Goal: Transaction & Acquisition: Purchase product/service

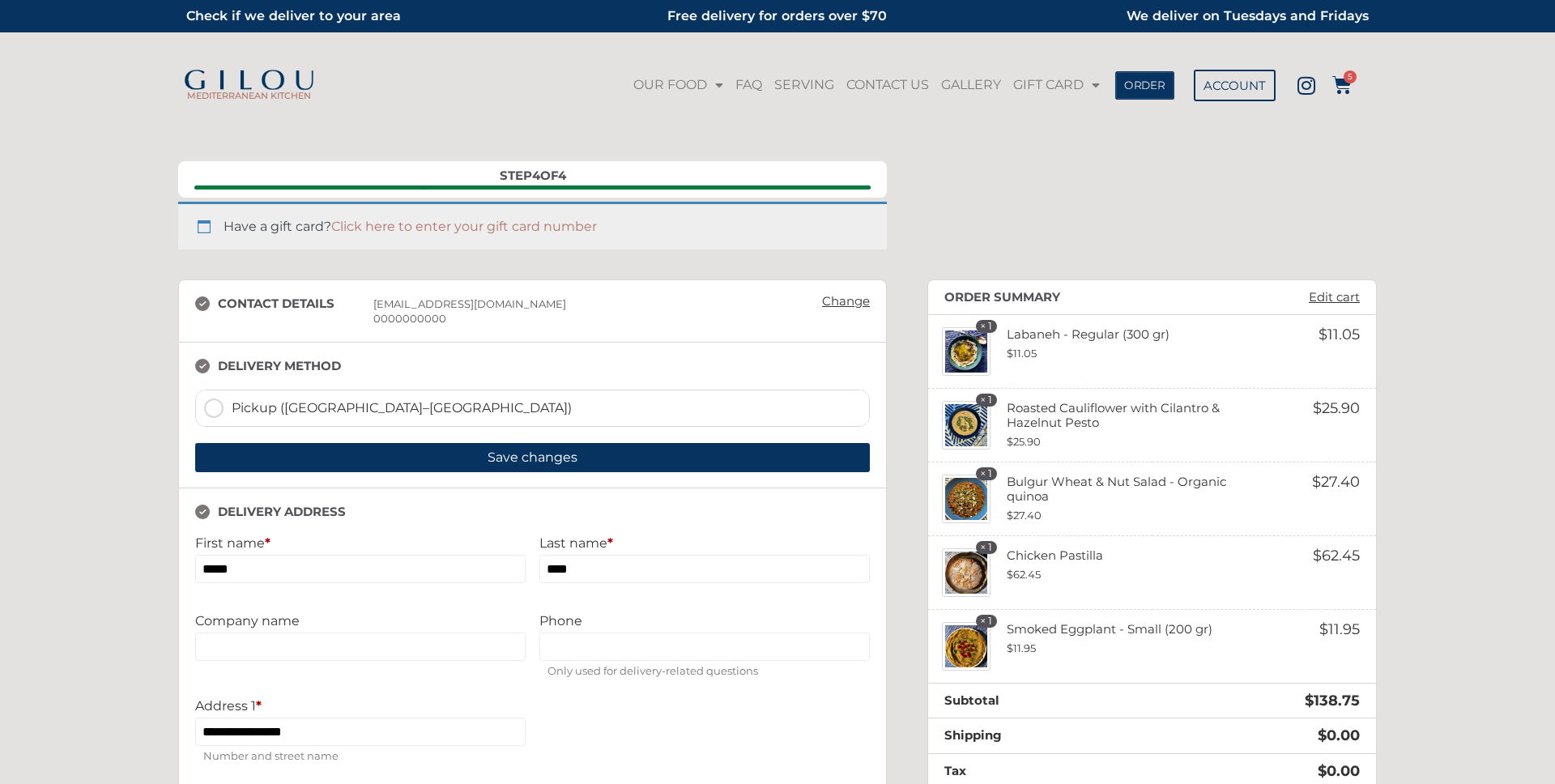
click at [1150, 88] on span "ORDER" at bounding box center [1145, 85] width 41 height 12
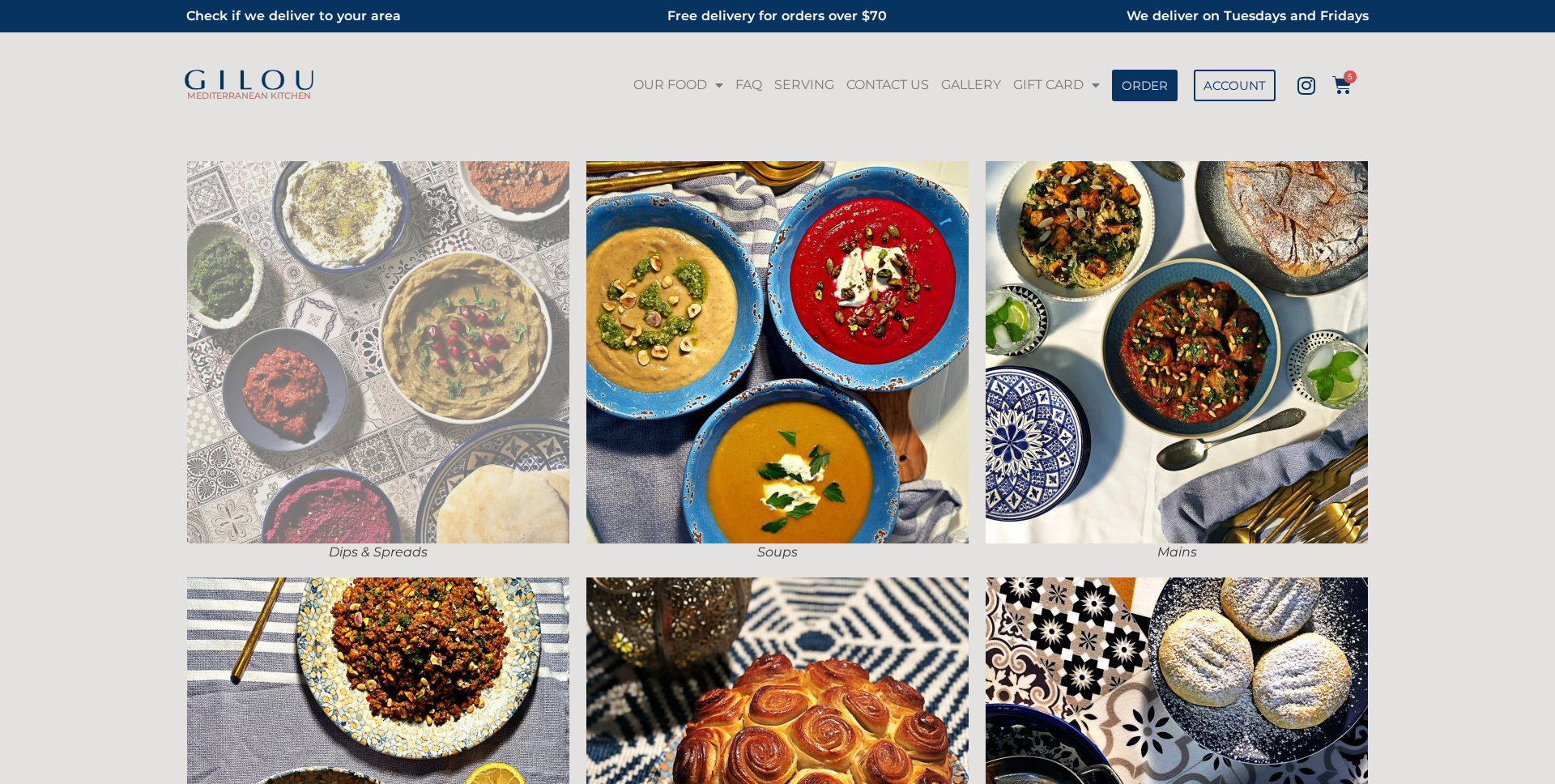
click at [535, 321] on img at bounding box center [377, 352] width 382 height 382
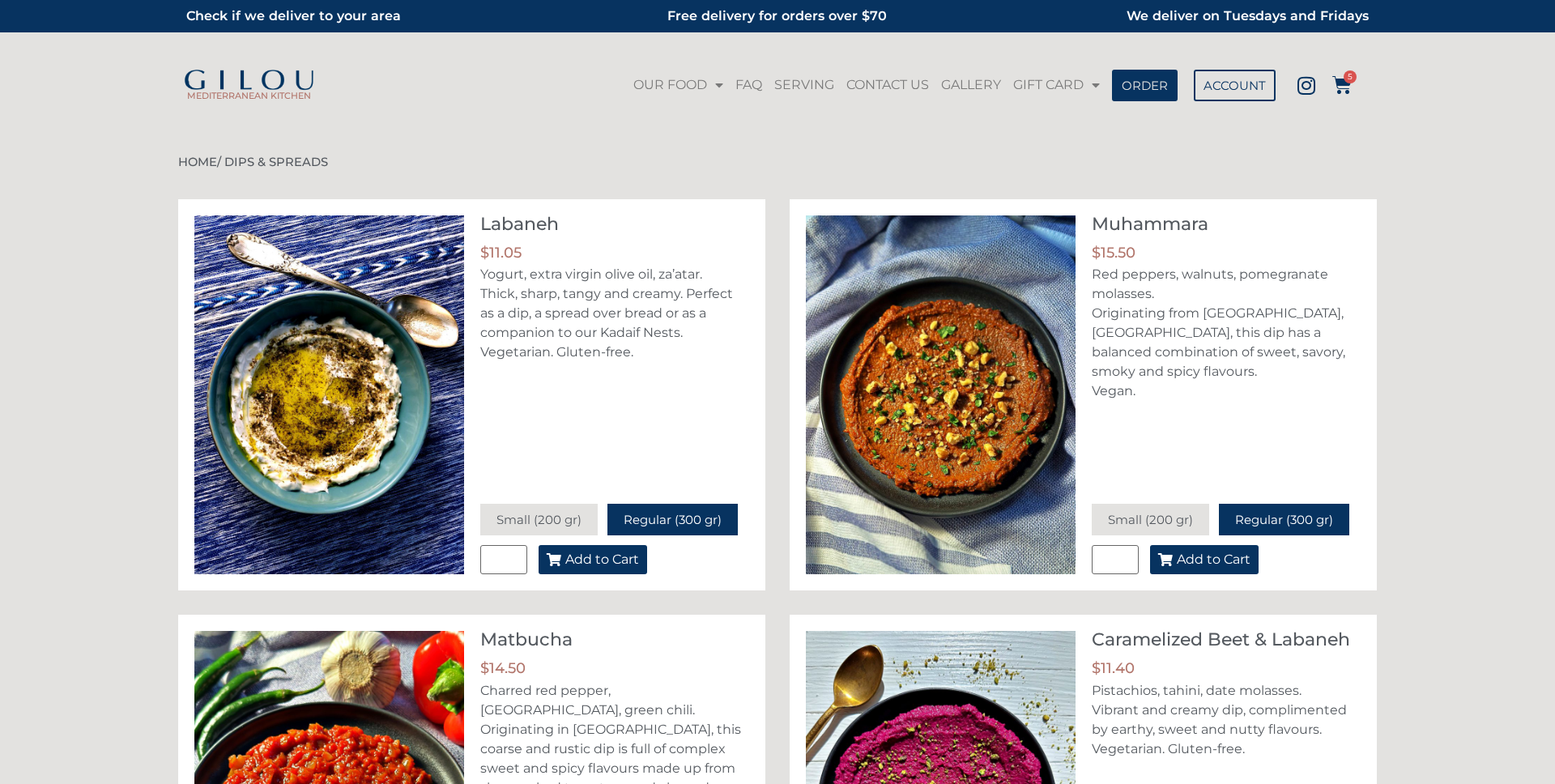
click at [1192, 565] on span "Add to Cart" at bounding box center [1213, 559] width 74 height 13
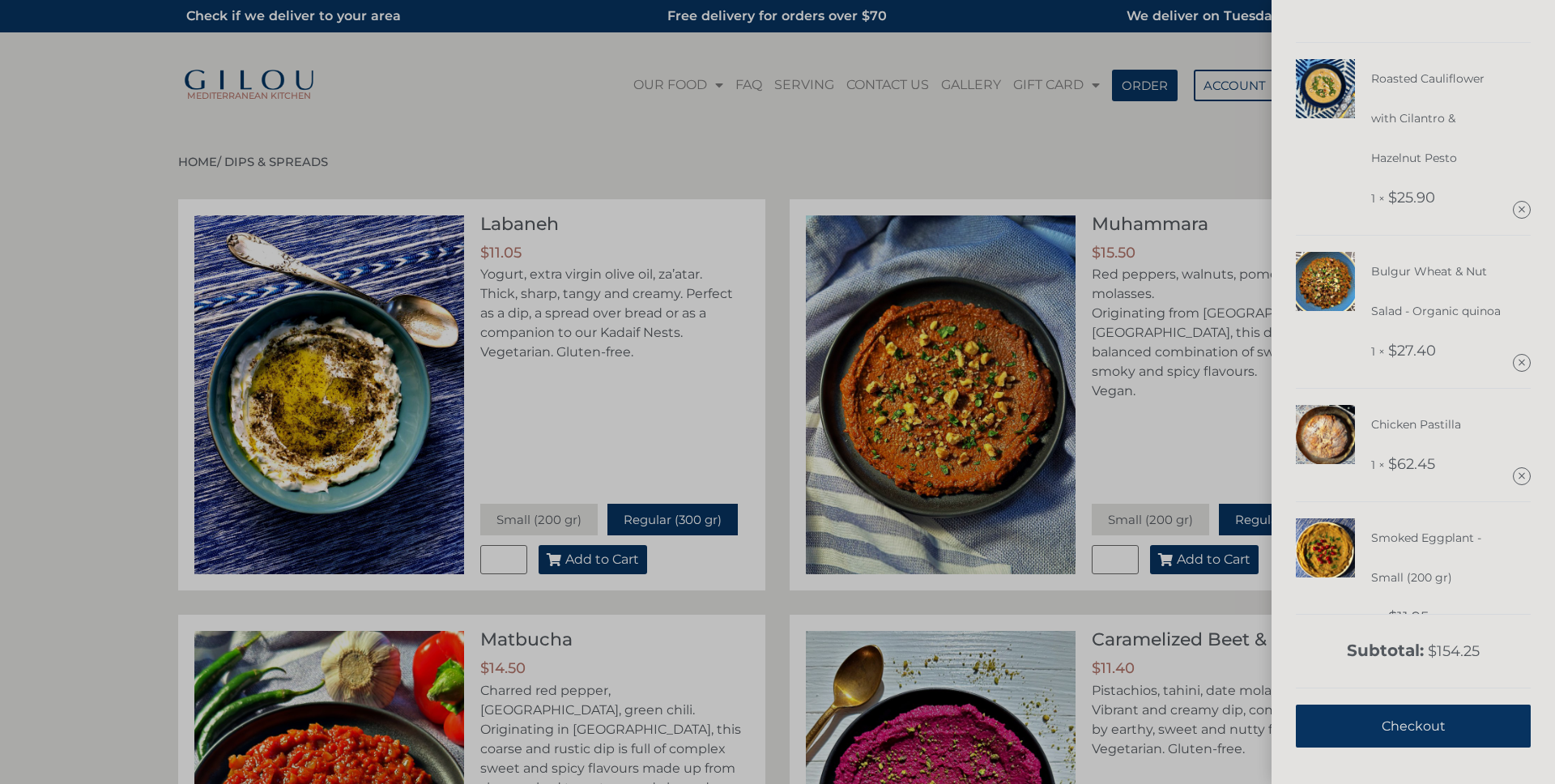
scroll to position [319, 0]
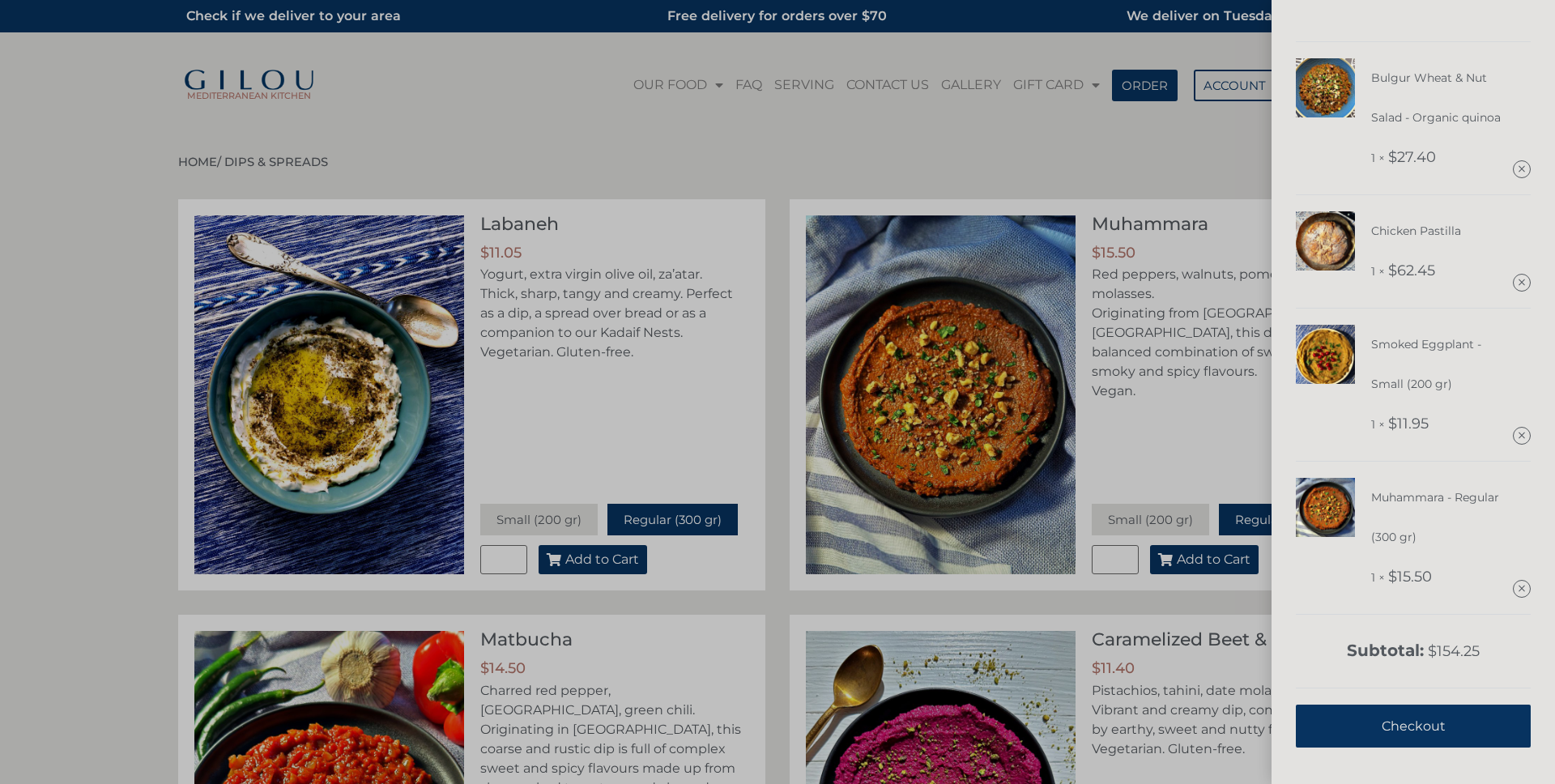
click at [1112, 168] on div "Labaneh - Regular (300 gr) 1 × $ 11.05 Roasted Cauliflower with Cilantro & Haze…" at bounding box center [778, 392] width 1555 height 784
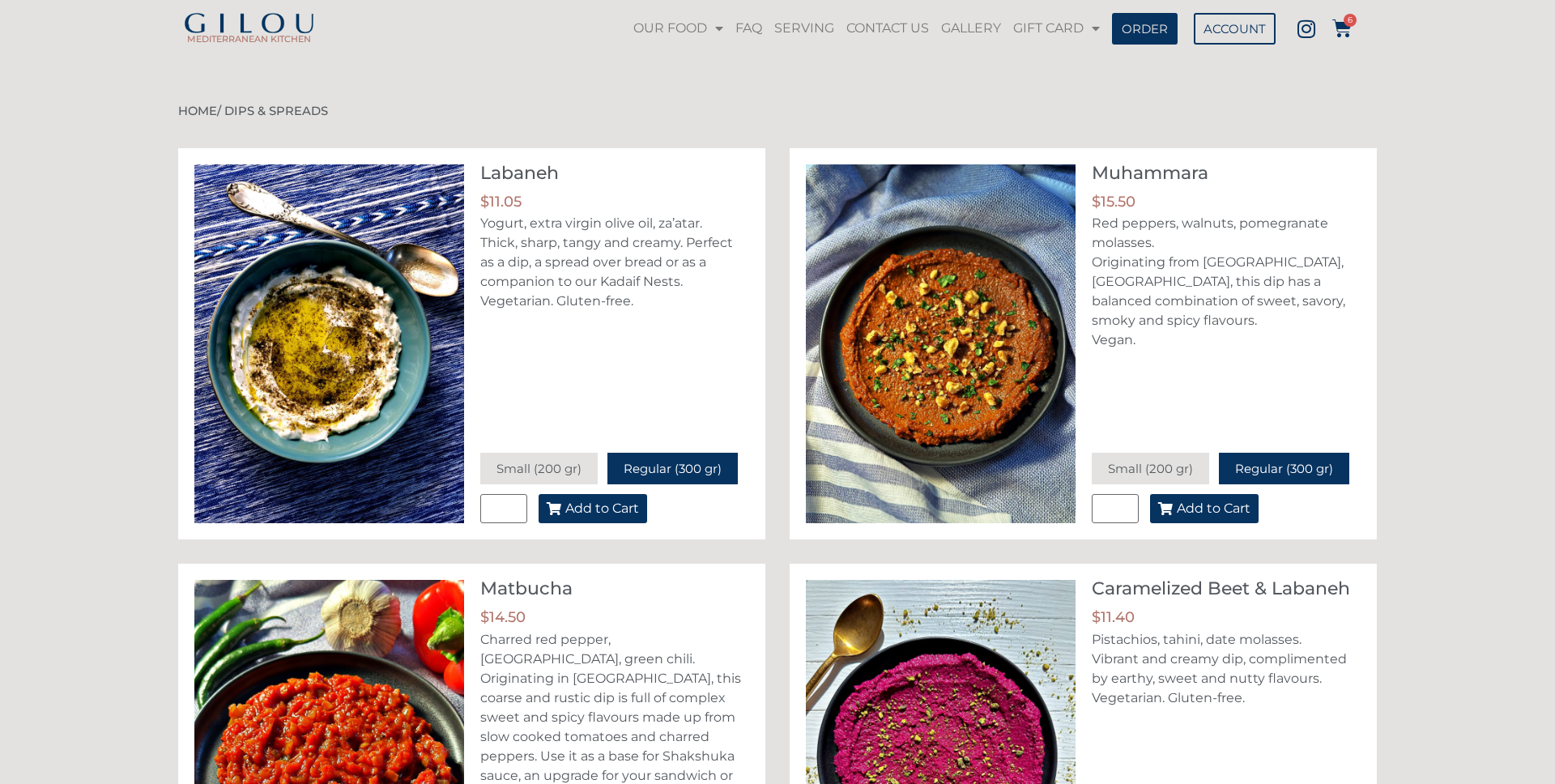
scroll to position [276, 0]
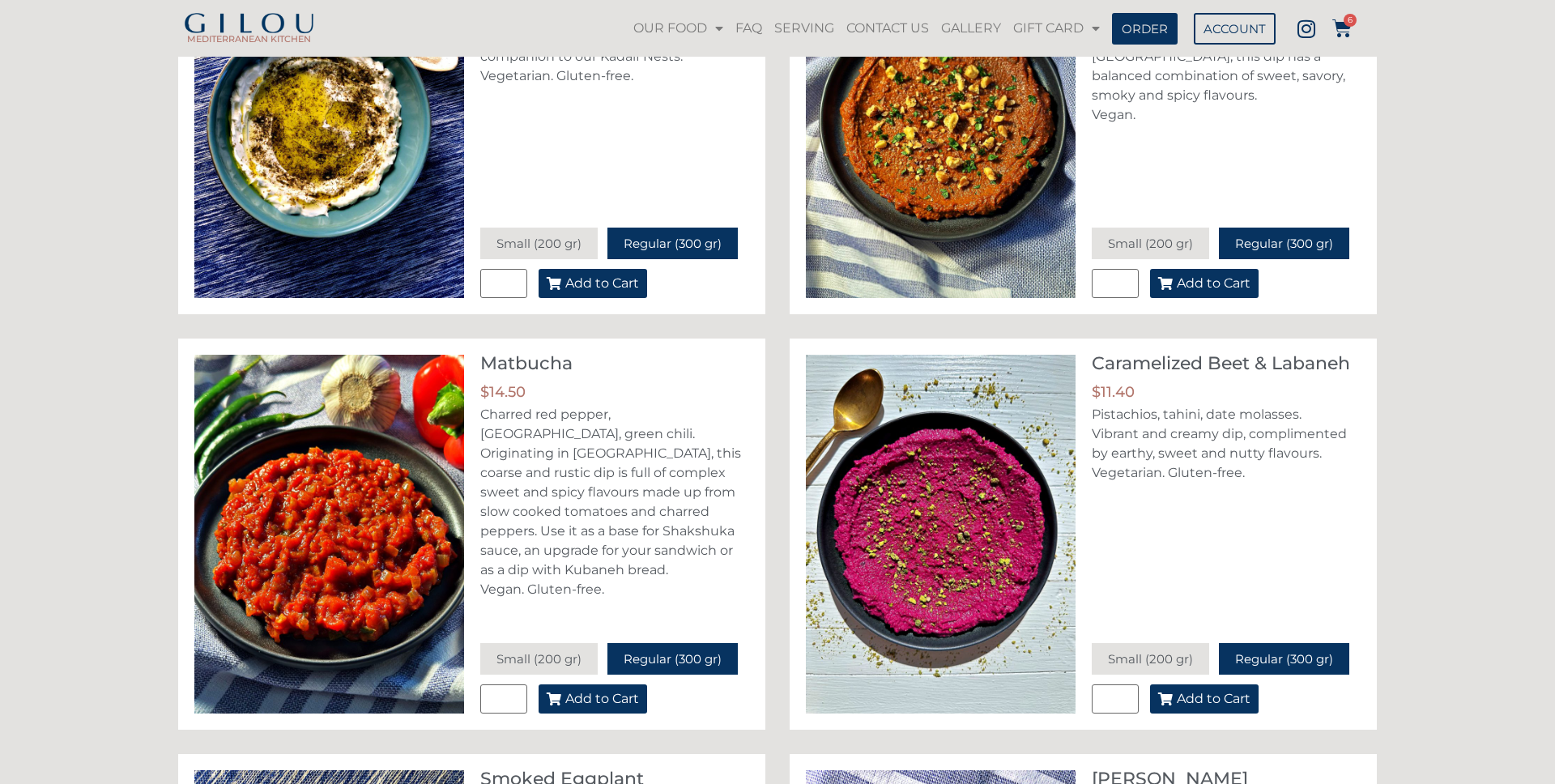
click at [1230, 697] on span "Add to Cart" at bounding box center [1213, 698] width 74 height 13
click at [1338, 21] on icon at bounding box center [1342, 28] width 20 height 20
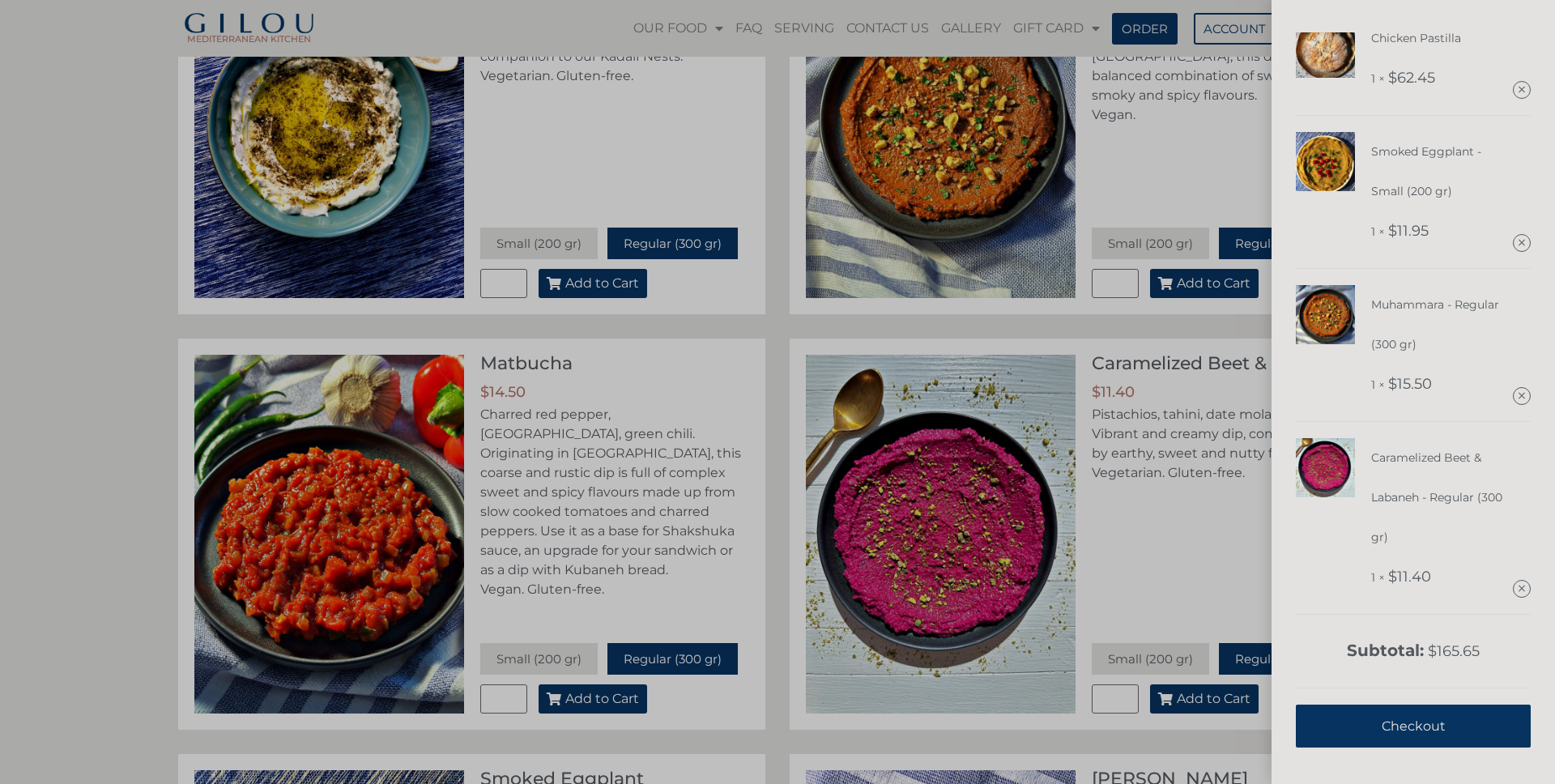
scroll to position [279, 0]
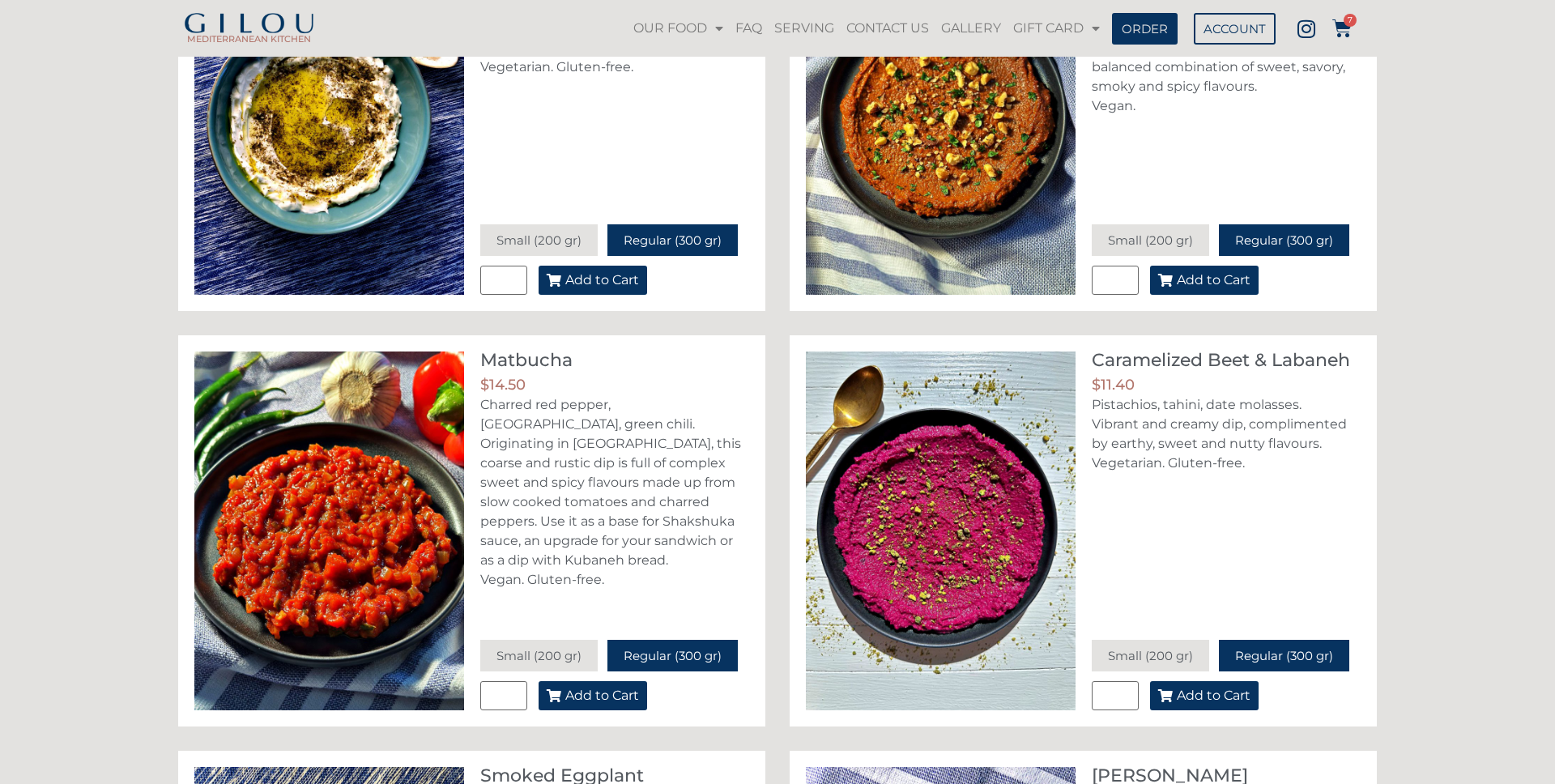
scroll to position [279, 0]
click at [623, 280] on span "Add to Cart" at bounding box center [602, 279] width 74 height 13
click at [1346, 28] on icon at bounding box center [1342, 28] width 20 height 20
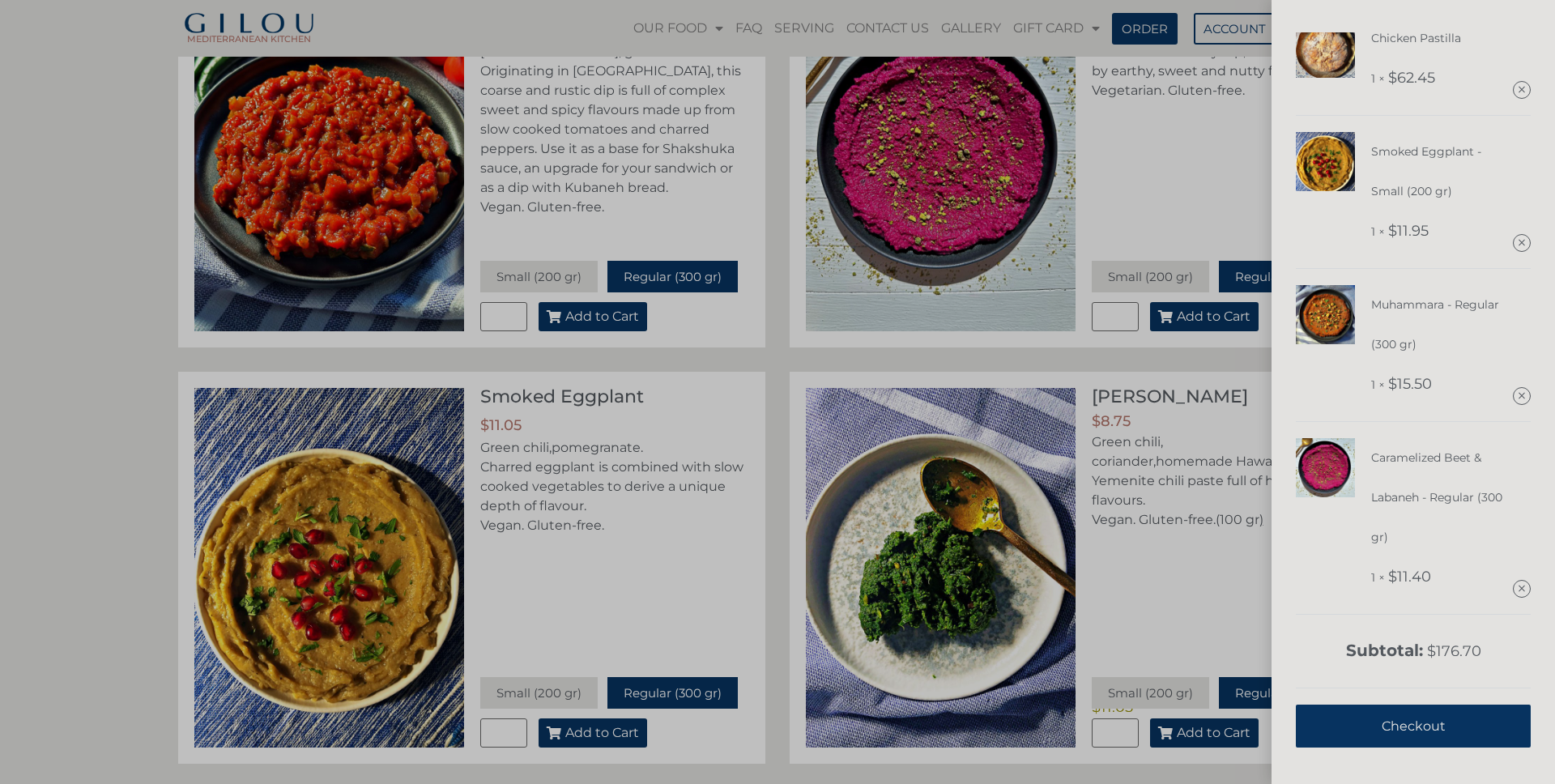
scroll to position [1078, 0]
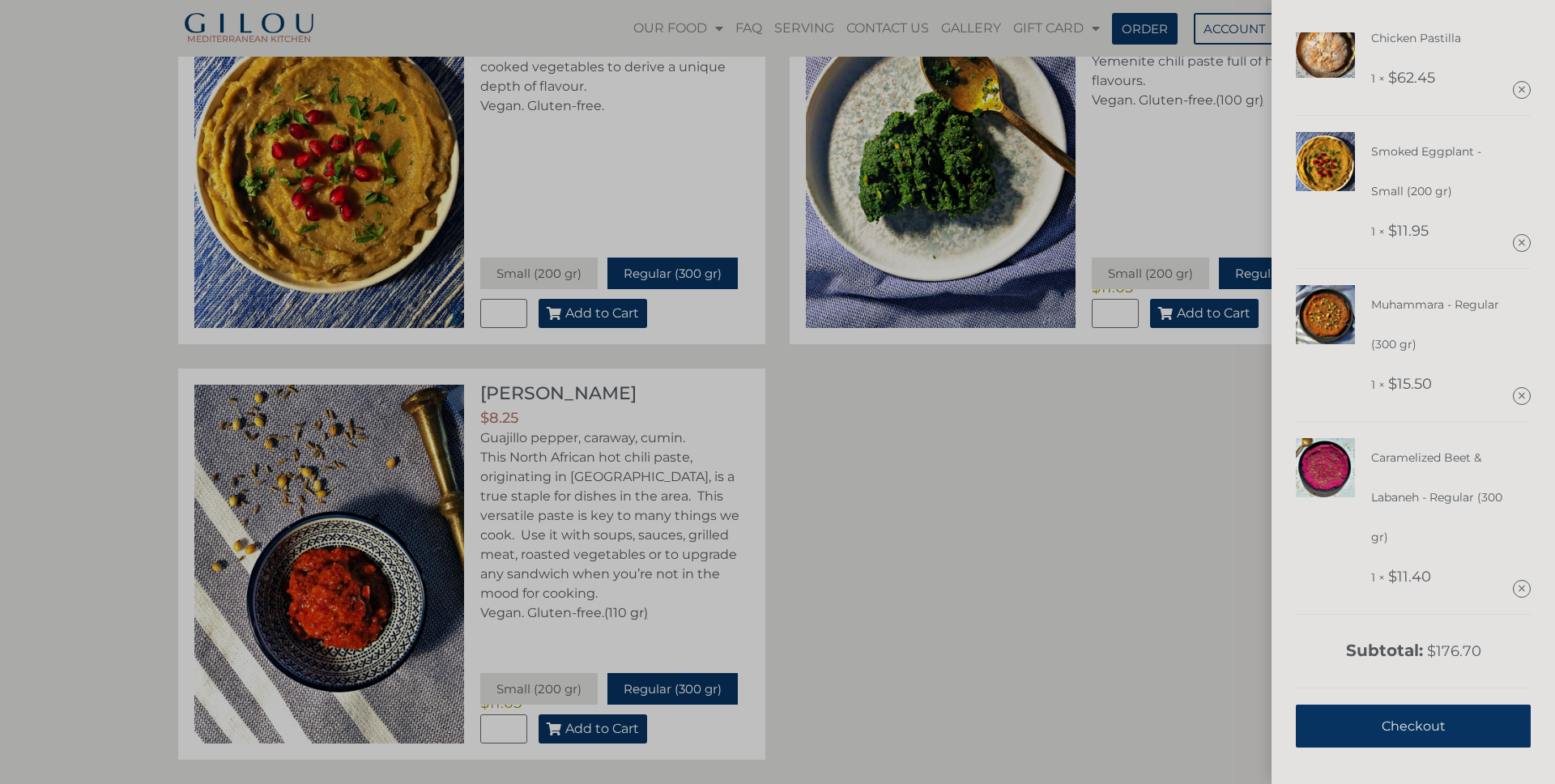
click at [626, 728] on div "Labaneh - Regular (300 gr) 2 × $ 11.05 Roasted Cauliflower with Cilantro & Haze…" at bounding box center [778, 392] width 1555 height 784
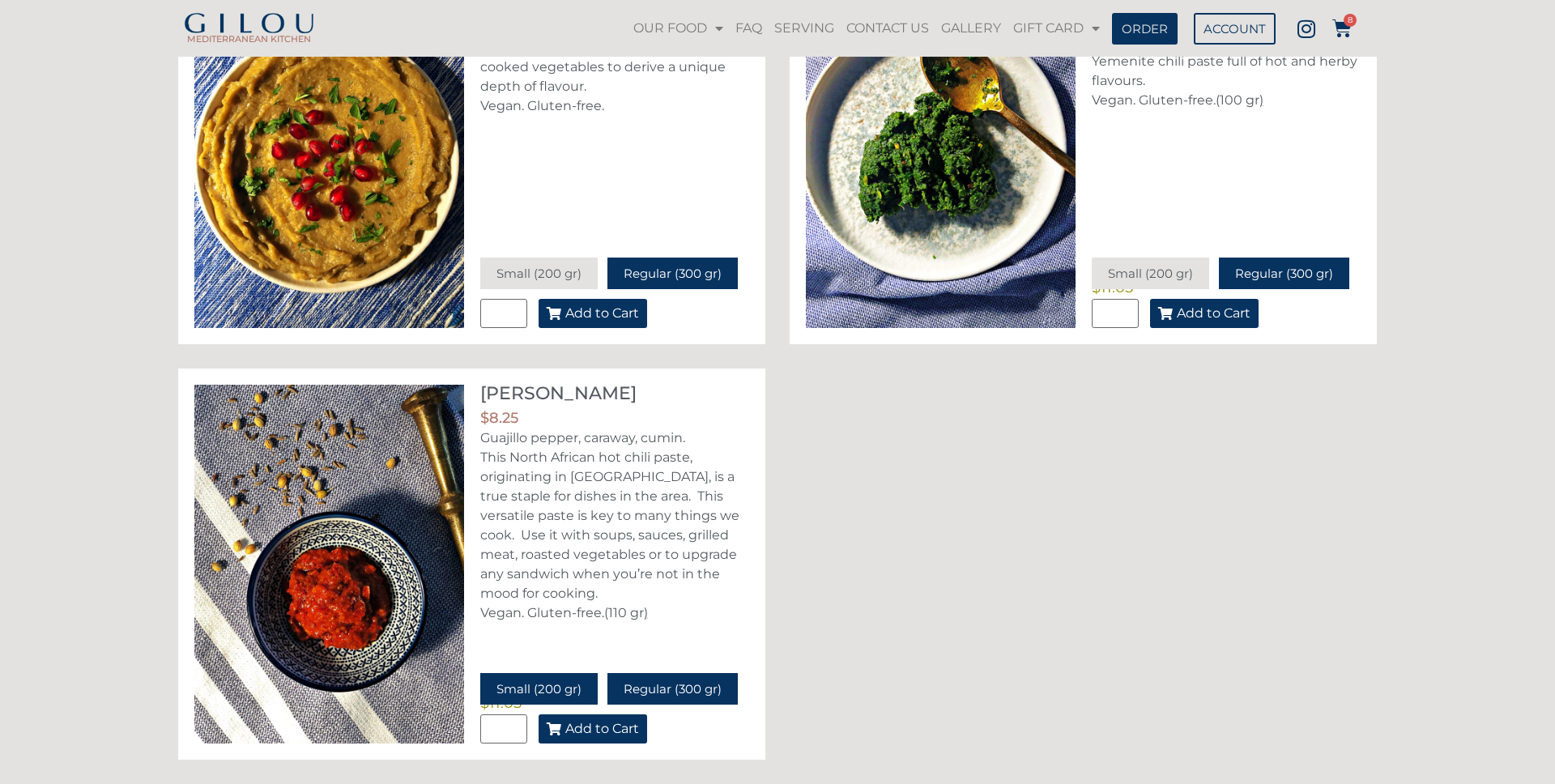
click at [565, 699] on div "Small (200 gr)" at bounding box center [539, 689] width 117 height 31
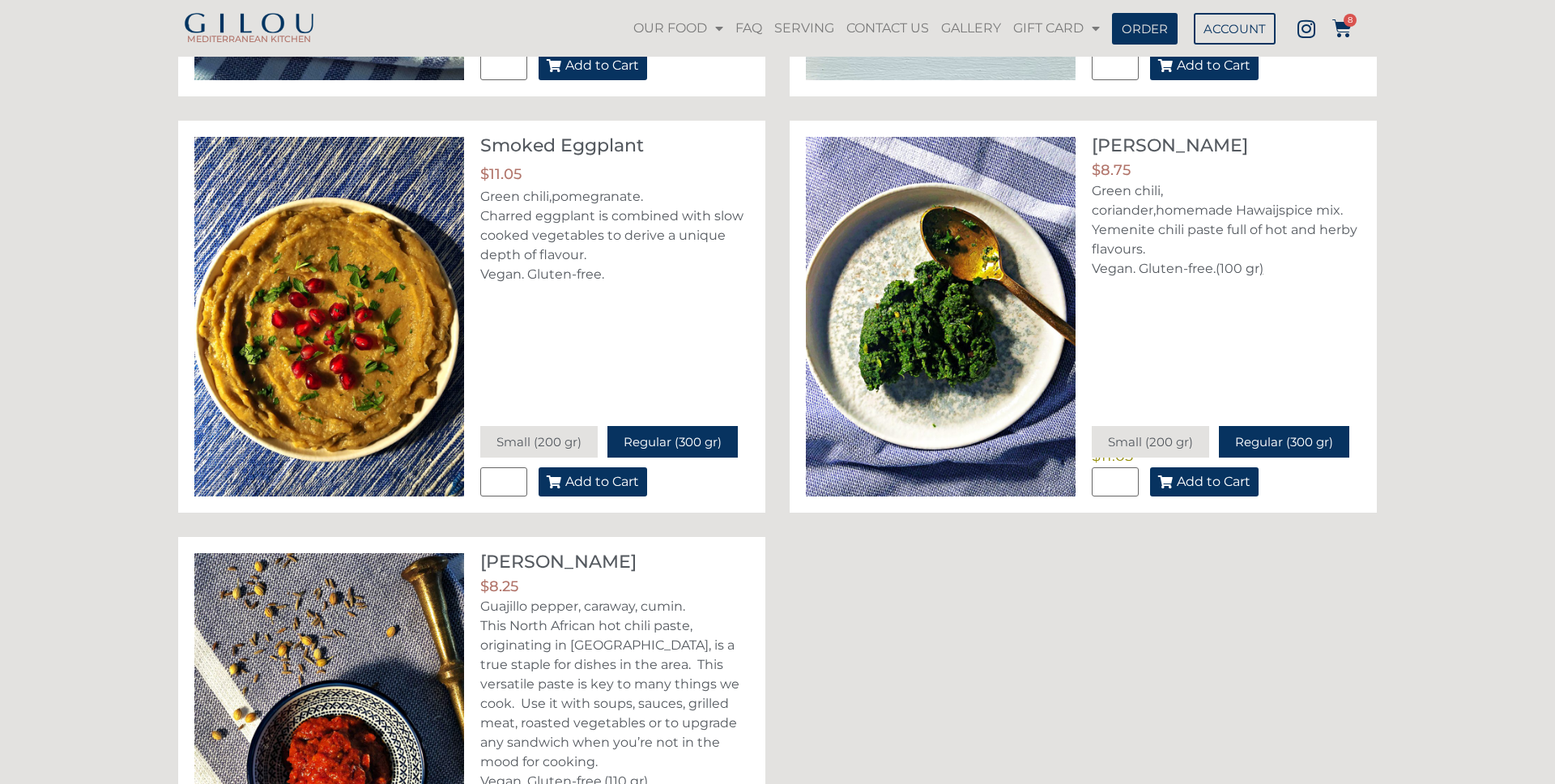
scroll to position [1103, 0]
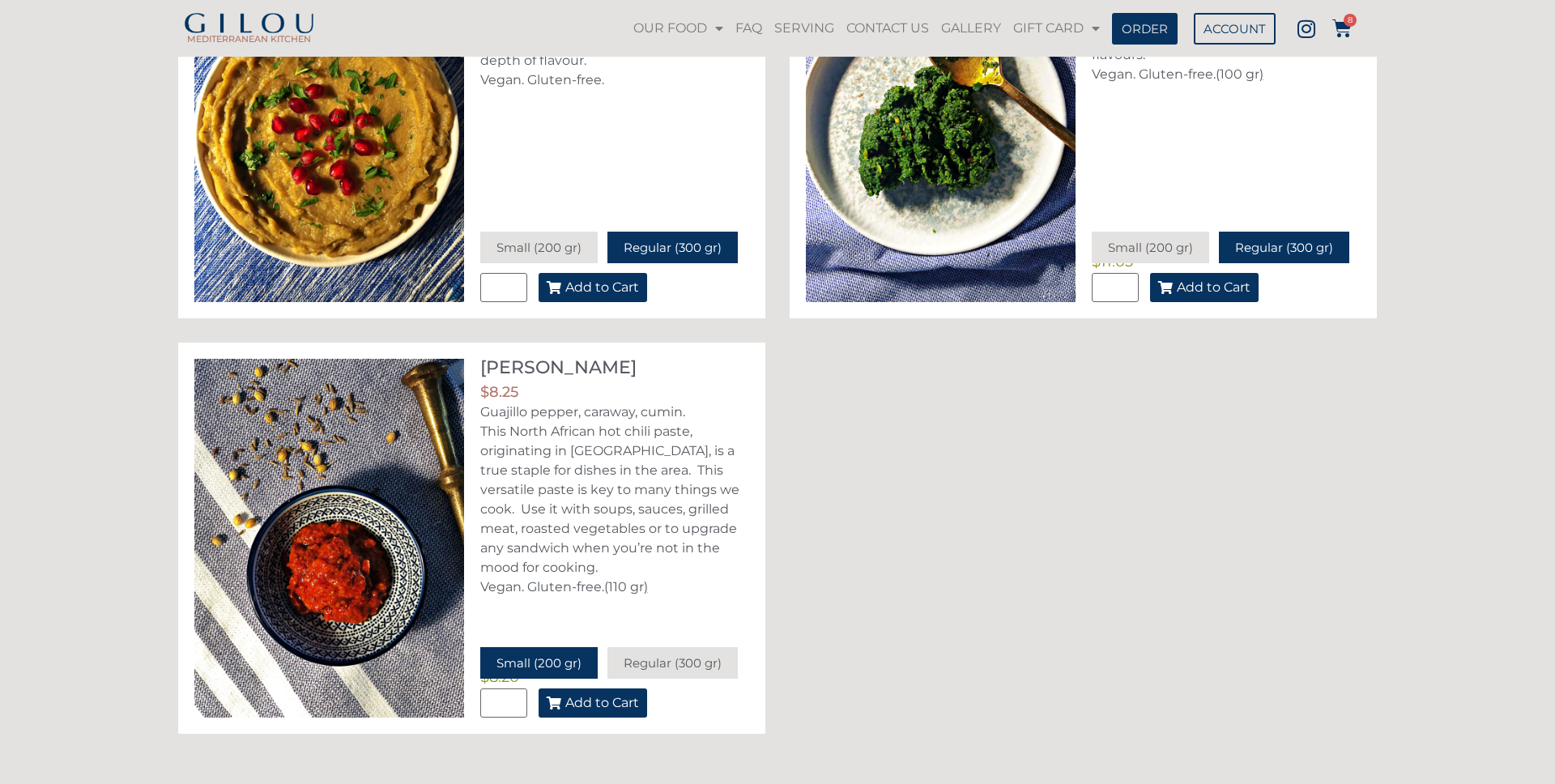
click at [608, 697] on span "Add to Cart" at bounding box center [602, 702] width 74 height 13
click at [1345, 26] on icon at bounding box center [1342, 28] width 20 height 20
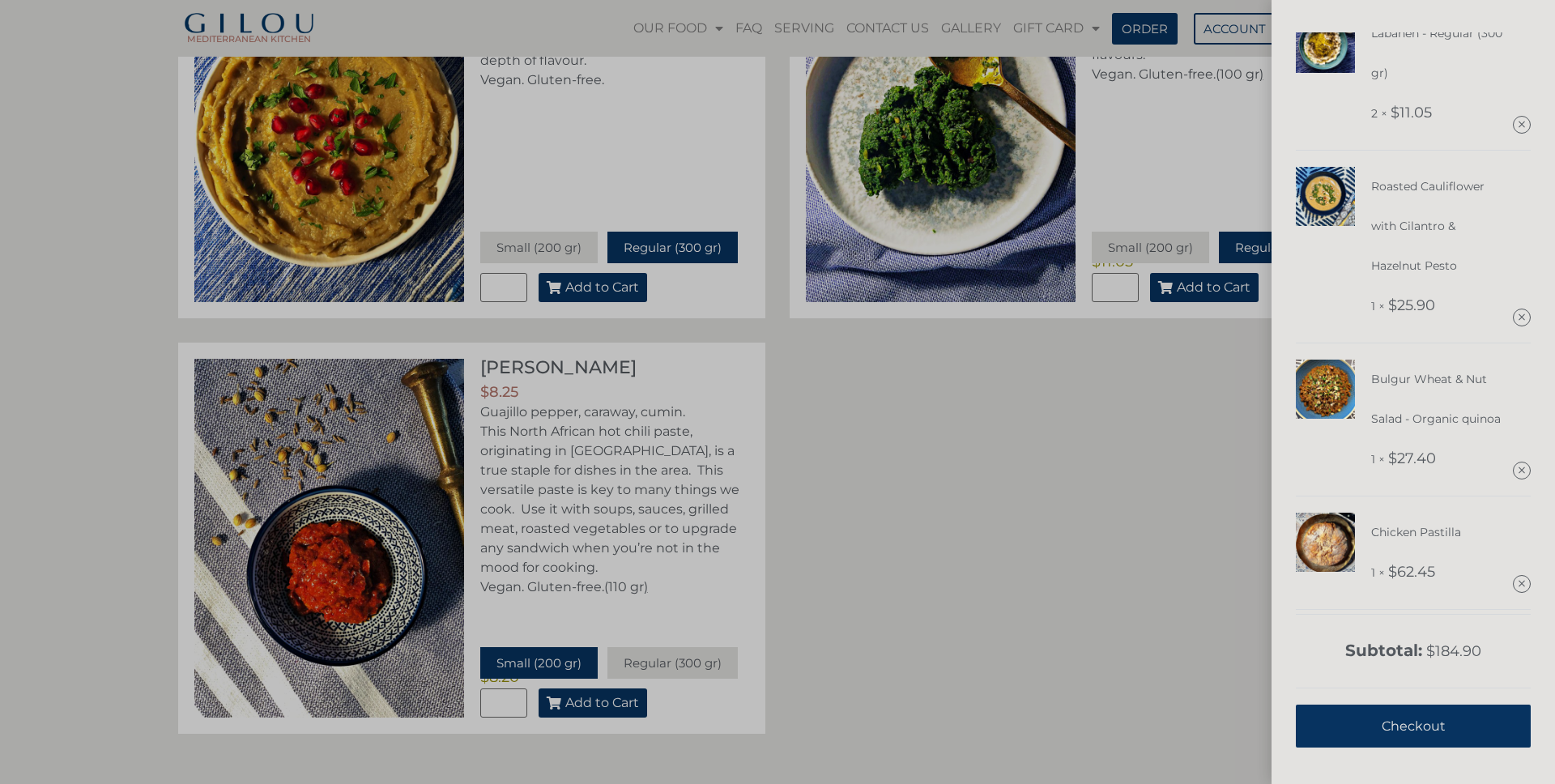
scroll to position [0, 0]
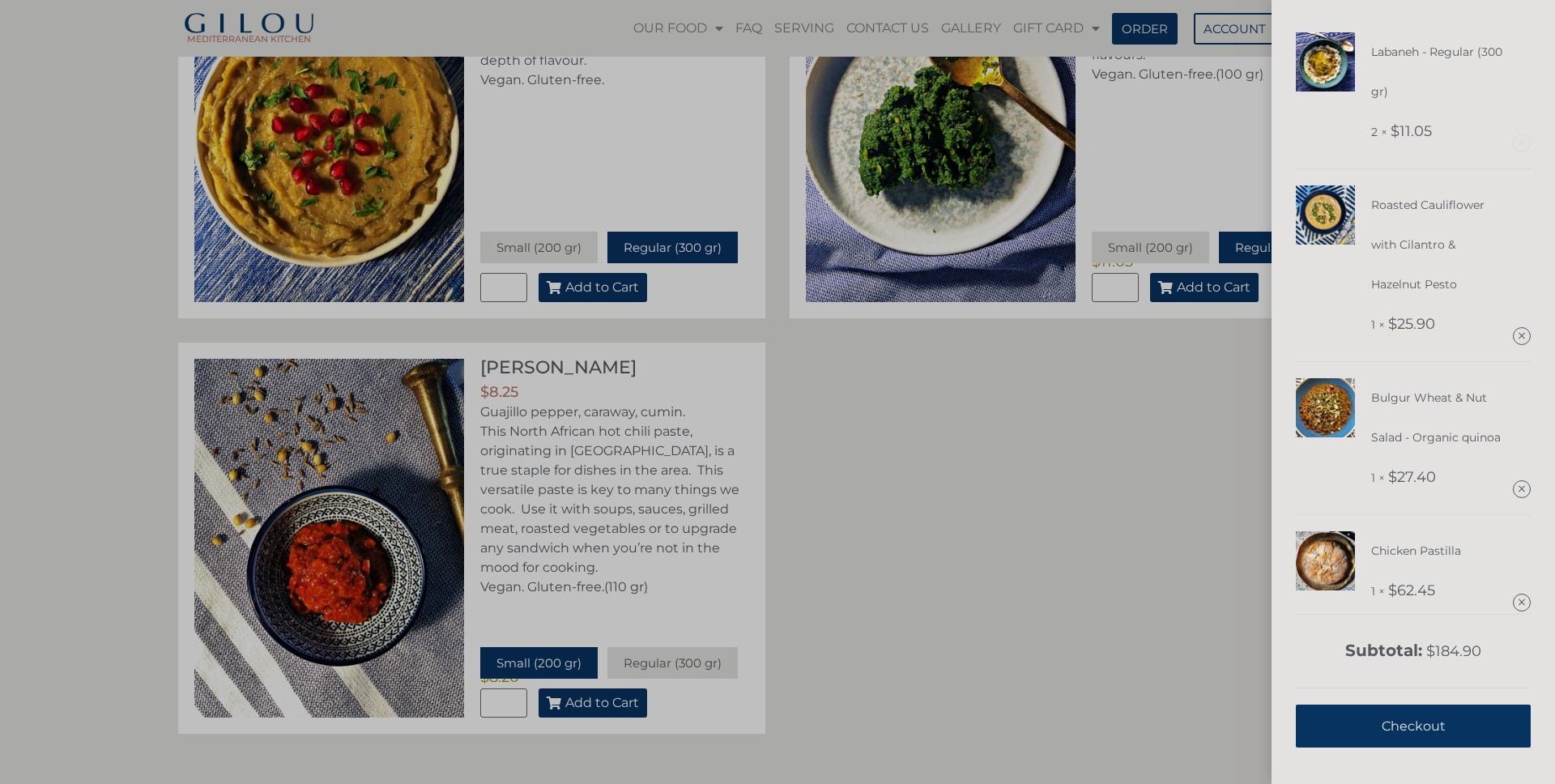
click at [1526, 147] on link "Remove this item" at bounding box center [1522, 143] width 16 height 16
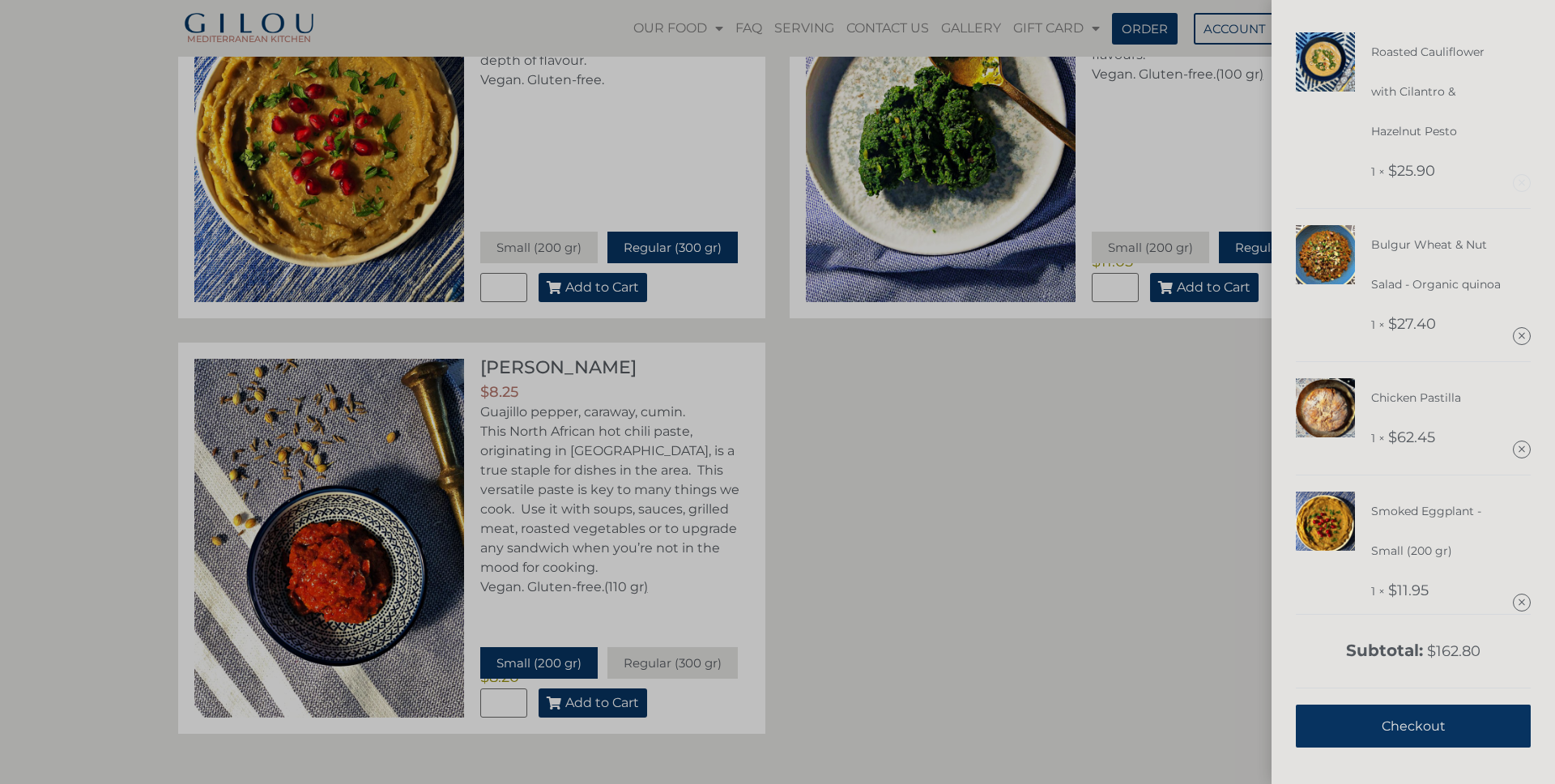
click at [1518, 186] on link "Remove this item" at bounding box center [1522, 183] width 16 height 16
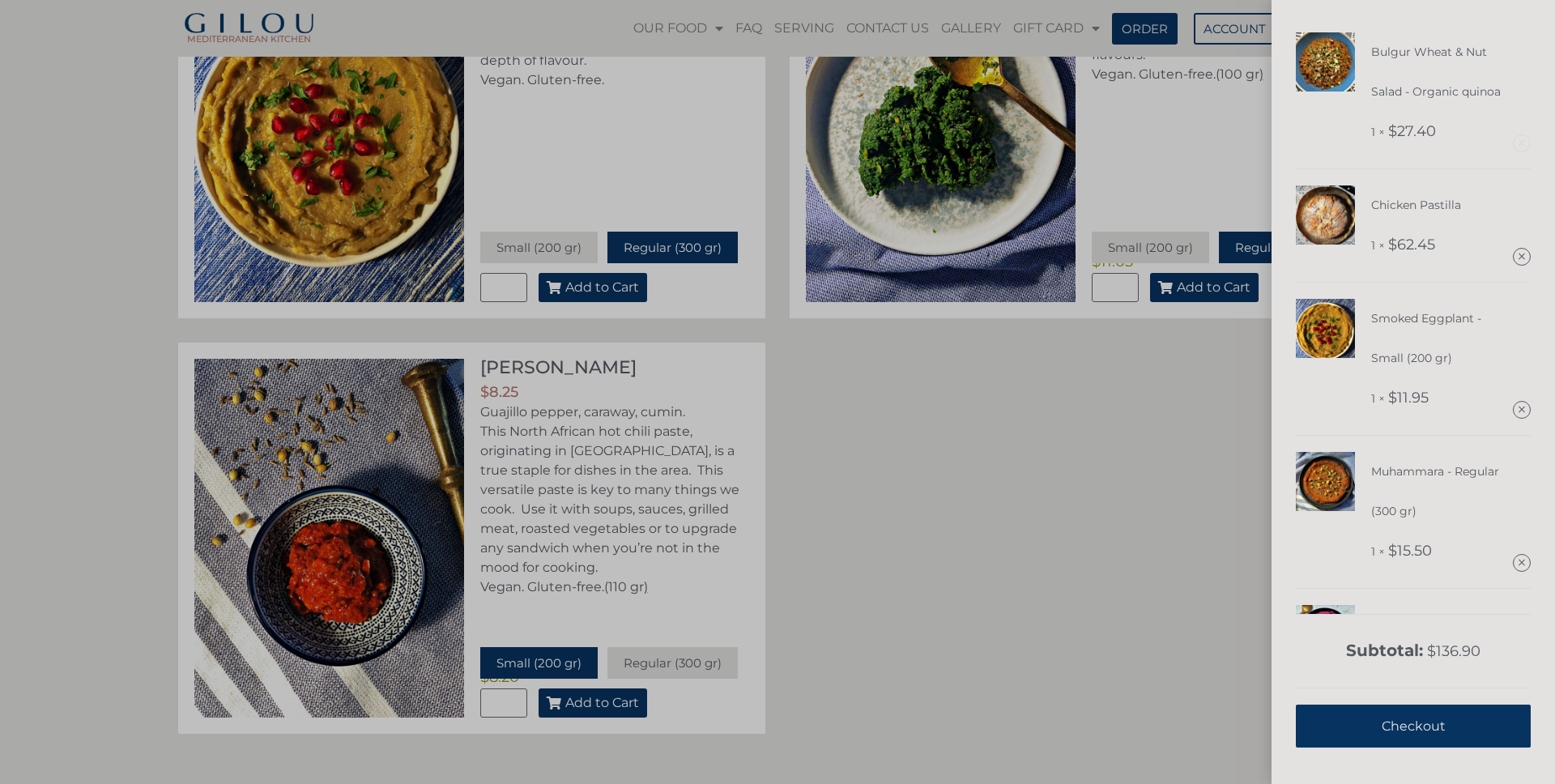
click at [1517, 140] on link "Remove this item" at bounding box center [1522, 143] width 16 height 16
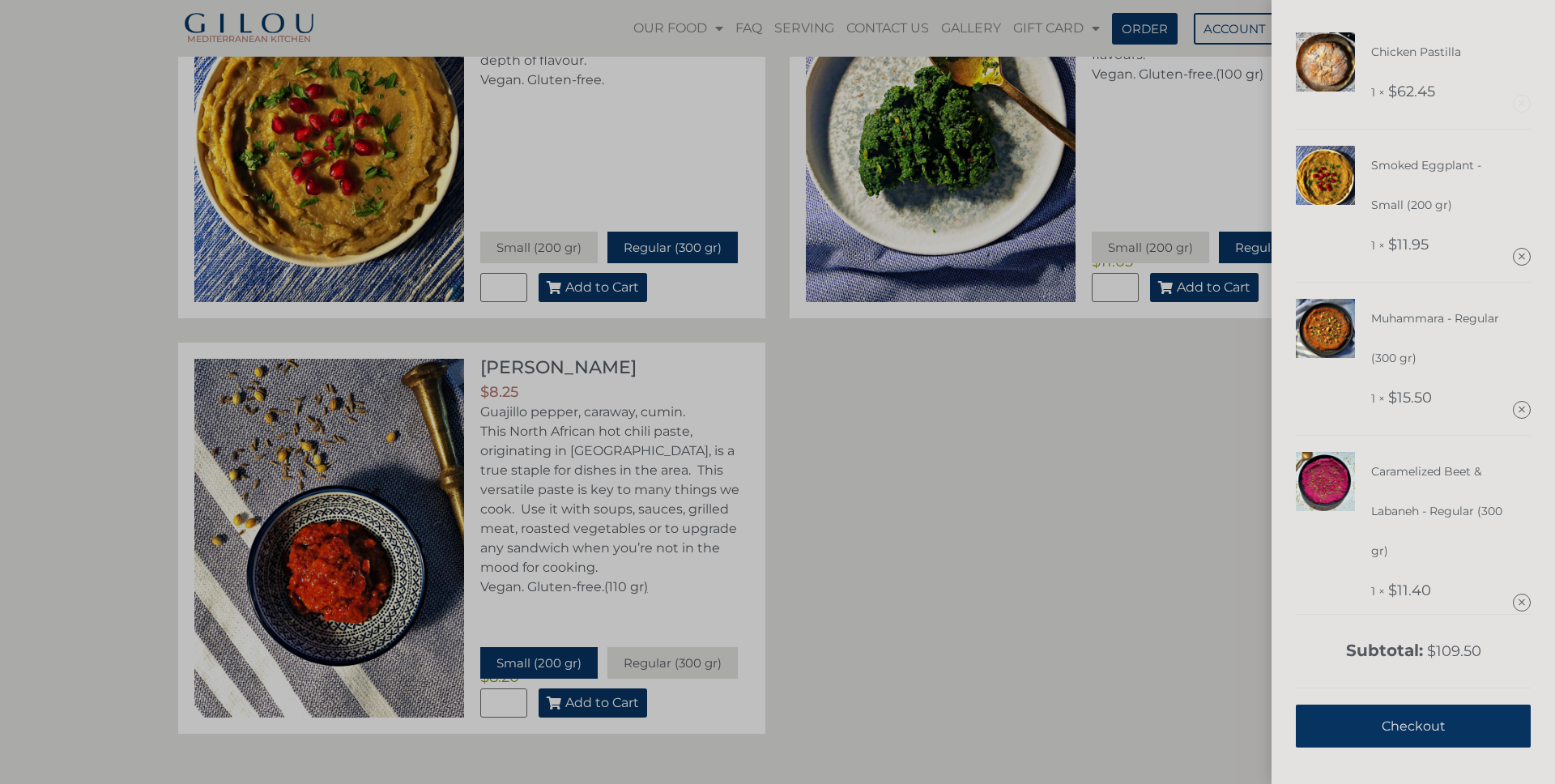
click at [1520, 103] on link "Remove this item" at bounding box center [1522, 103] width 16 height 16
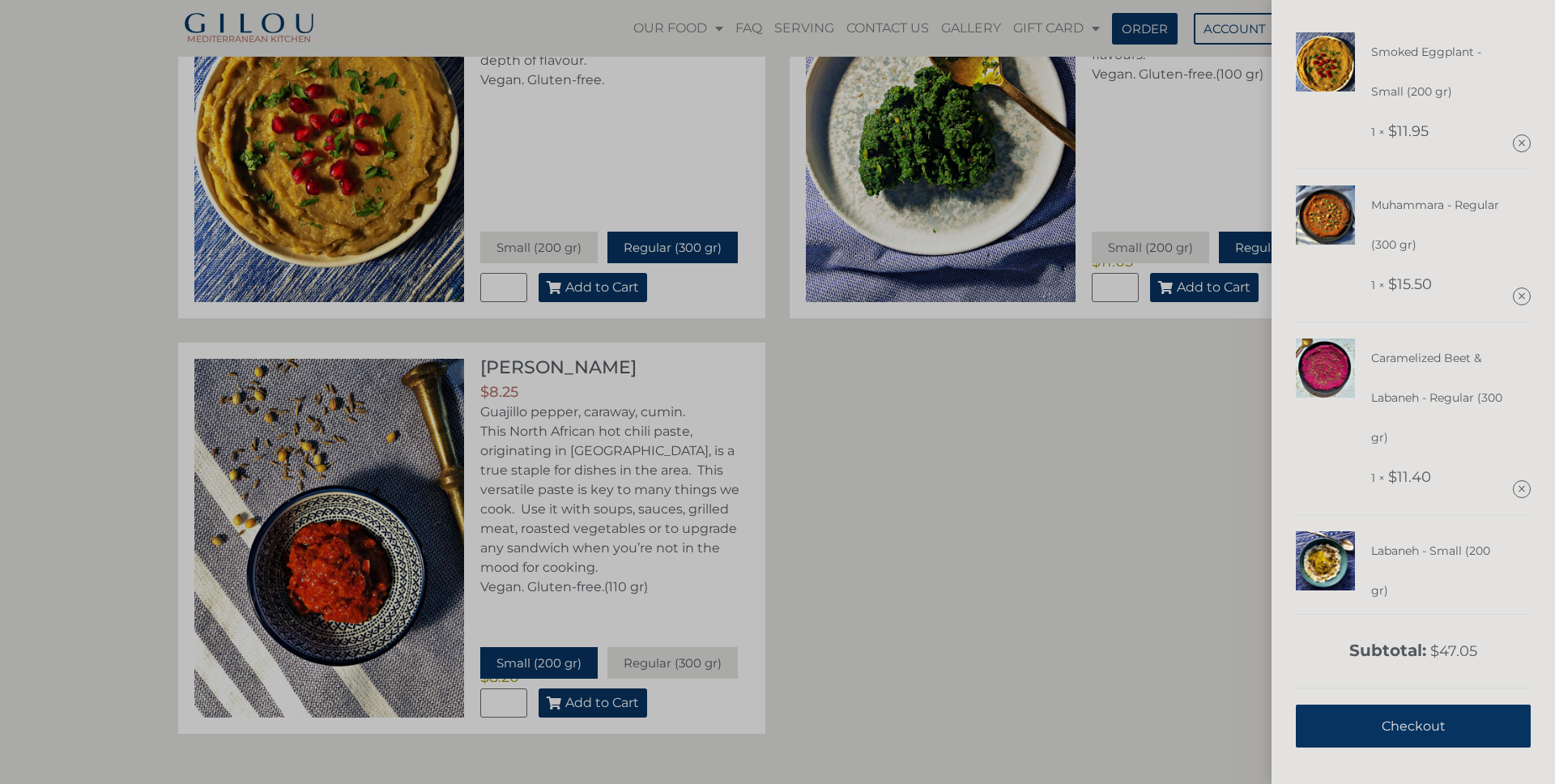
click at [1520, 106] on div "Smoked Eggplant - Small (200 gr) 1 × $ 11.95" at bounding box center [1412, 100] width 235 height 137
click at [1519, 151] on div "Smoked Eggplant - Small (200 gr) 1 × $ 11.95" at bounding box center [1412, 100] width 235 height 137
click at [1522, 293] on link "Remove this item" at bounding box center [1522, 296] width 16 height 16
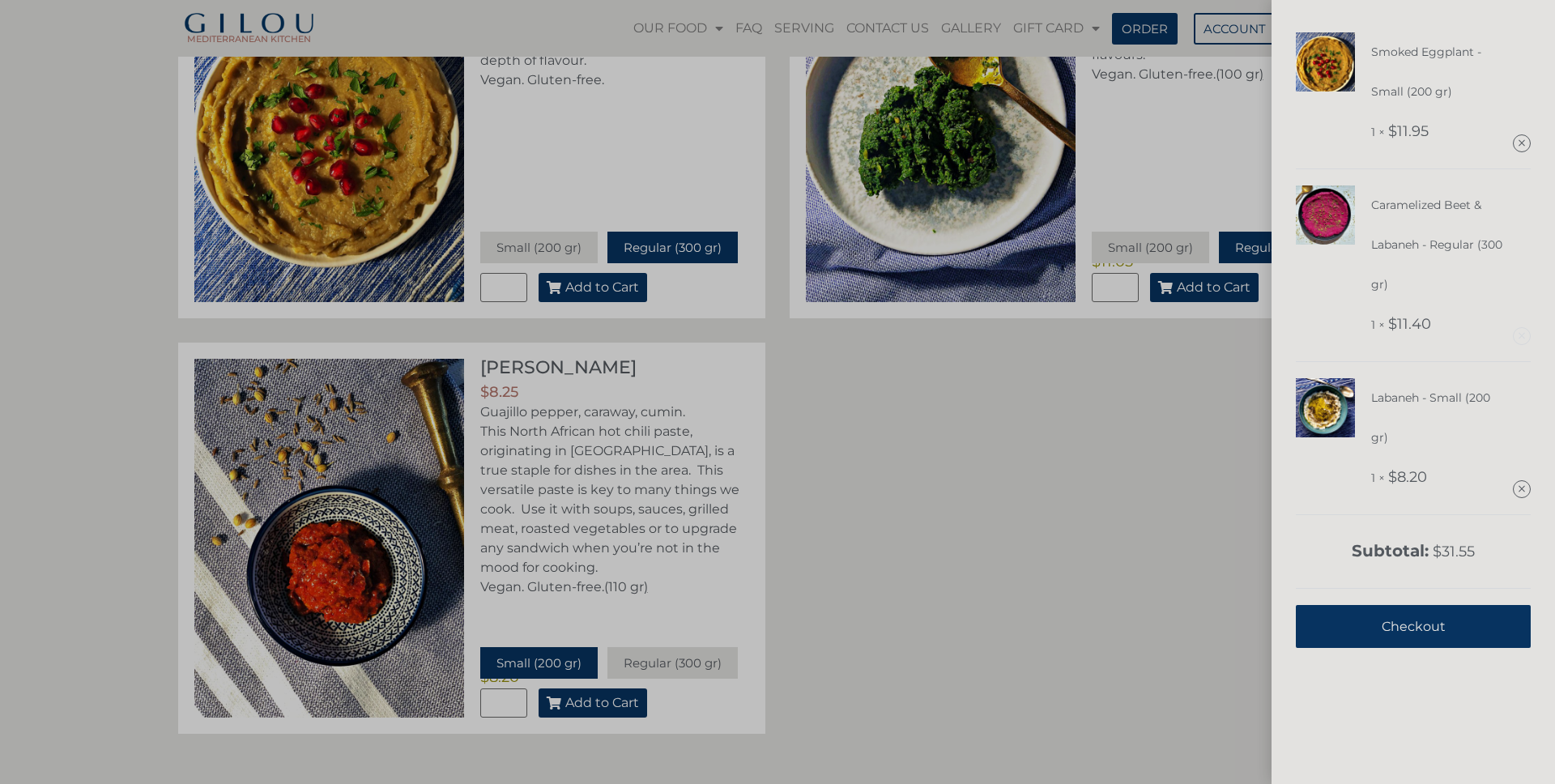
click at [1520, 326] on div "Caramelized Beet & Labaneh - Regular (300 gr) 1 × $ 11.40" at bounding box center [1412, 265] width 235 height 193
click at [1520, 330] on link "Remove this item" at bounding box center [1522, 336] width 16 height 16
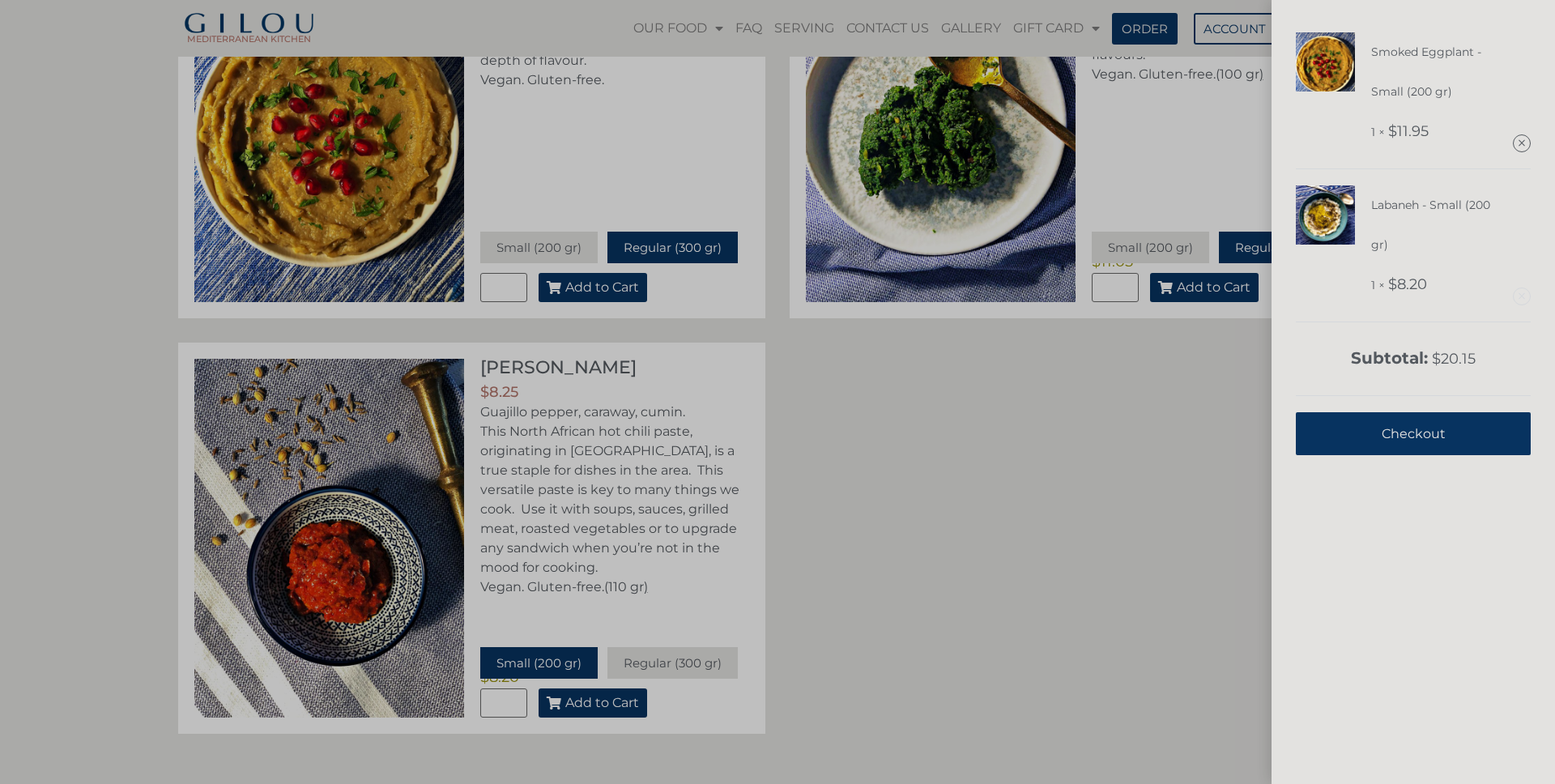
click at [1526, 296] on link "Remove this item" at bounding box center [1522, 296] width 16 height 16
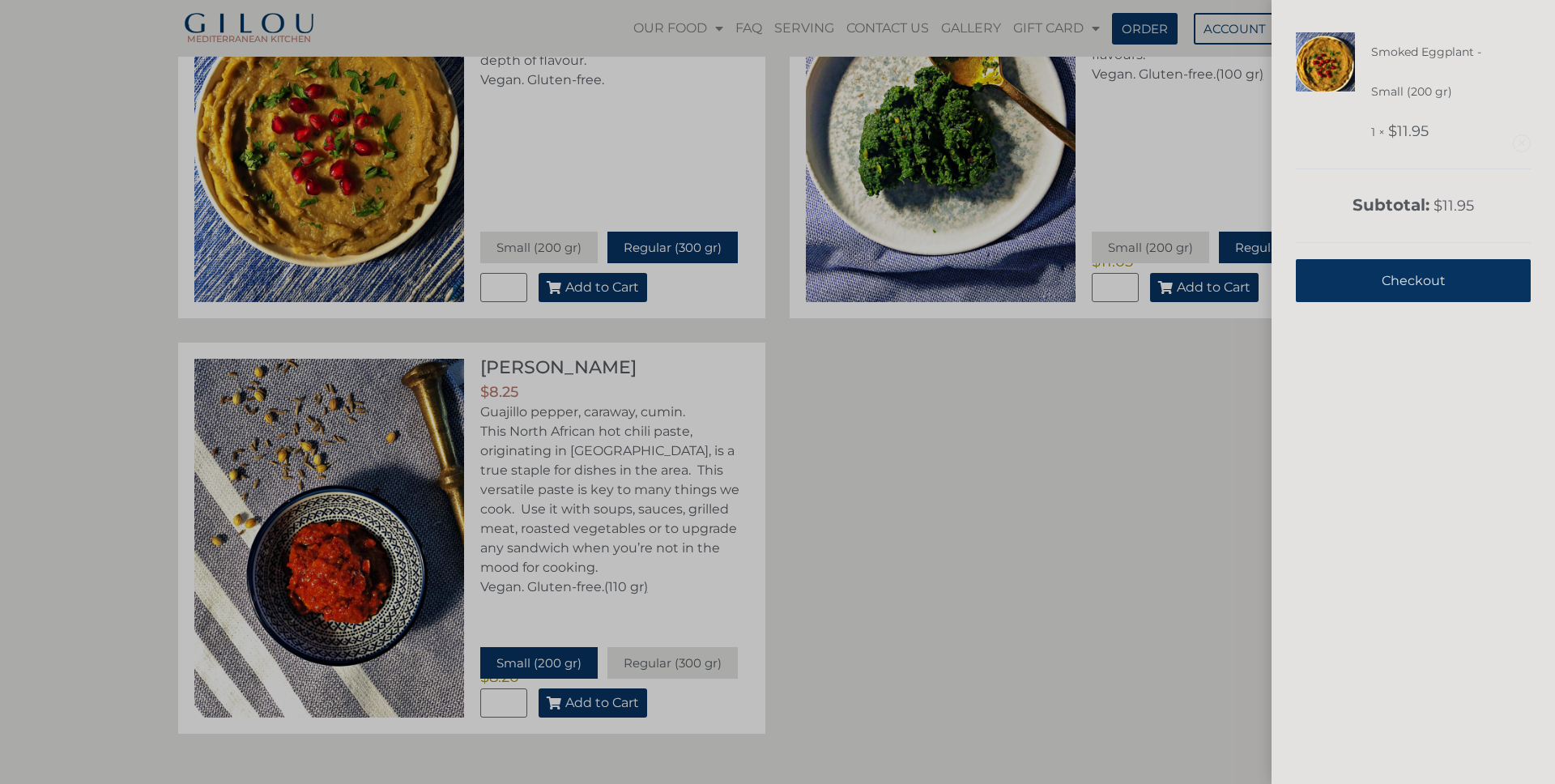
click at [1526, 144] on link "Remove this item" at bounding box center [1522, 143] width 16 height 16
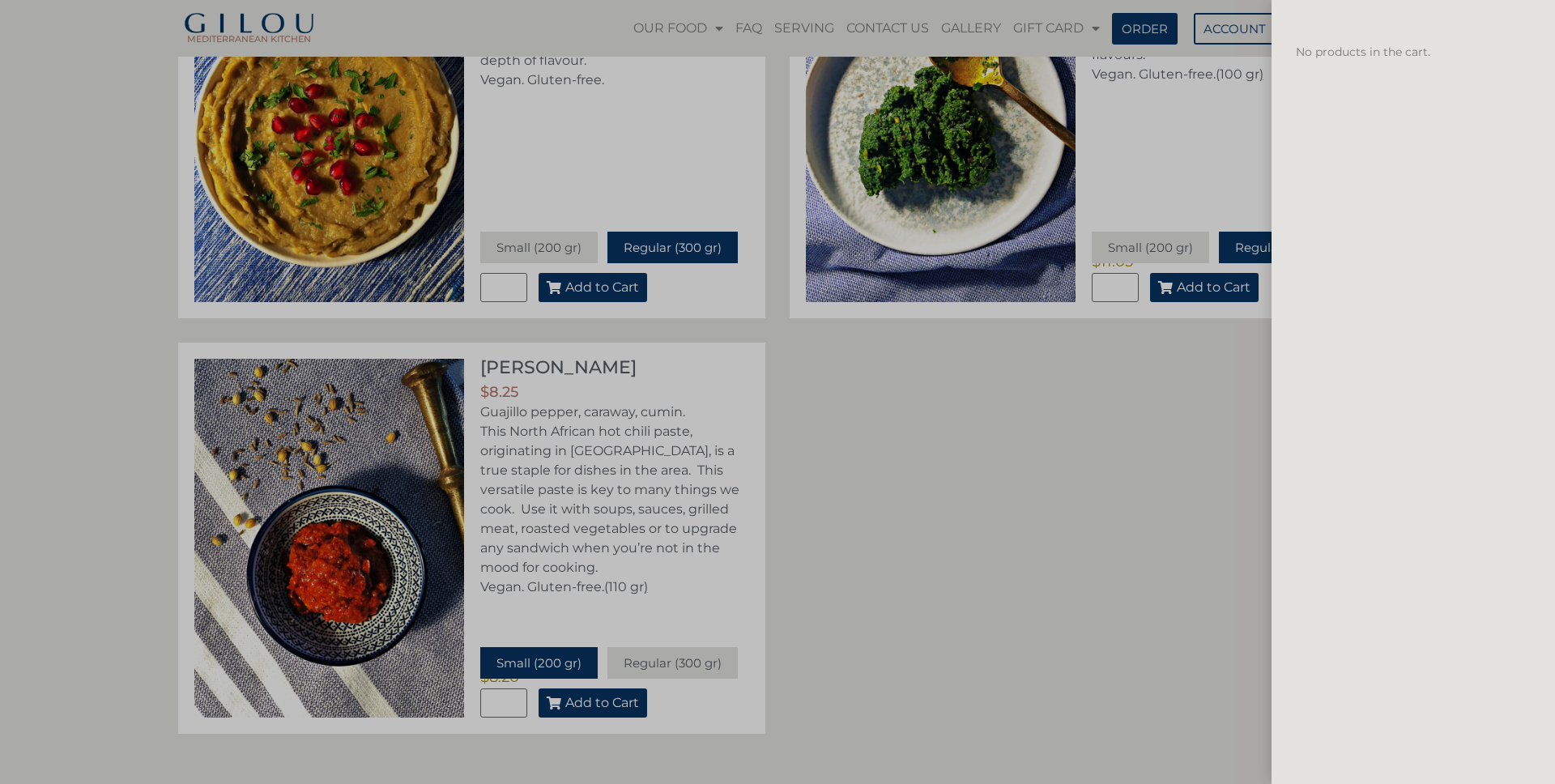
click at [856, 550] on div "No products in the cart." at bounding box center [778, 392] width 1555 height 784
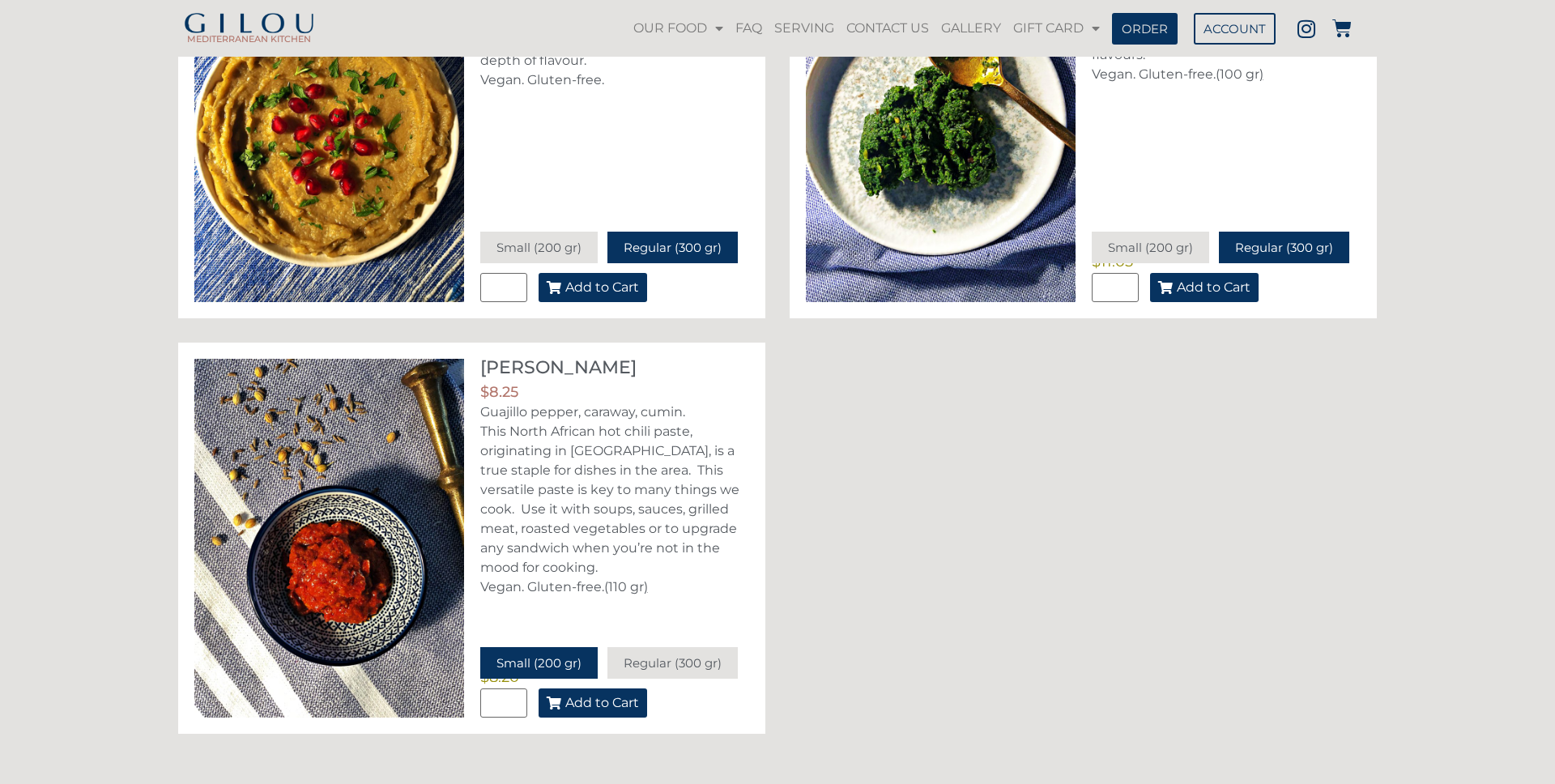
click at [620, 701] on span "Add to Cart" at bounding box center [602, 702] width 74 height 13
click at [1341, 27] on icon at bounding box center [1342, 28] width 20 height 20
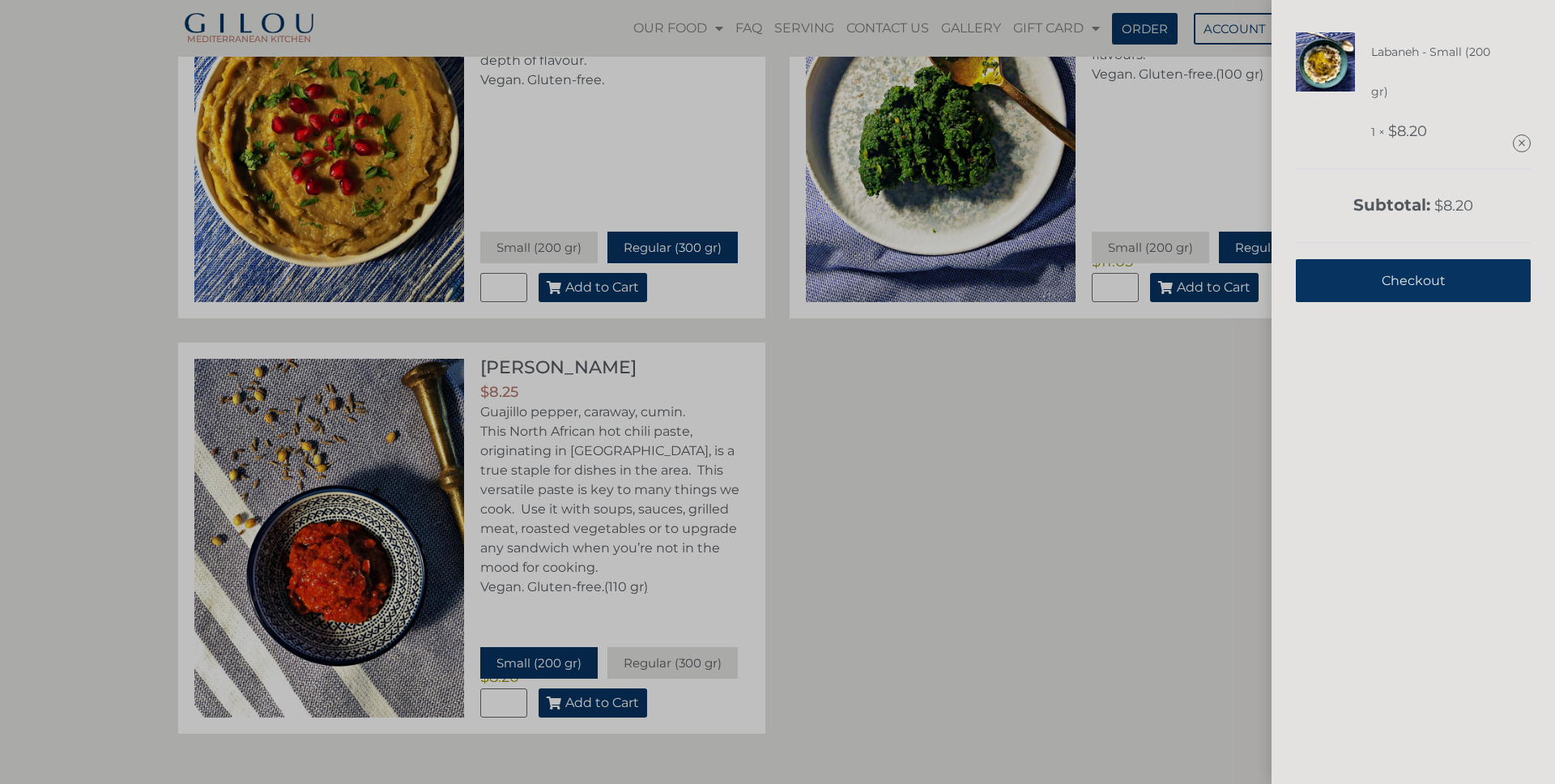
click at [1021, 446] on div "Labaneh - Small (200 gr) 1 × $ 8.20 Subtotal: $ 8.20 View cart Checkout" at bounding box center [778, 392] width 1555 height 784
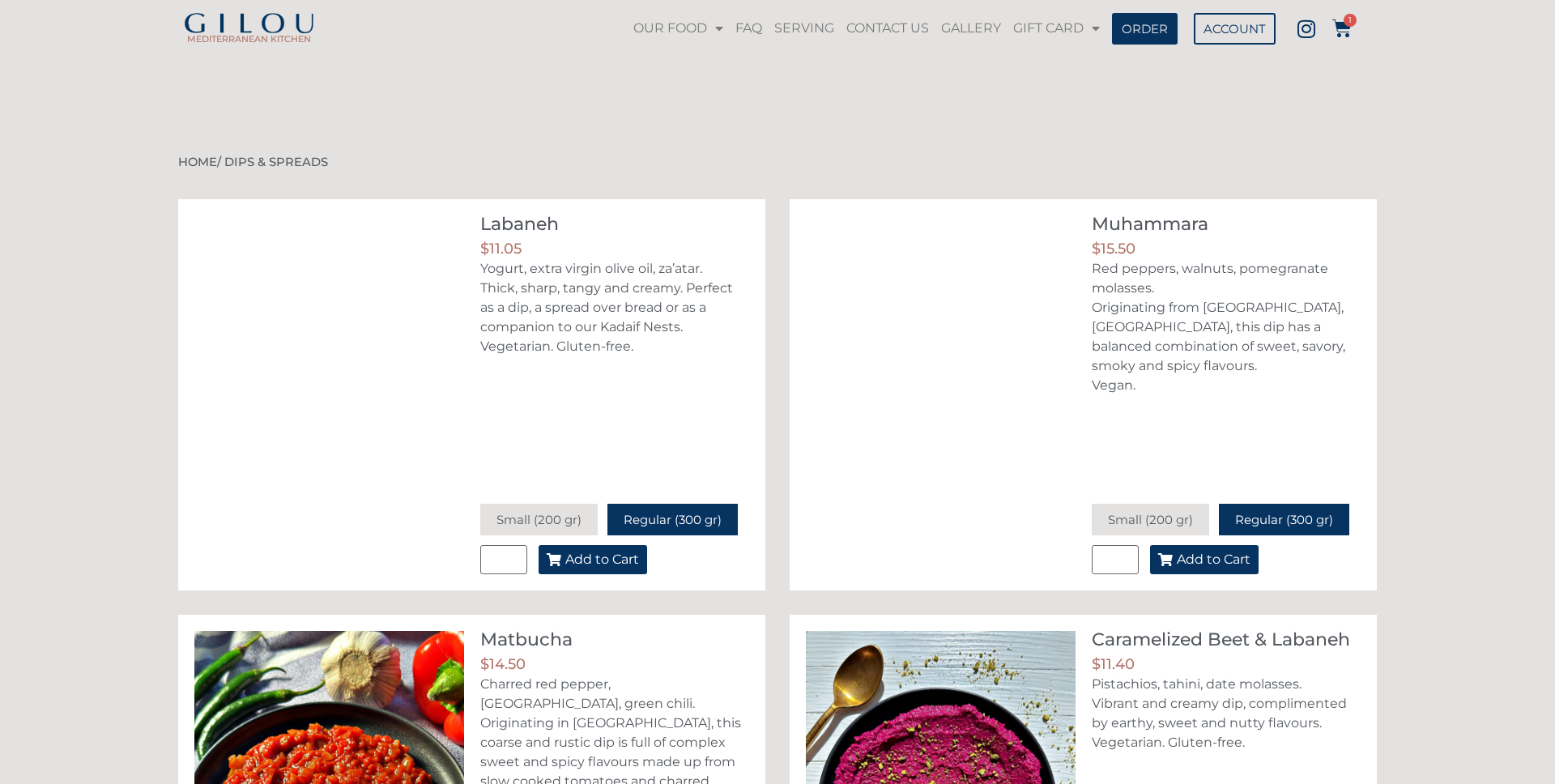
scroll to position [1103, 0]
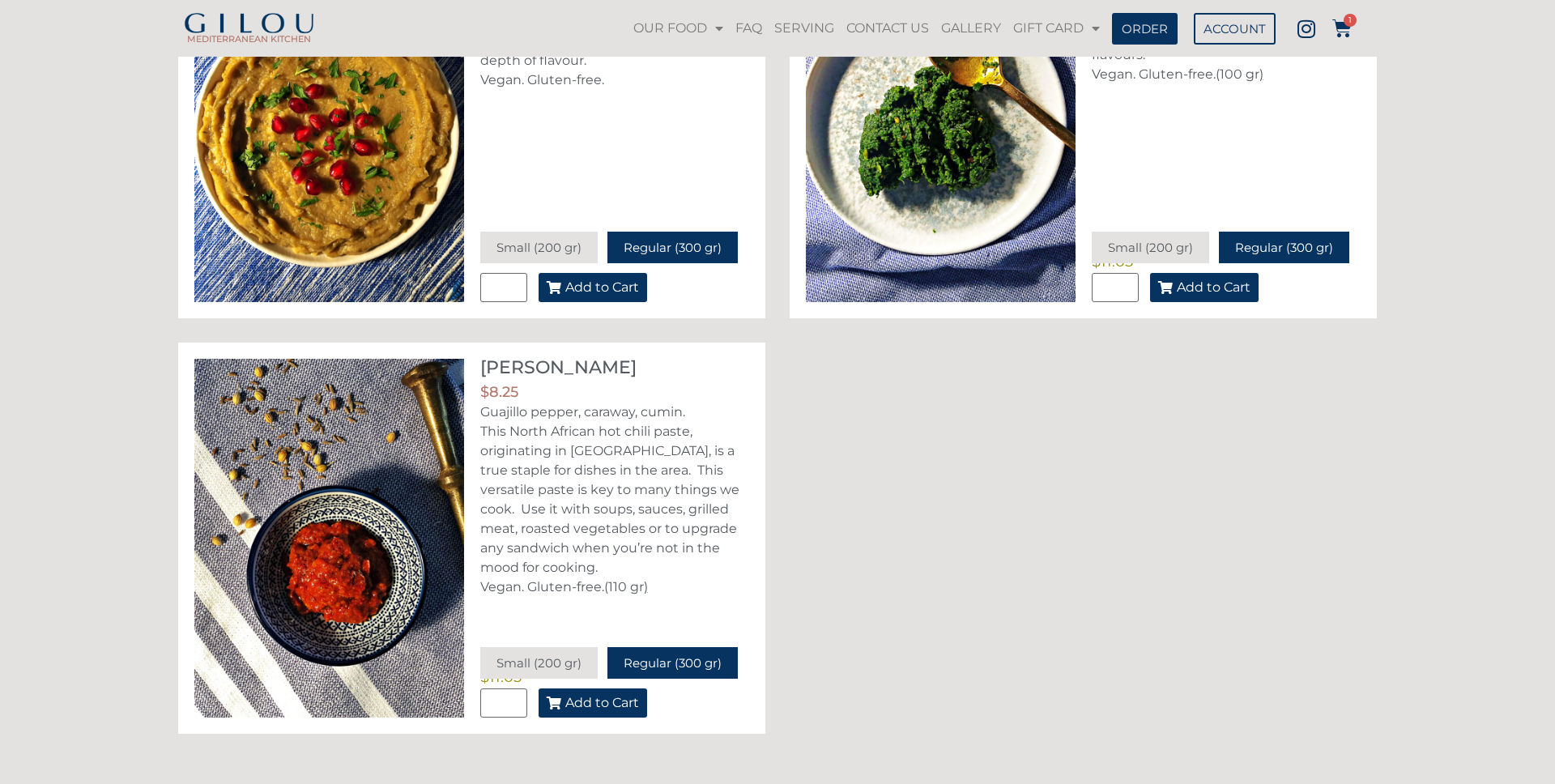
click at [640, 704] on button "Add to Cart" at bounding box center [593, 702] width 108 height 29
click at [1343, 28] on icon at bounding box center [1342, 28] width 20 height 20
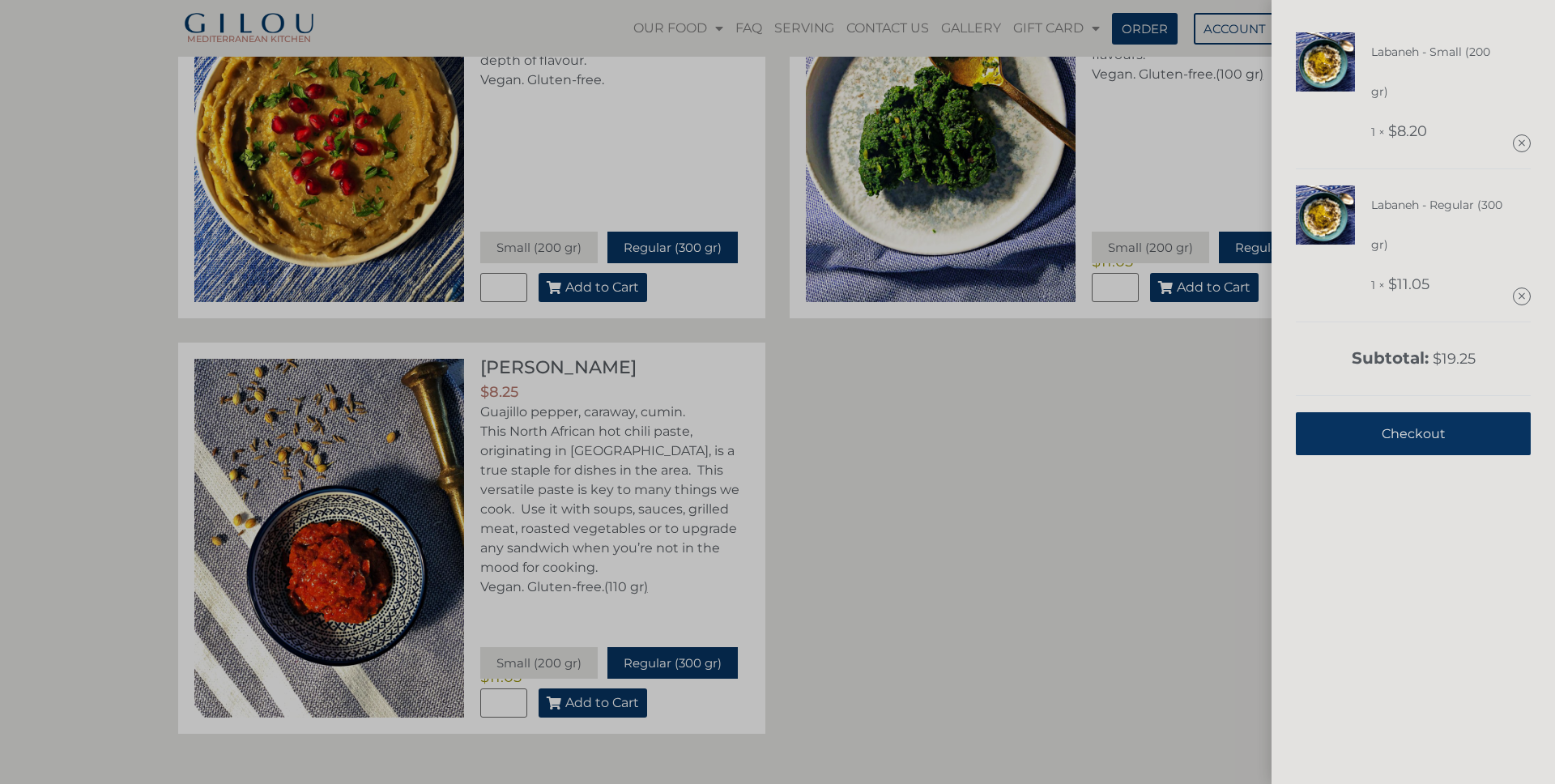
click at [972, 454] on div "Labaneh - Small (200 gr) 1 × $ 8.20 Labaneh - Regular (300 gr) 1 × $ 11.05 Subt…" at bounding box center [778, 392] width 1555 height 784
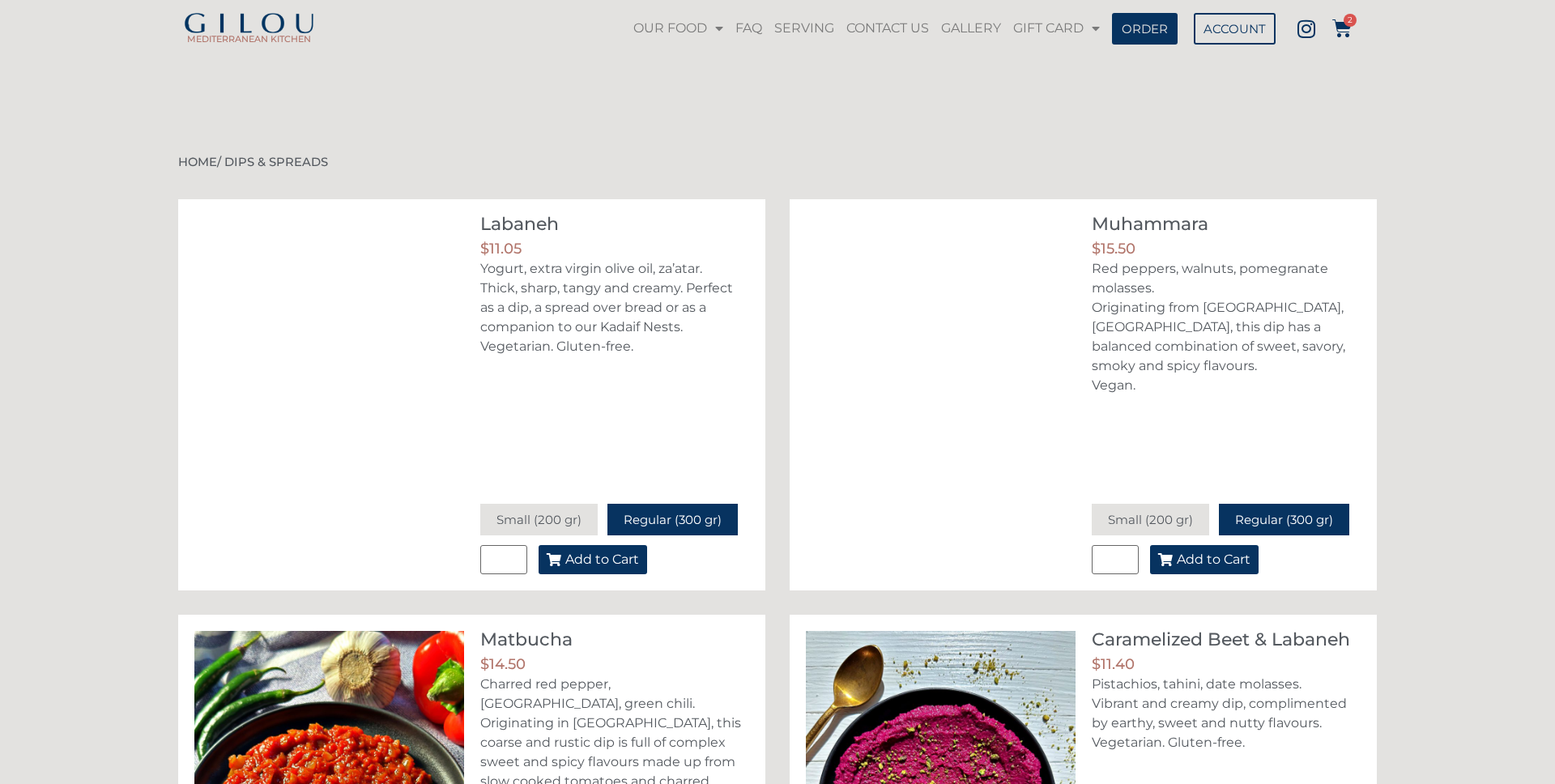
scroll to position [1103, 0]
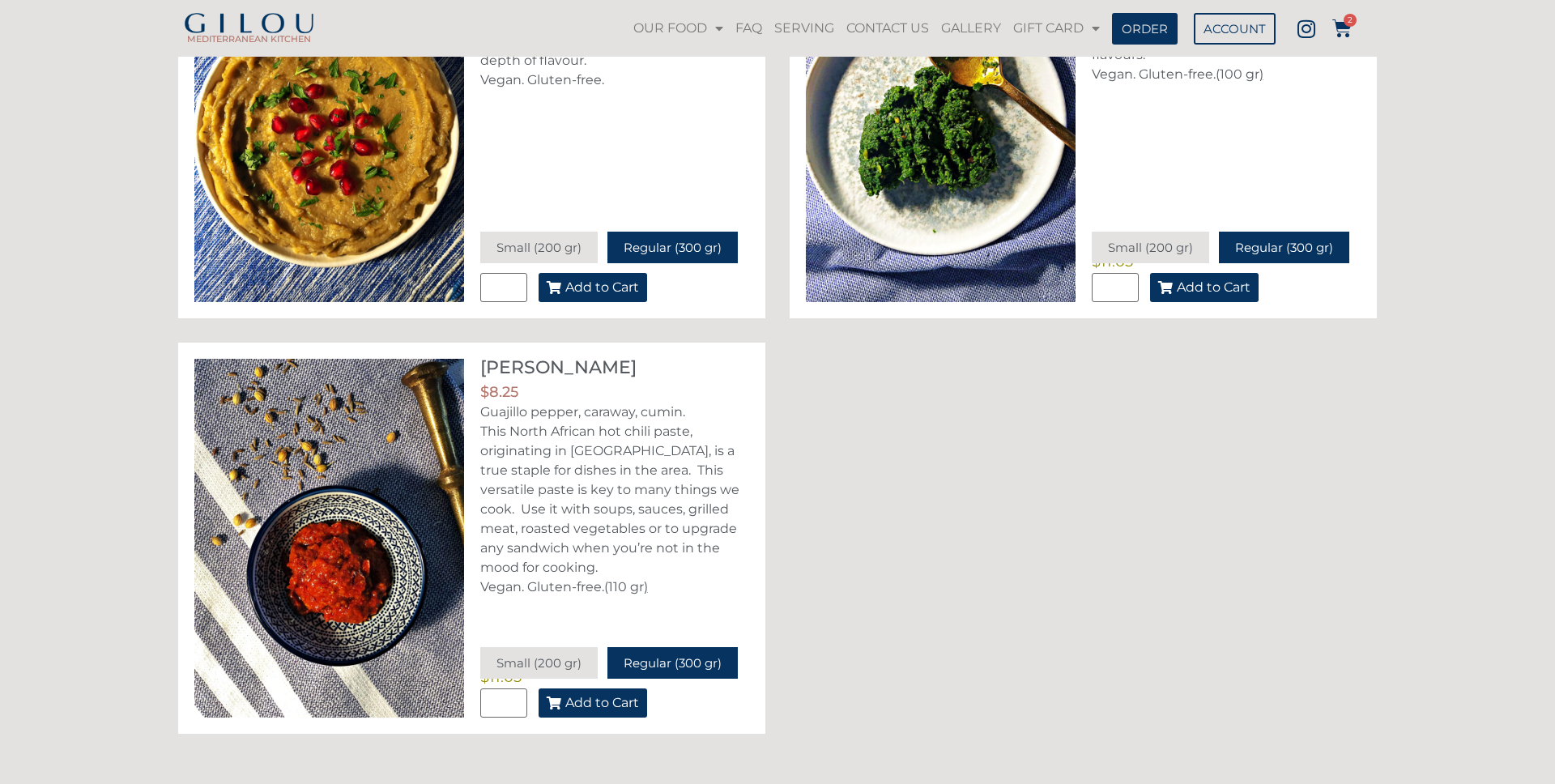
click at [633, 713] on button "Add to Cart" at bounding box center [593, 702] width 108 height 29
click at [1342, 29] on icon at bounding box center [1342, 28] width 20 height 20
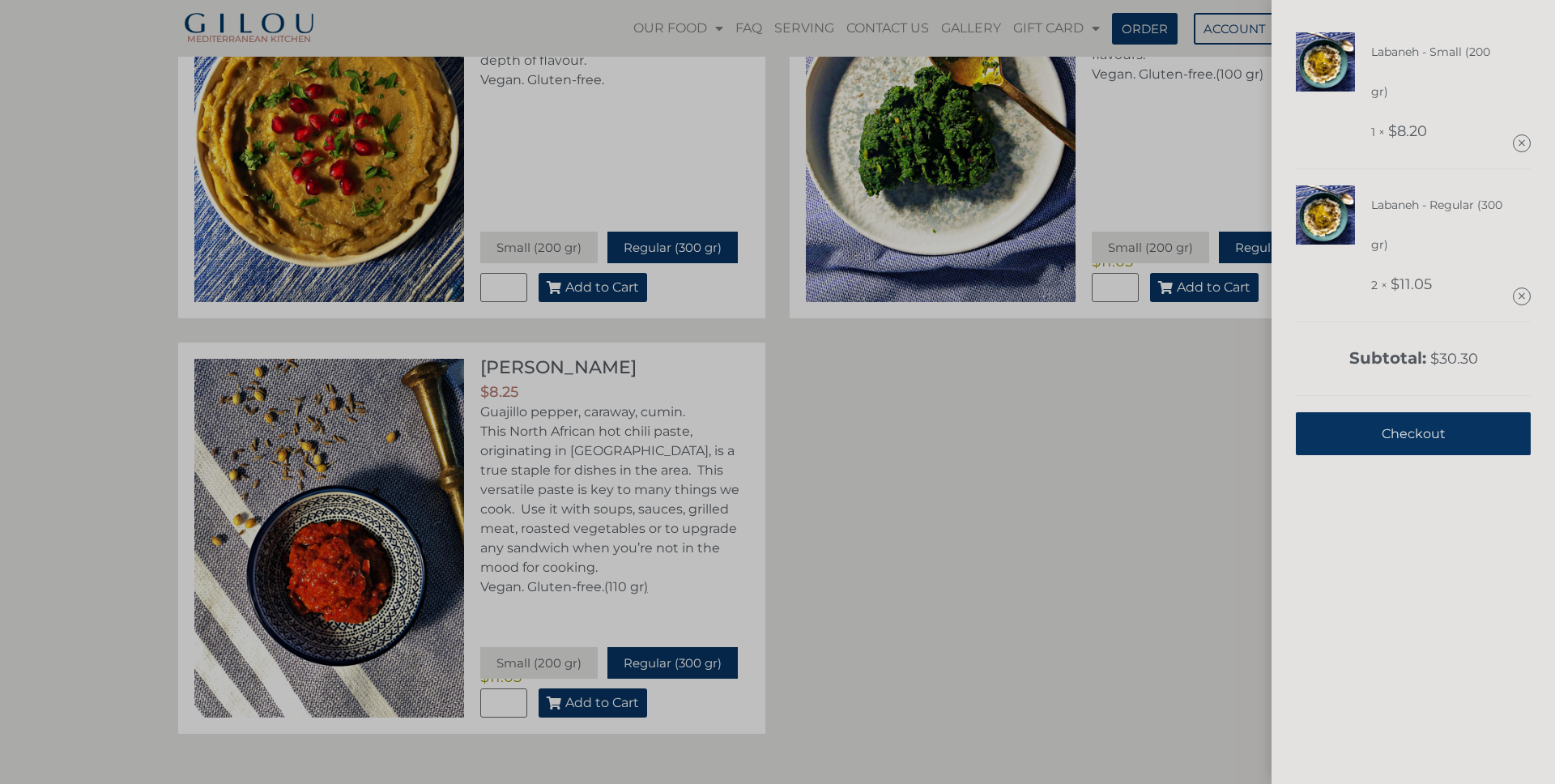
click at [909, 452] on div "Labaneh - Small (200 gr) 1 × $ 8.20 Labaneh - Regular (300 gr) 2 × $ 11.05 Subt…" at bounding box center [778, 392] width 1555 height 784
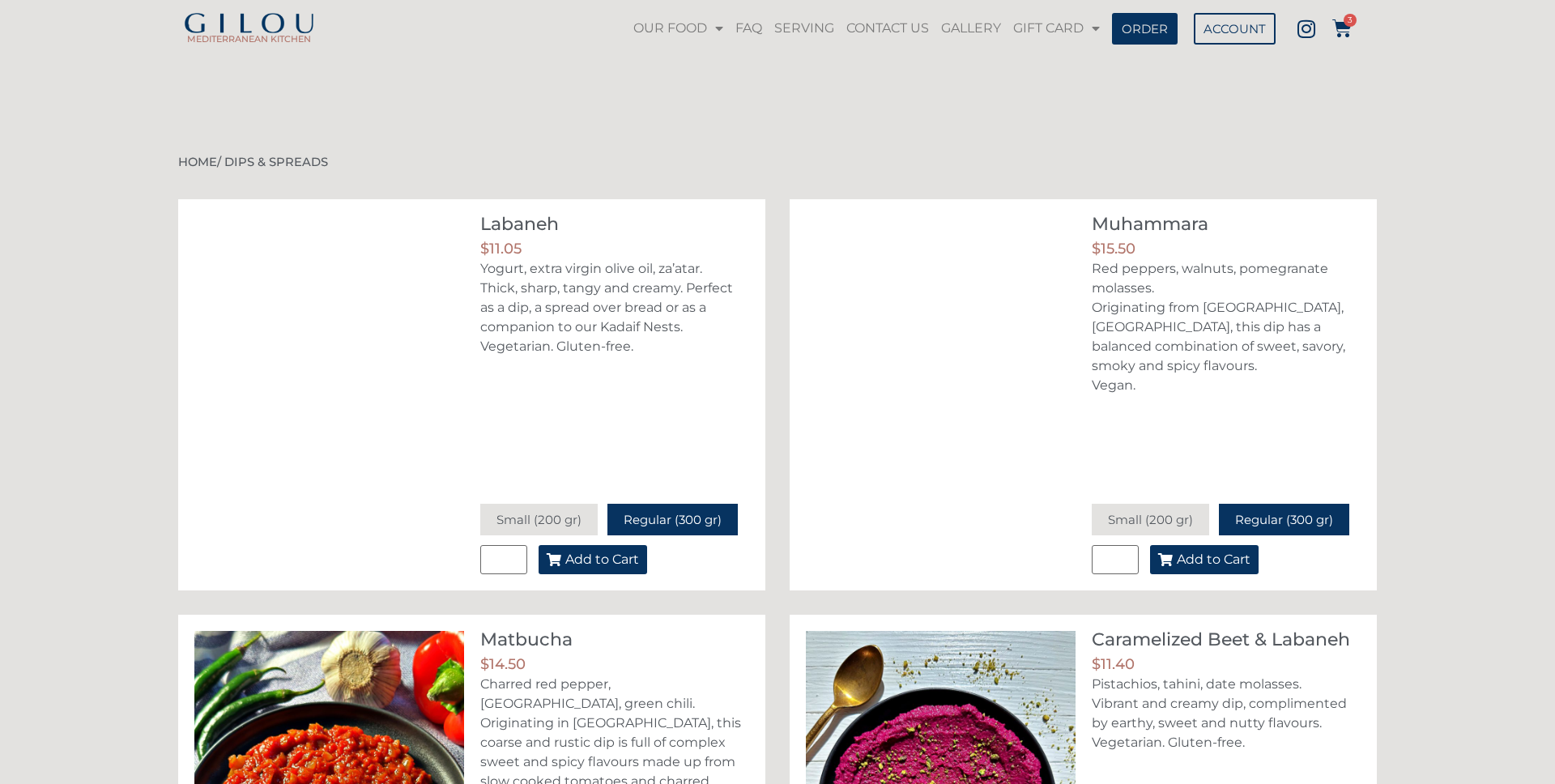
scroll to position [1103, 0]
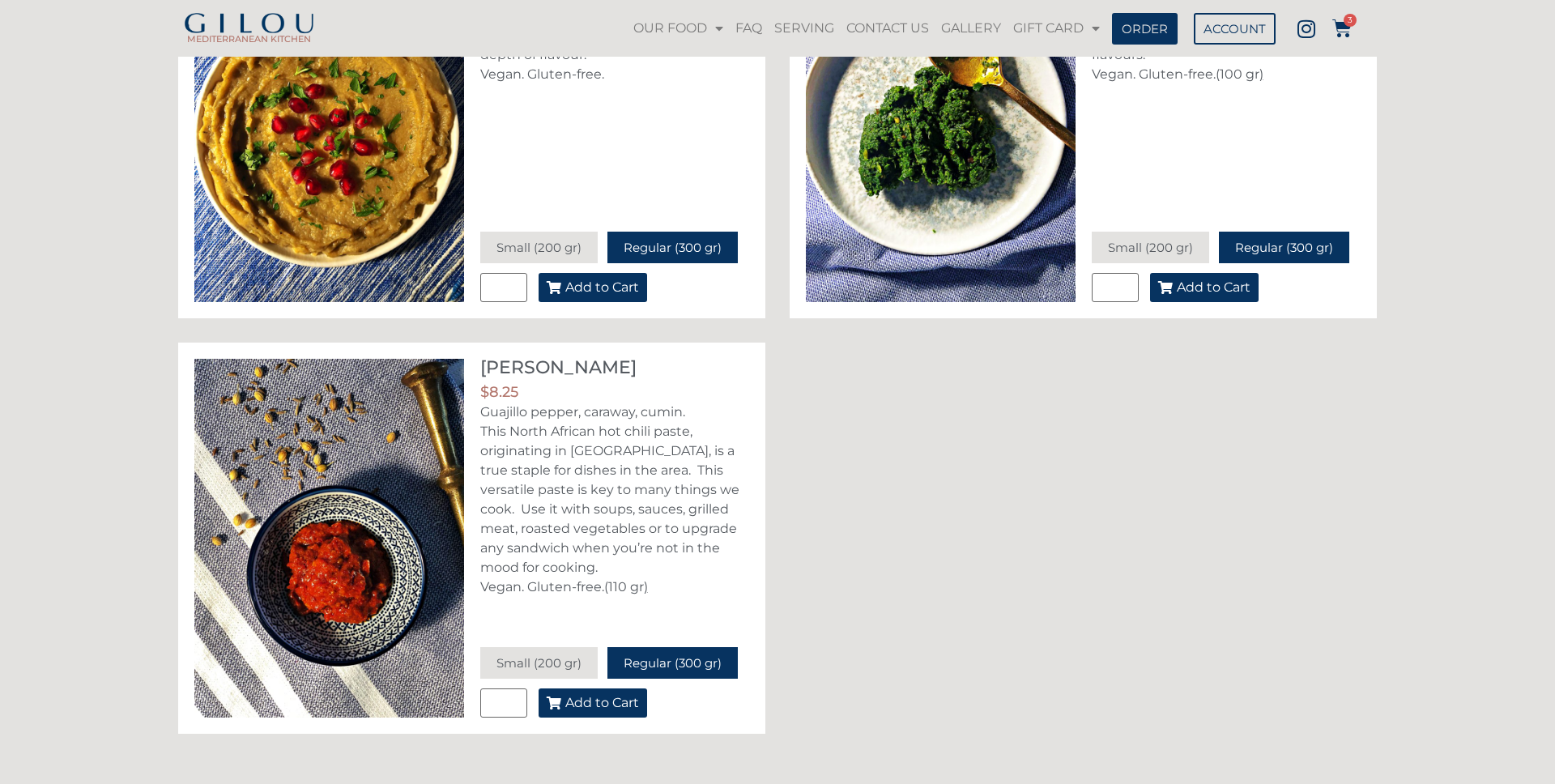
scroll to position [1103, 0]
click at [612, 709] on button "Add to Cart" at bounding box center [593, 702] width 108 height 29
click at [1344, 25] on icon at bounding box center [1342, 28] width 20 height 20
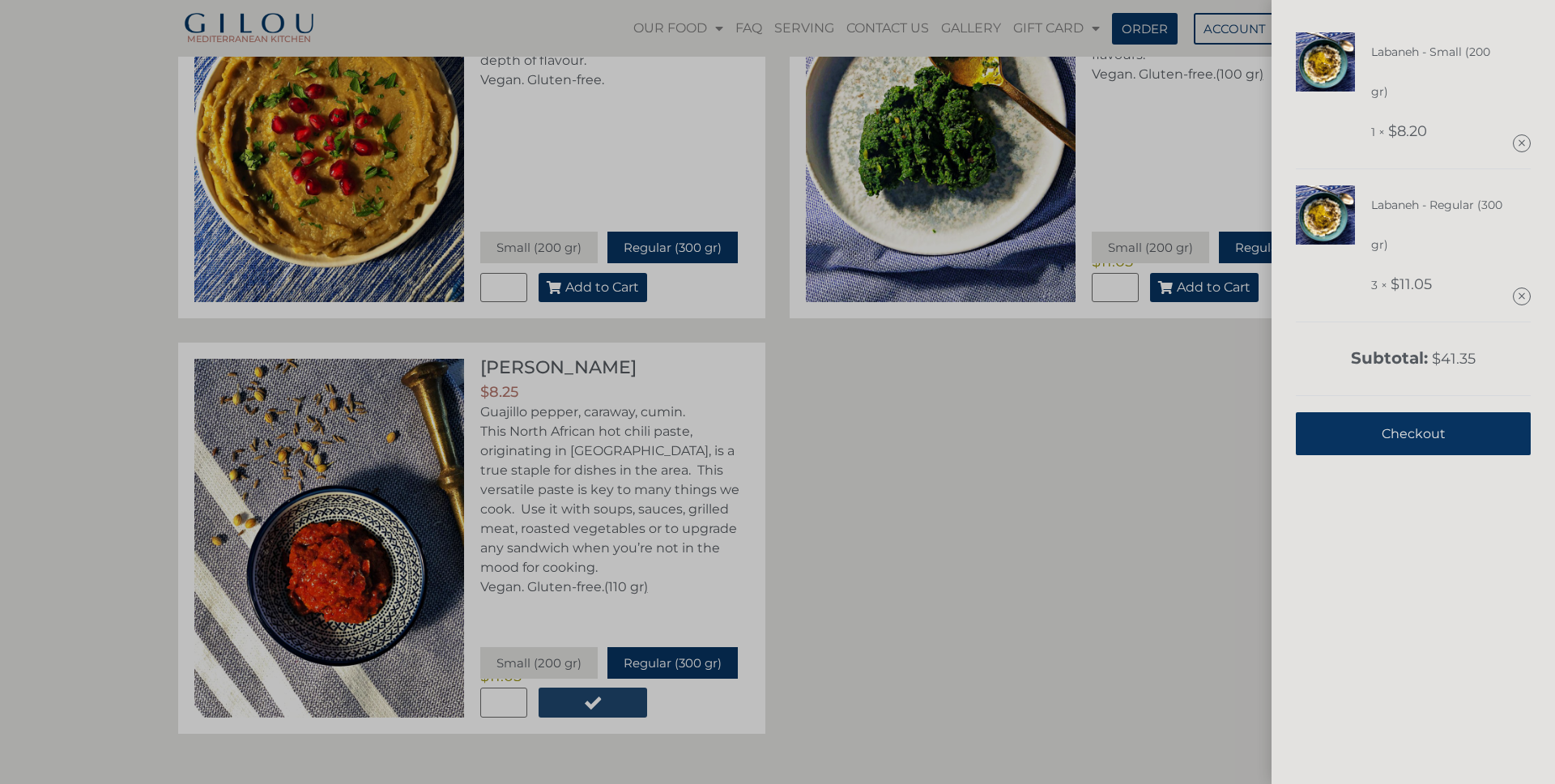
click at [1344, 25] on div "Labaneh - Small (200 gr) 1 × $ 8.20 Labaneh - Regular (300 gr) 3 × $ 11.05 Subt…" at bounding box center [1412, 392] width 283 height 784
click at [1184, 97] on div "Labaneh - Small (200 gr) 1 × $ 8.20 Labaneh - Regular (300 gr) 3 × $ 11.05 Subt…" at bounding box center [778, 392] width 1555 height 784
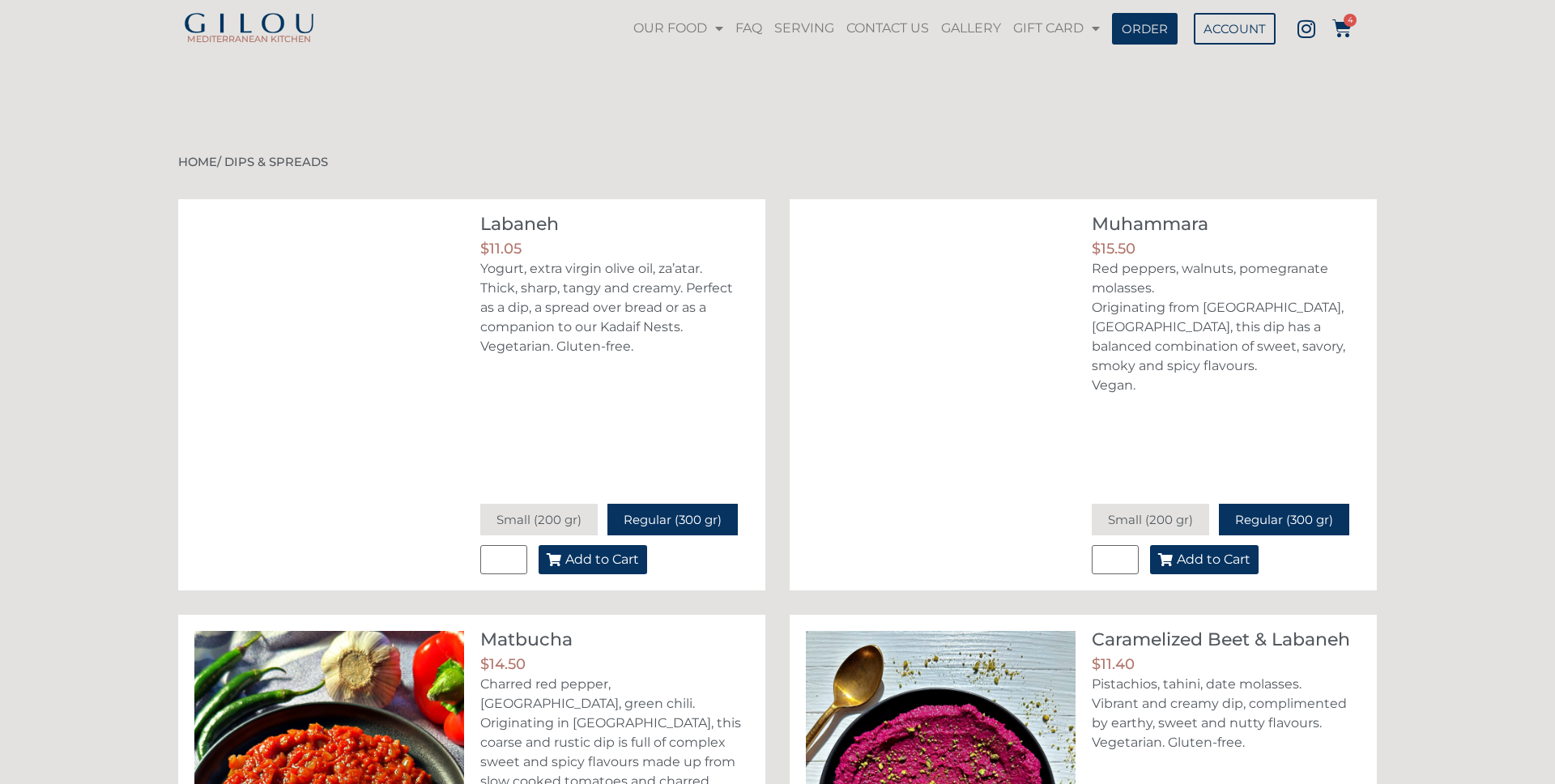
scroll to position [1103, 0]
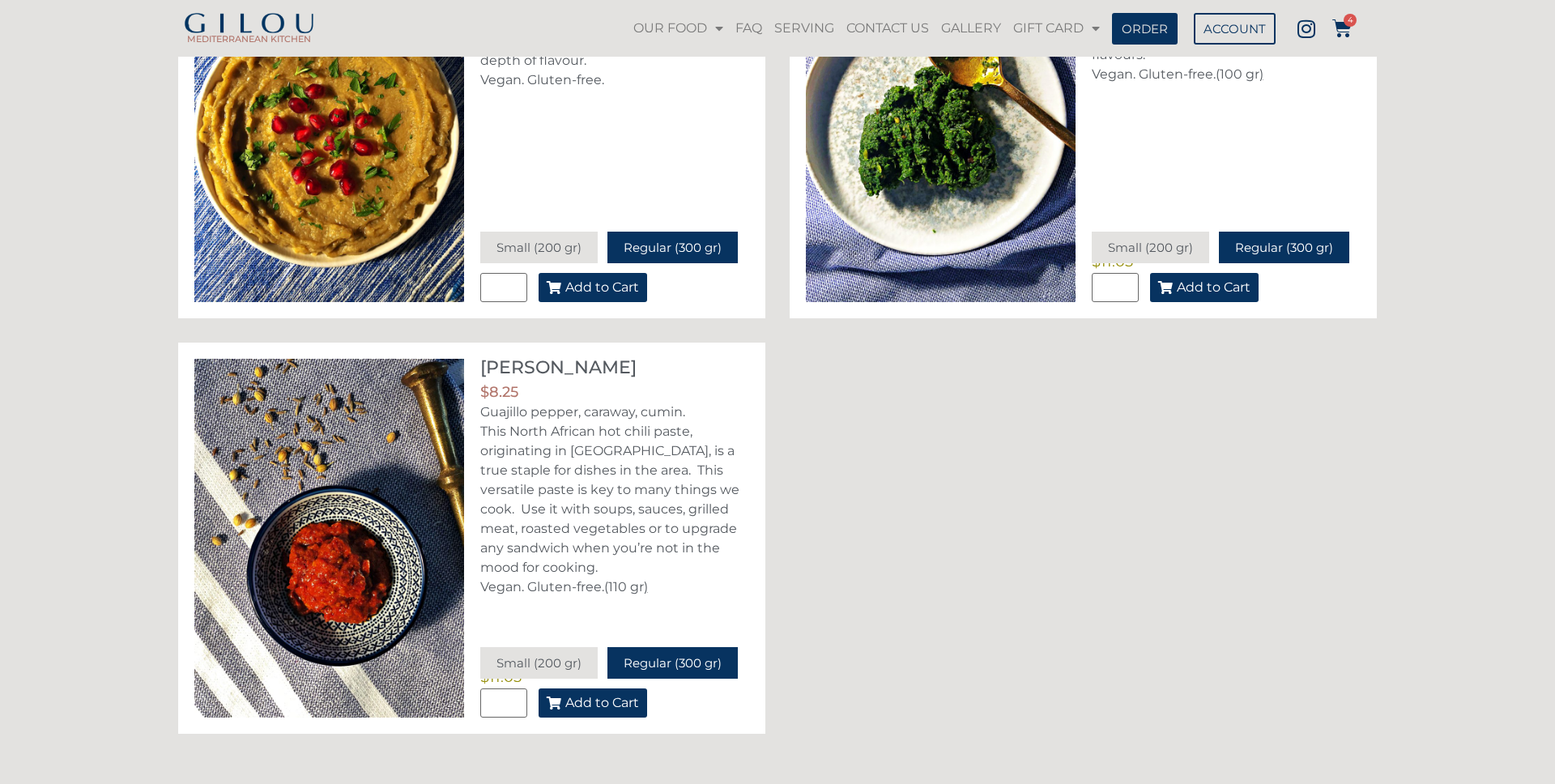
click at [580, 699] on span "Add to Cart" at bounding box center [602, 702] width 74 height 13
click at [1340, 28] on icon at bounding box center [1342, 28] width 20 height 20
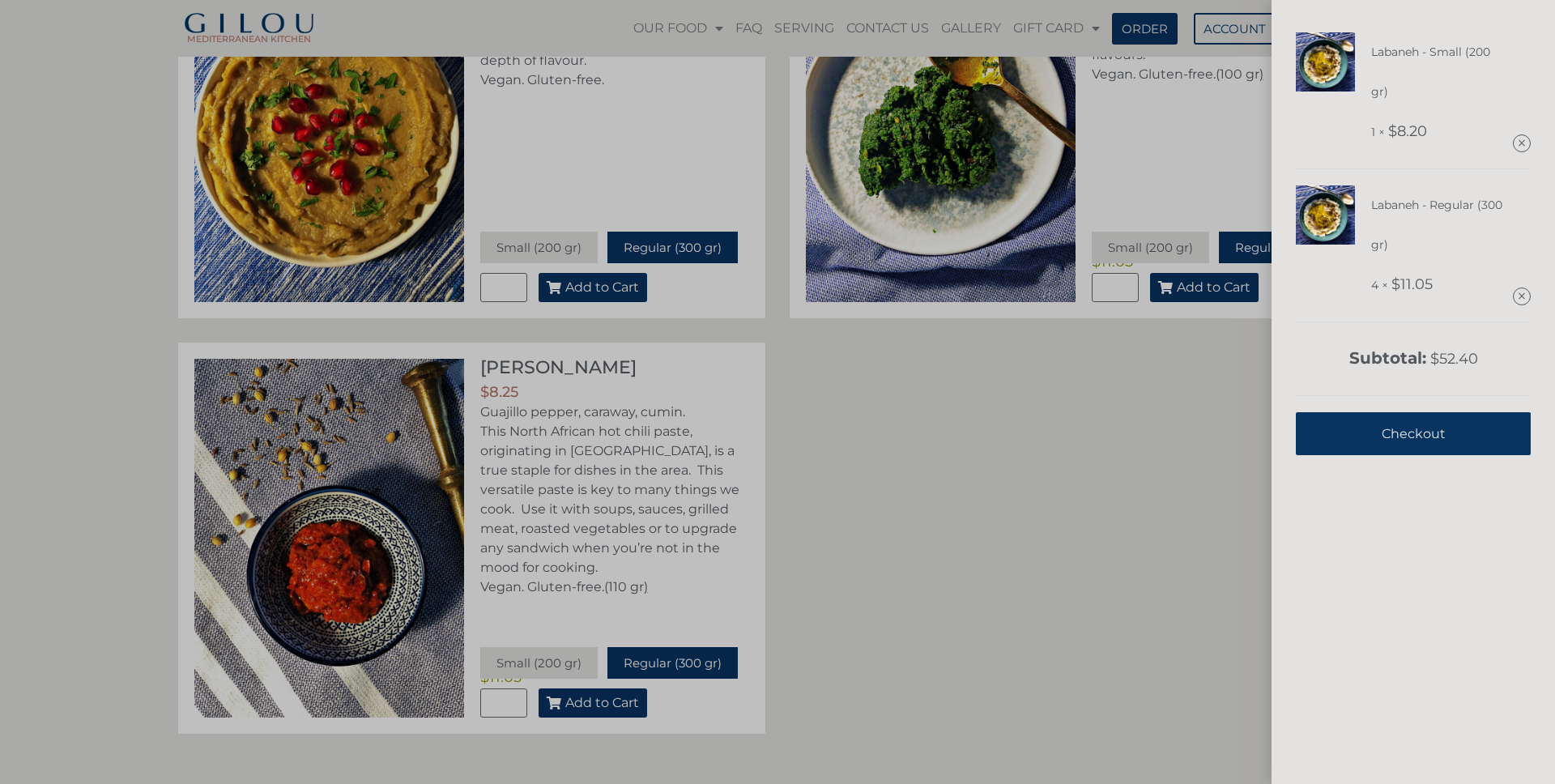
click at [821, 442] on div "Labaneh - Small (200 gr) 1 × $ 8.20 Labaneh - Regular (300 gr) 4 × $ 11.05 Subt…" at bounding box center [778, 392] width 1555 height 784
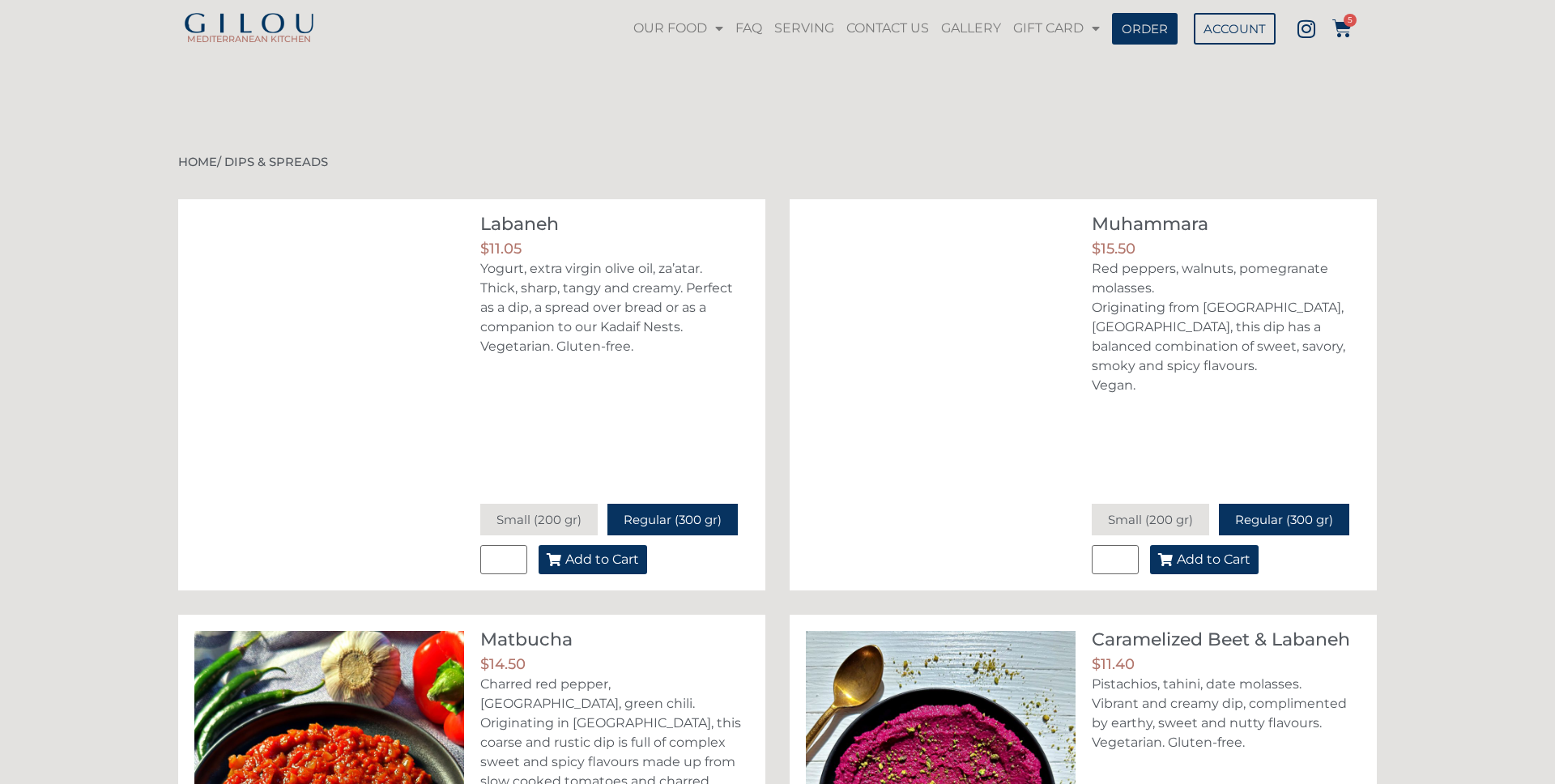
scroll to position [1103, 0]
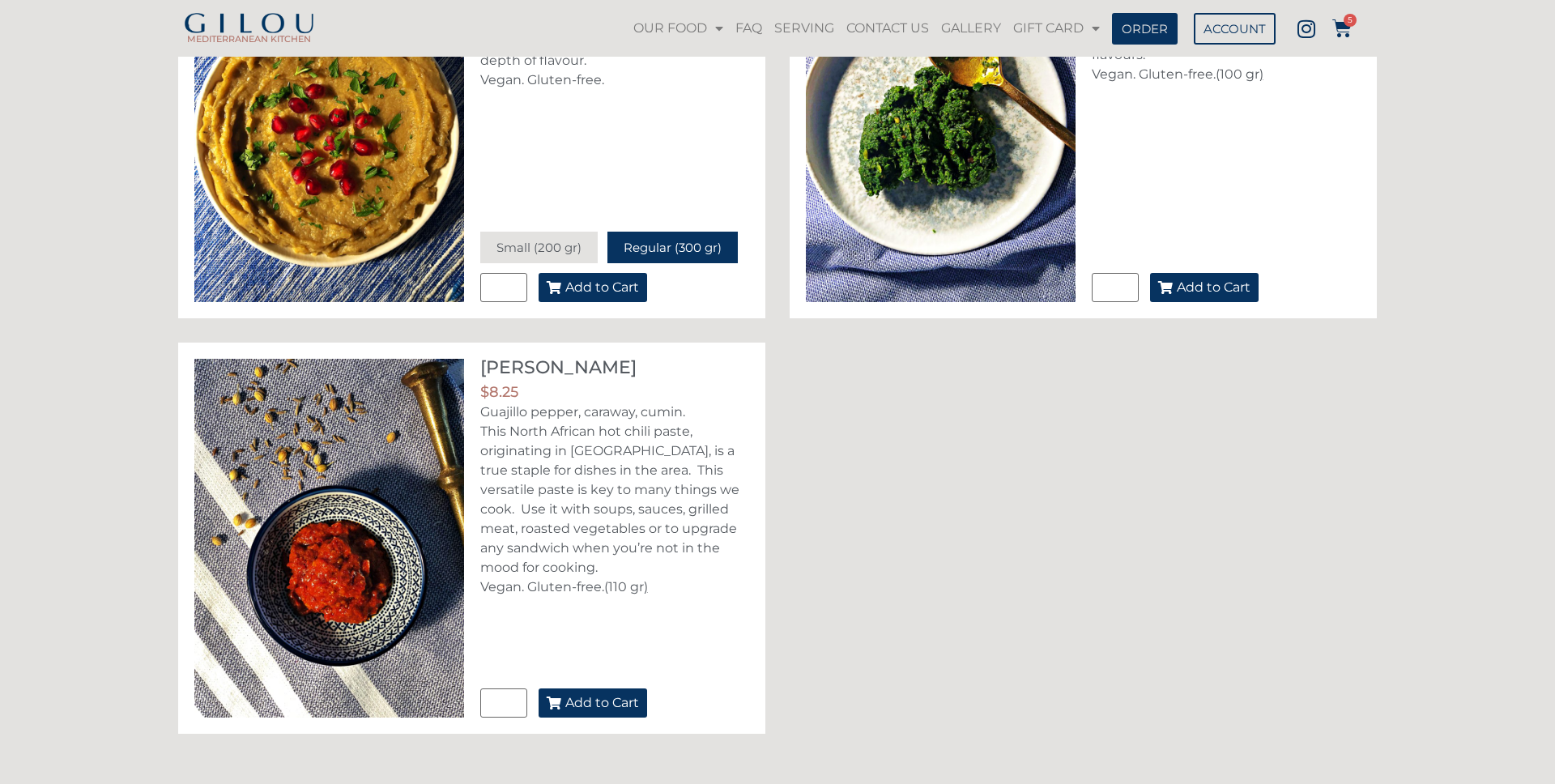
click at [584, 703] on span "Add to Cart" at bounding box center [602, 702] width 74 height 13
click at [1341, 31] on icon at bounding box center [1342, 28] width 20 height 20
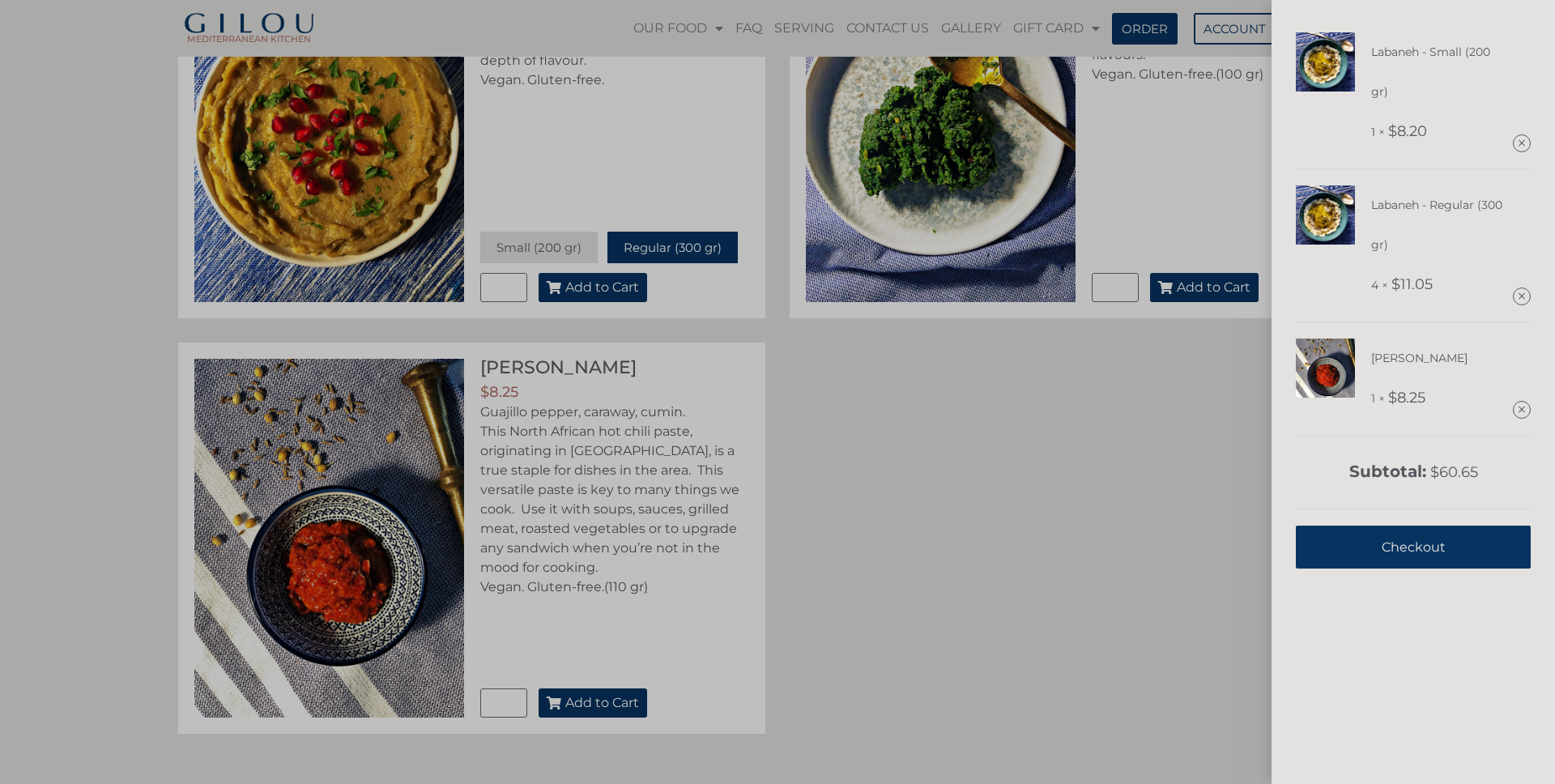
click at [1008, 441] on div "Labaneh - Small (200 gr) 1 × $ 8.20 Labaneh - Regular (300 gr) 4 × $ 11.05 Smok…" at bounding box center [778, 392] width 1555 height 784
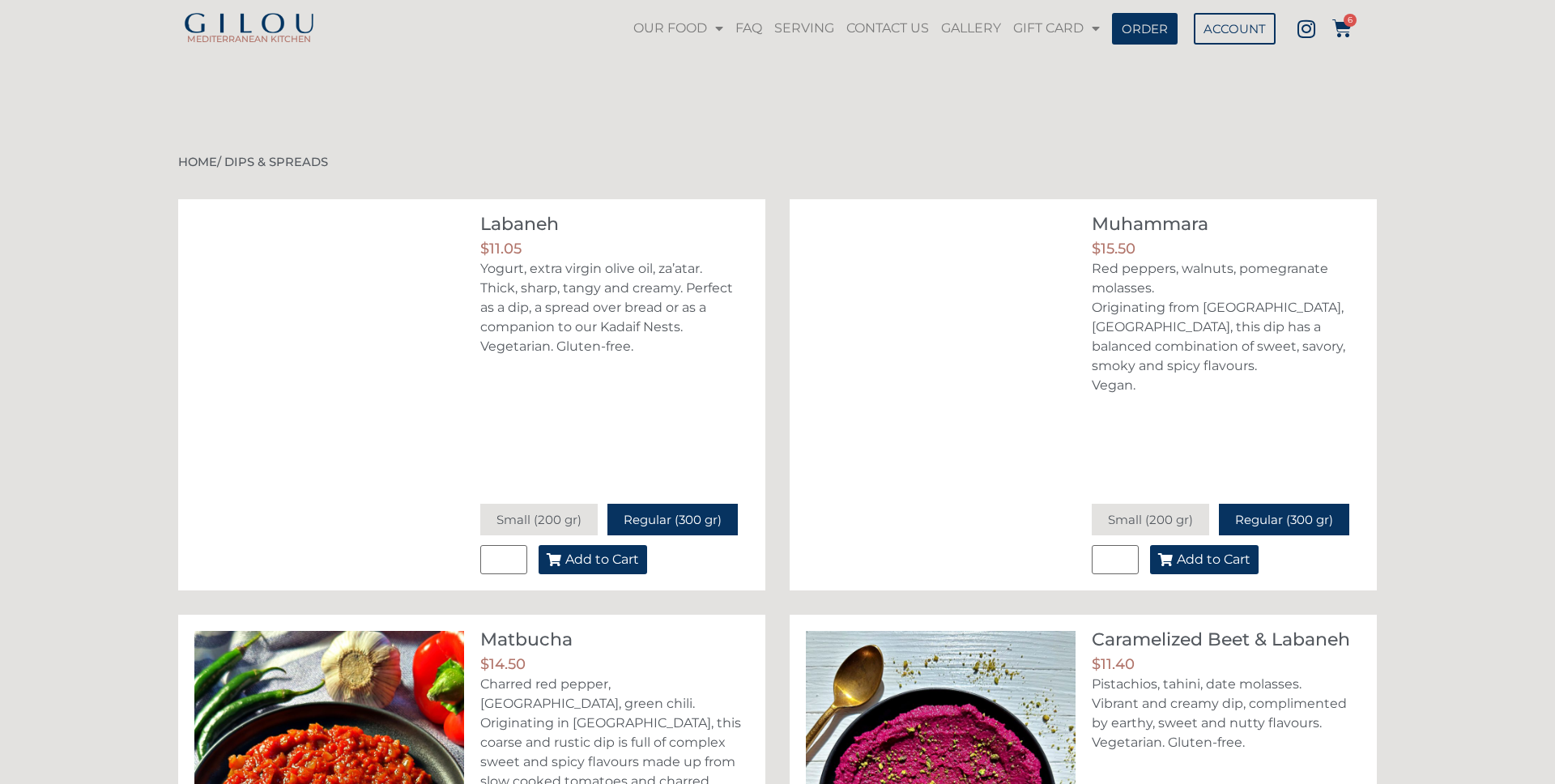
scroll to position [1103, 0]
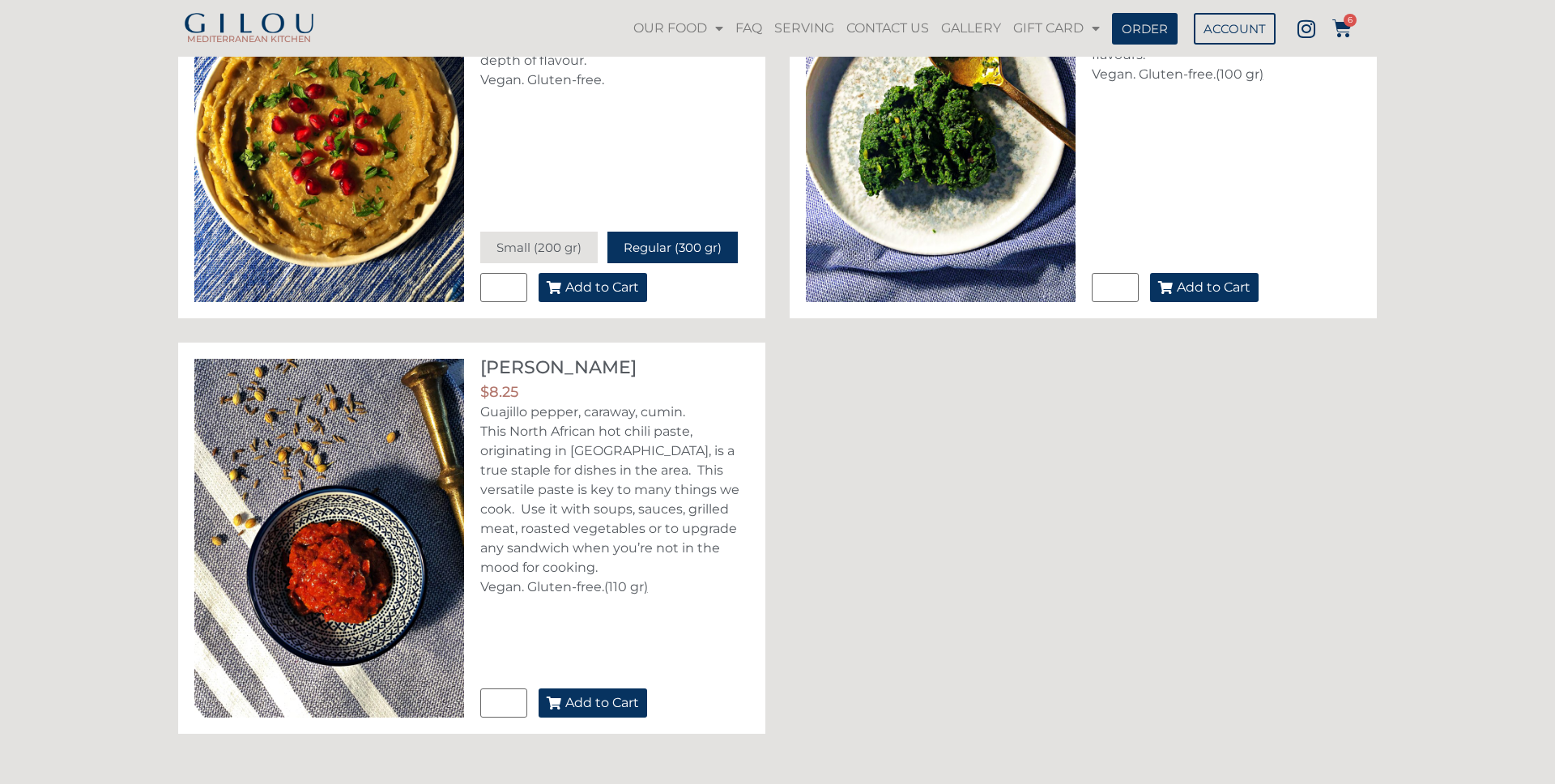
click at [601, 712] on button "Add to Cart" at bounding box center [593, 702] width 108 height 29
click at [1346, 26] on span "7" at bounding box center [1350, 20] width 13 height 13
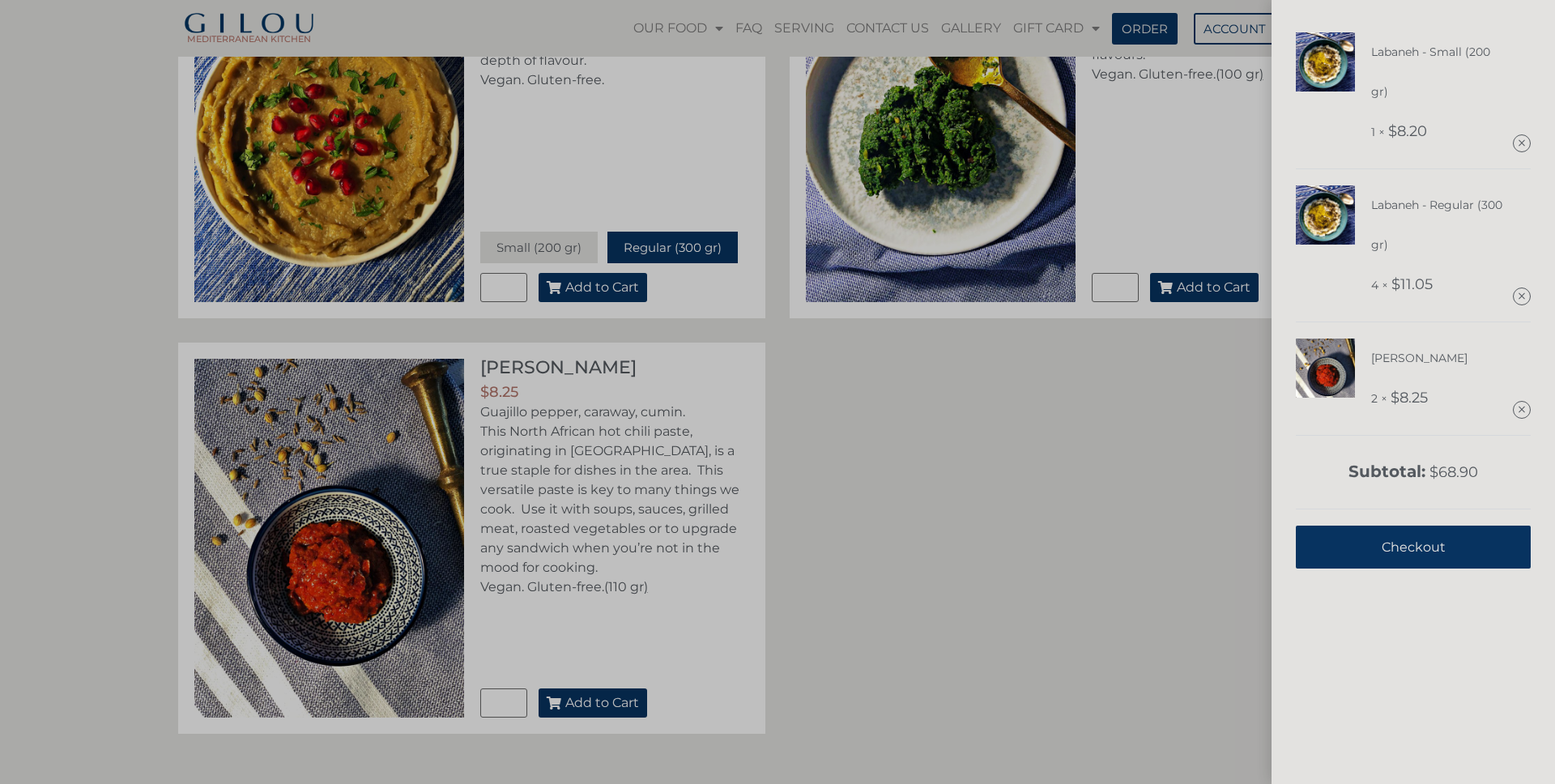
click at [1000, 474] on div "Labaneh - Small (200 gr) 1 × $ 8.20 Labaneh - Regular (300 gr) 4 × $ 11.05 Smok…" at bounding box center [778, 392] width 1555 height 784
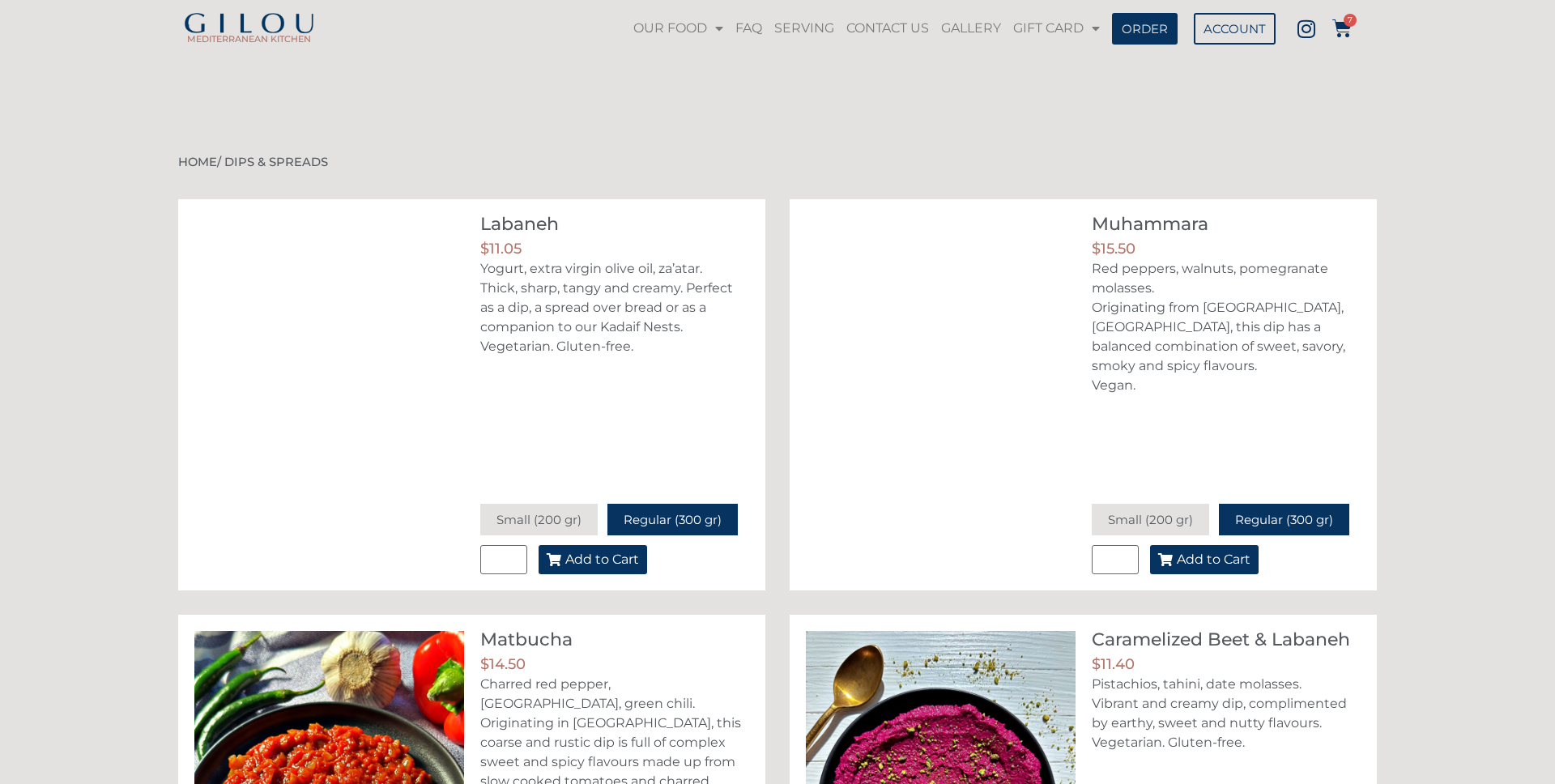
scroll to position [1103, 0]
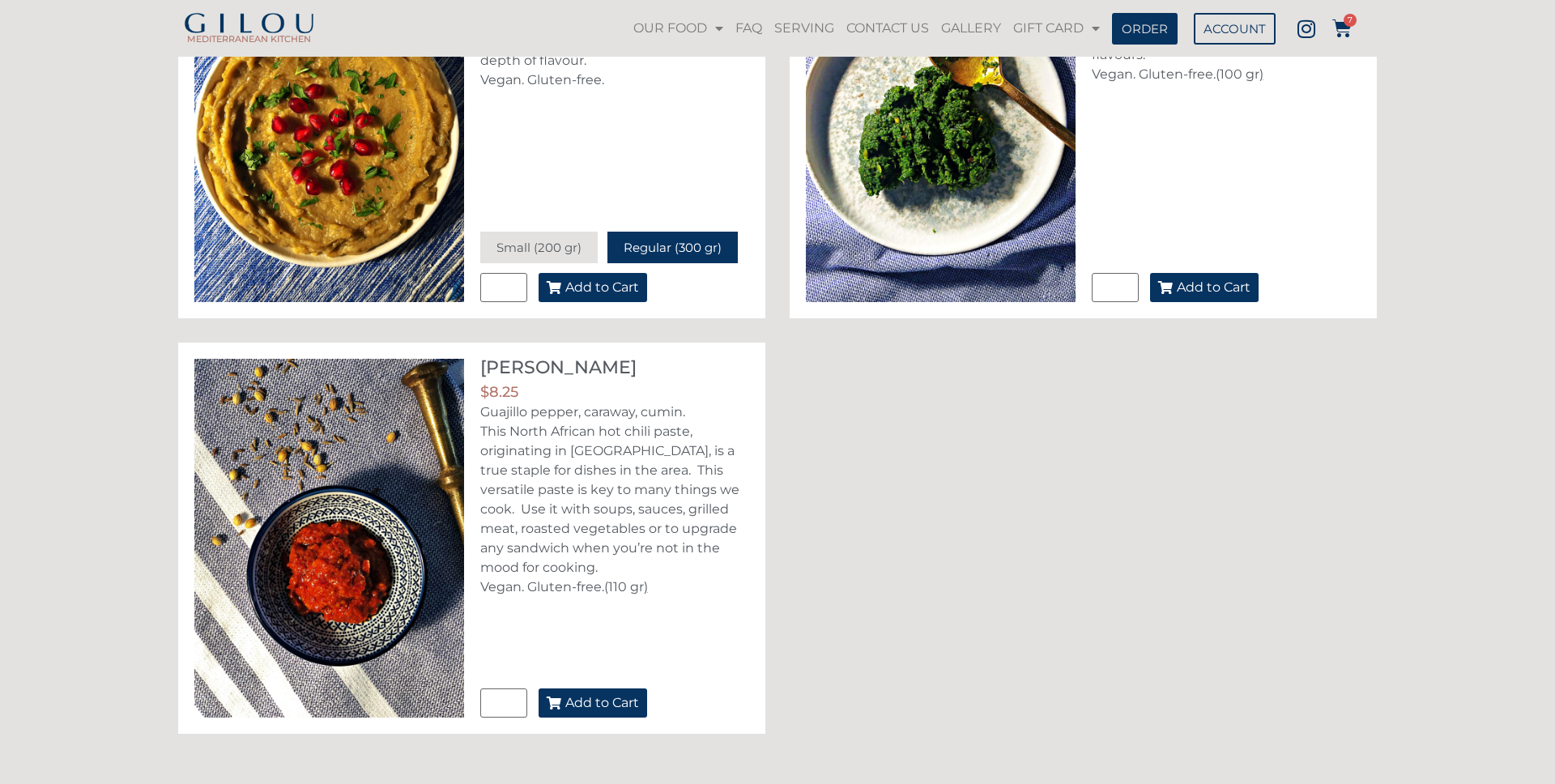
click at [616, 705] on span "Add to Cart" at bounding box center [602, 702] width 74 height 13
click at [1348, 28] on icon at bounding box center [1342, 28] width 20 height 20
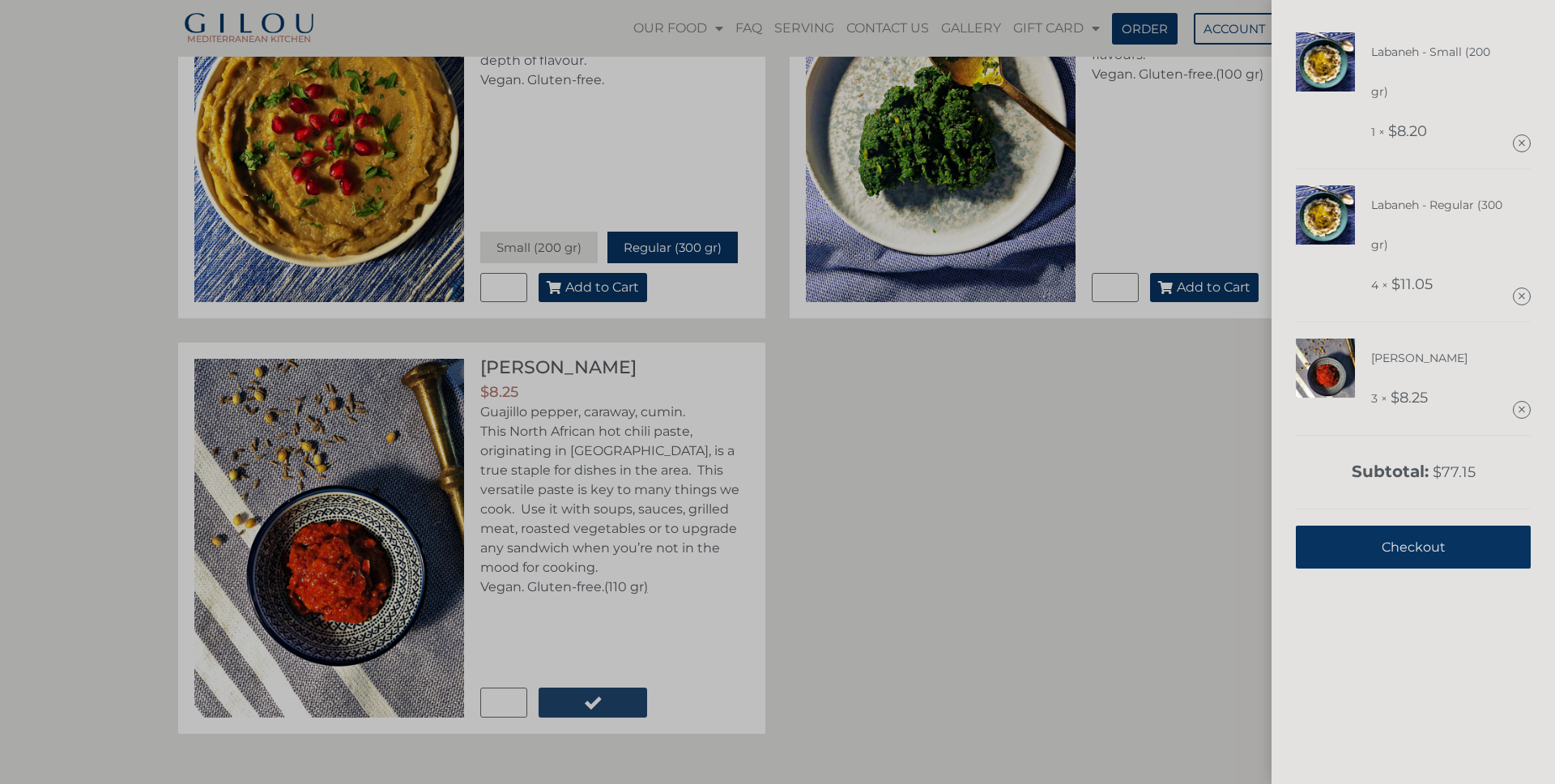
click at [1348, 28] on div "Labaneh - Small (200 gr) 1 × $ 8.20 Labaneh - Regular (300 gr) 4 × $ 11.05 Smok…" at bounding box center [1412, 392] width 283 height 784
click at [1060, 457] on div "Labaneh - Small (200 gr) 1 × $ 8.20 Labaneh - Regular (300 gr) 4 × $ 11.05 Smok…" at bounding box center [778, 392] width 1555 height 784
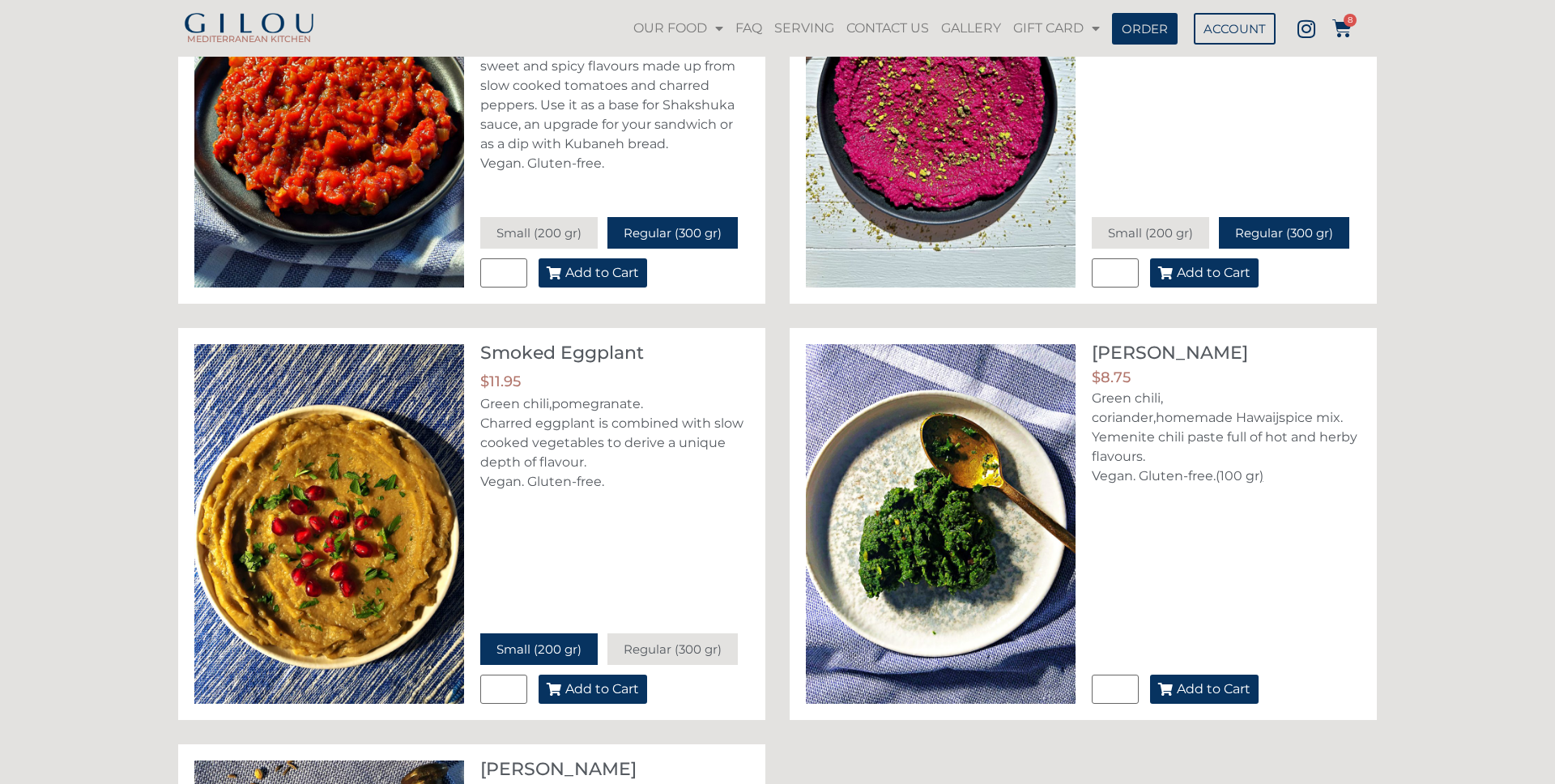
scroll to position [109, 0]
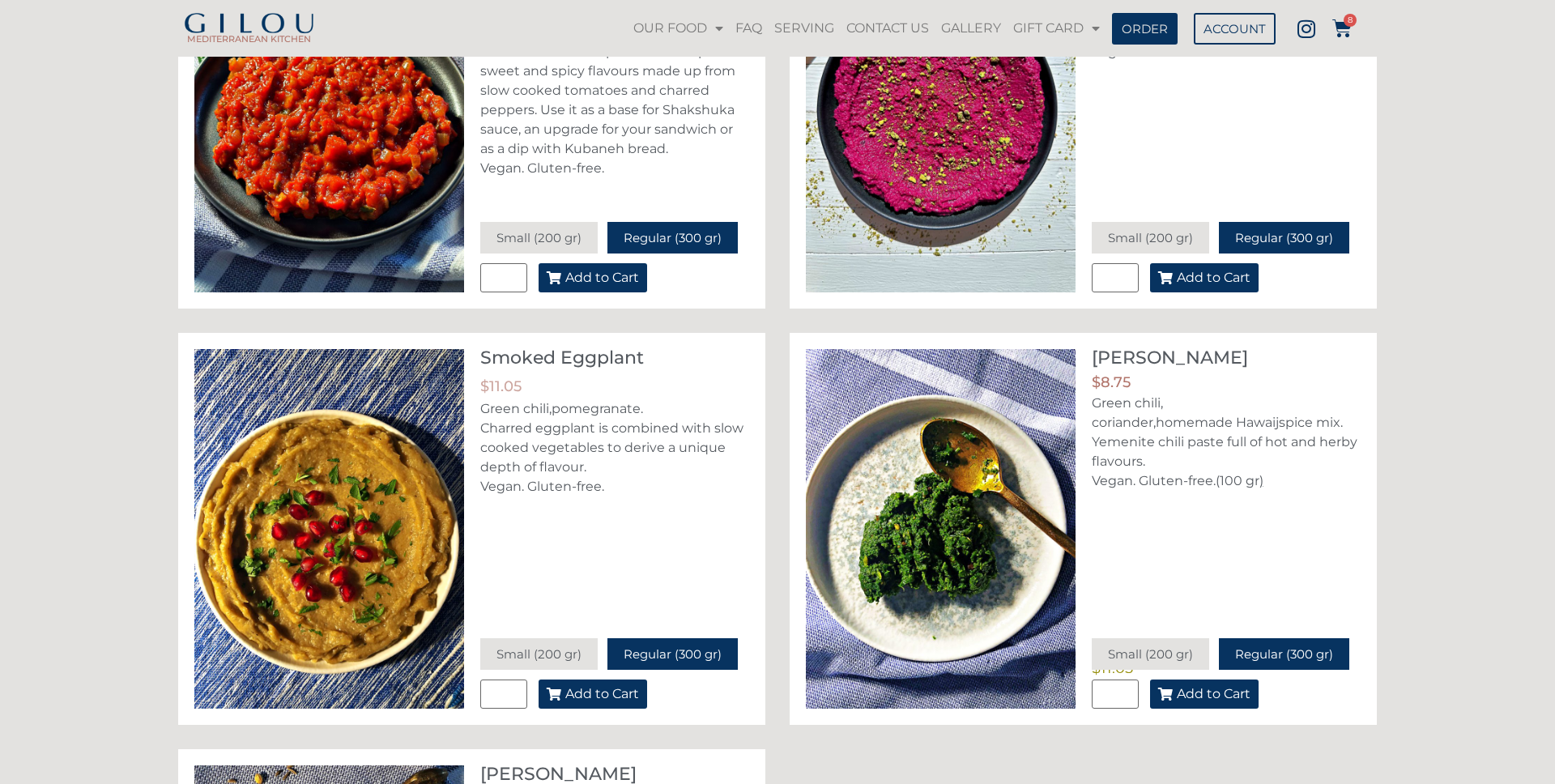
scroll to position [1103, 0]
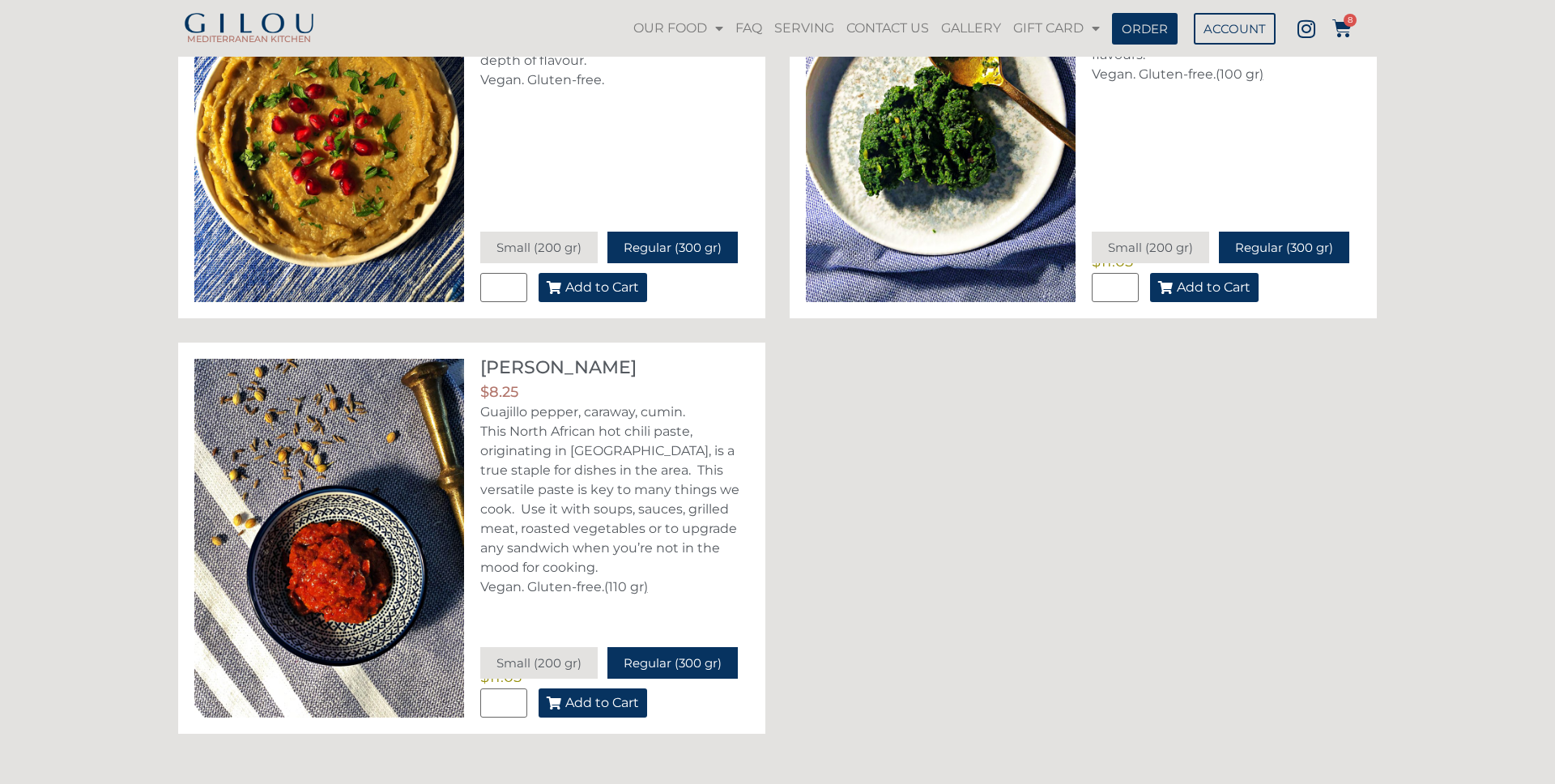
click at [575, 705] on span "Add to Cart" at bounding box center [602, 702] width 74 height 13
click at [1350, 28] on icon at bounding box center [1342, 28] width 20 height 20
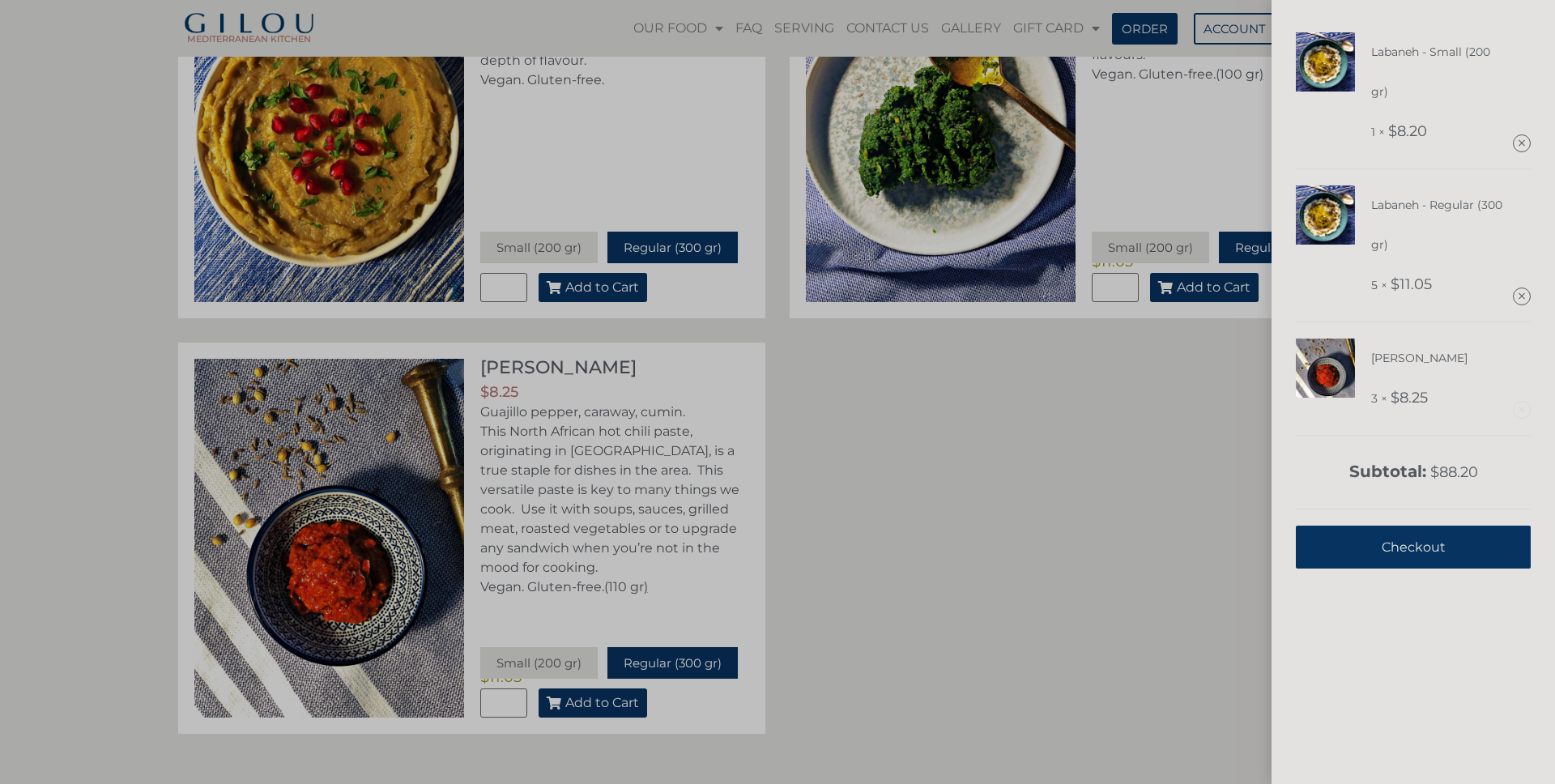
click at [1520, 409] on link "Remove this item" at bounding box center [1522, 410] width 16 height 16
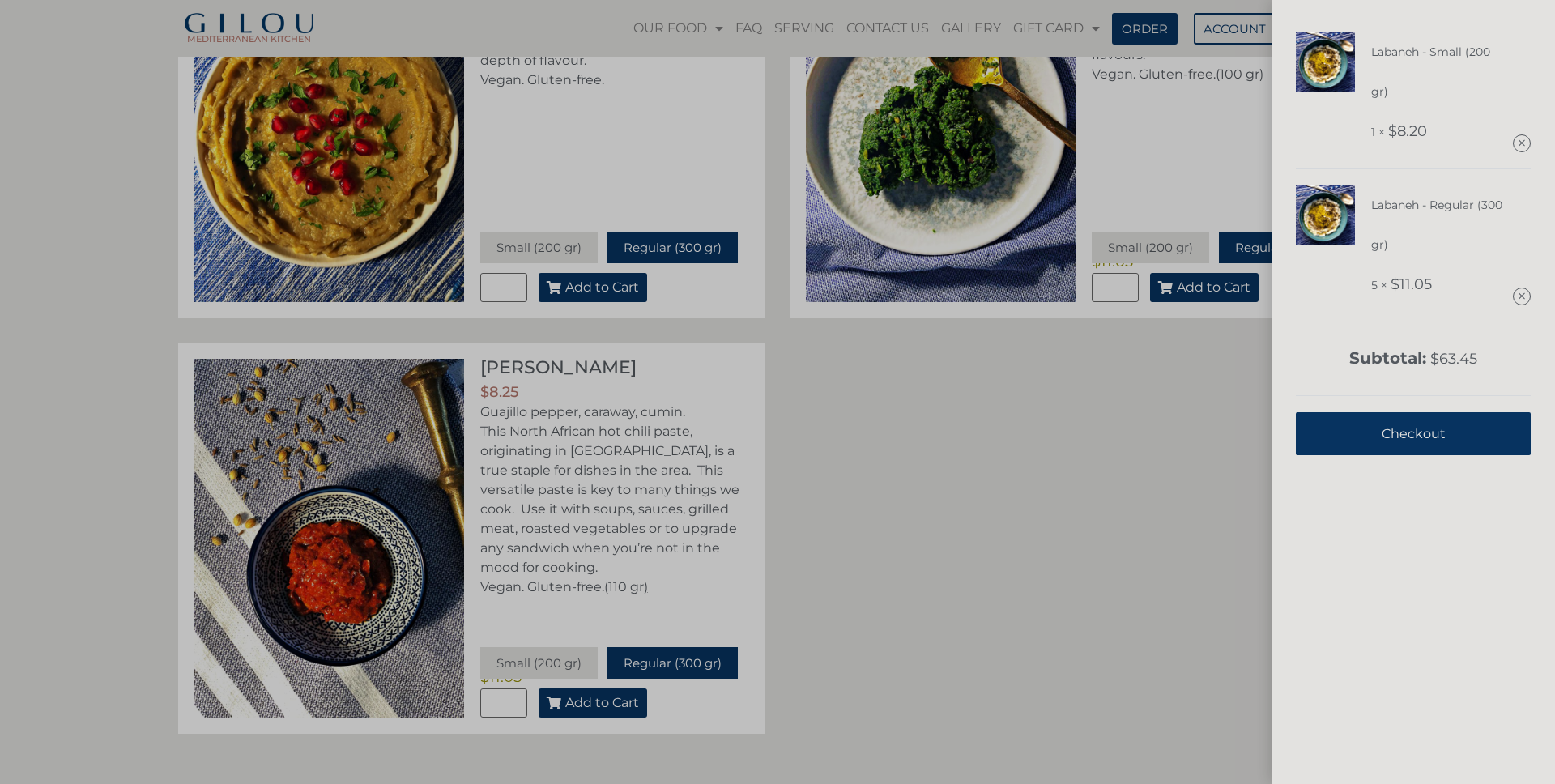
click at [971, 463] on div "Labaneh - Small (200 gr) 1 × $ 8.20 Labaneh - Regular (300 gr) 5 × $ 11.05 Subt…" at bounding box center [778, 392] width 1555 height 784
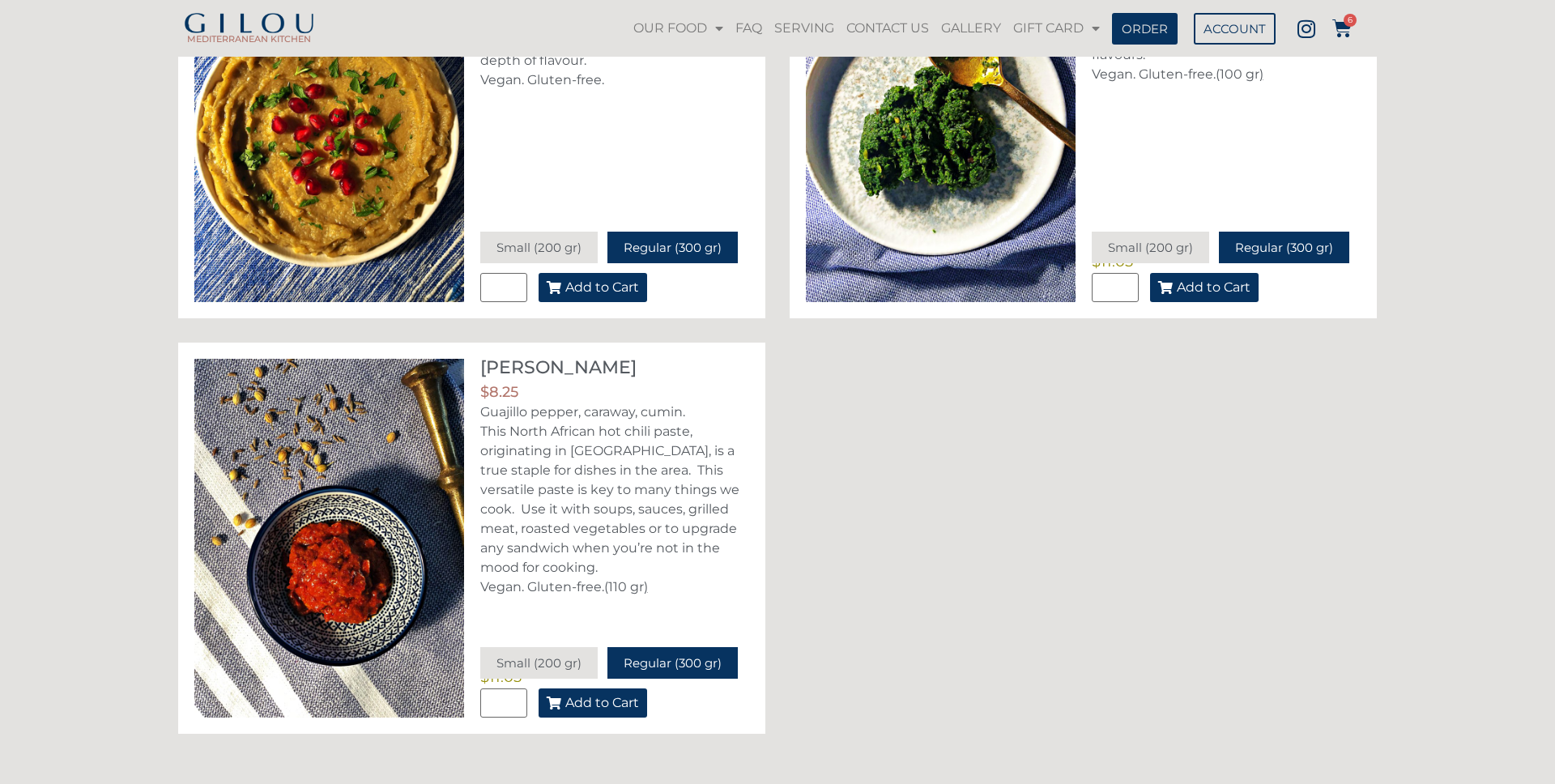
click at [604, 703] on span "Add to Cart" at bounding box center [602, 702] width 74 height 13
click at [1347, 29] on icon at bounding box center [1342, 28] width 20 height 20
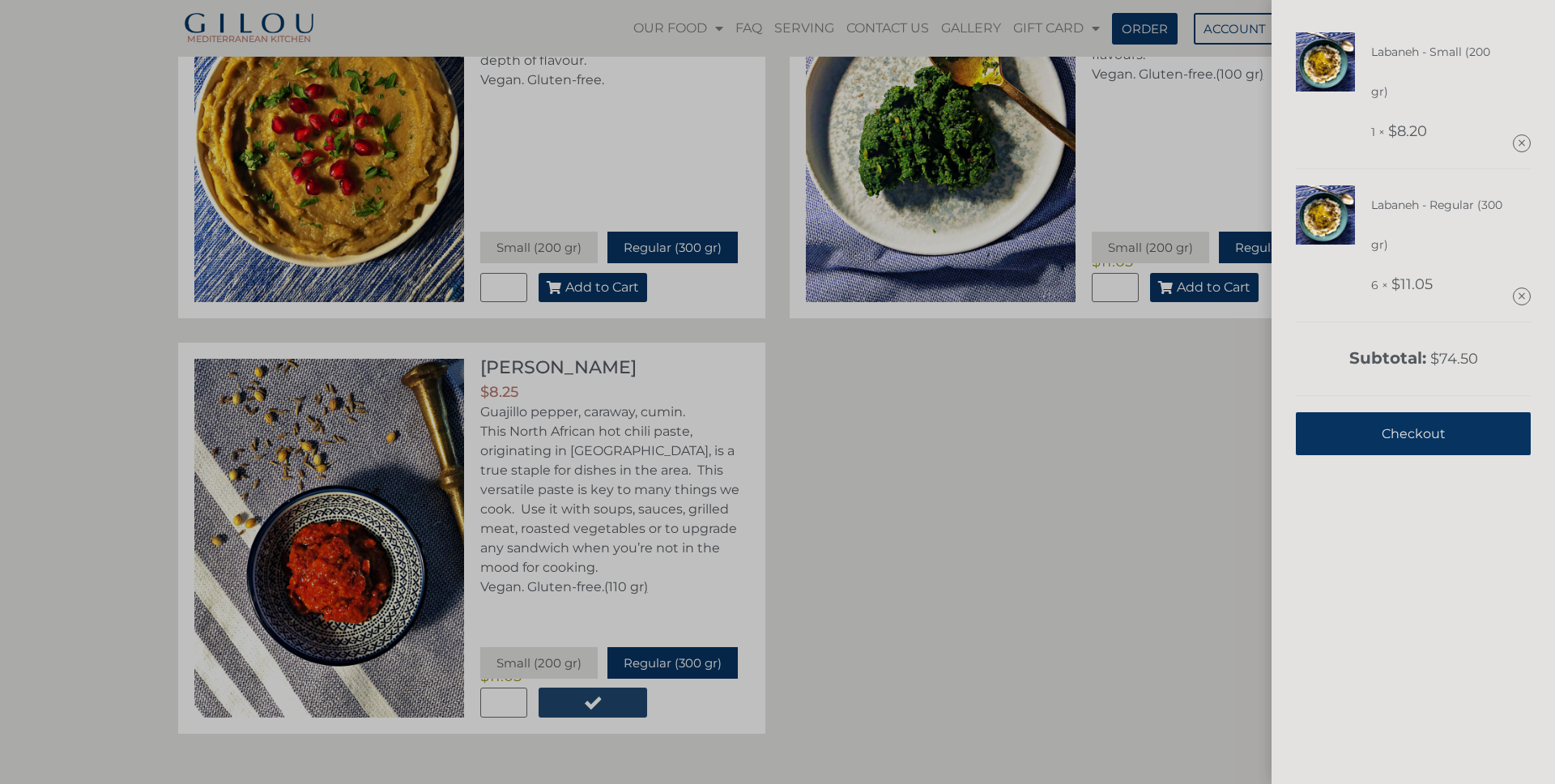
click at [1047, 408] on div "Labaneh - Small (200 gr) 1 × $ 8.20 Labaneh - Regular (300 gr) 6 × $ 11.05 Subt…" at bounding box center [778, 392] width 1555 height 784
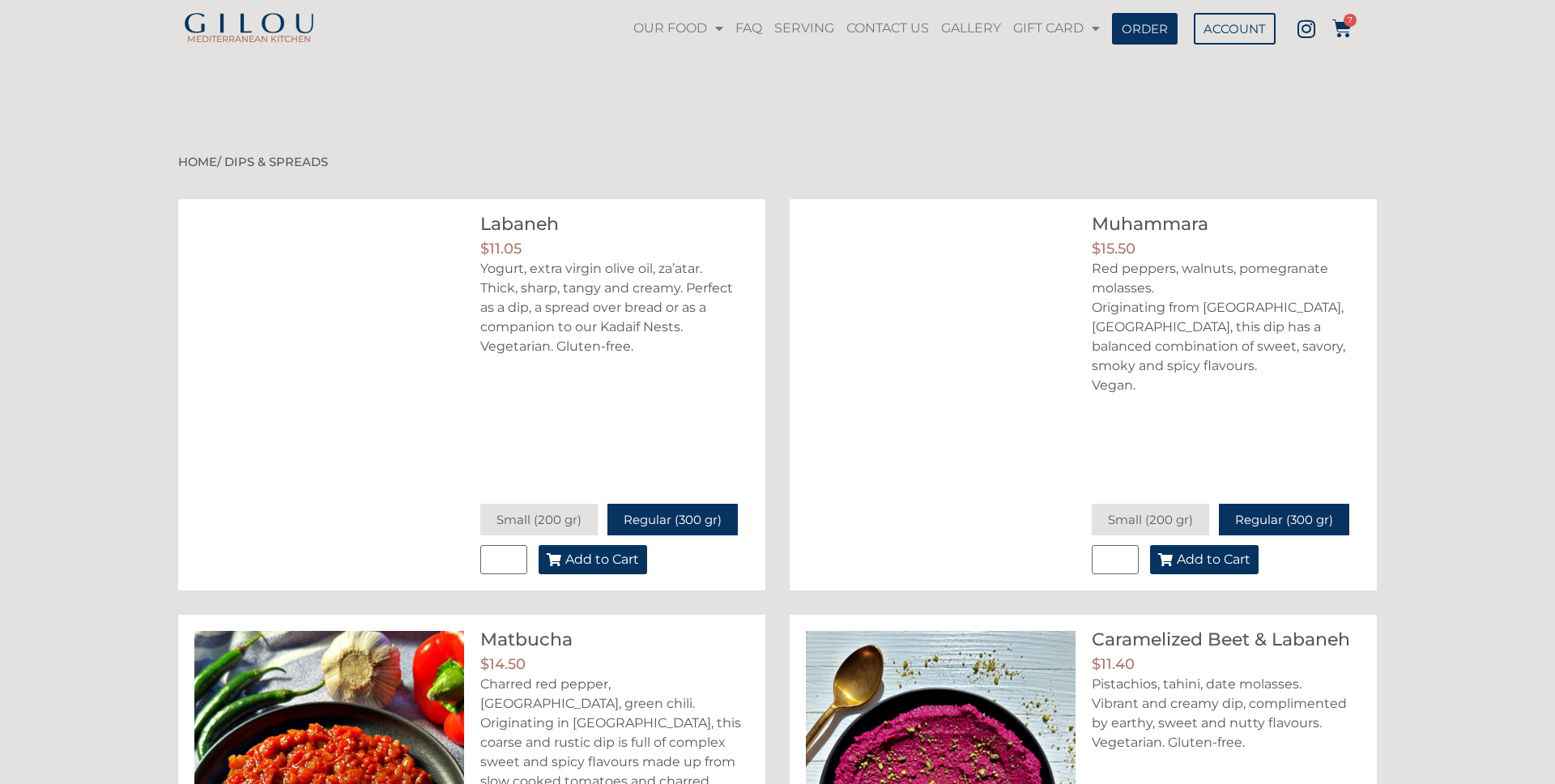
scroll to position [1103, 0]
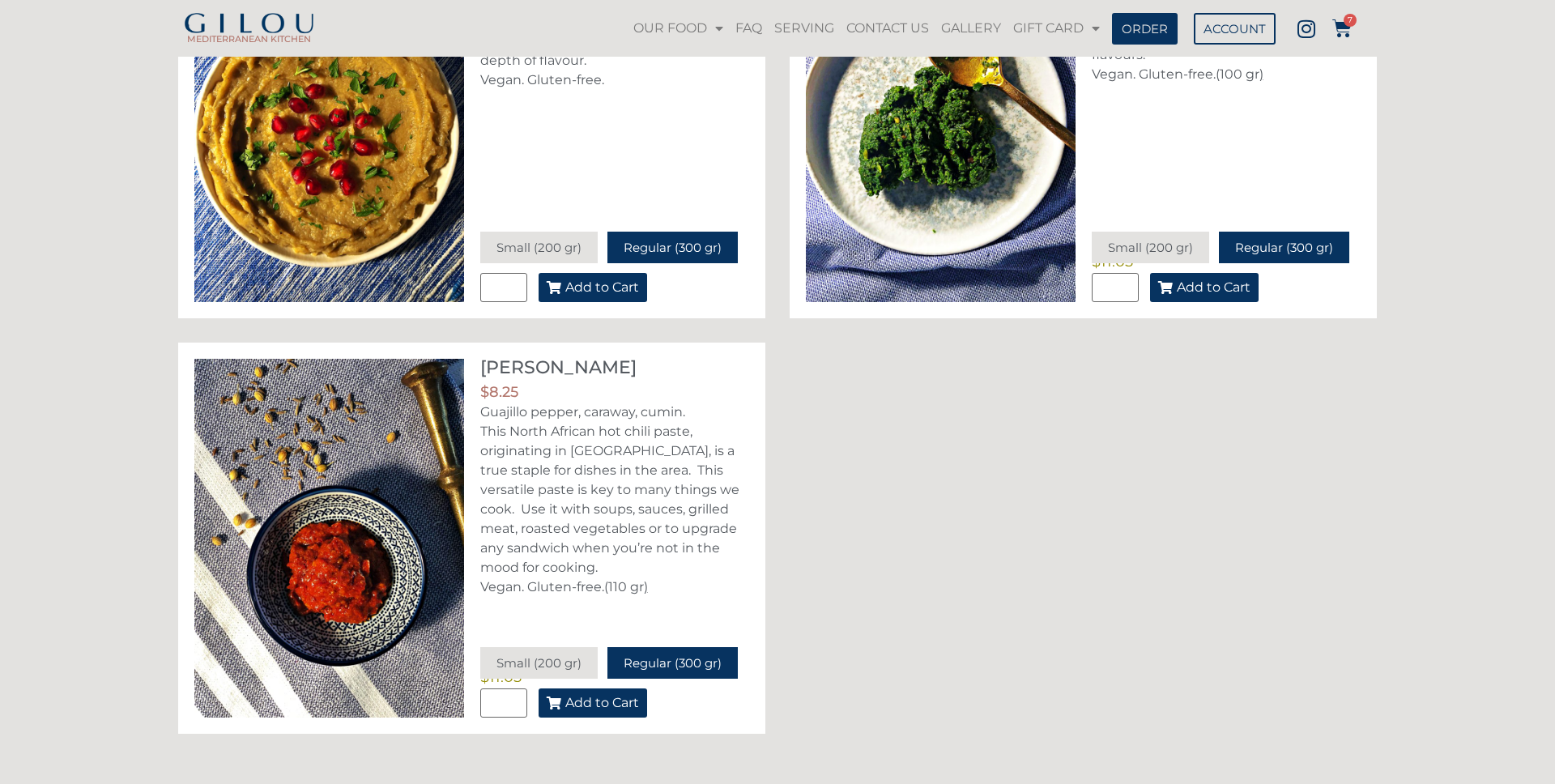
scroll to position [1100, 0]
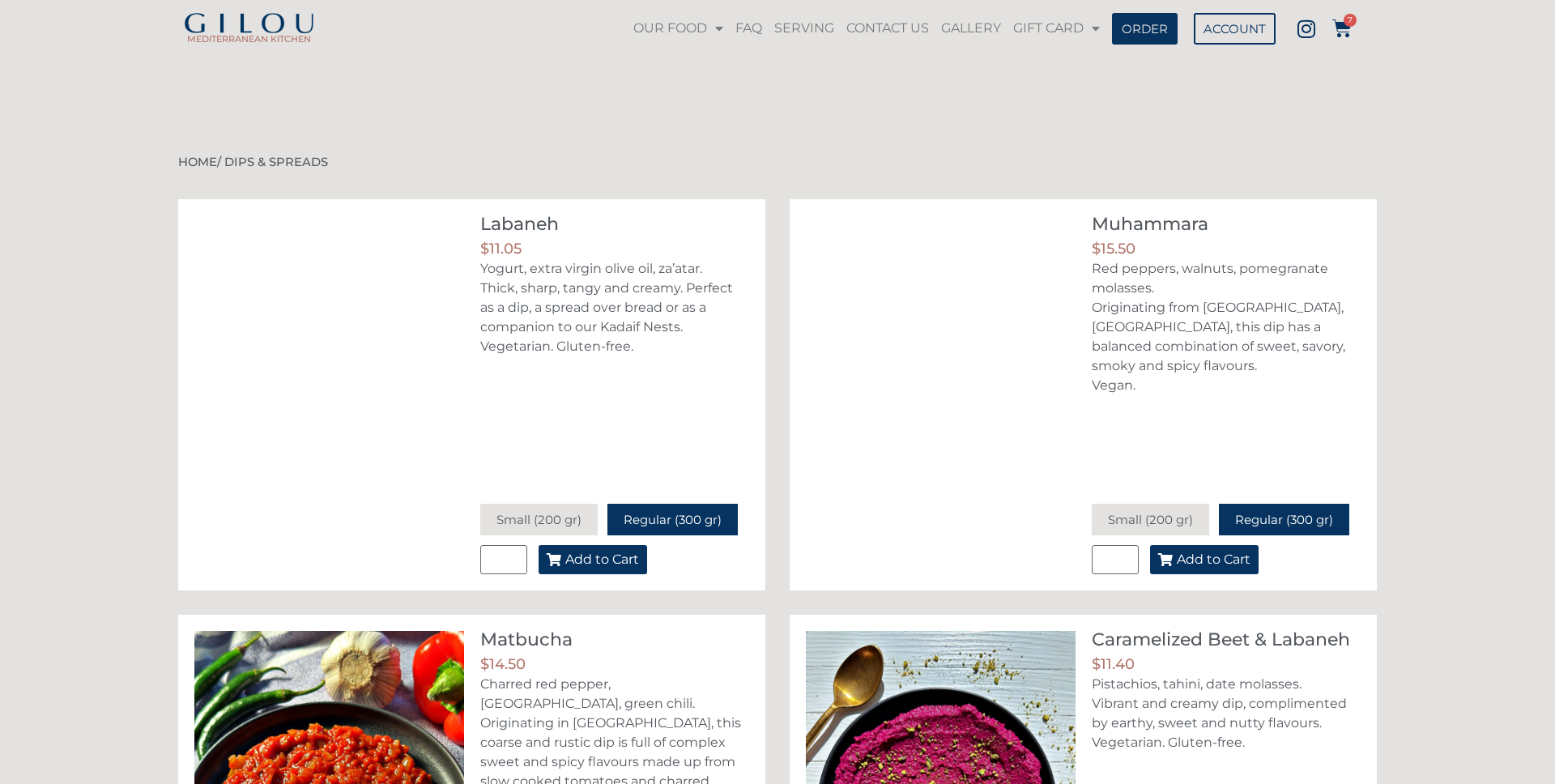
scroll to position [1100, 0]
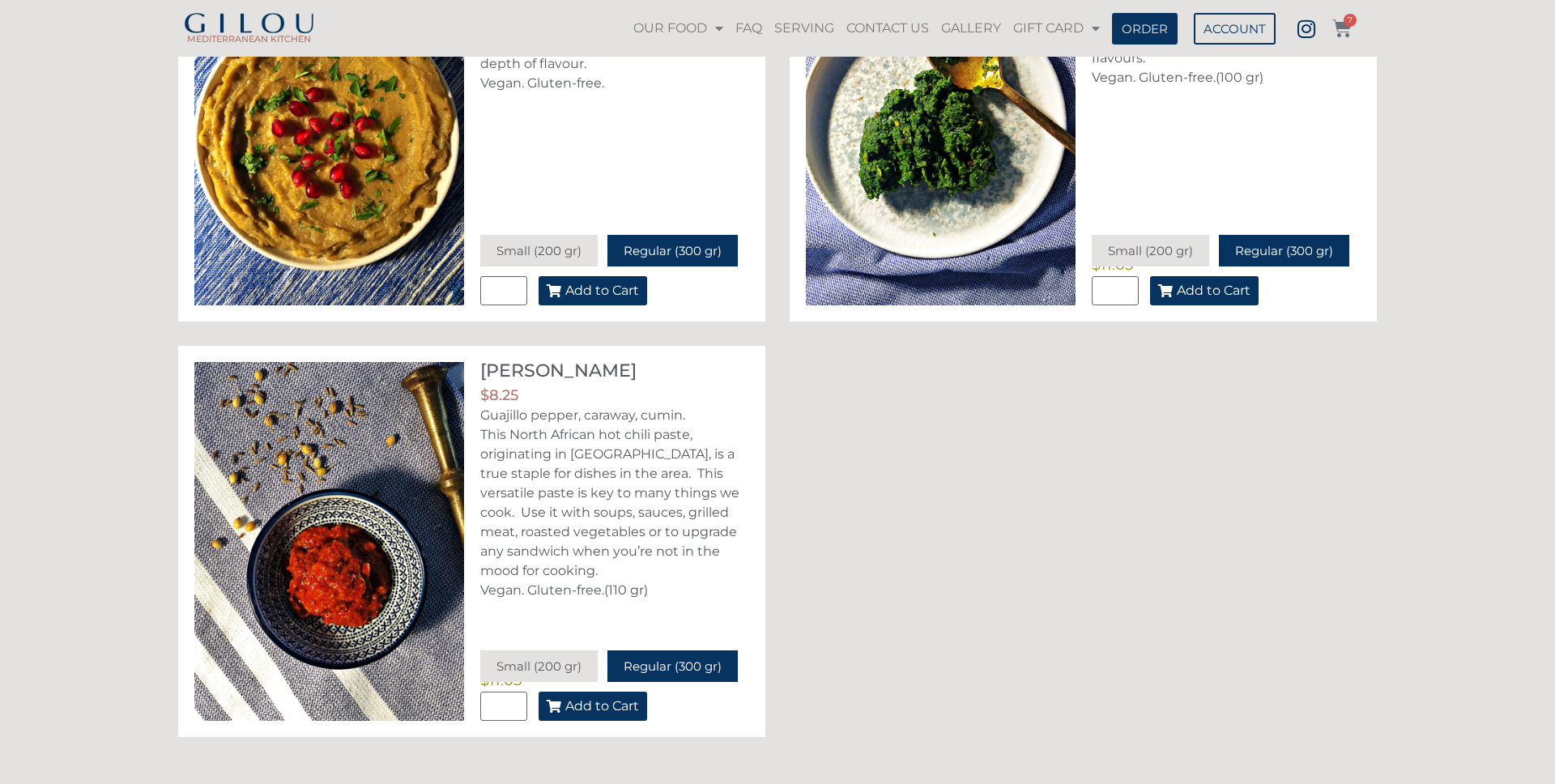
click at [1350, 29] on icon at bounding box center [1342, 28] width 20 height 20
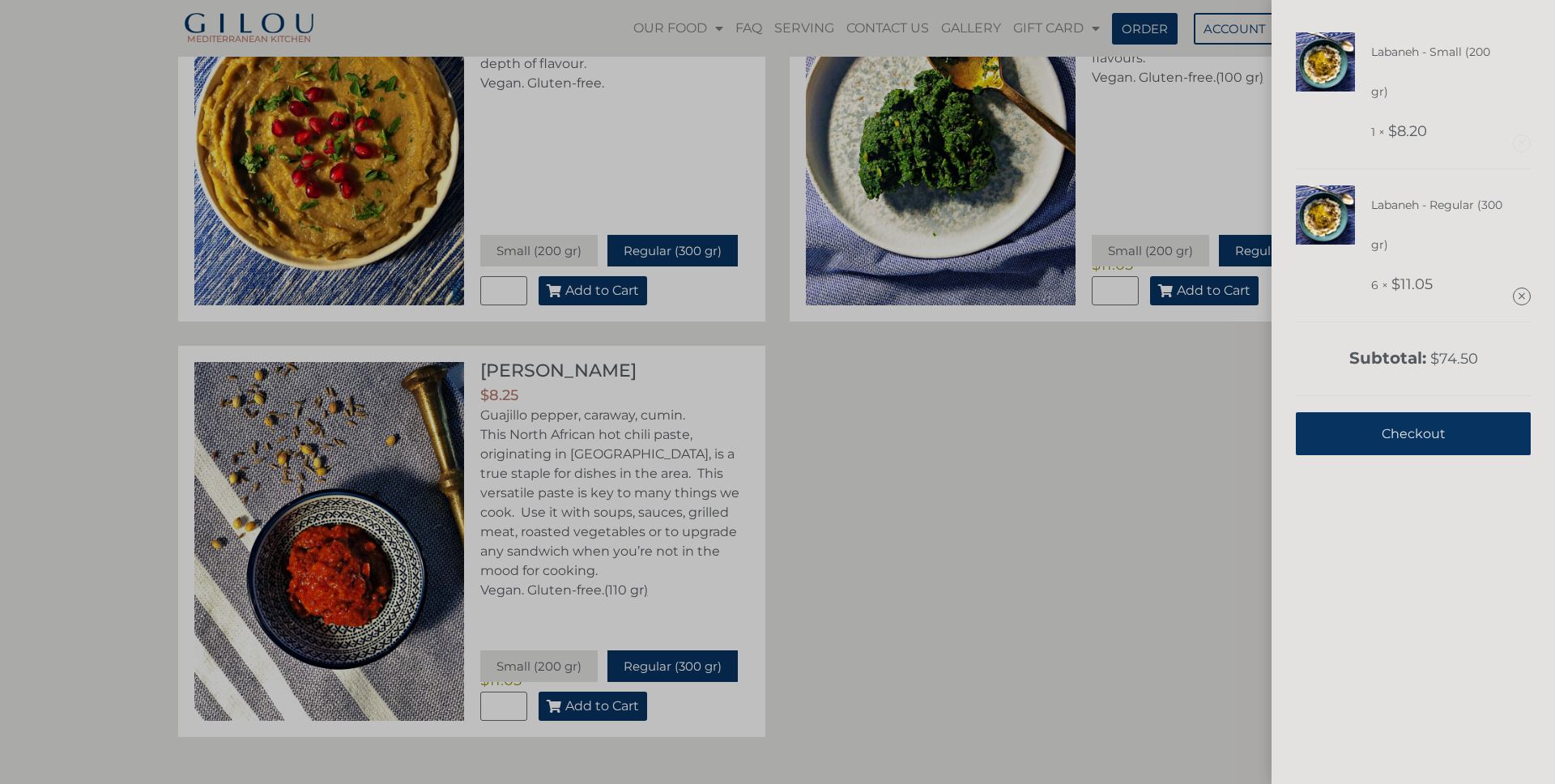
click at [1520, 139] on link "Remove this item" at bounding box center [1522, 143] width 16 height 16
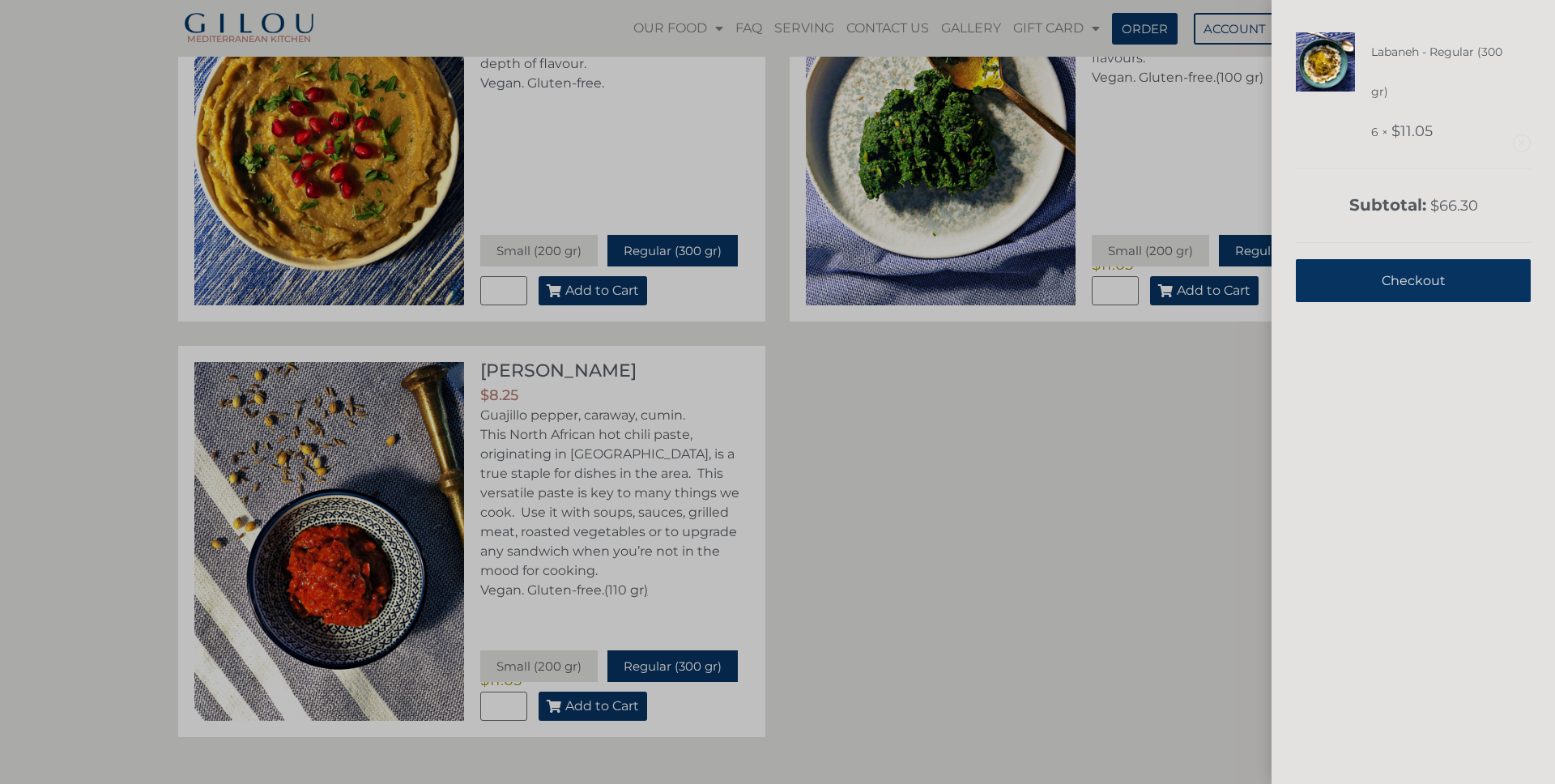
drag, startPoint x: 1526, startPoint y: 141, endPoint x: 1515, endPoint y: 142, distance: 11.0
click at [1526, 141] on link "Remove this item" at bounding box center [1522, 143] width 16 height 16
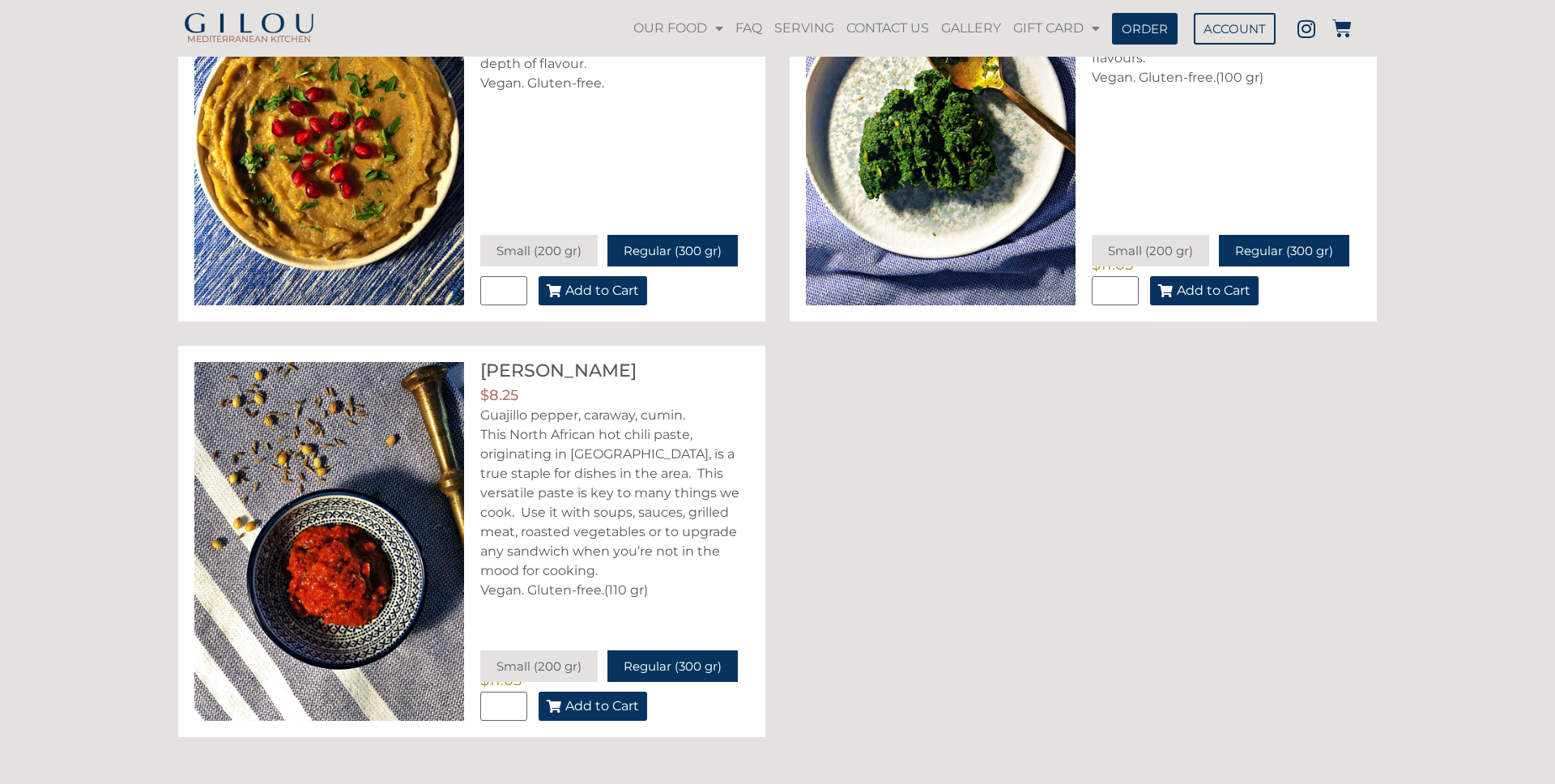
scroll to position [1096, 0]
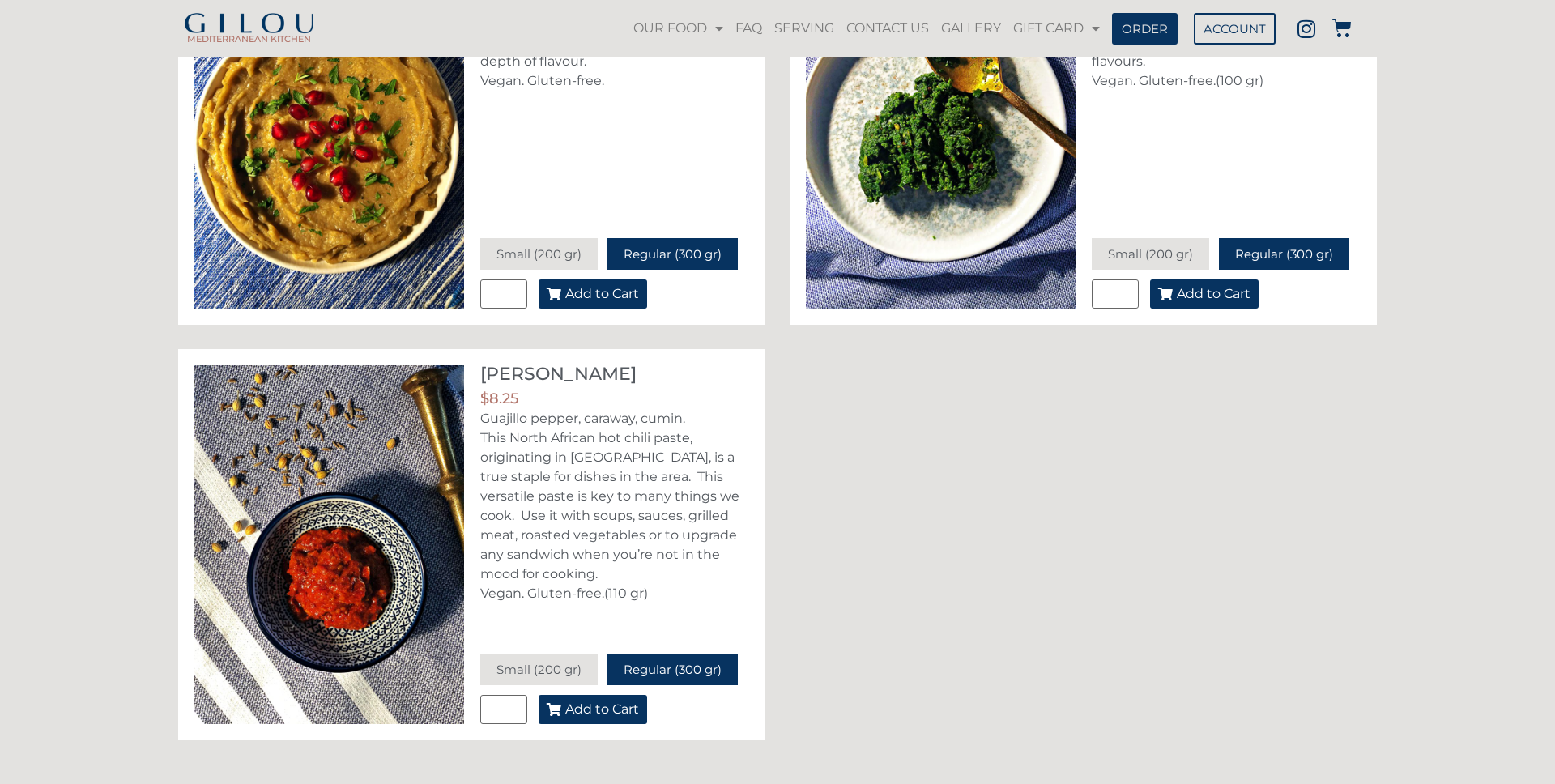
scroll to position [1096, 0]
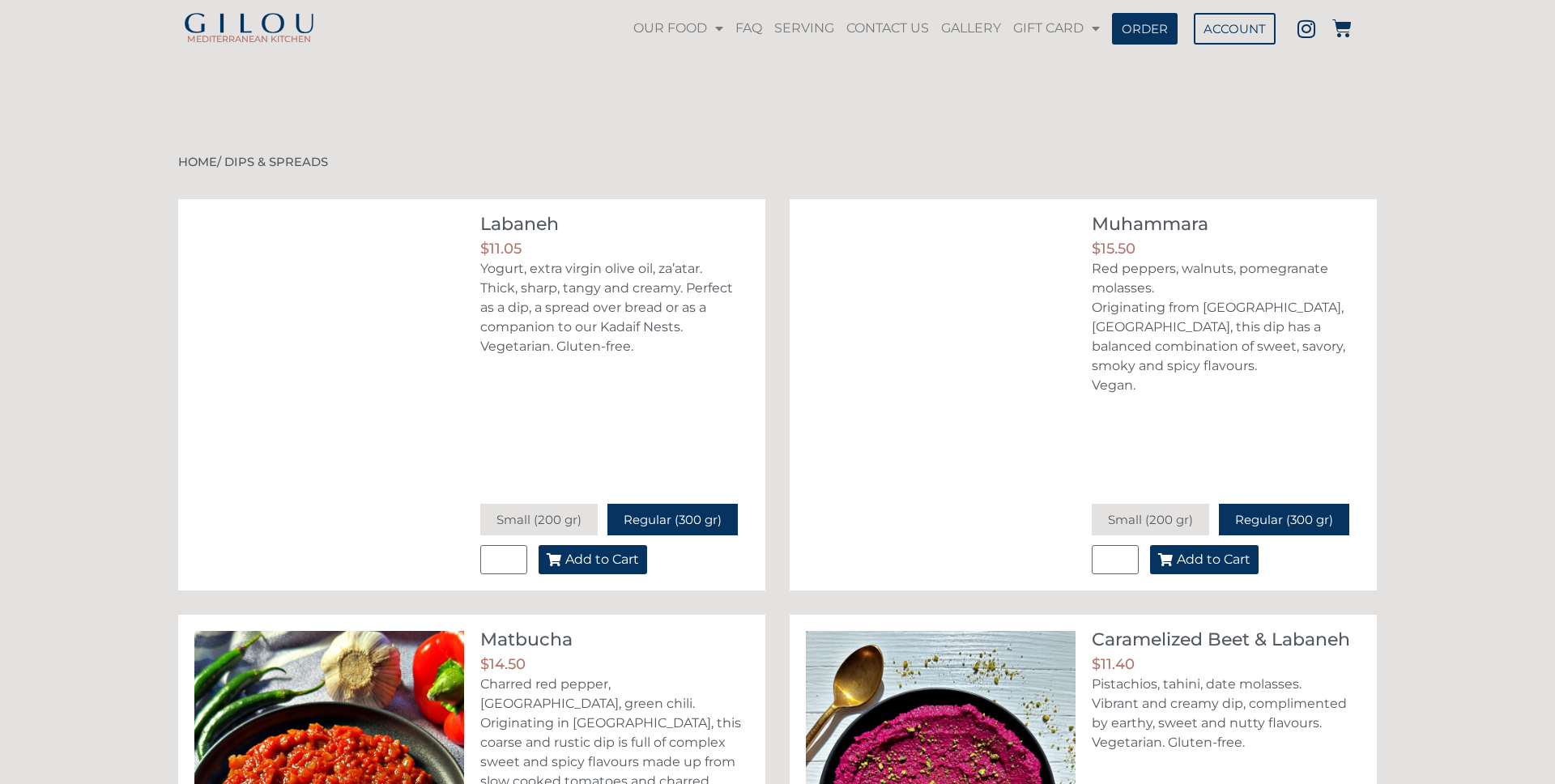
scroll to position [1096, 0]
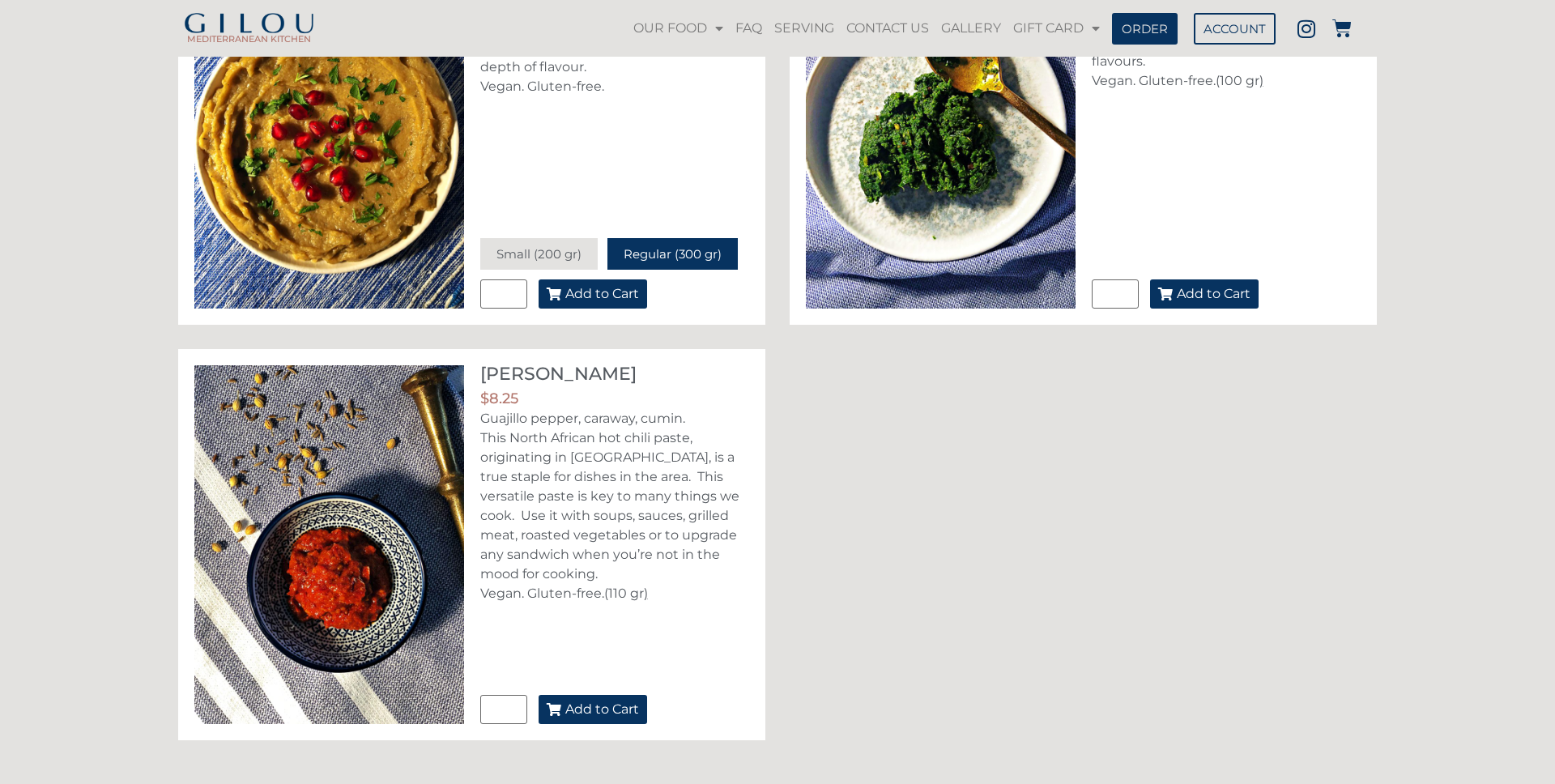
click at [626, 710] on span "Add to Cart" at bounding box center [602, 708] width 74 height 13
click at [1351, 28] on icon at bounding box center [1342, 28] width 20 height 20
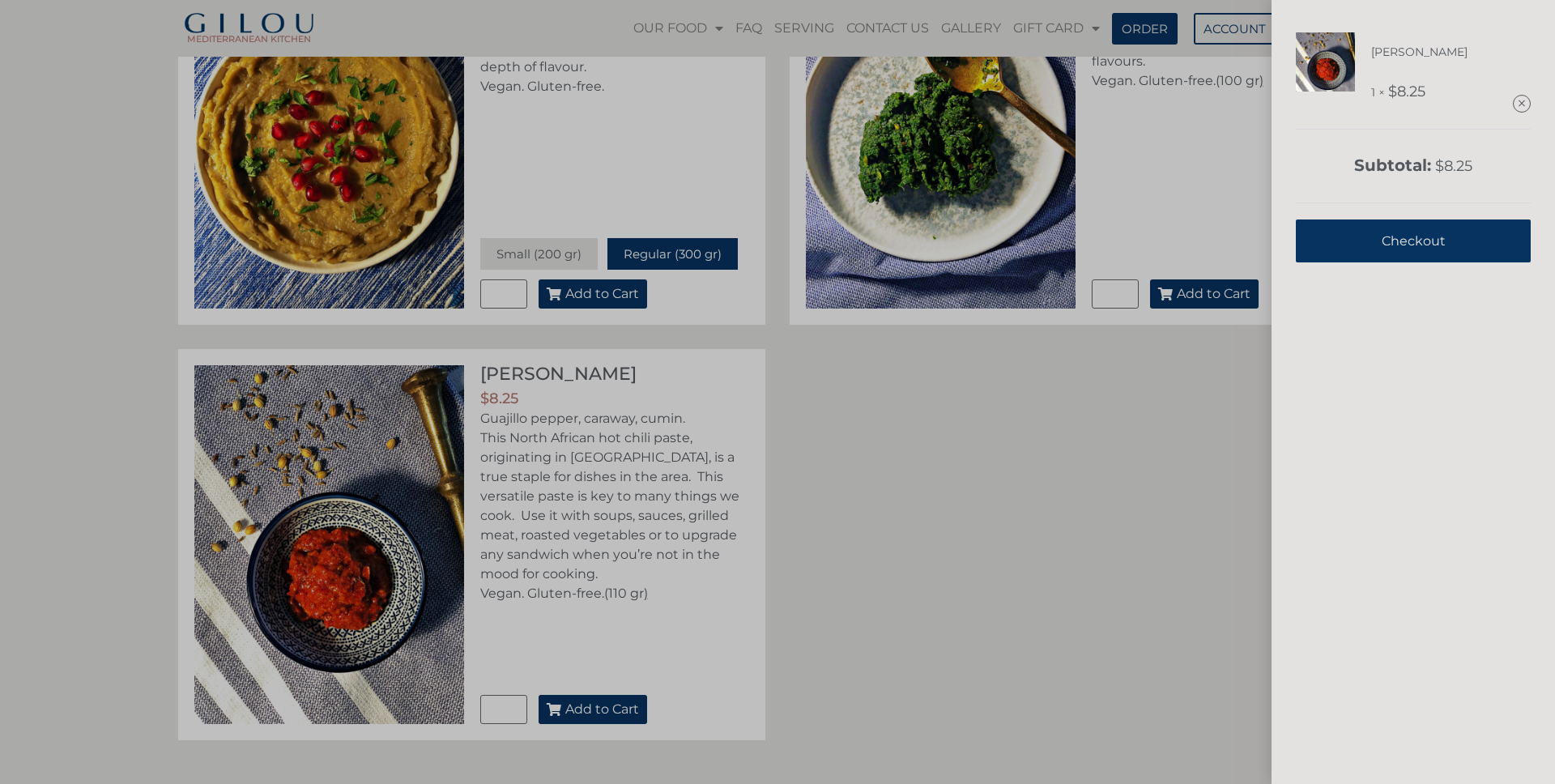
click at [1145, 350] on div "Smoked Harissa 1 × $ 8.25 Subtotal: $ 8.25 View cart Checkout" at bounding box center [778, 392] width 1555 height 784
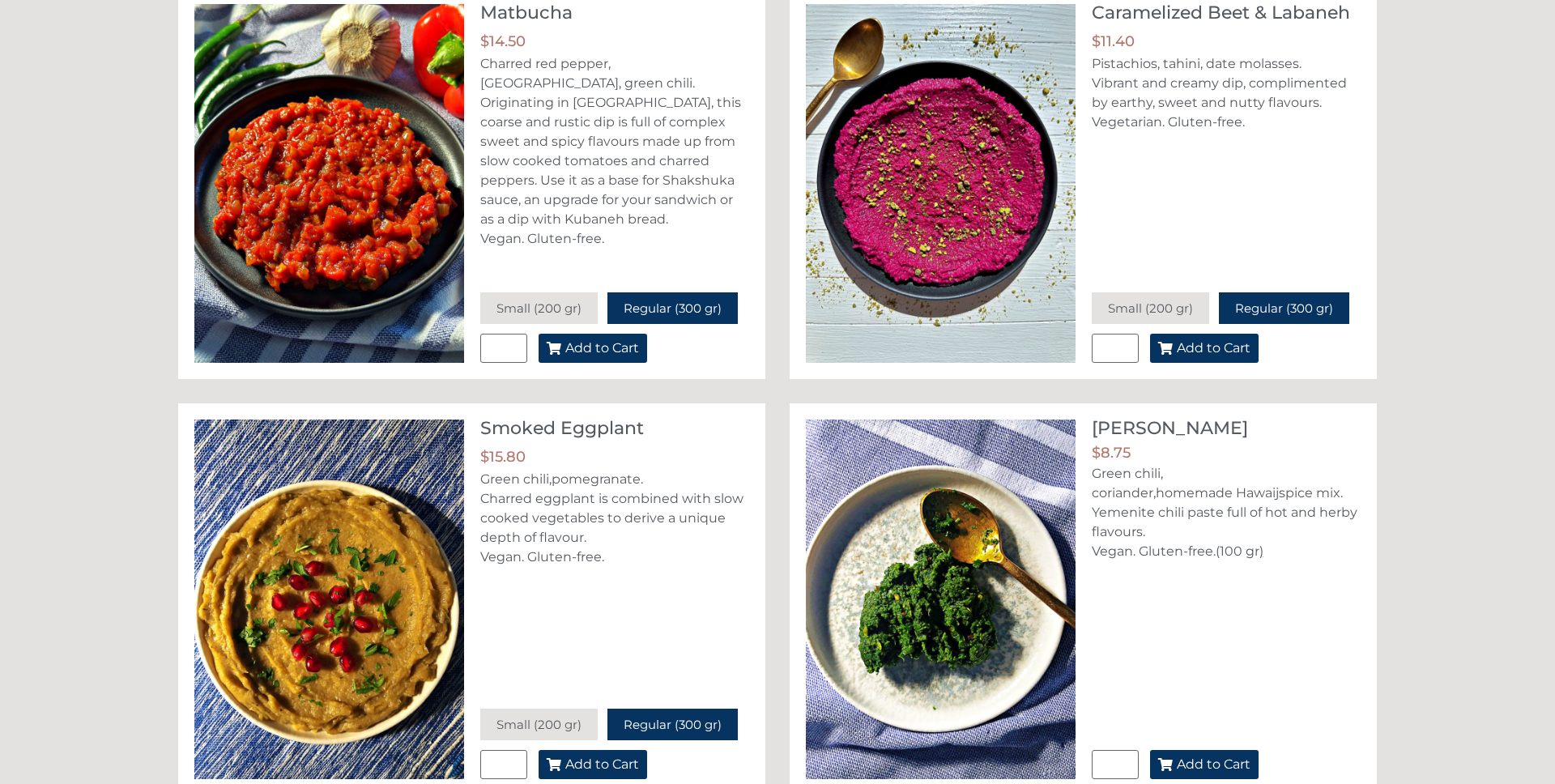
scroll to position [0, 0]
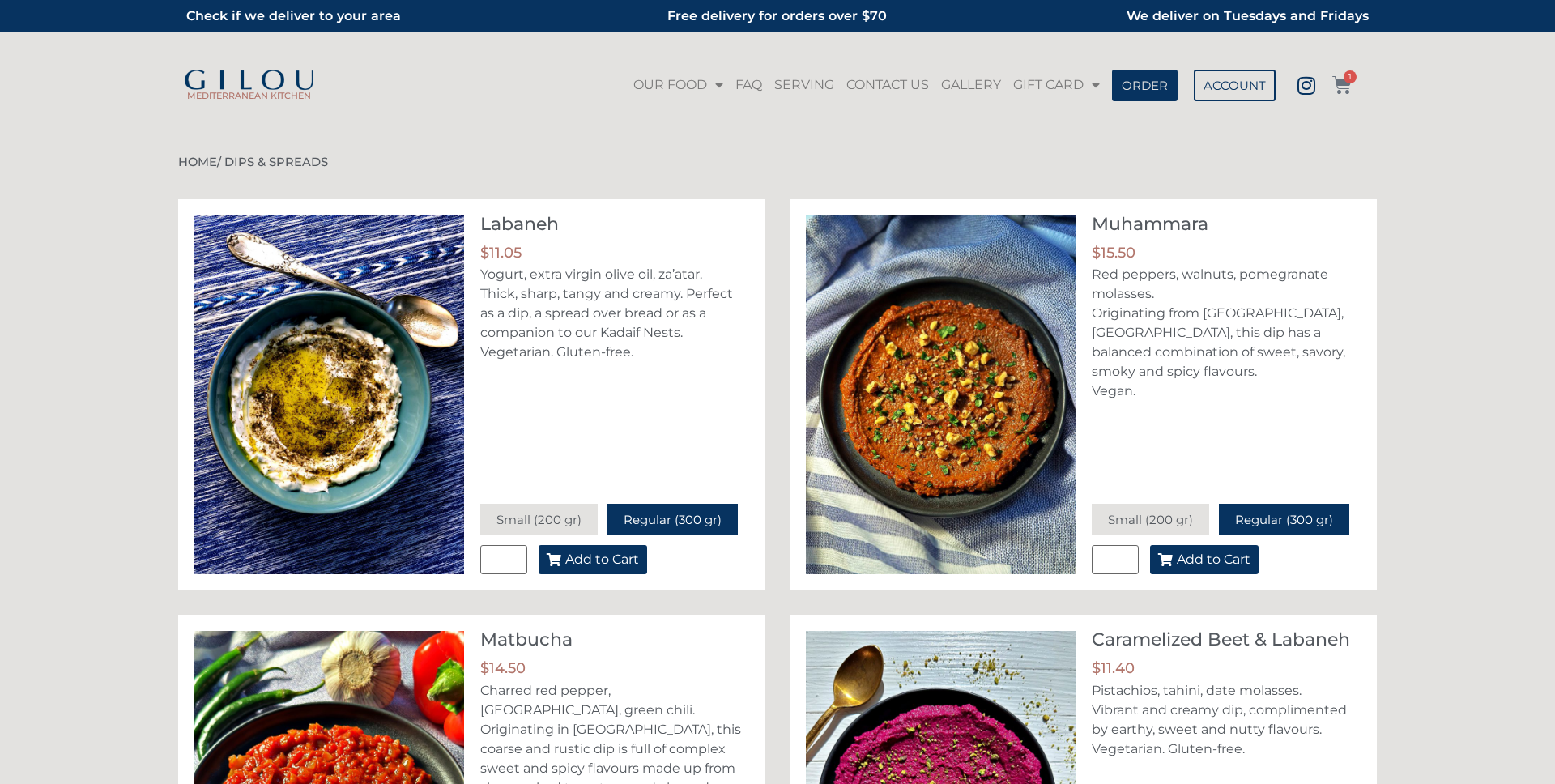
click at [1348, 85] on icon at bounding box center [1342, 85] width 20 height 20
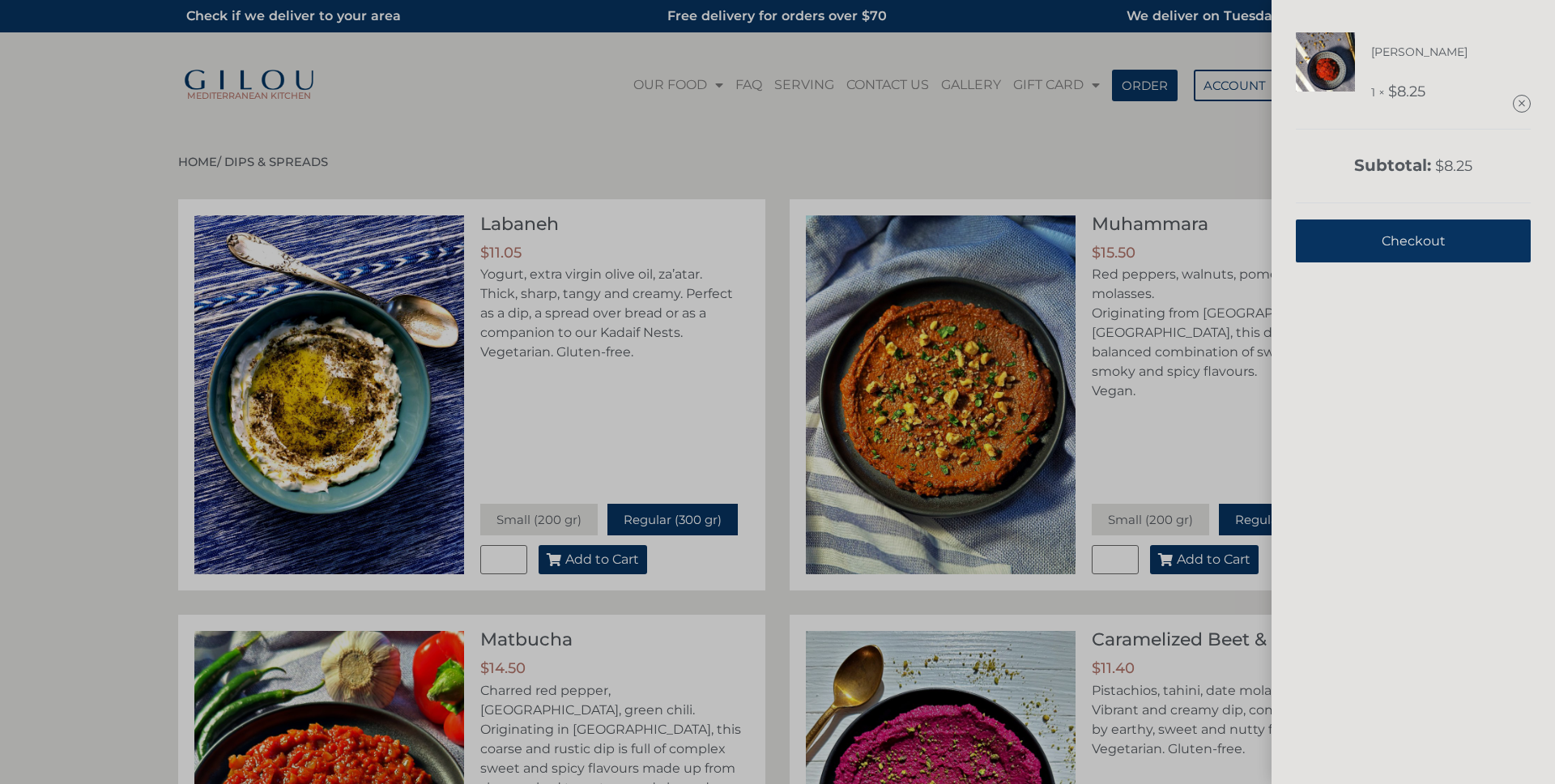
click at [1345, 243] on link "Checkout" at bounding box center [1412, 241] width 235 height 43
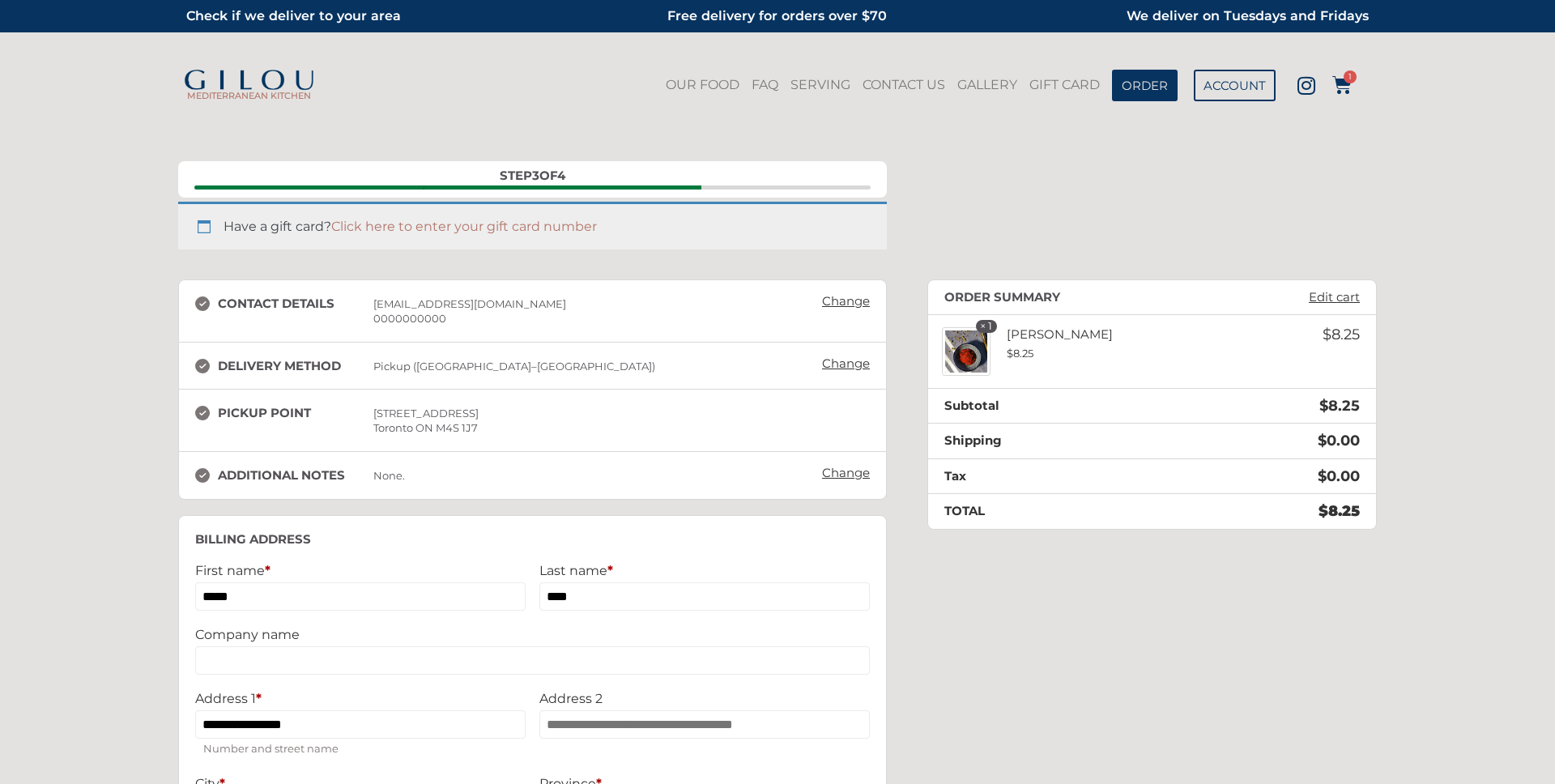
select select "**"
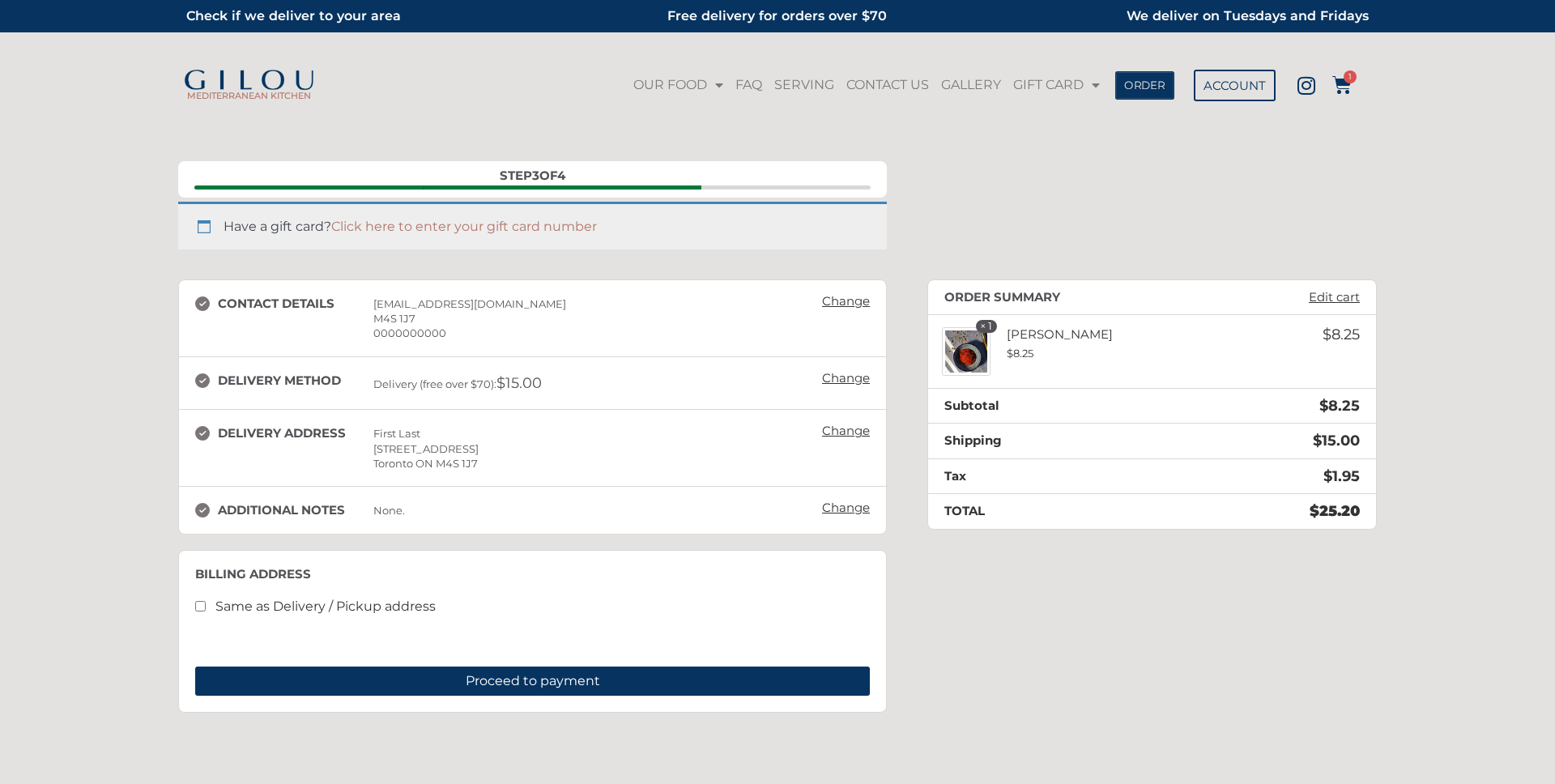
click at [1156, 81] on span "ORDER" at bounding box center [1145, 85] width 41 height 12
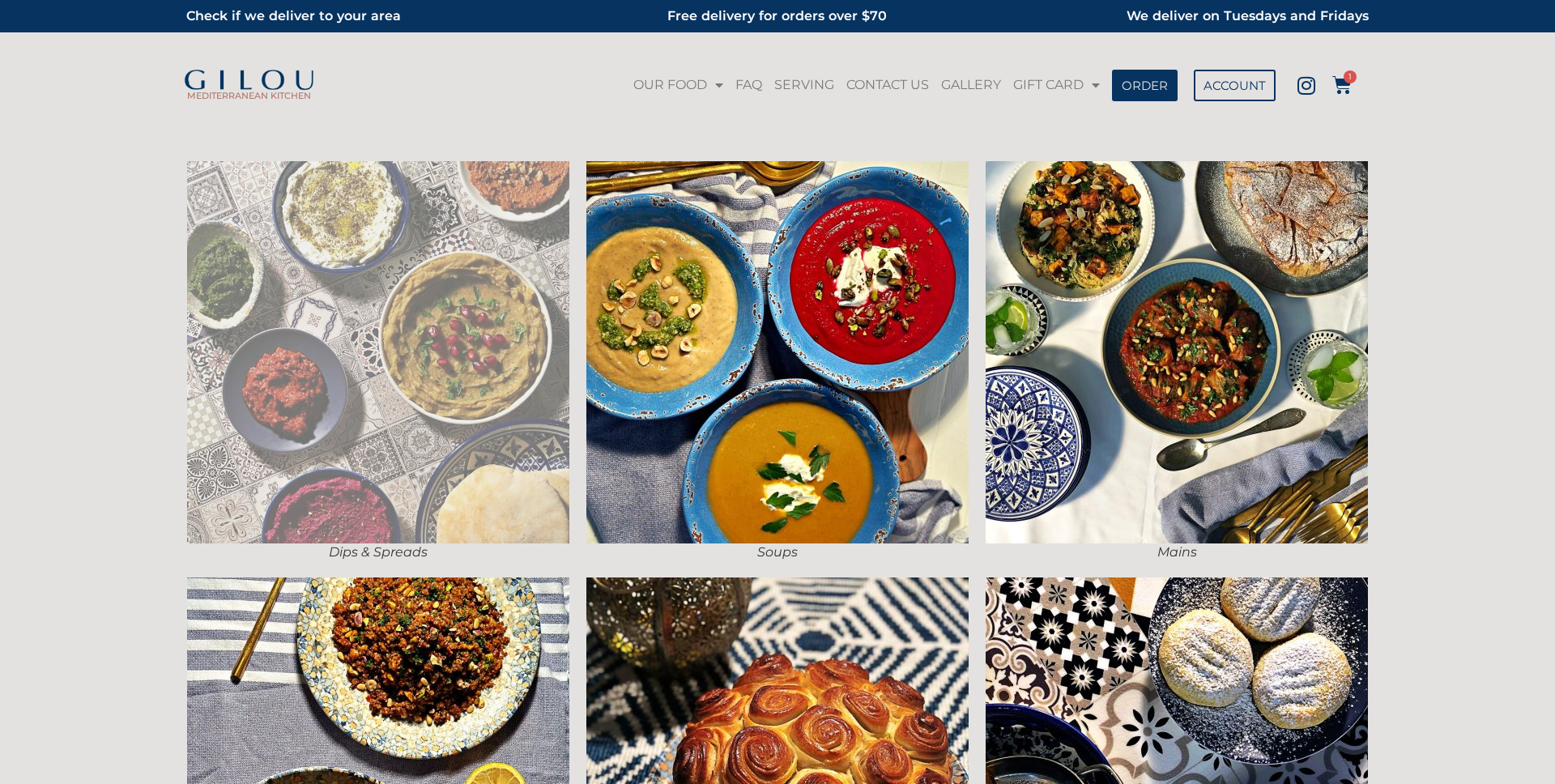
click at [463, 388] on img at bounding box center [377, 352] width 382 height 382
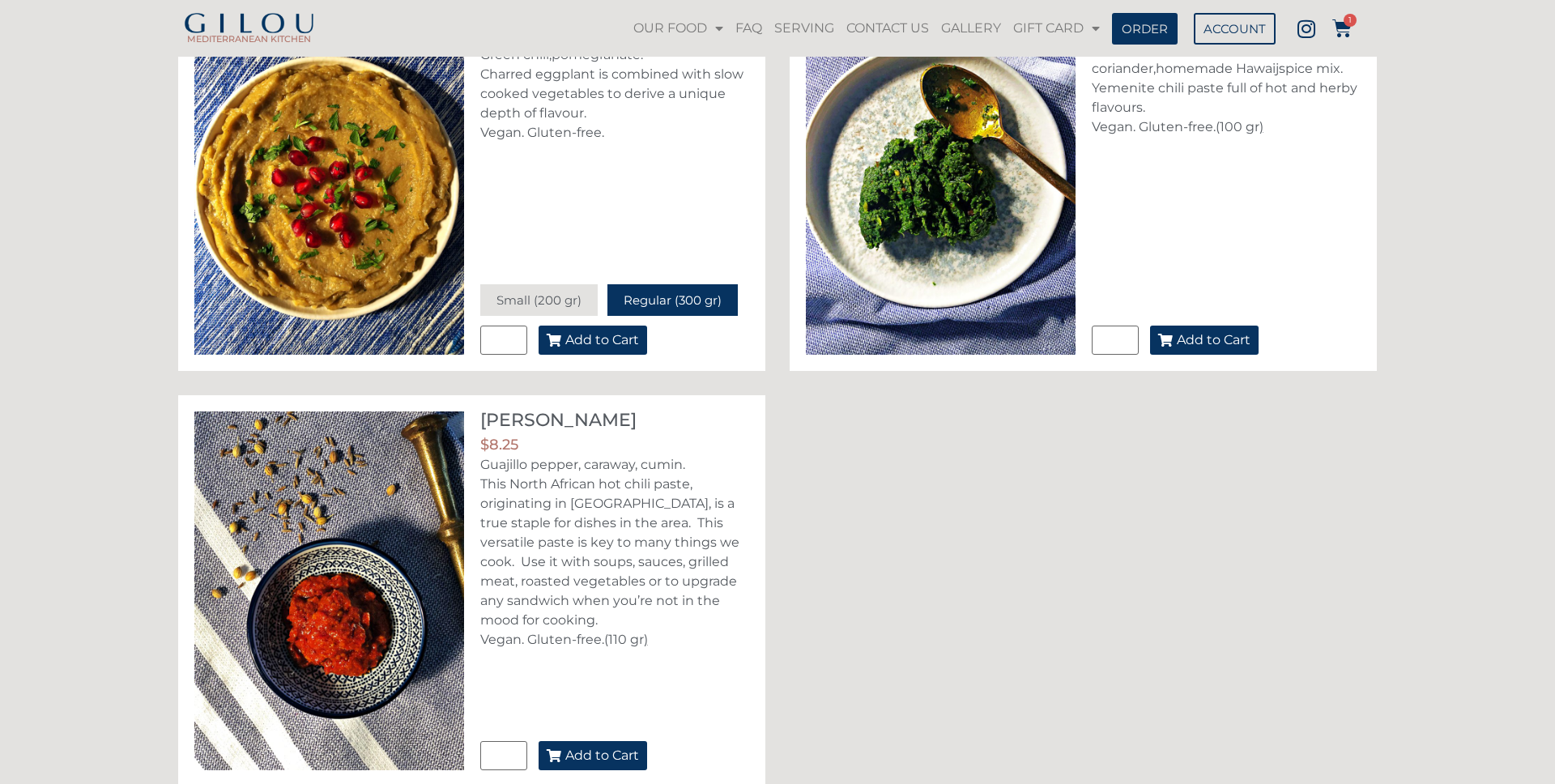
scroll to position [1103, 0]
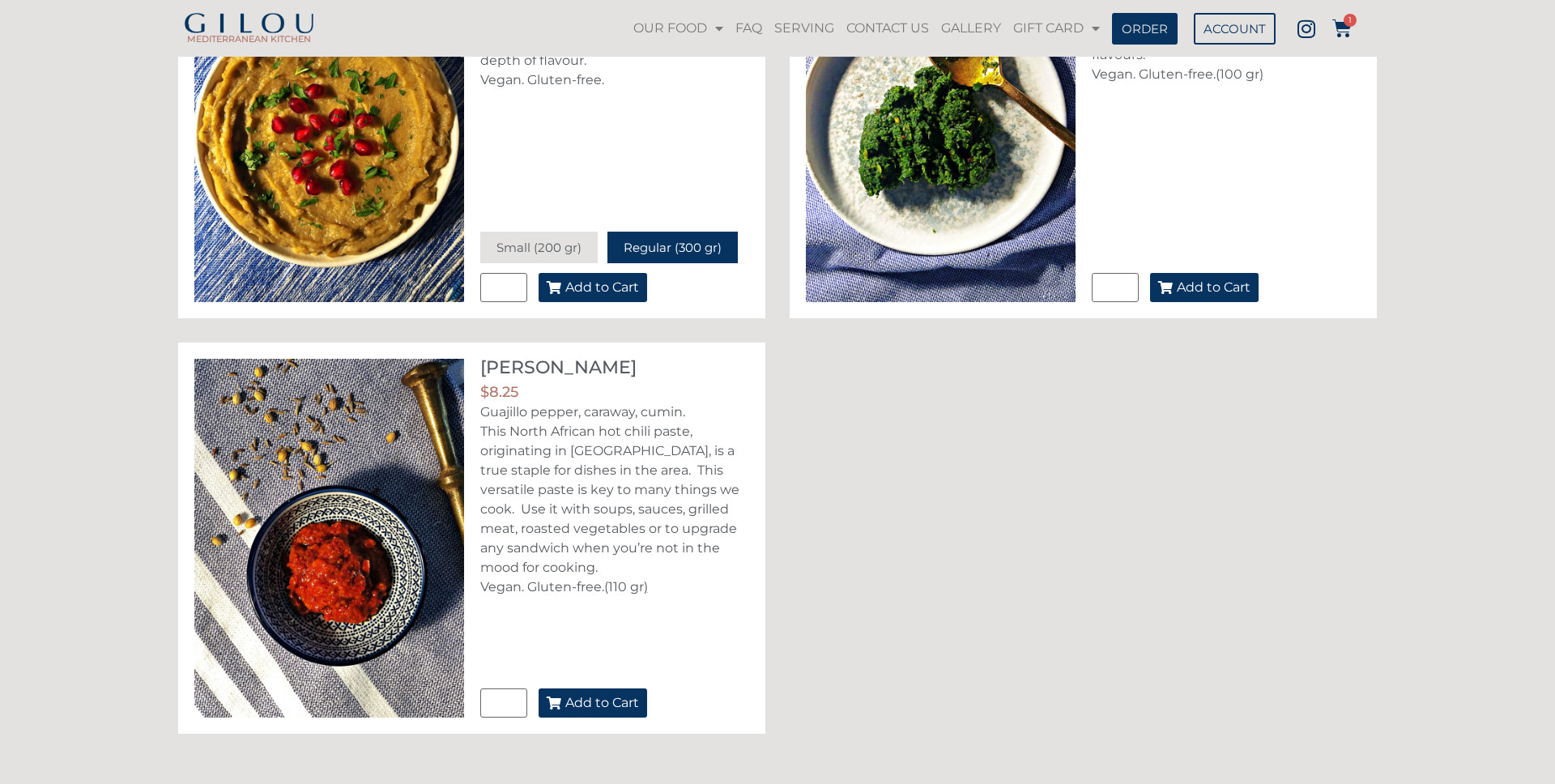
click at [631, 700] on span "Add to Cart" at bounding box center [602, 702] width 74 height 13
click at [1340, 29] on icon at bounding box center [1342, 28] width 20 height 20
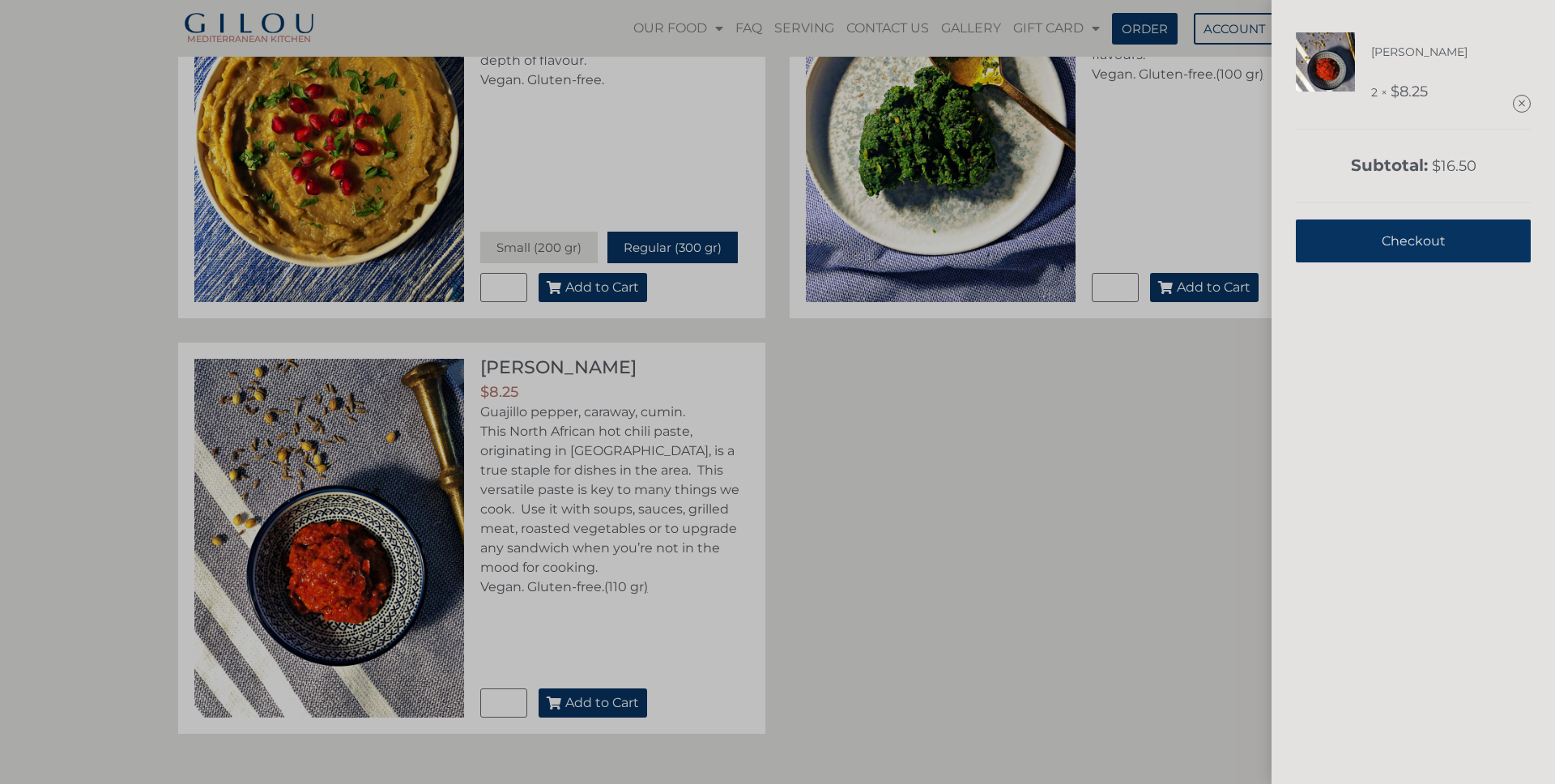
click at [1000, 392] on div "Smoked Harissa 2 × $ 8.25 Subtotal: $ 16.50 View cart Checkout" at bounding box center [778, 392] width 1555 height 784
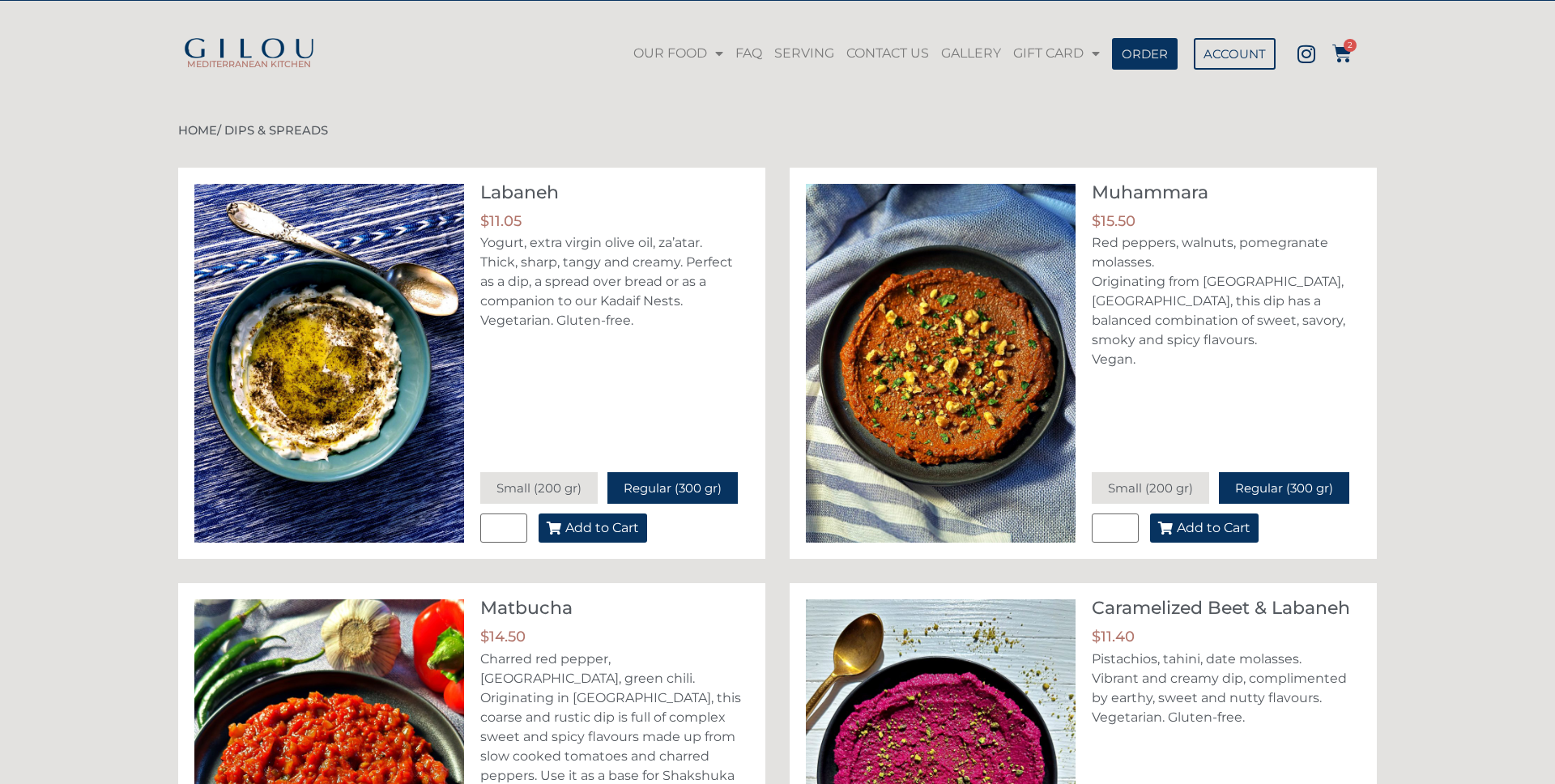
scroll to position [0, 0]
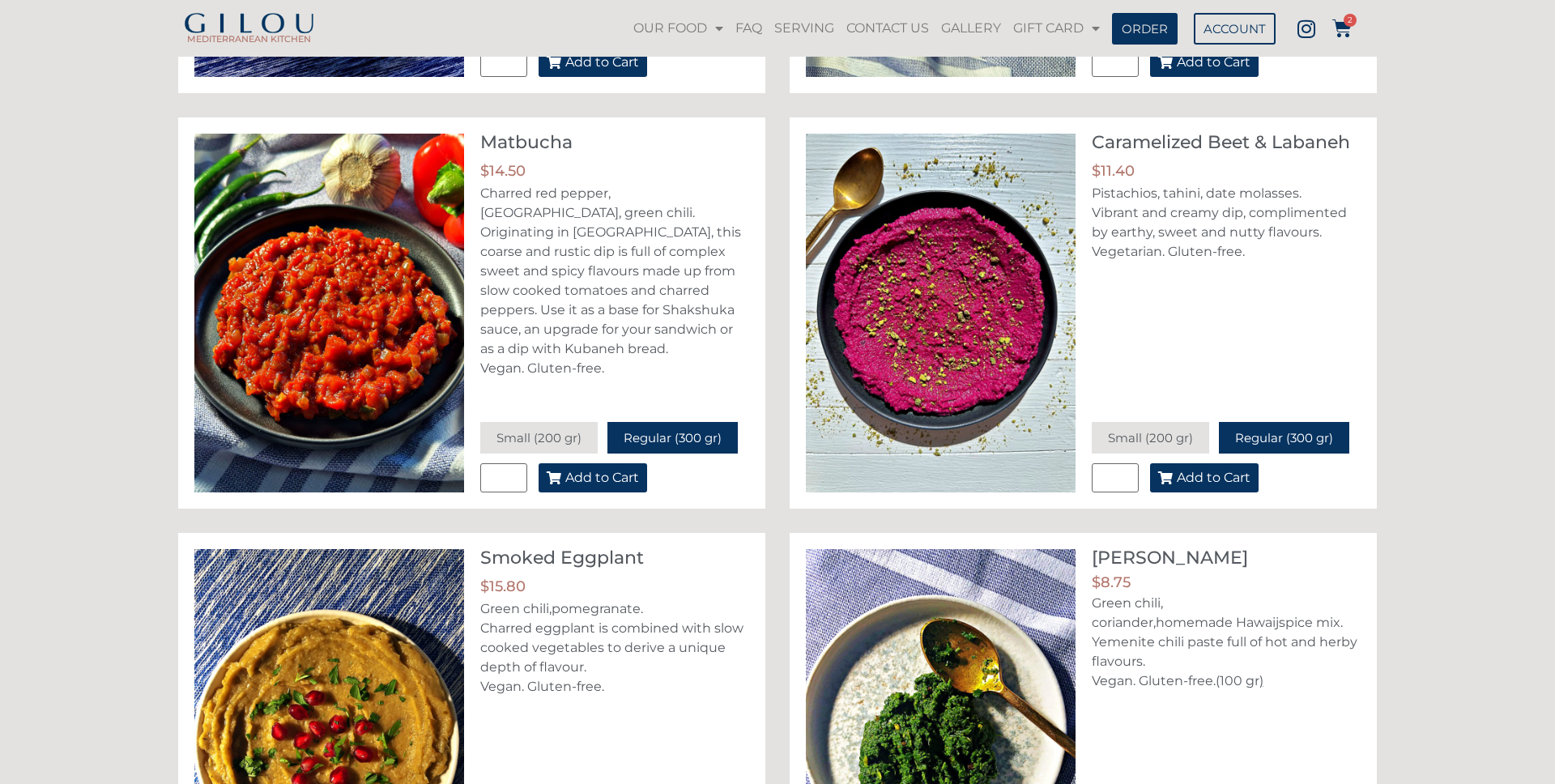
scroll to position [1103, 0]
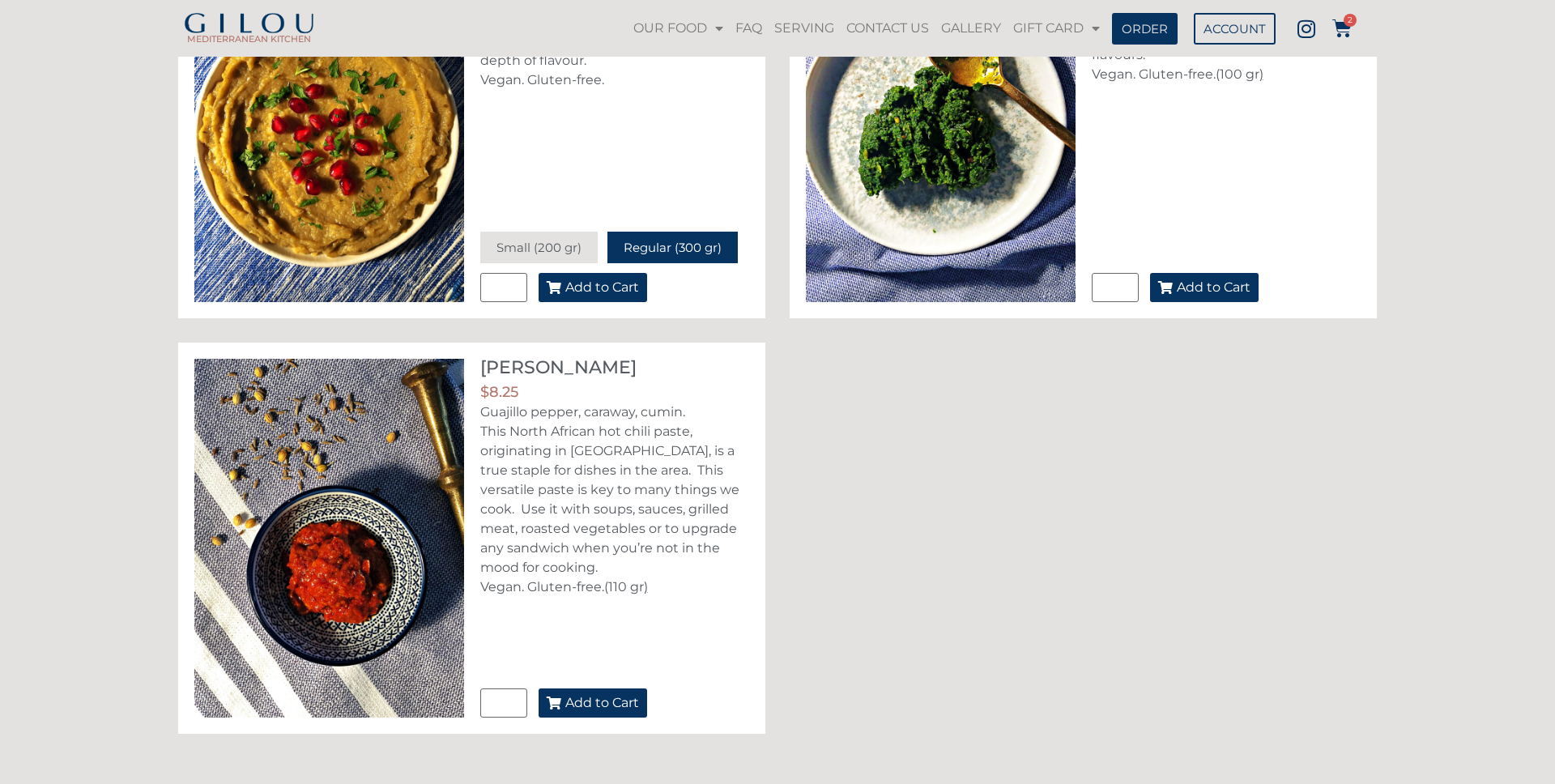
click at [581, 688] on button "Add to Cart" at bounding box center [593, 702] width 108 height 29
click at [1346, 28] on icon at bounding box center [1342, 28] width 20 height 20
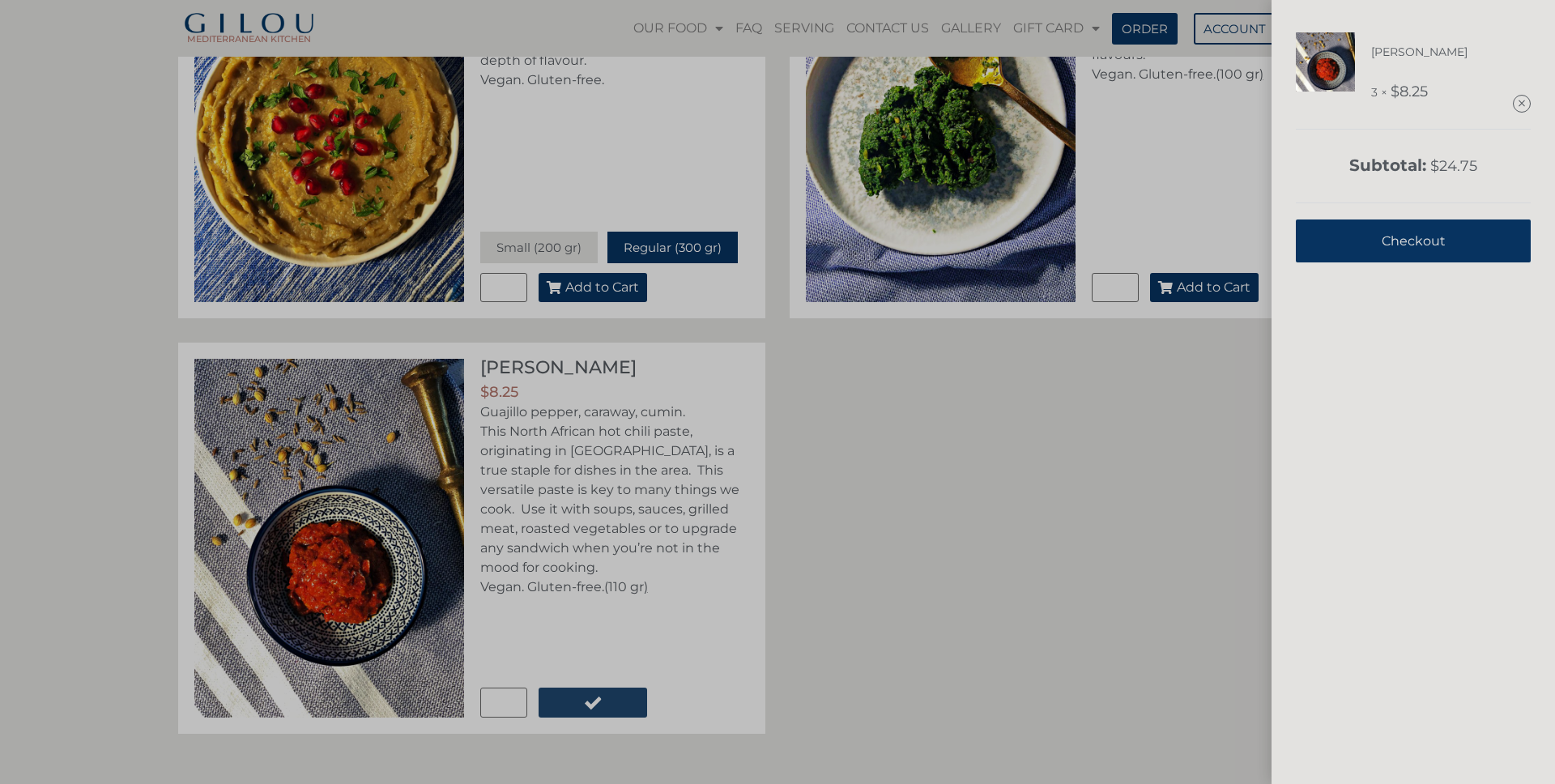
click at [1089, 423] on div "Smoked Harissa 3 × $ 8.25 Subtotal: $ 24.75 View cart Checkout" at bounding box center [778, 392] width 1555 height 784
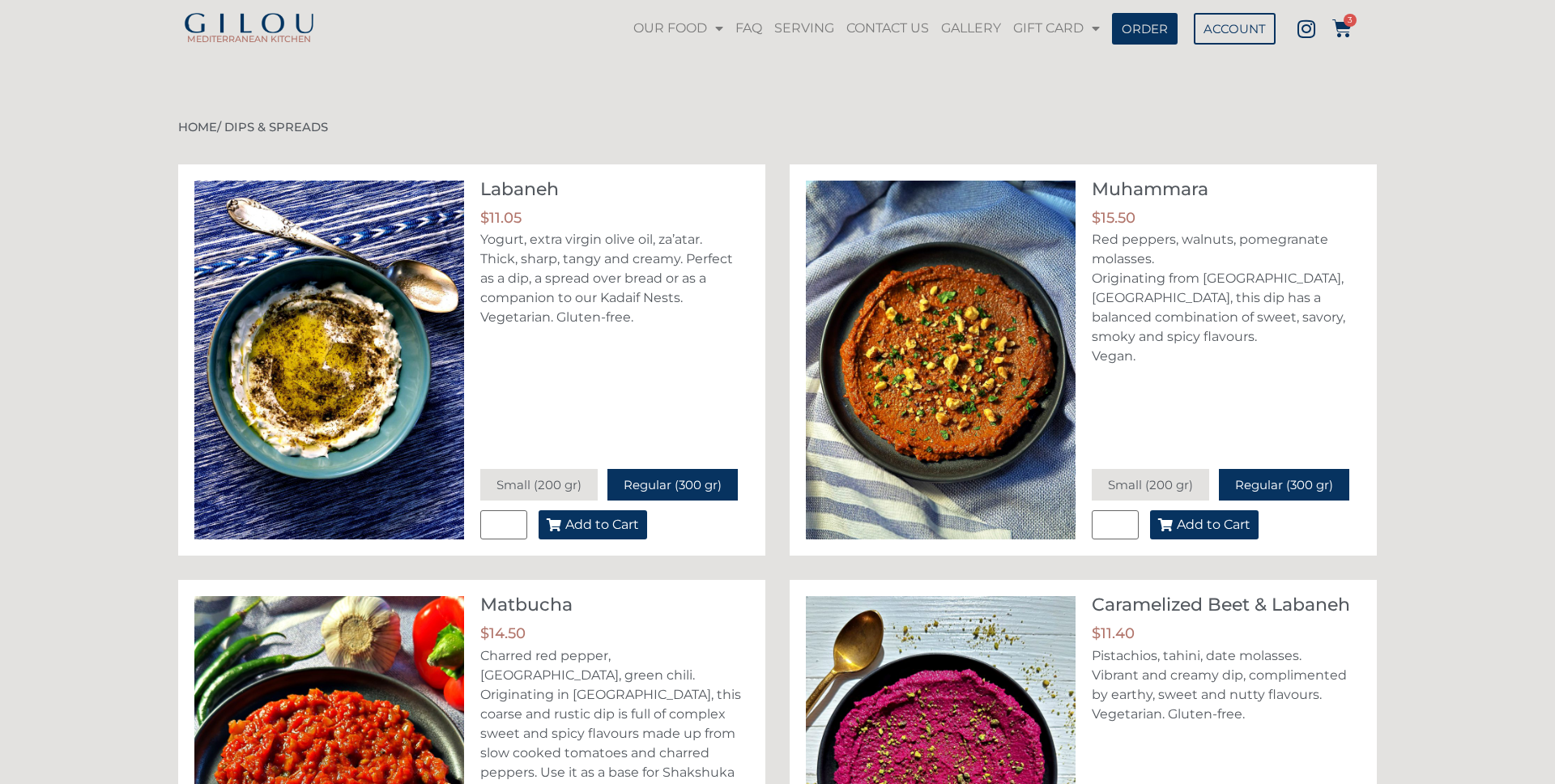
scroll to position [0, 0]
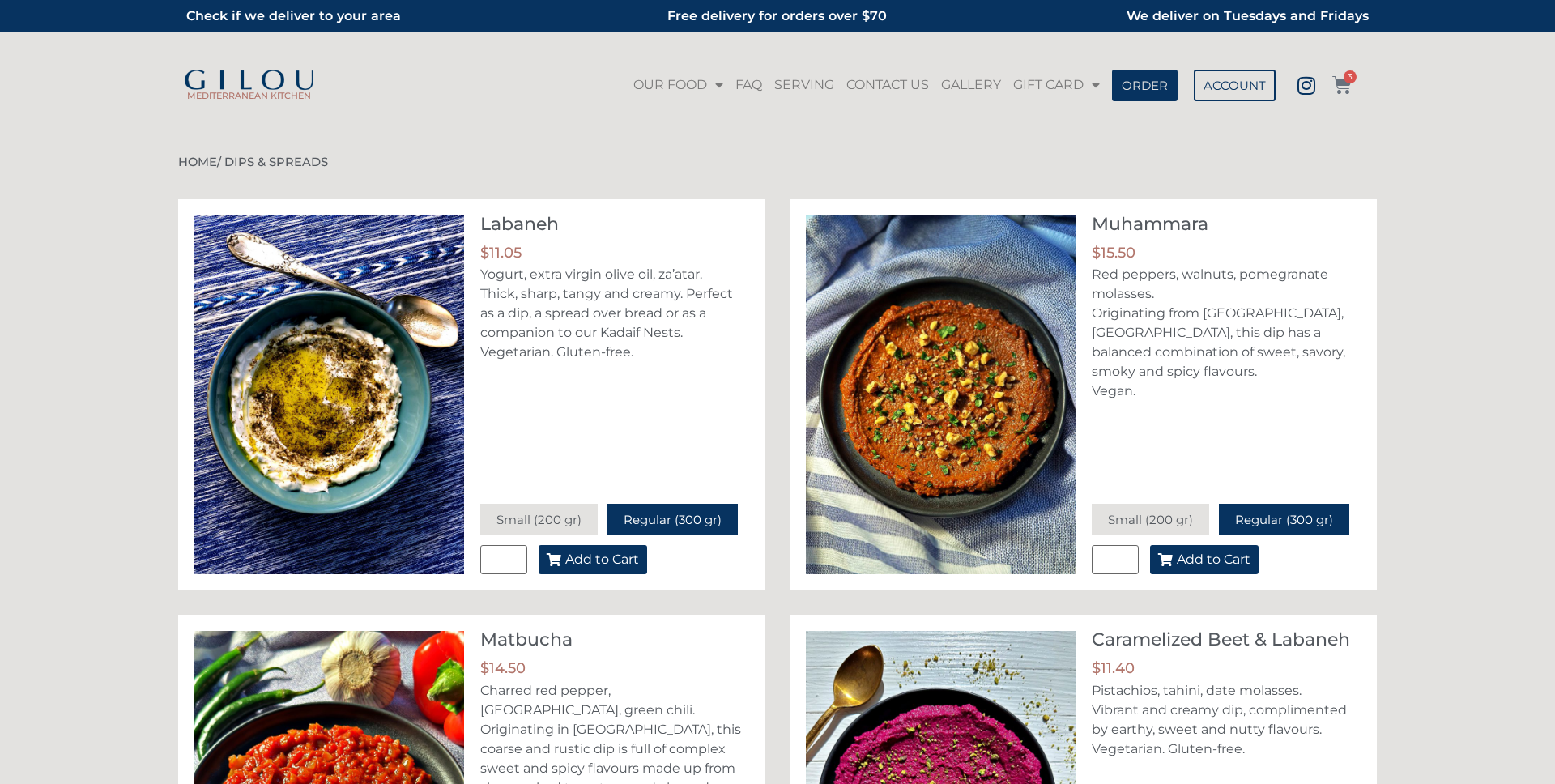
click at [1352, 82] on span "3" at bounding box center [1350, 77] width 13 height 13
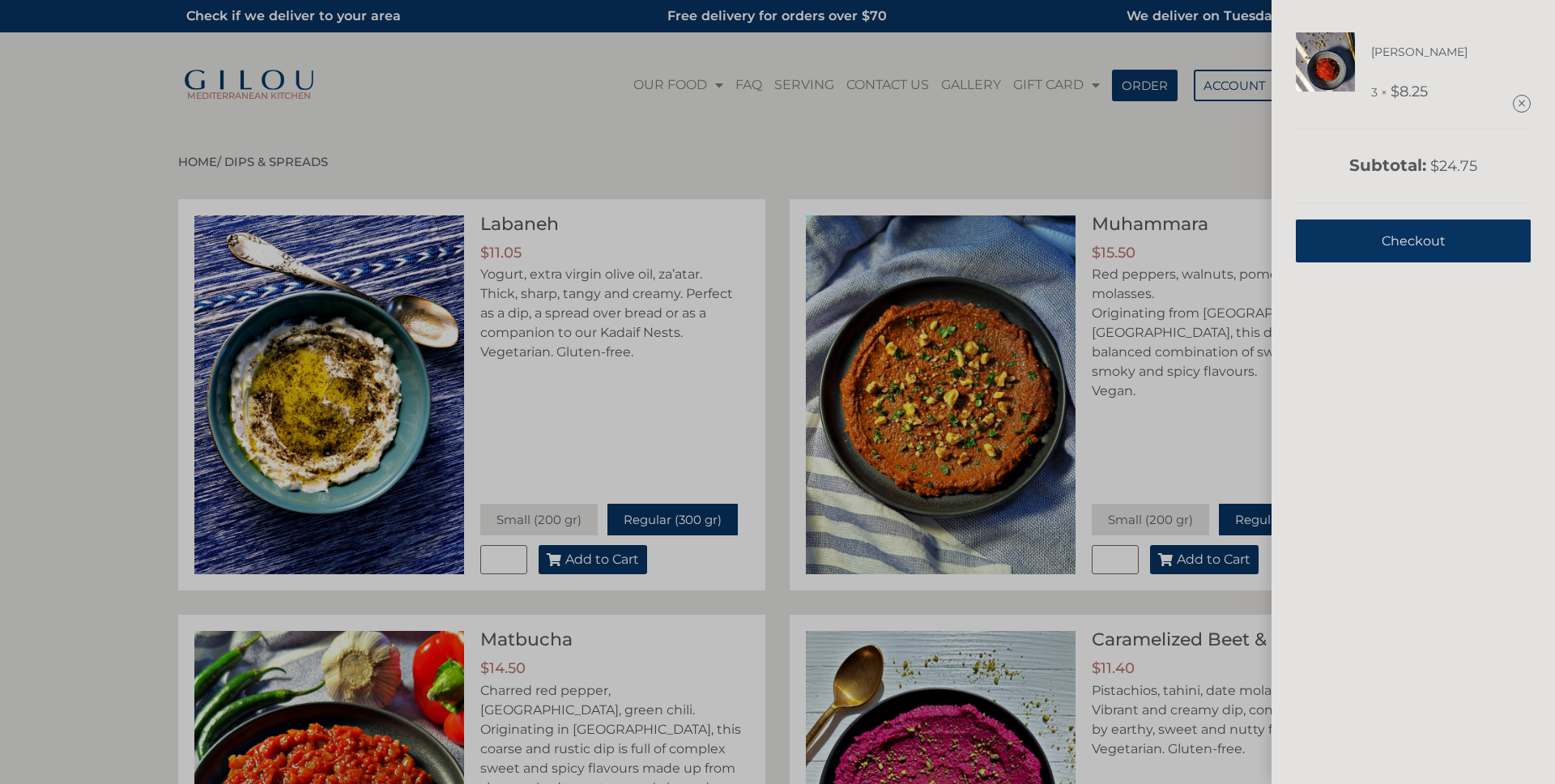
click at [1412, 246] on span "Checkout" at bounding box center [1413, 241] width 64 height 39
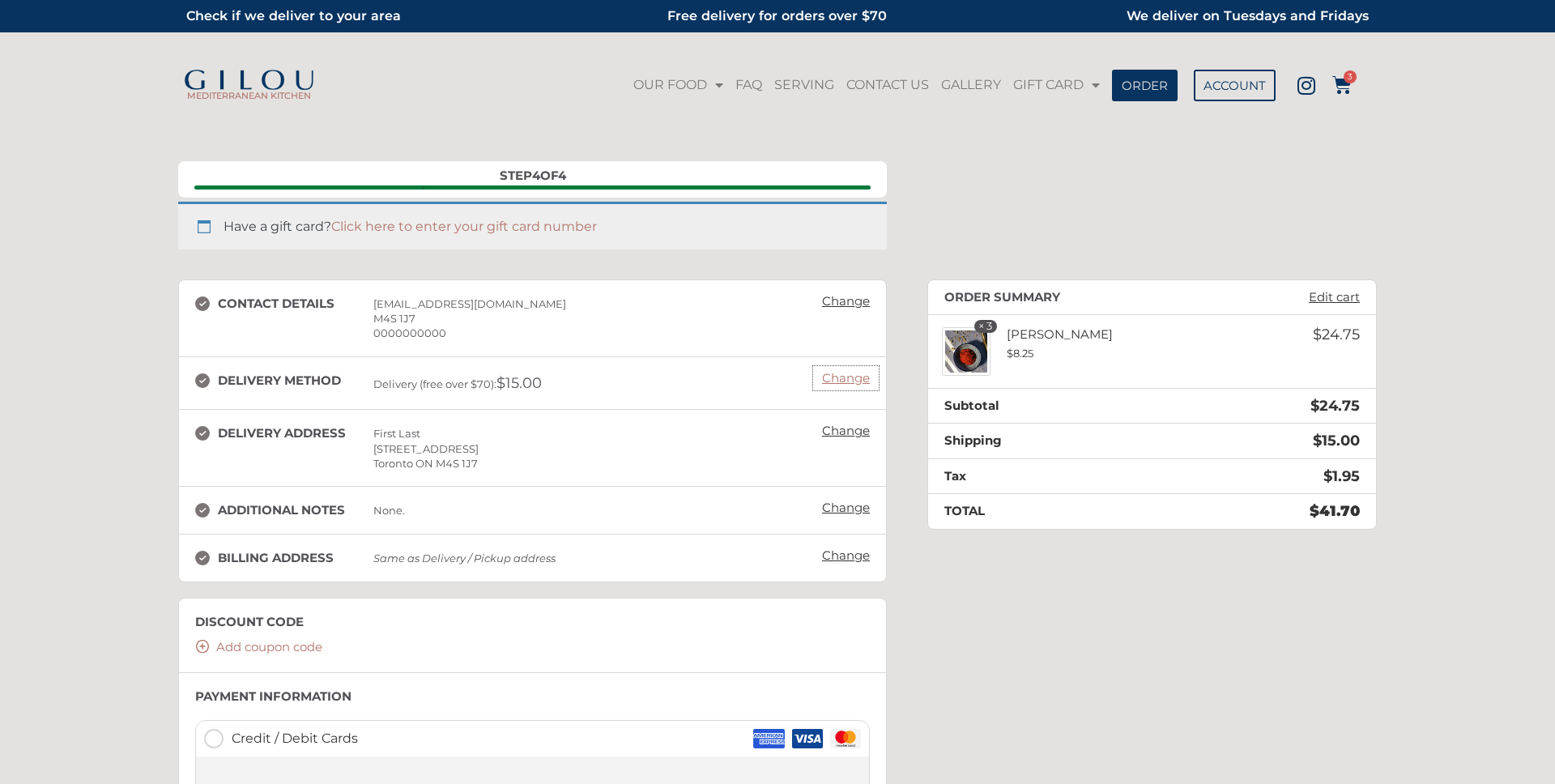
click at [862, 373] on link "Change" at bounding box center [845, 377] width 64 height 23
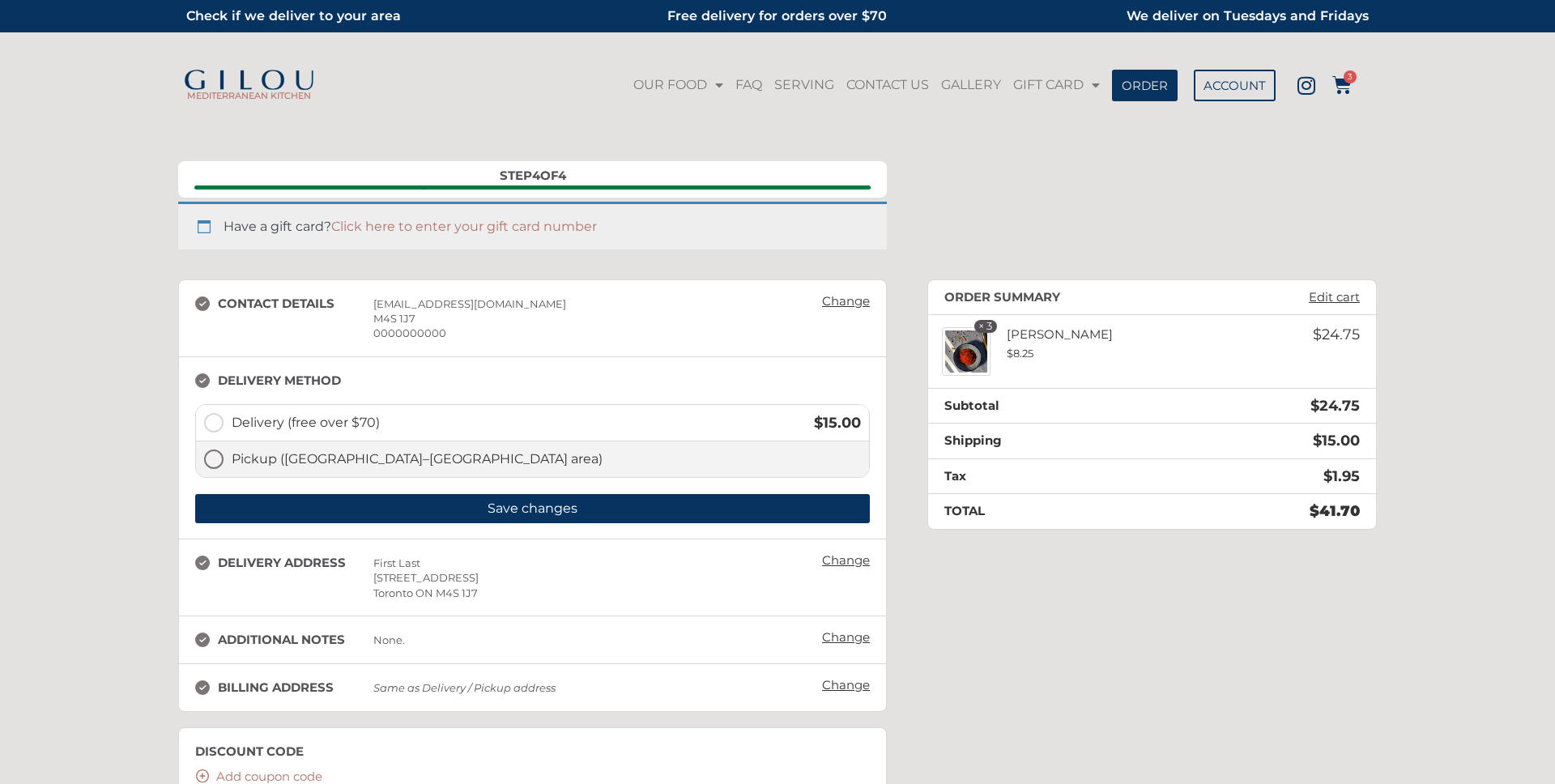
click at [211, 459] on label "Pickup (Yonge–Eglinton area)" at bounding box center [532, 459] width 673 height 35
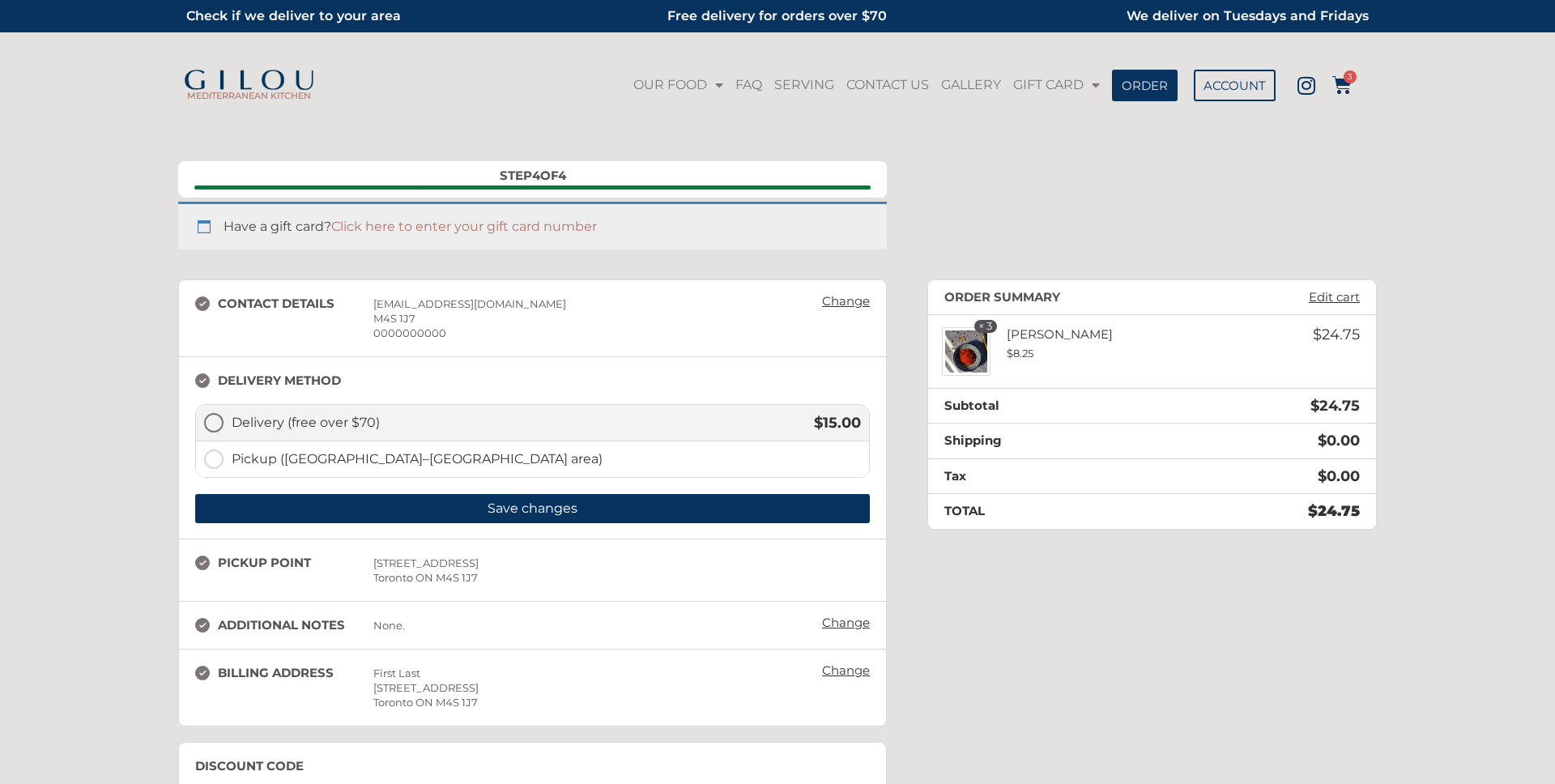
click at [214, 429] on label "Delivery (free over $70) $ 15.00" at bounding box center [532, 422] width 673 height 36
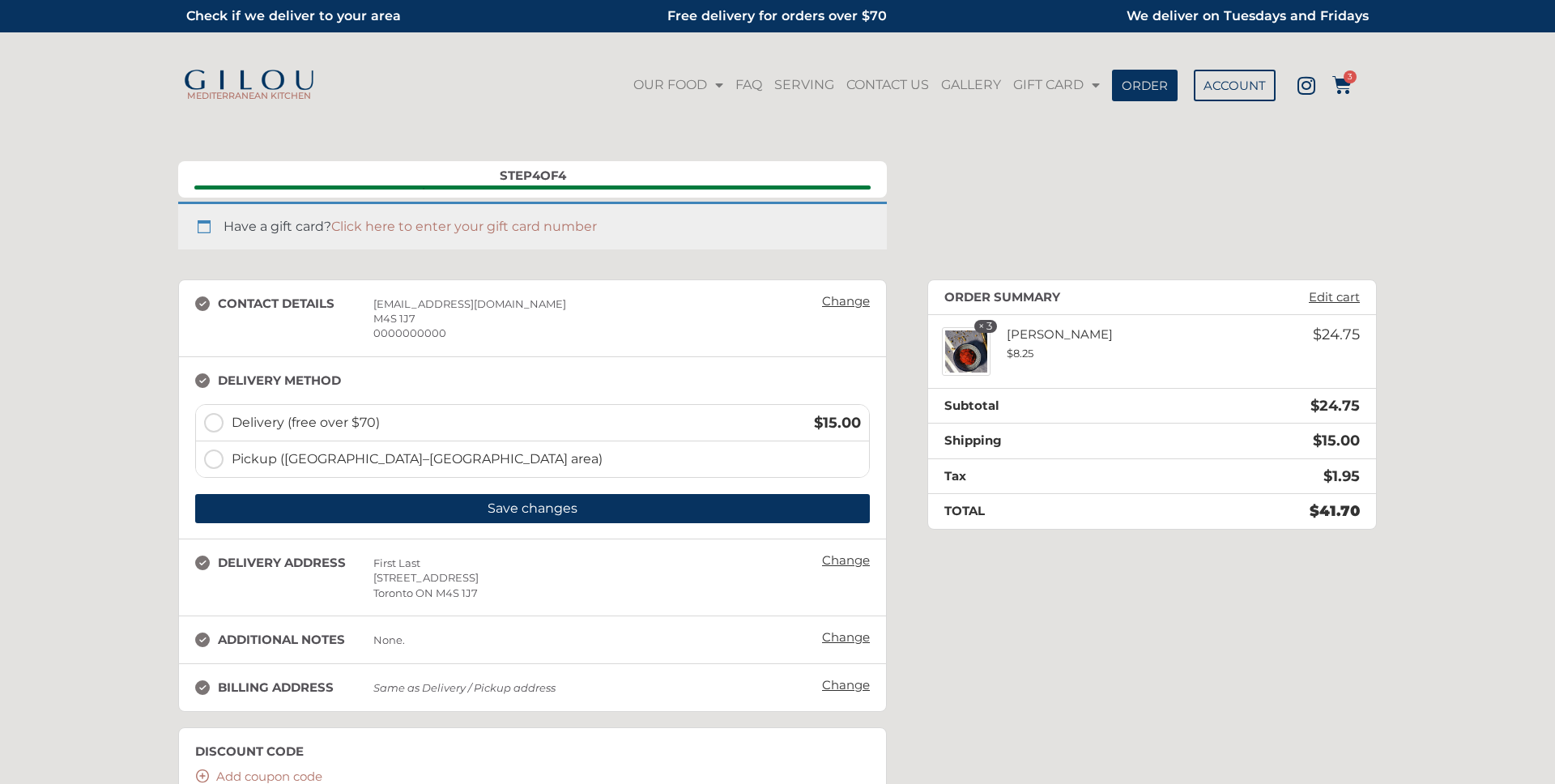
click at [317, 72] on div "MEDITERRANEAN KITCHEN" at bounding box center [249, 85] width 158 height 48
click at [297, 77] on img at bounding box center [249, 81] width 134 height 23
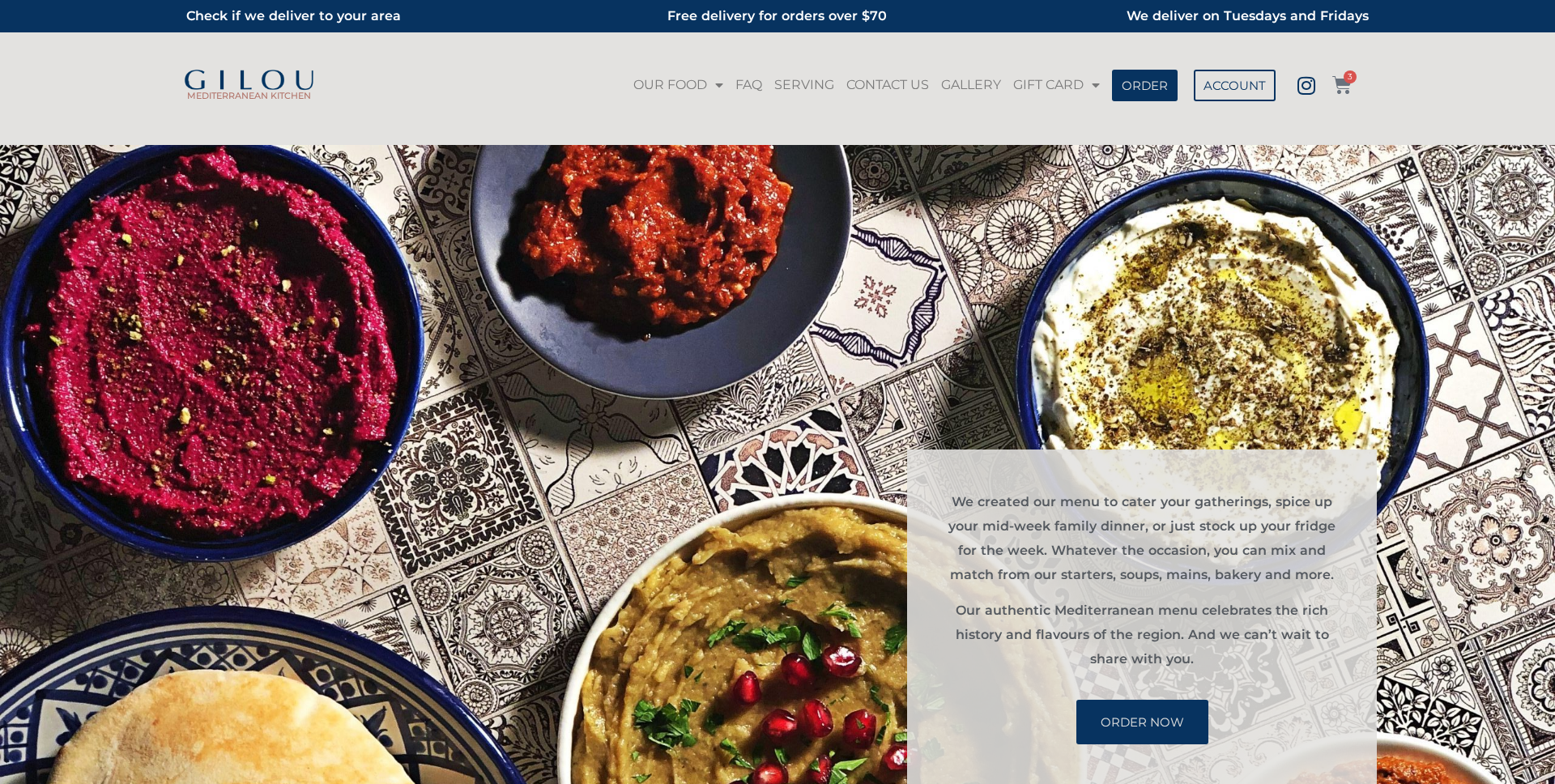
click at [1341, 82] on icon at bounding box center [1342, 85] width 20 height 20
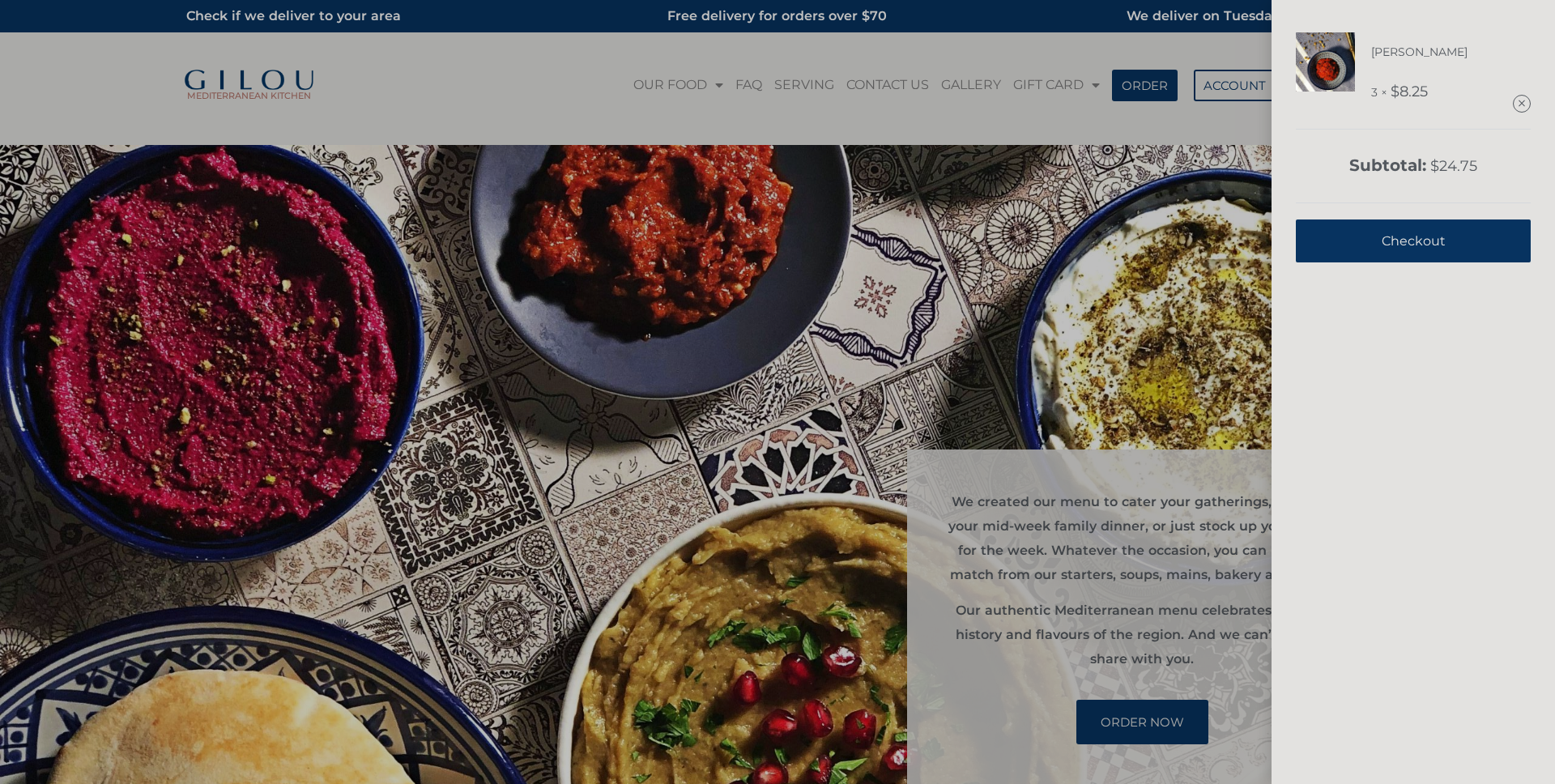
click at [1406, 242] on span "Checkout" at bounding box center [1413, 241] width 64 height 39
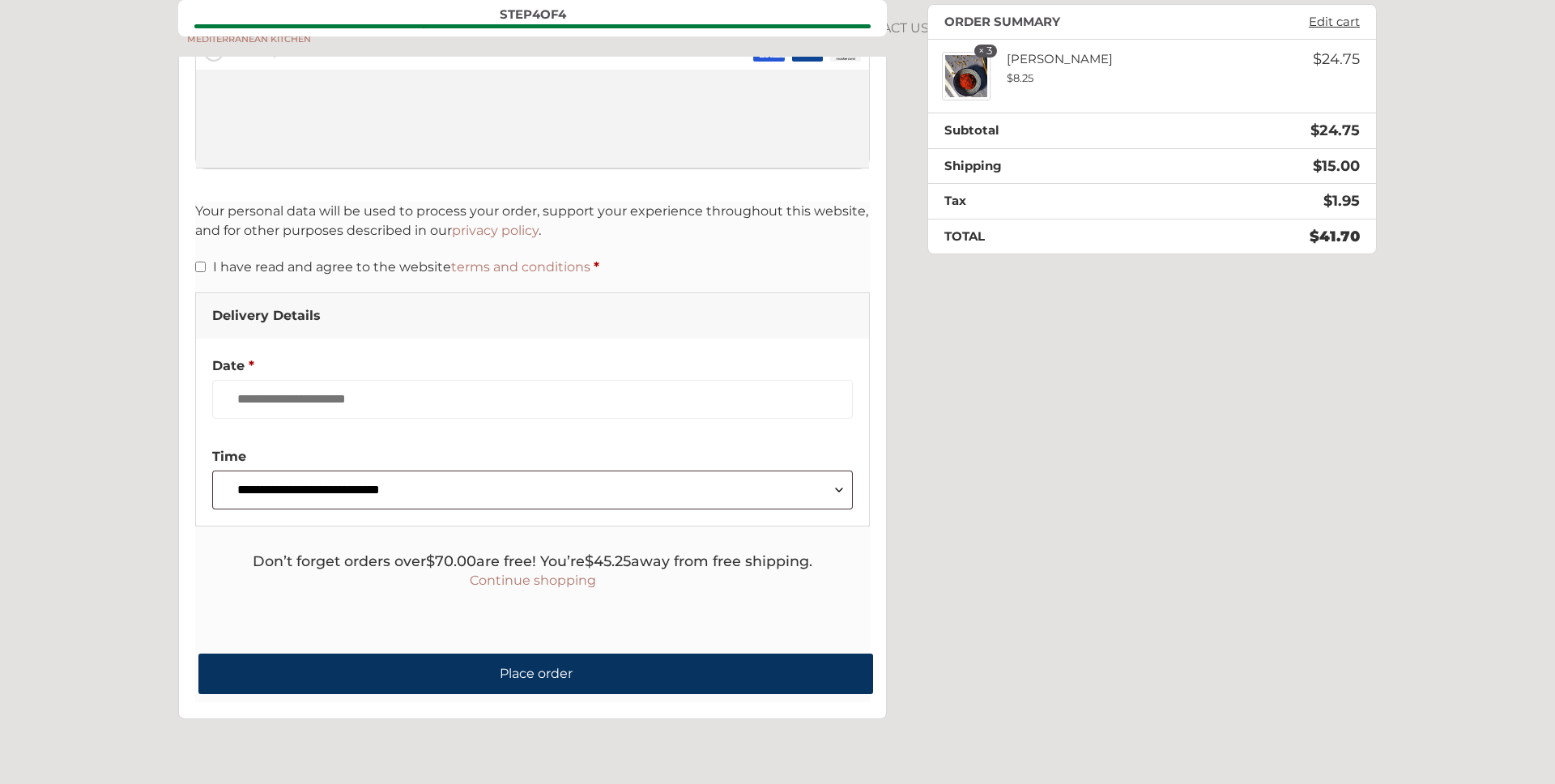
scroll to position [690, 0]
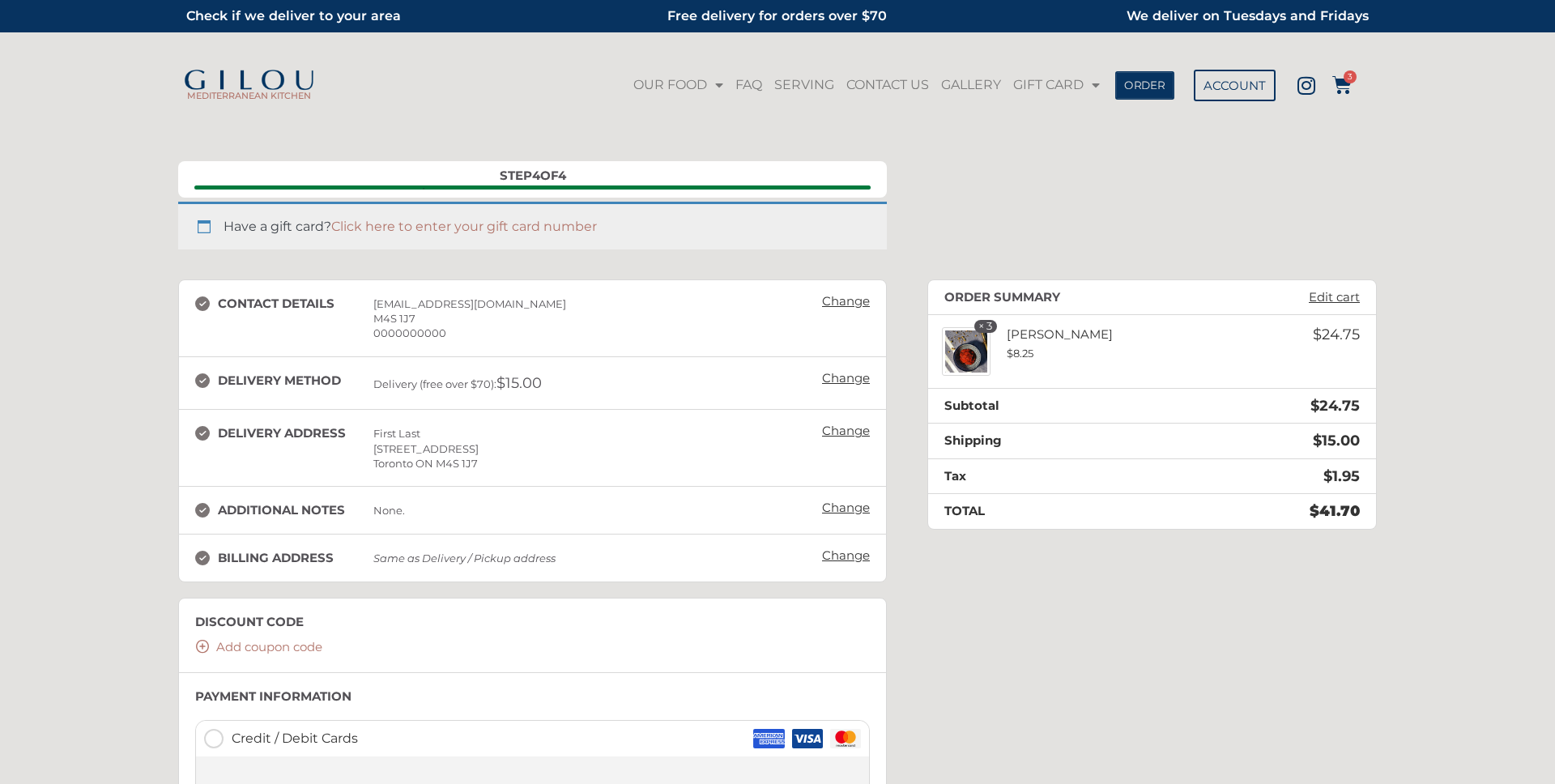
click at [1145, 80] on span "ORDER" at bounding box center [1145, 85] width 41 height 12
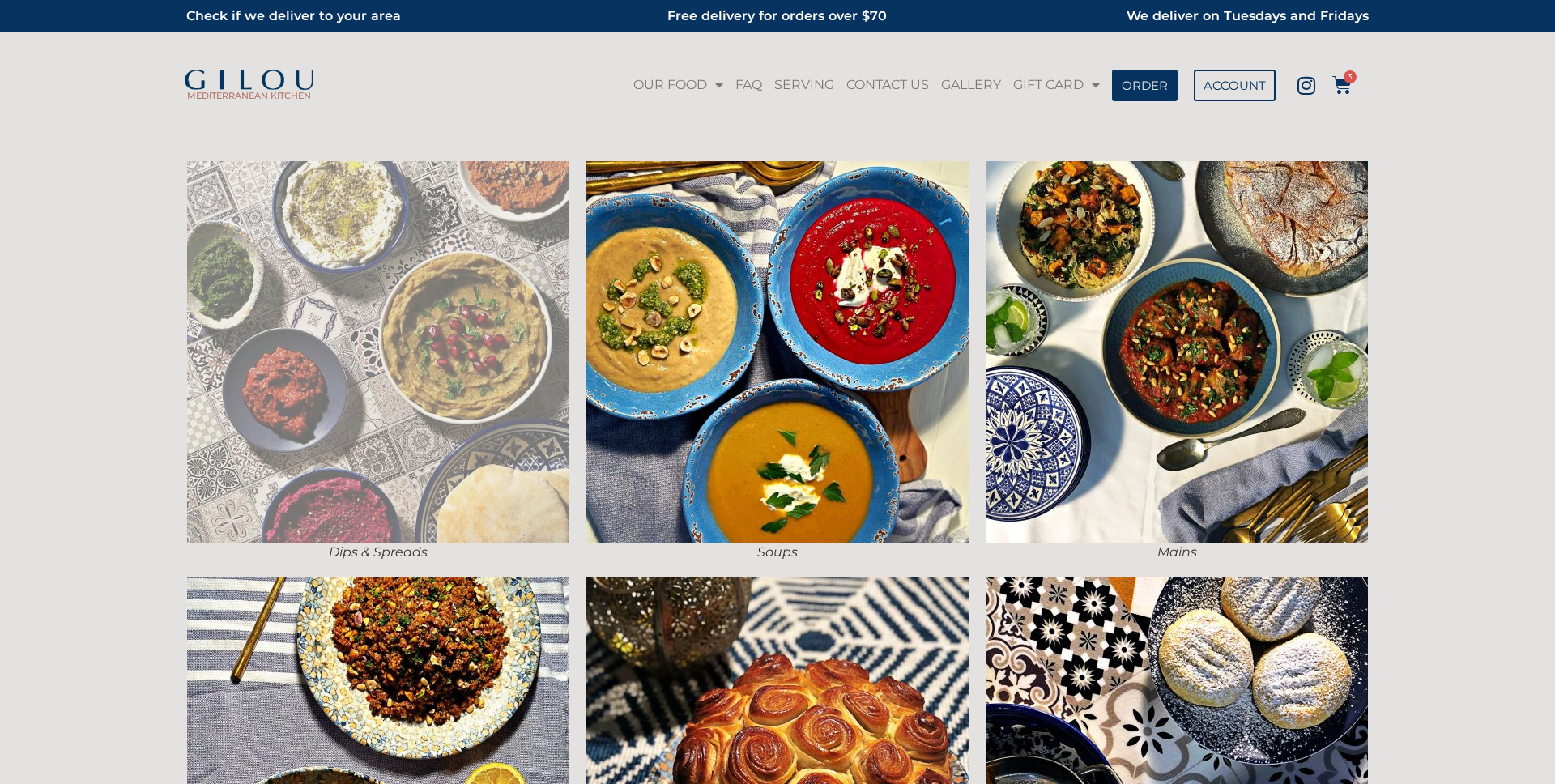
click at [472, 389] on img at bounding box center [377, 352] width 382 height 382
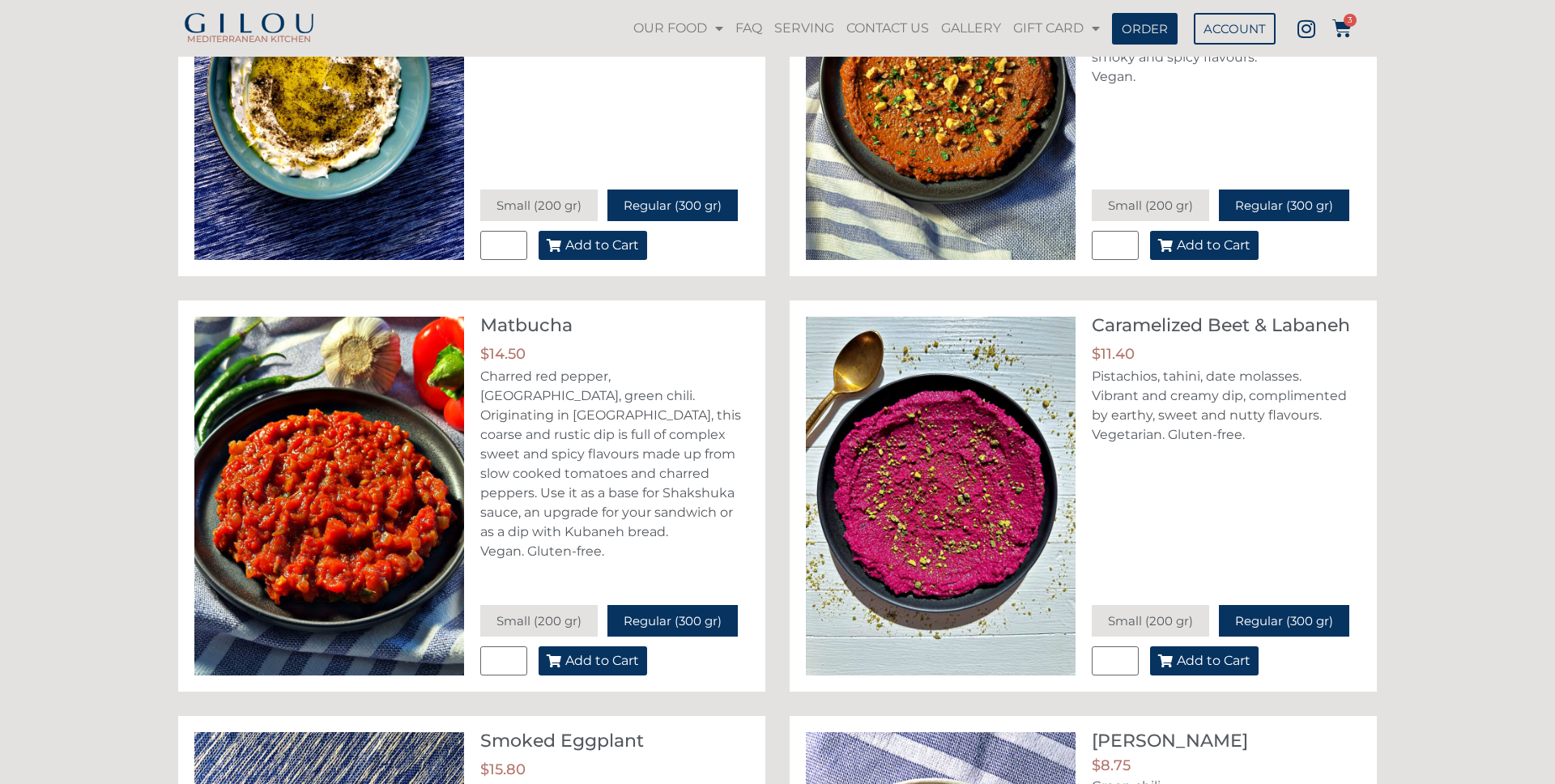
scroll to position [158, 0]
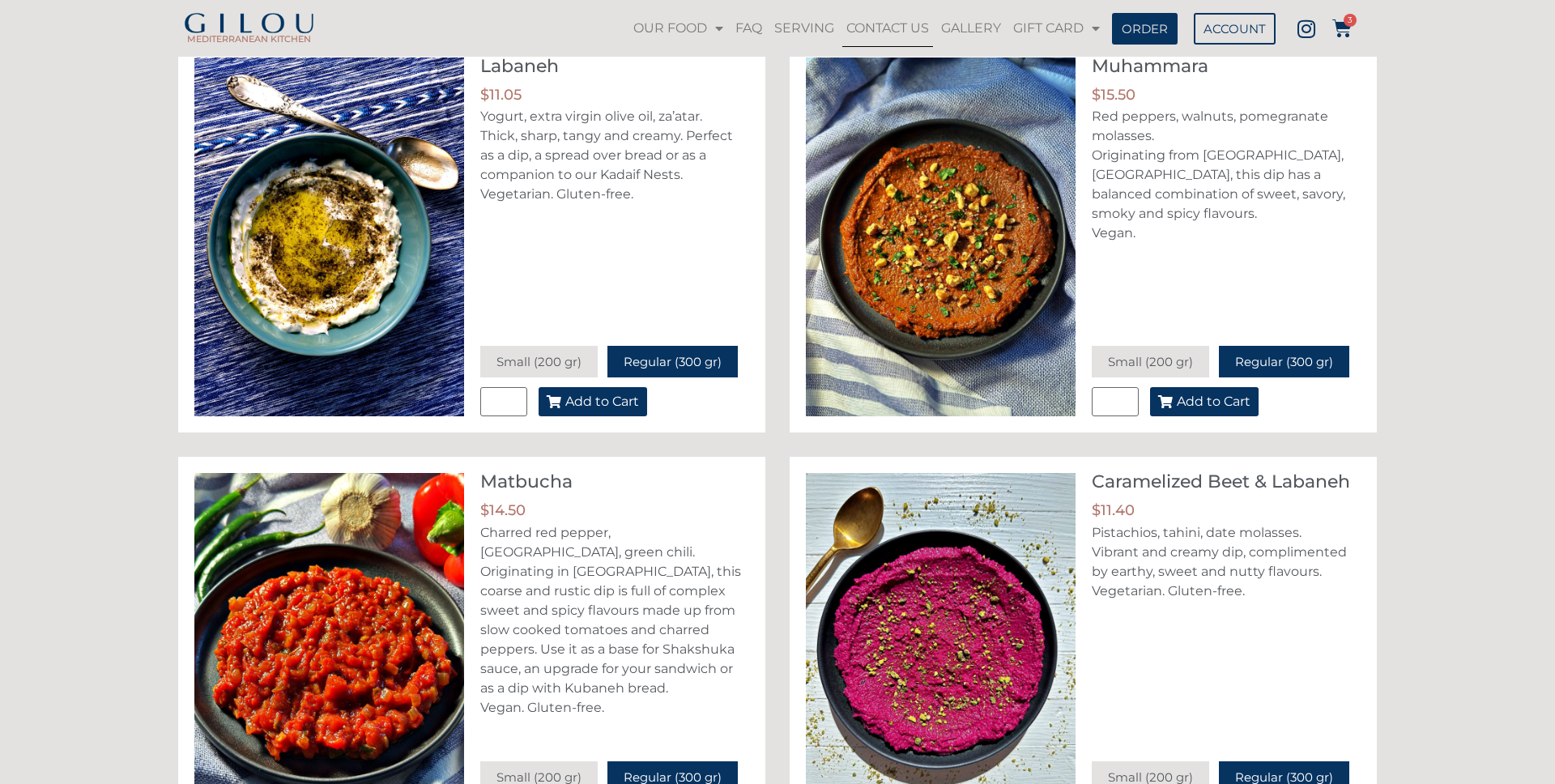
click at [886, 19] on link "CONTACT US" at bounding box center [888, 28] width 90 height 37
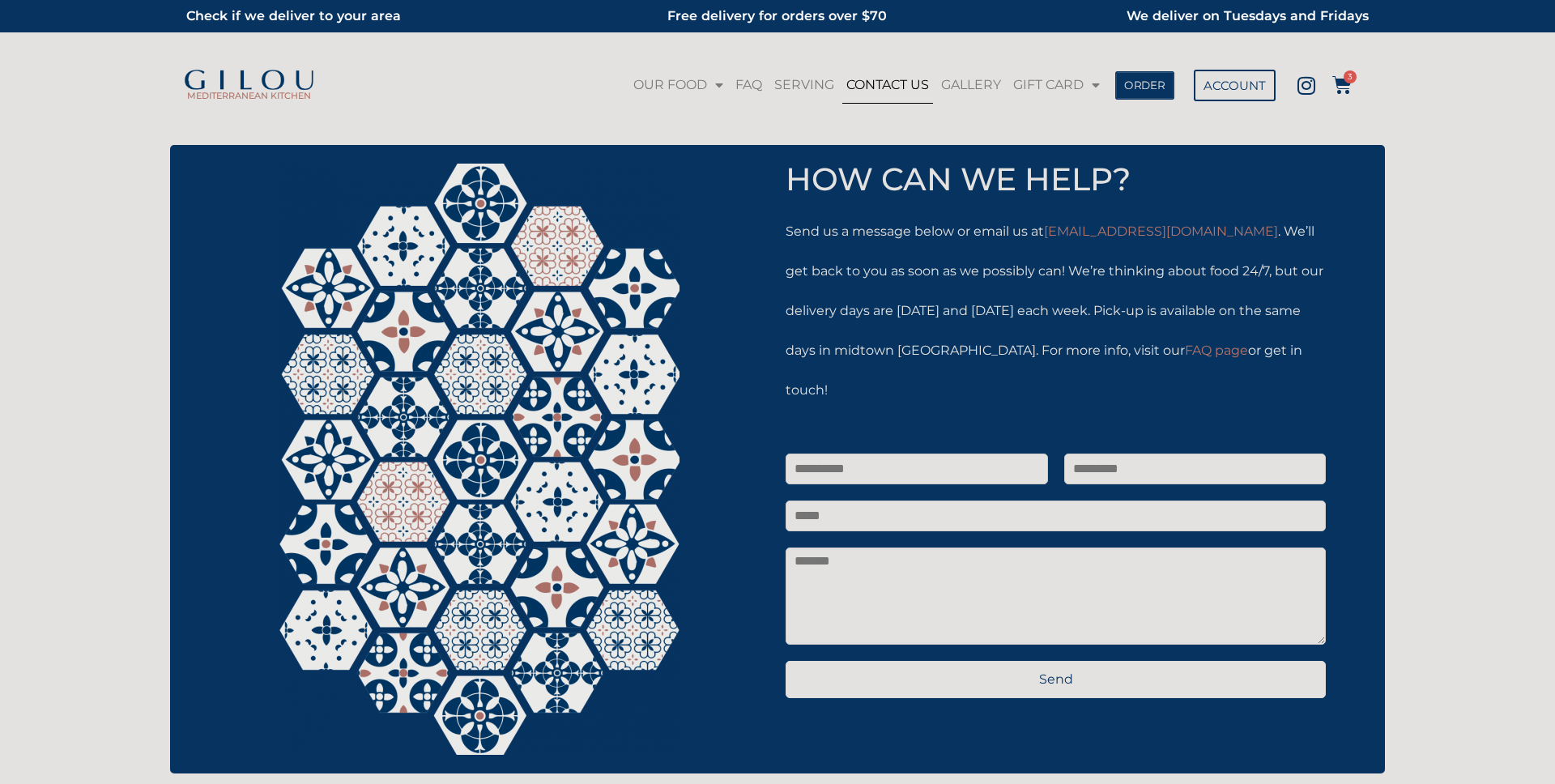
click at [1146, 87] on span "ORDER" at bounding box center [1145, 85] width 41 height 12
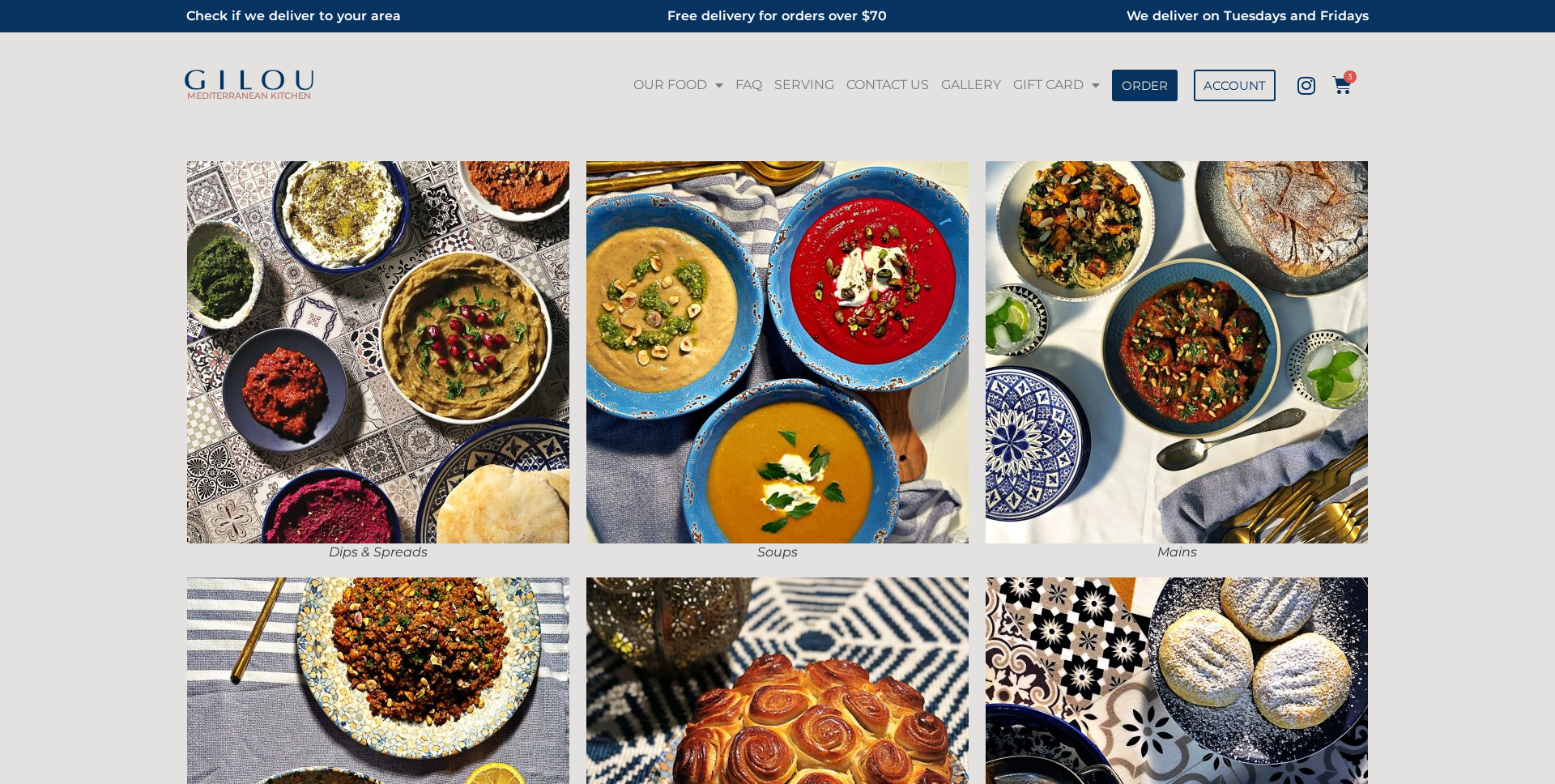
click at [581, 255] on div "Soups" at bounding box center [777, 361] width 399 height 416
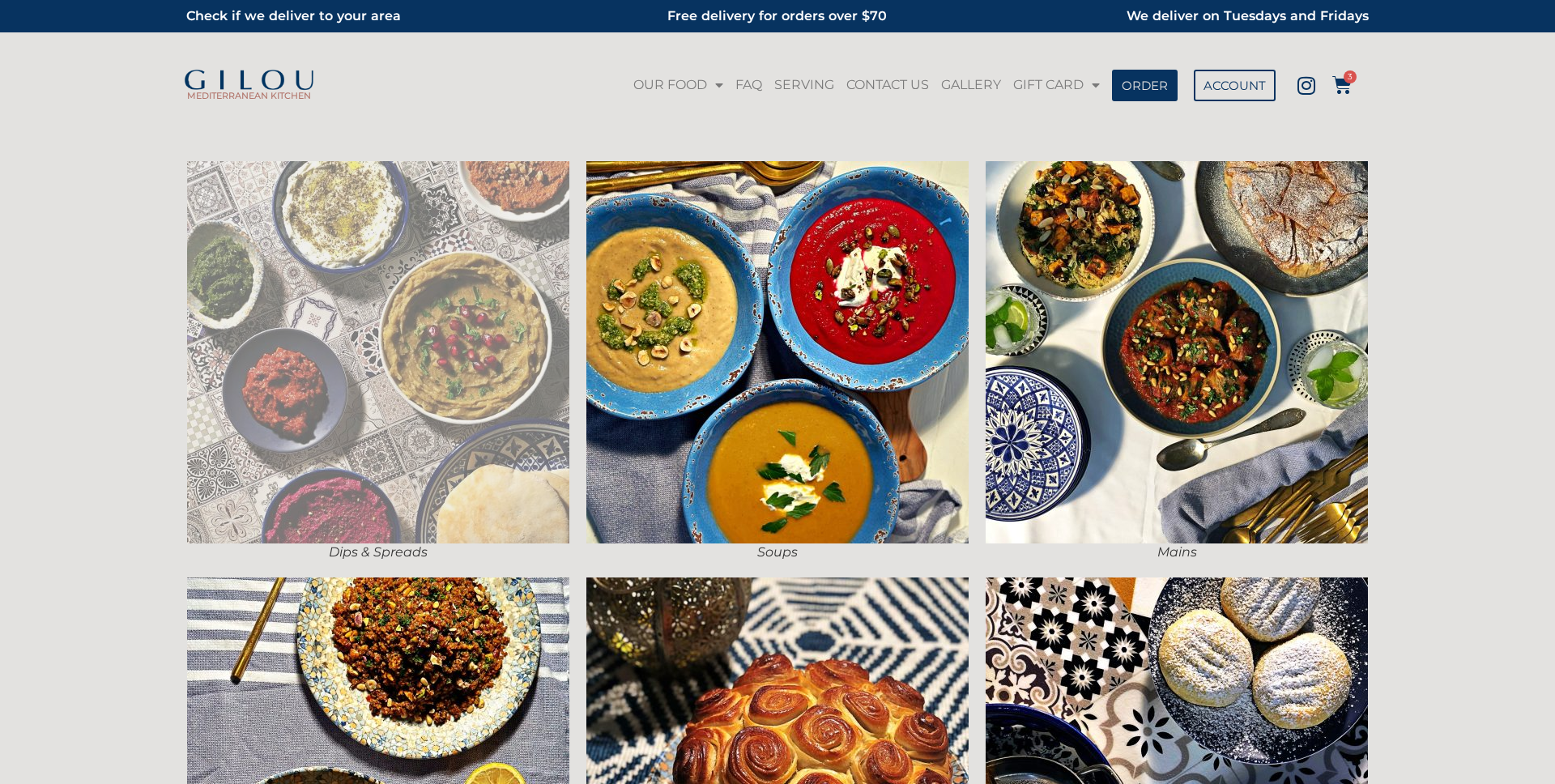
click at [531, 255] on img at bounding box center [377, 352] width 382 height 382
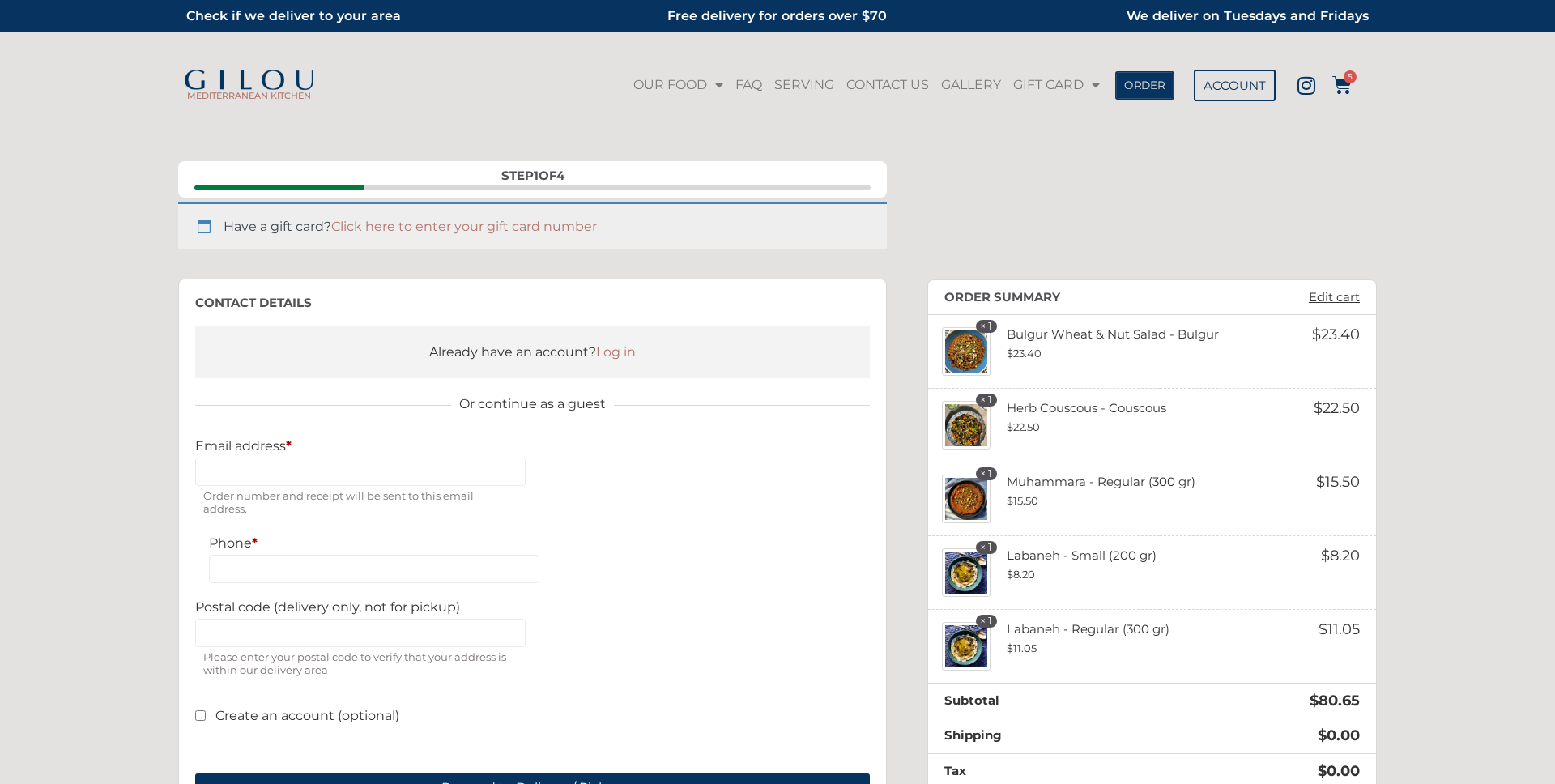
click at [1140, 72] on link "ORDER" at bounding box center [1144, 84] width 59 height 28
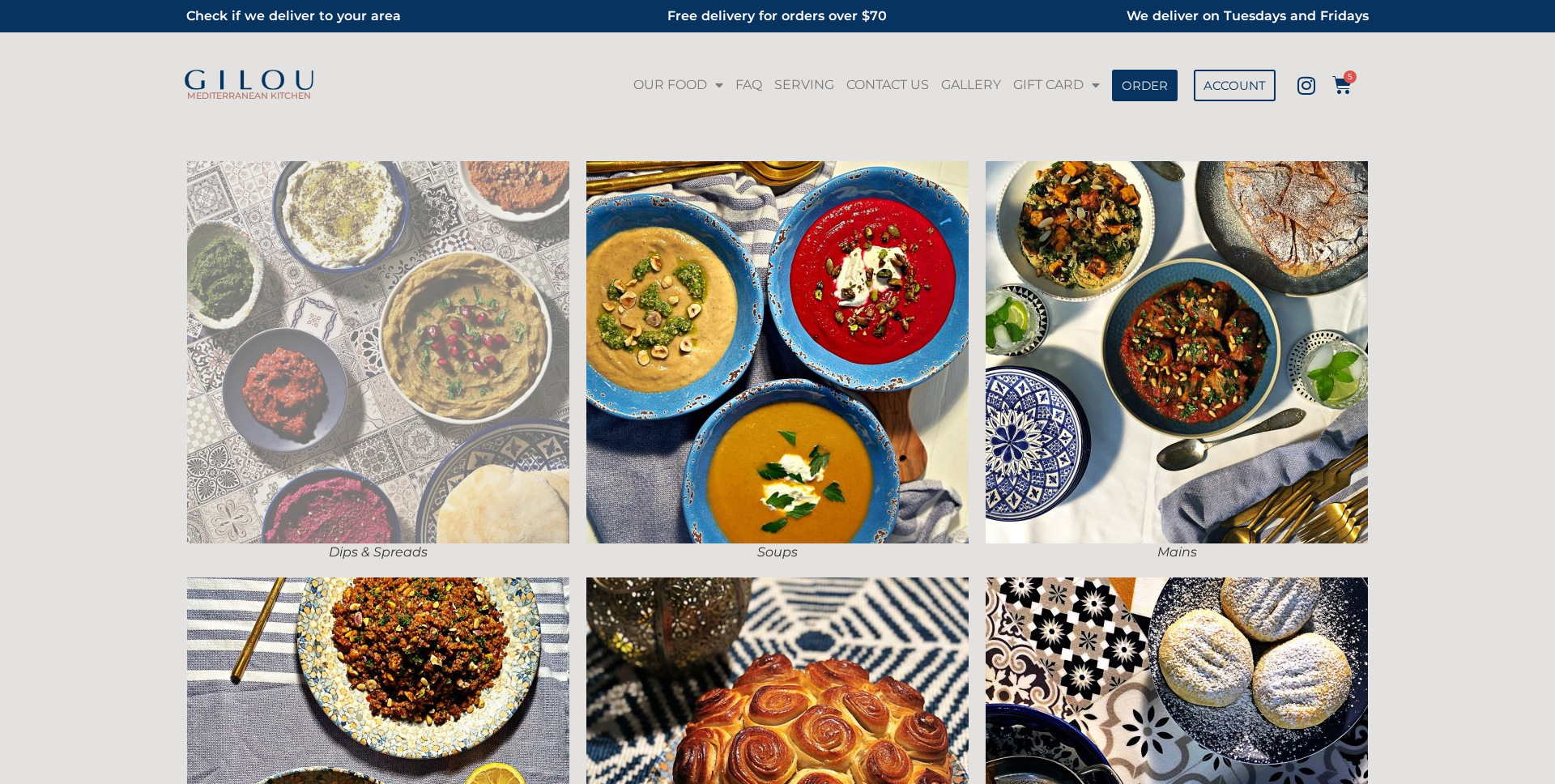
click at [519, 257] on img at bounding box center [377, 352] width 382 height 382
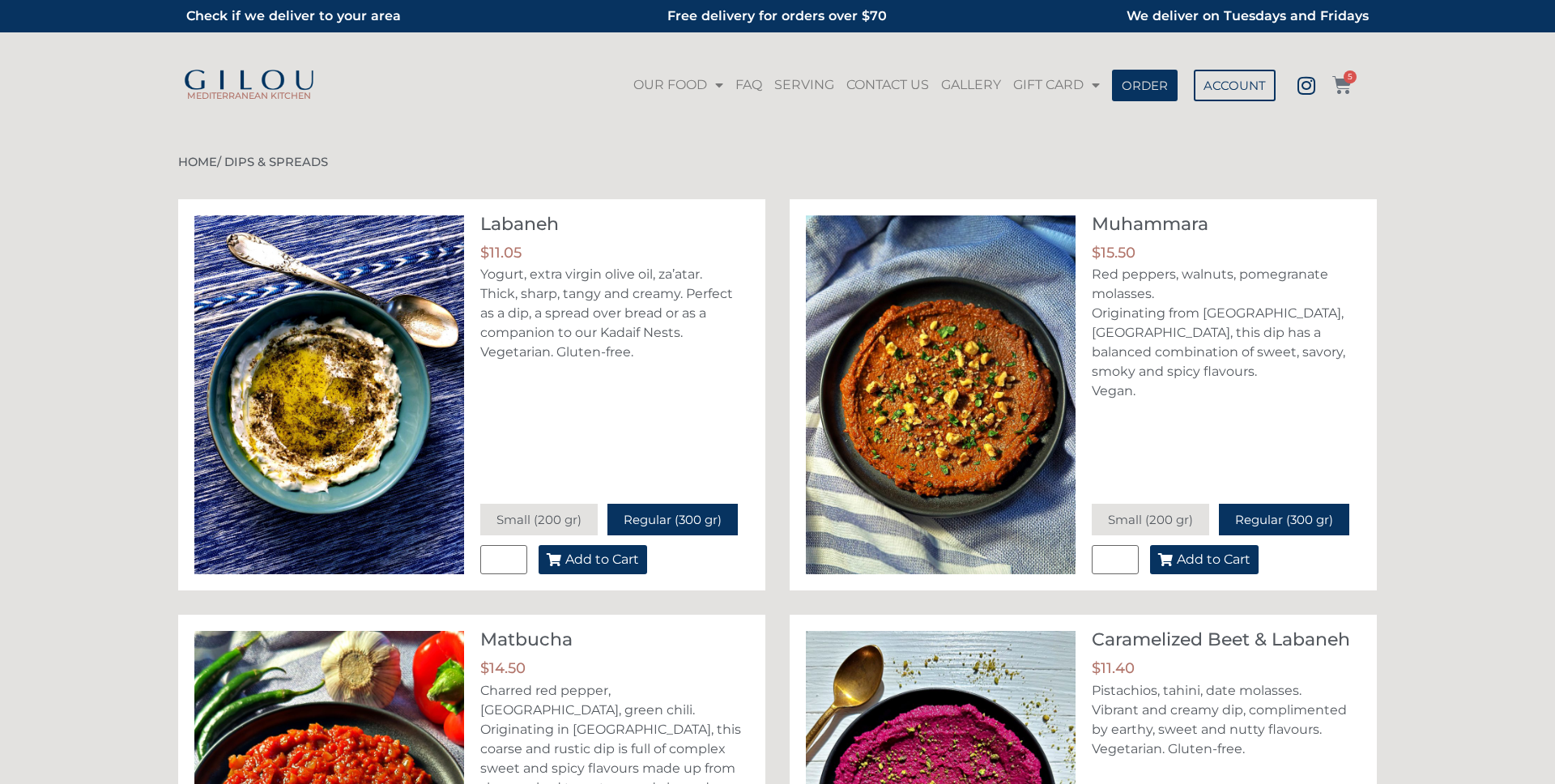
click at [1346, 82] on span "5" at bounding box center [1350, 77] width 13 height 13
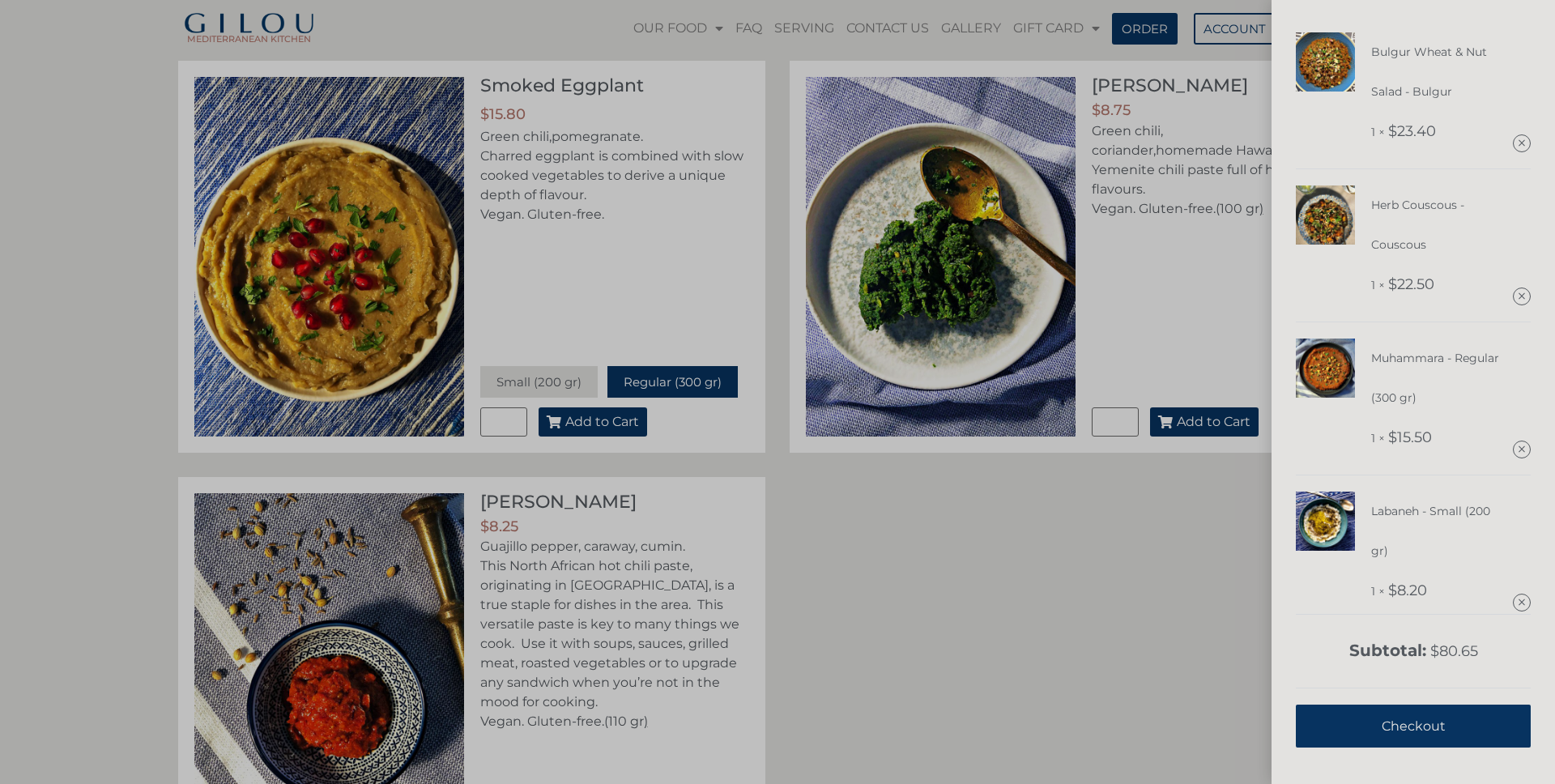
scroll to position [1103, 0]
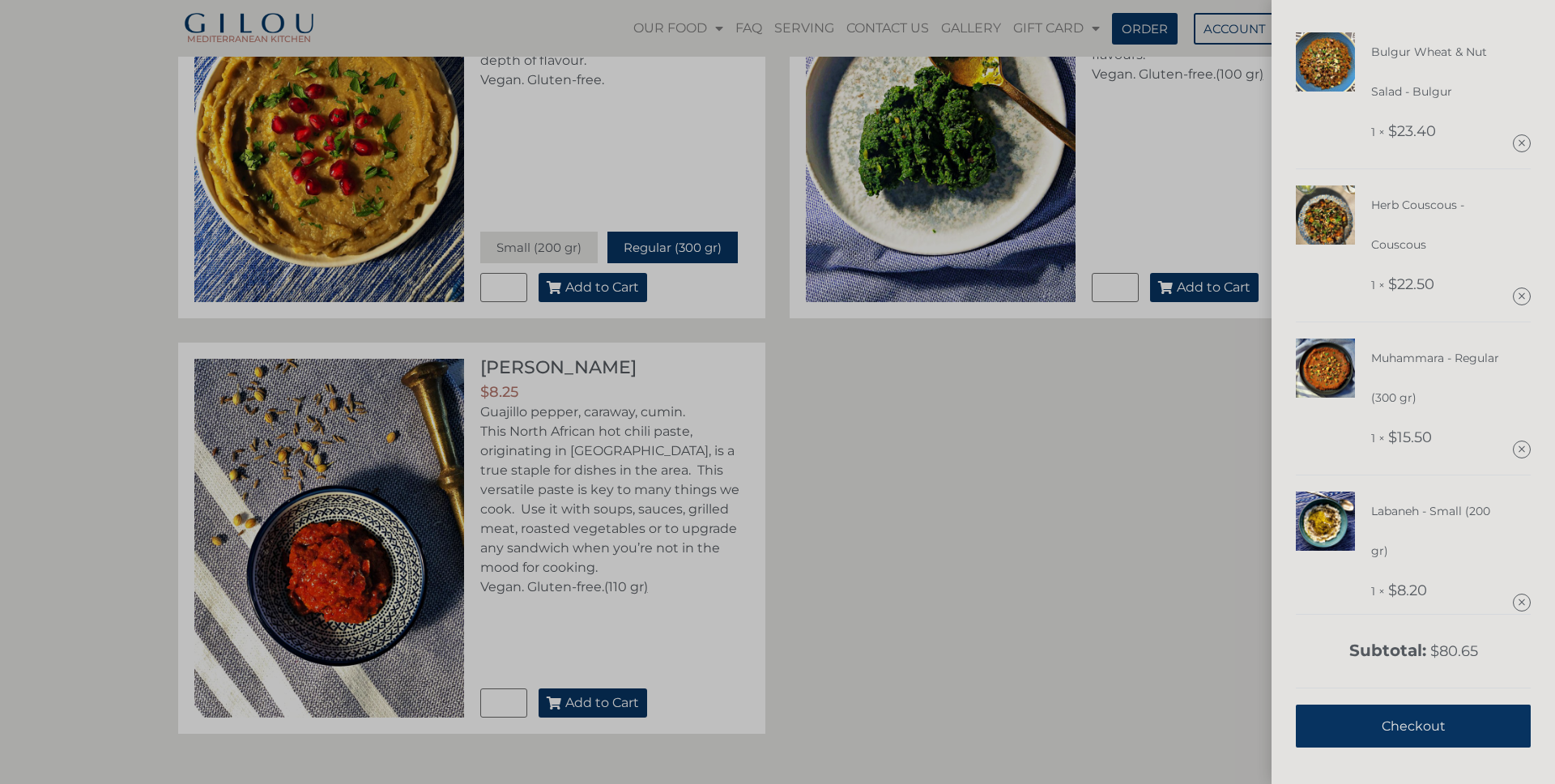
click at [782, 634] on div "Bulgur Wheat & Nut Salad - Bulgur 1 × $ 23.40 Herb Couscous - Couscous 1 × $ 22…" at bounding box center [778, 392] width 1555 height 784
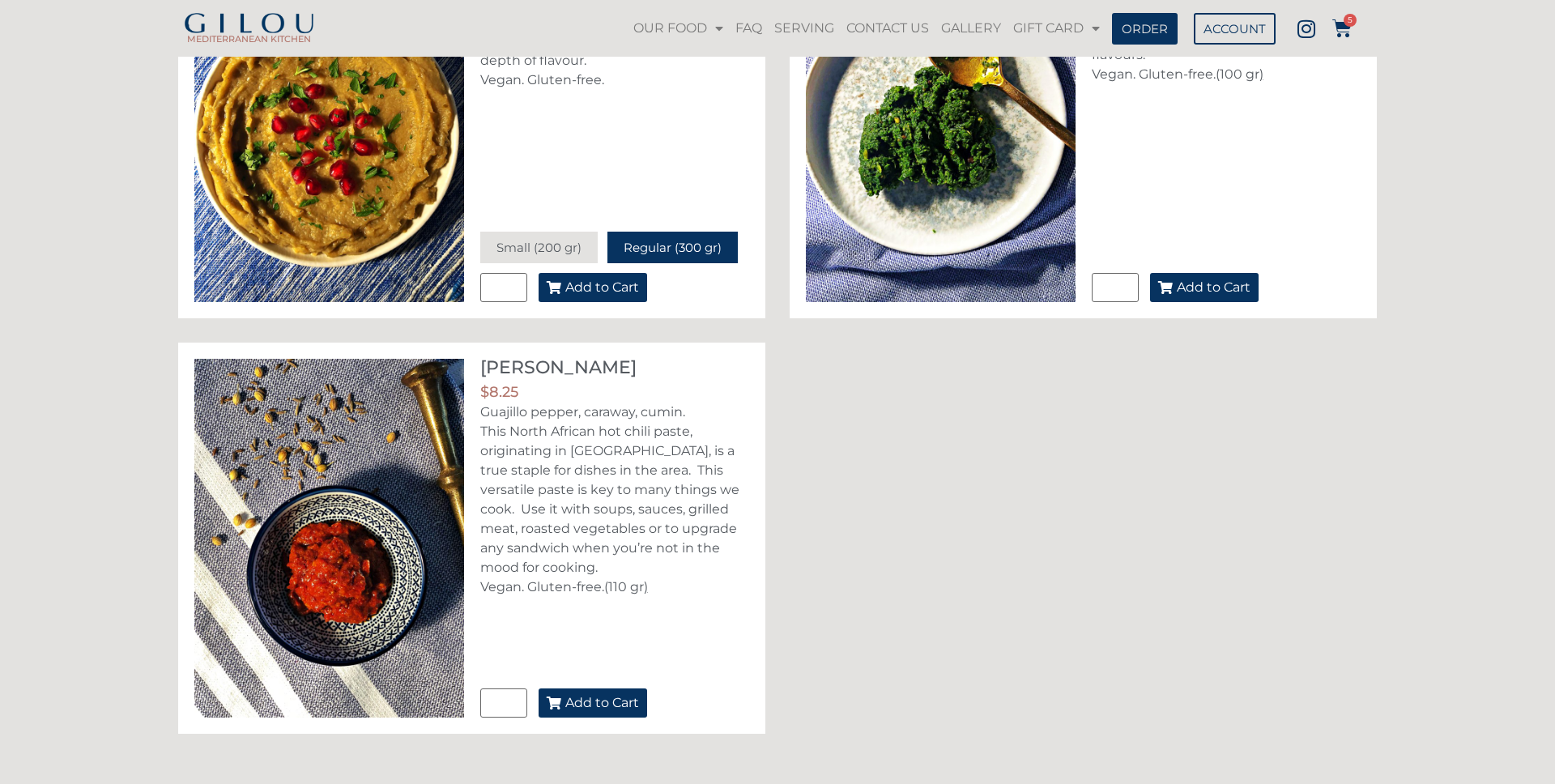
click at [611, 697] on span "Add to Cart" at bounding box center [602, 702] width 74 height 13
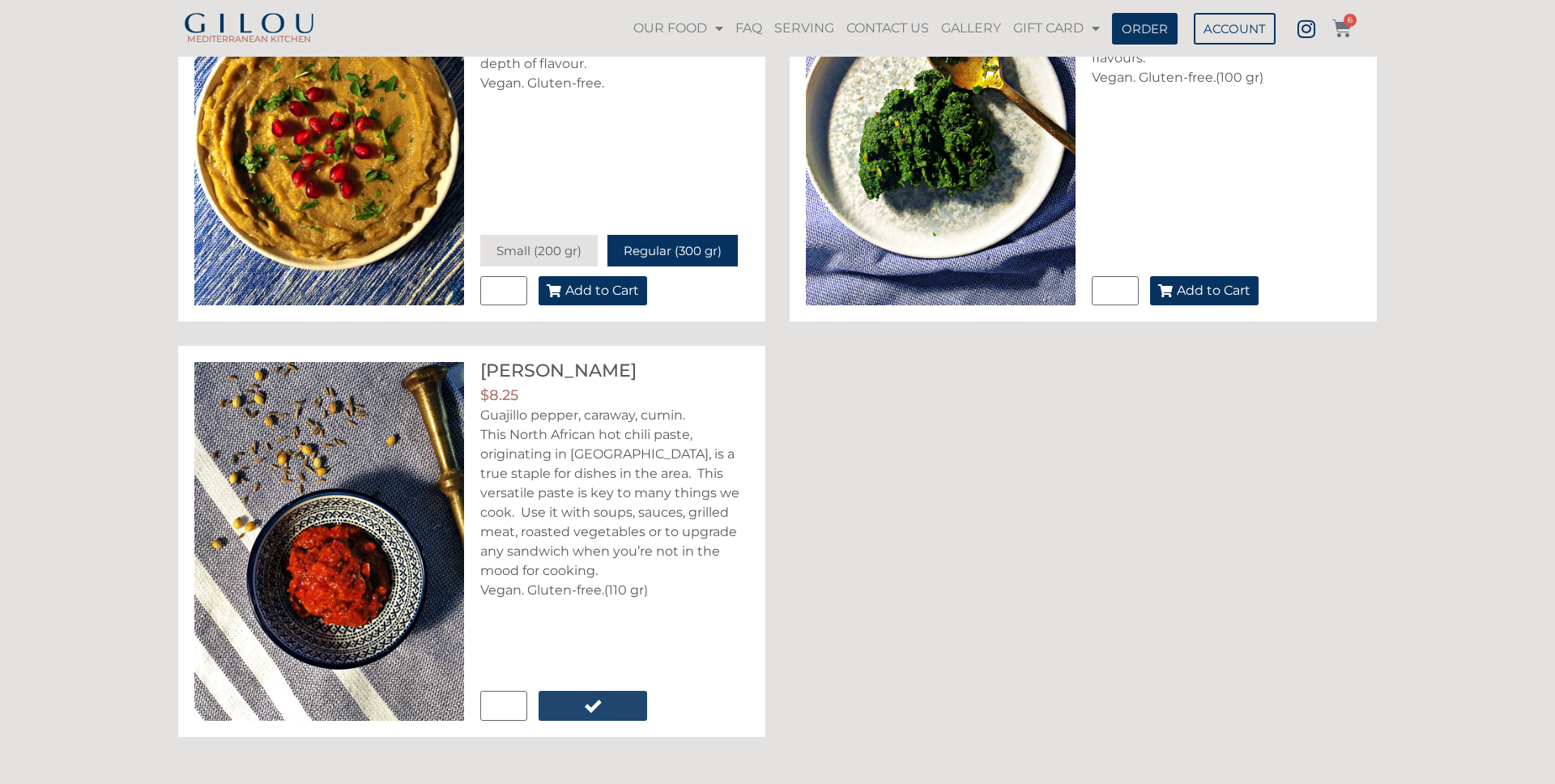
click at [1346, 32] on icon at bounding box center [1342, 28] width 20 height 20
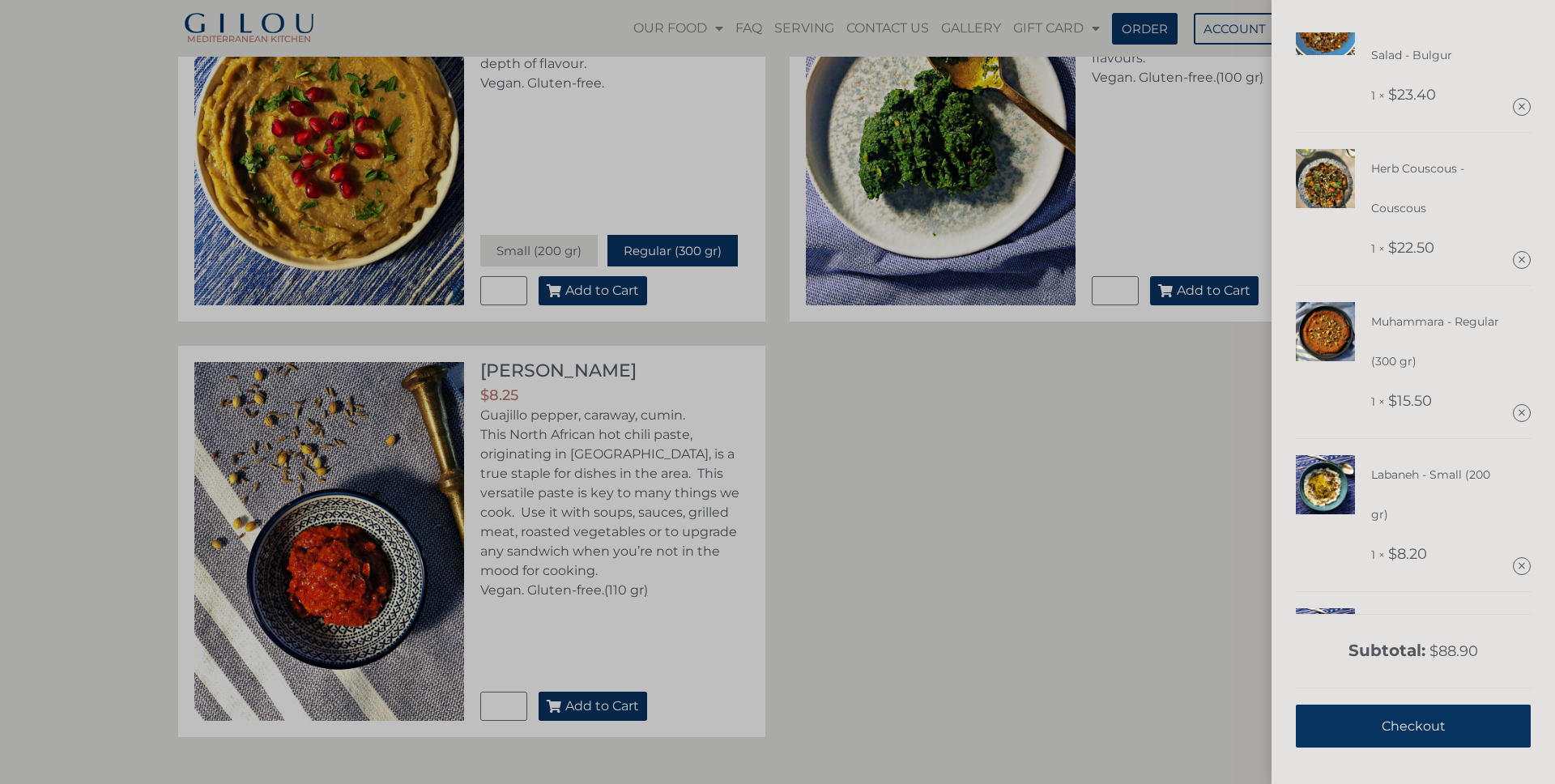
scroll to position [0, 0]
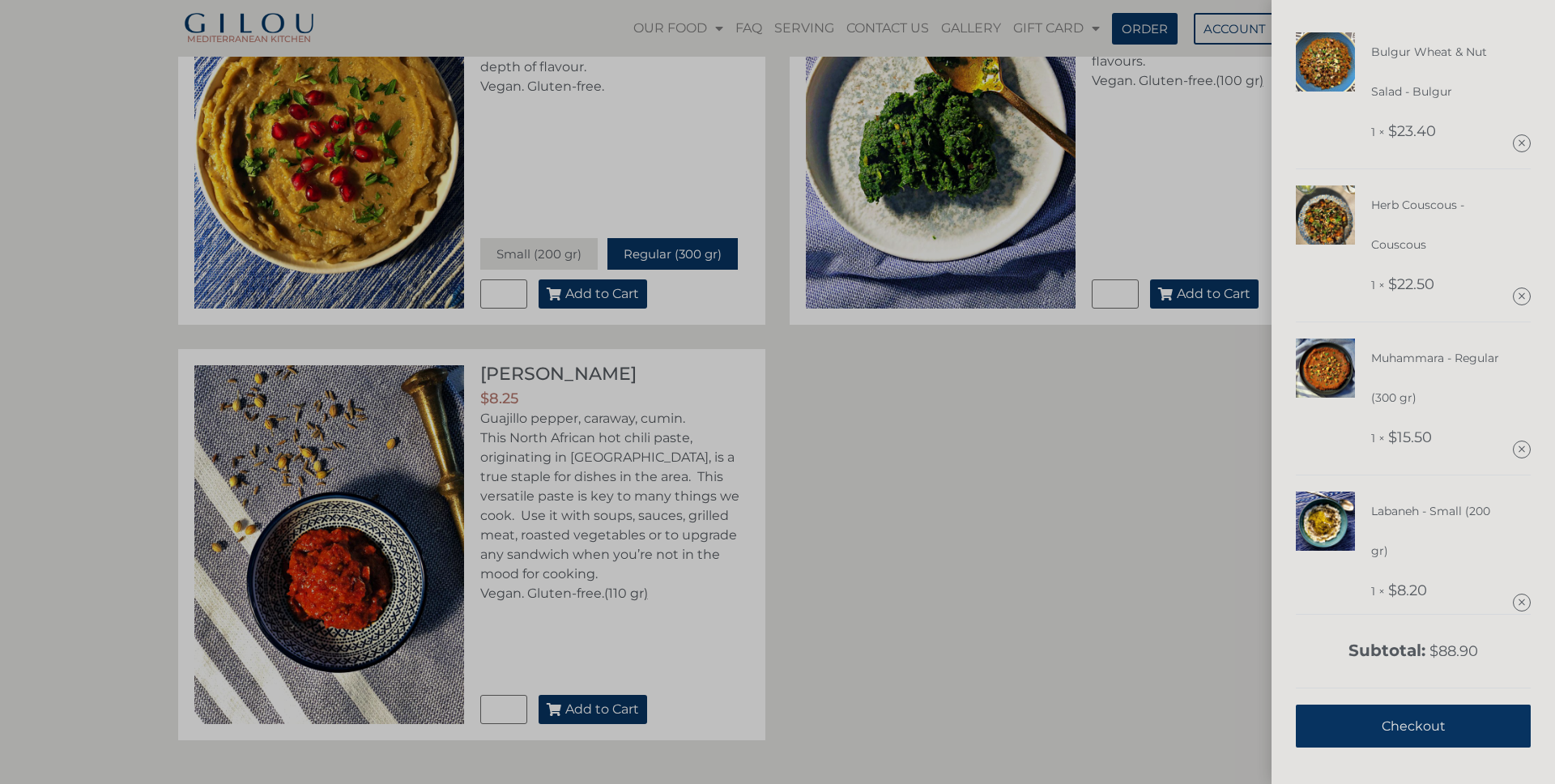
click at [1032, 467] on div "Bulgur Wheat & Nut Salad - Bulgur 1 × $ 23.40 Herb Couscous - Couscous 1 × $ 22…" at bounding box center [778, 392] width 1555 height 784
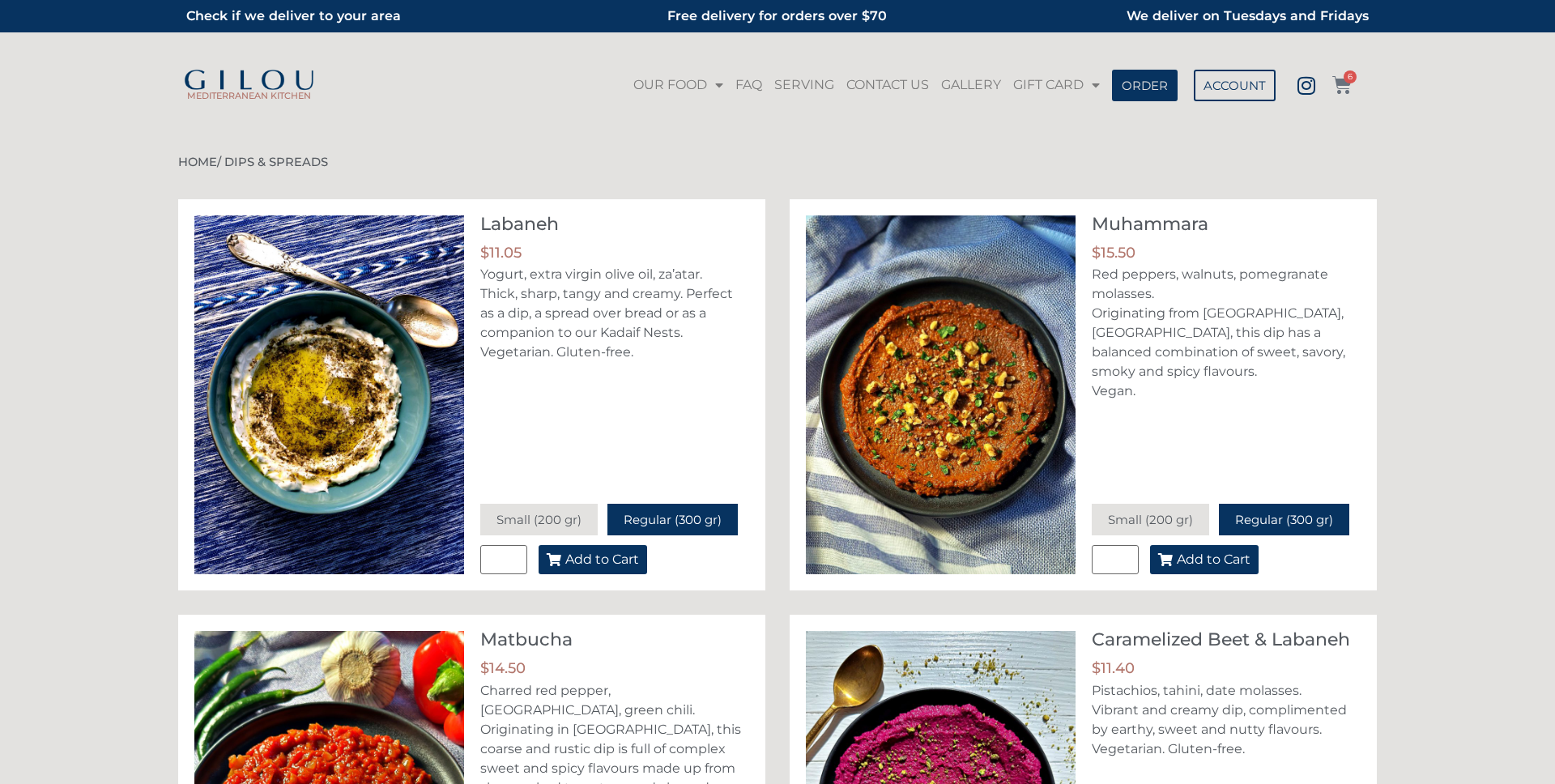
click at [1353, 81] on span "6" at bounding box center [1350, 77] width 13 height 13
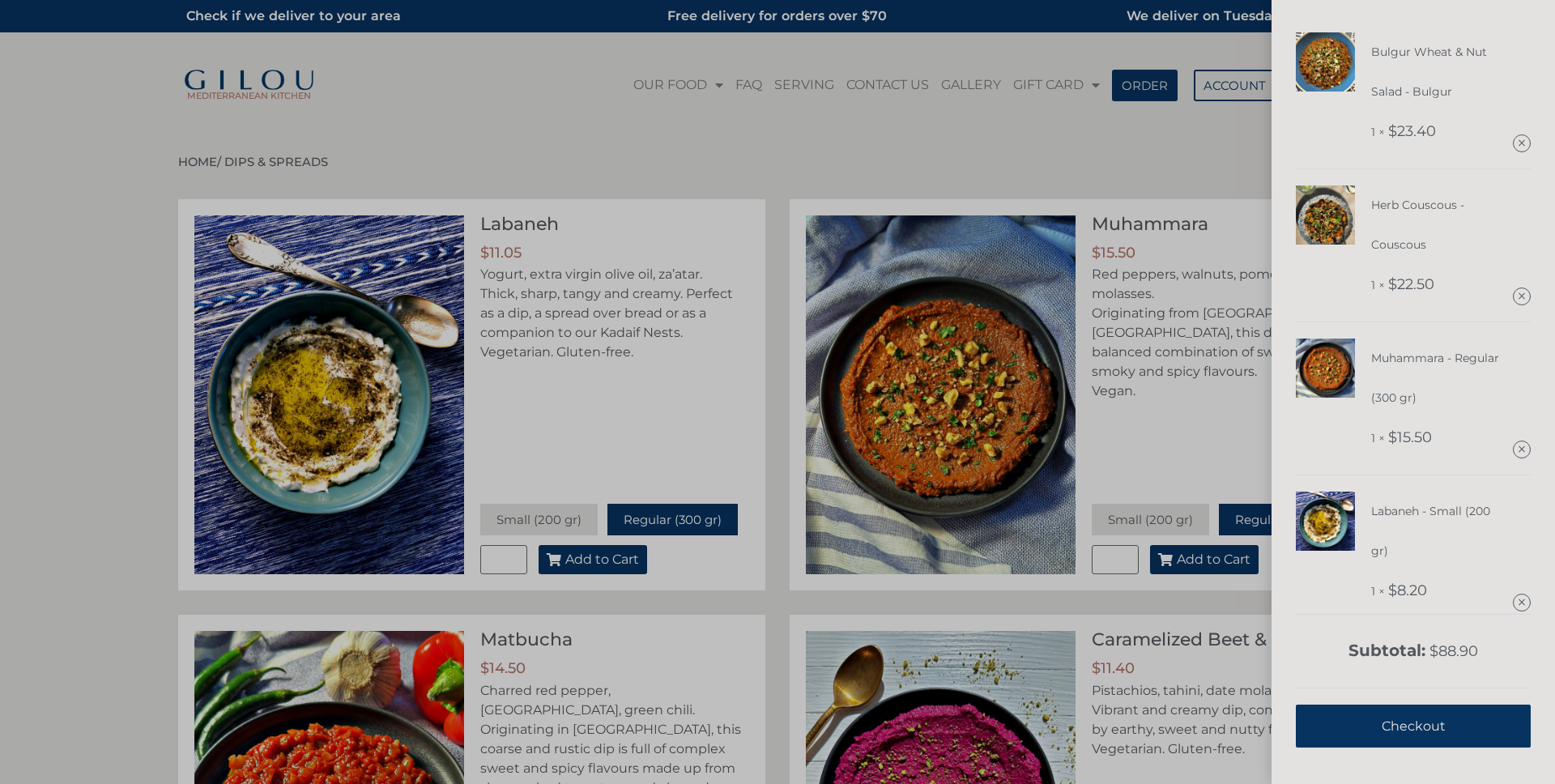
click at [1427, 726] on span "Checkout" at bounding box center [1413, 725] width 64 height 39
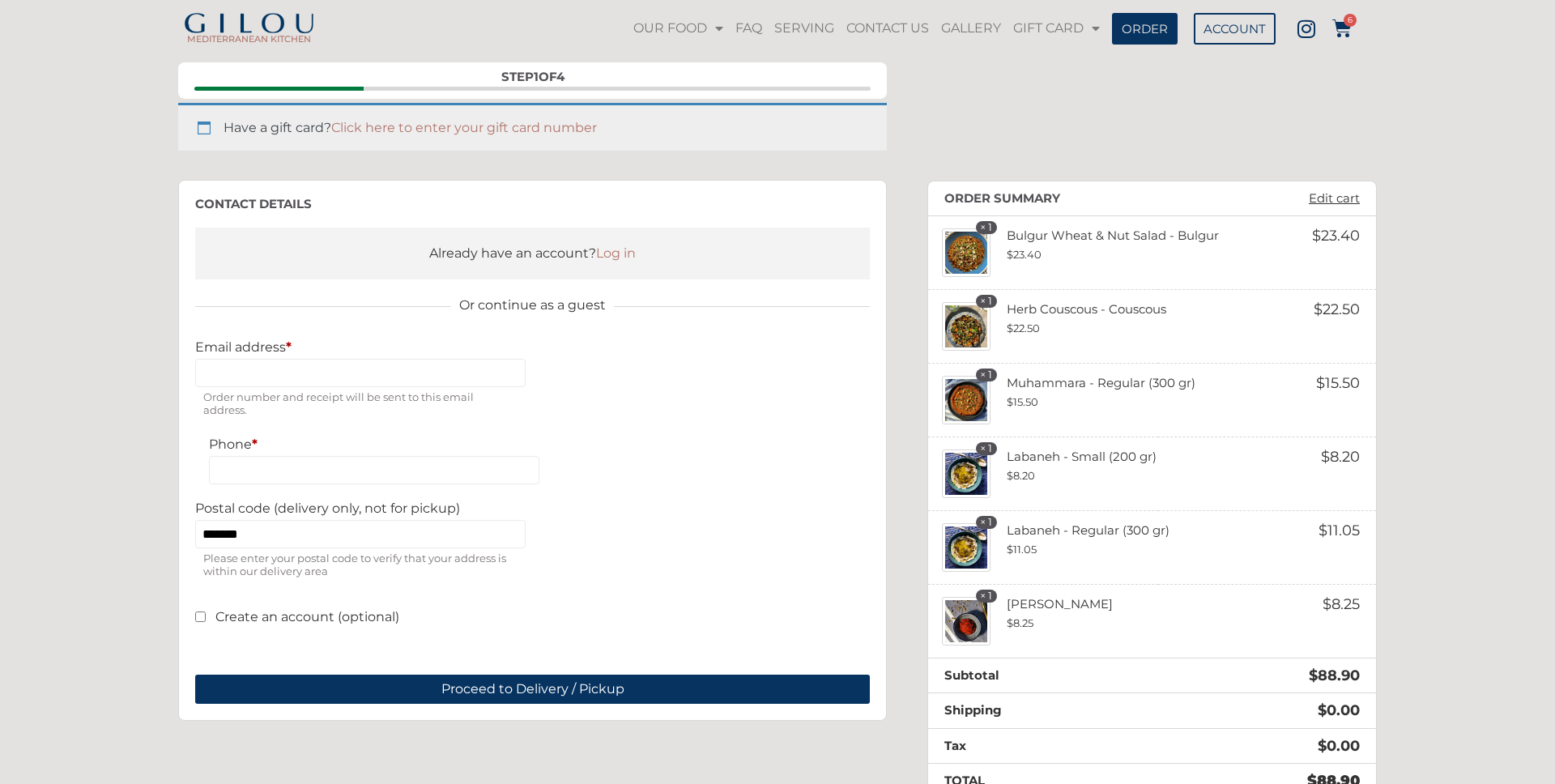
scroll to position [109, 0]
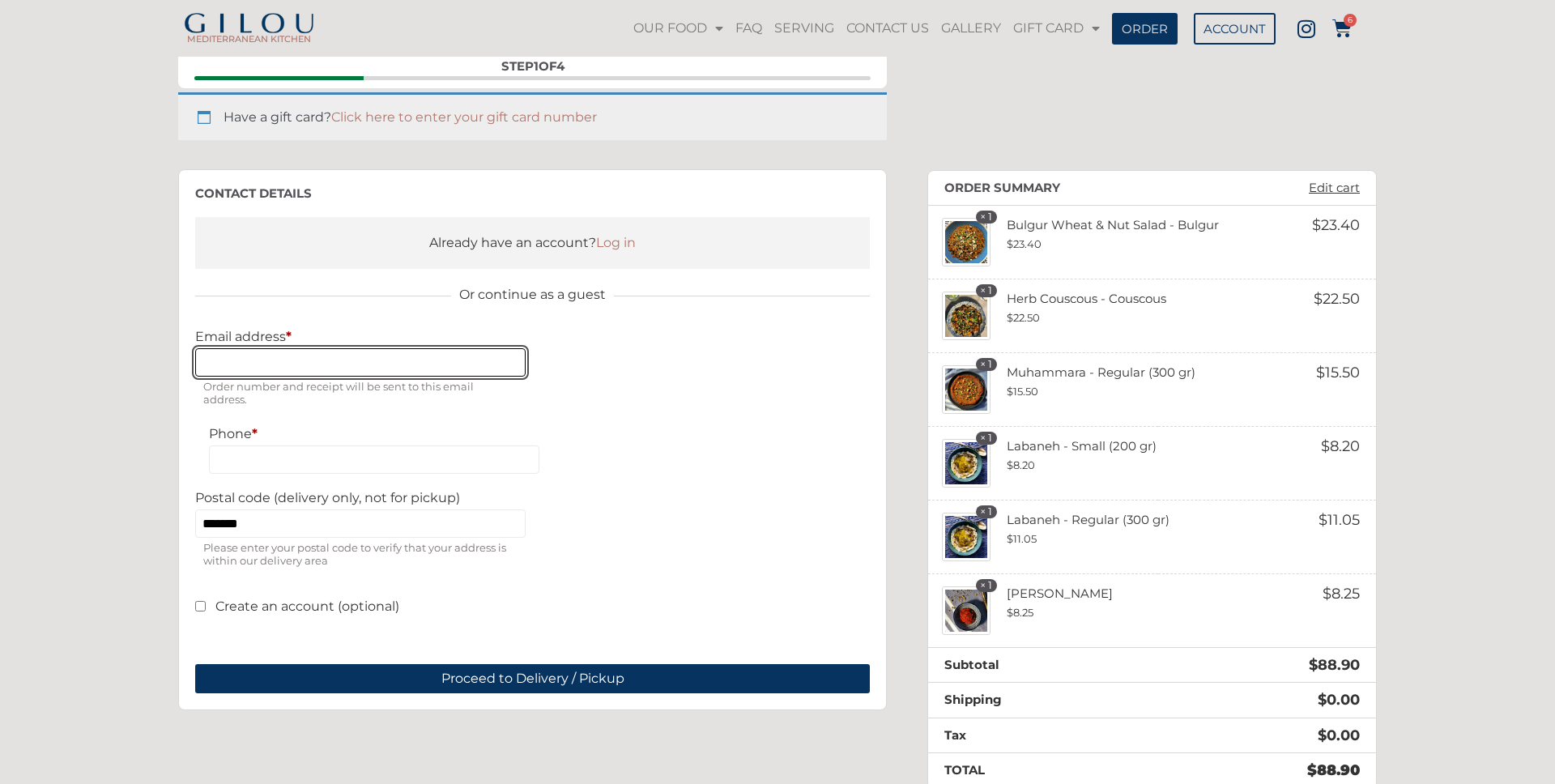
click at [333, 361] on input "Email address *" at bounding box center [361, 362] width 330 height 28
type input "**********"
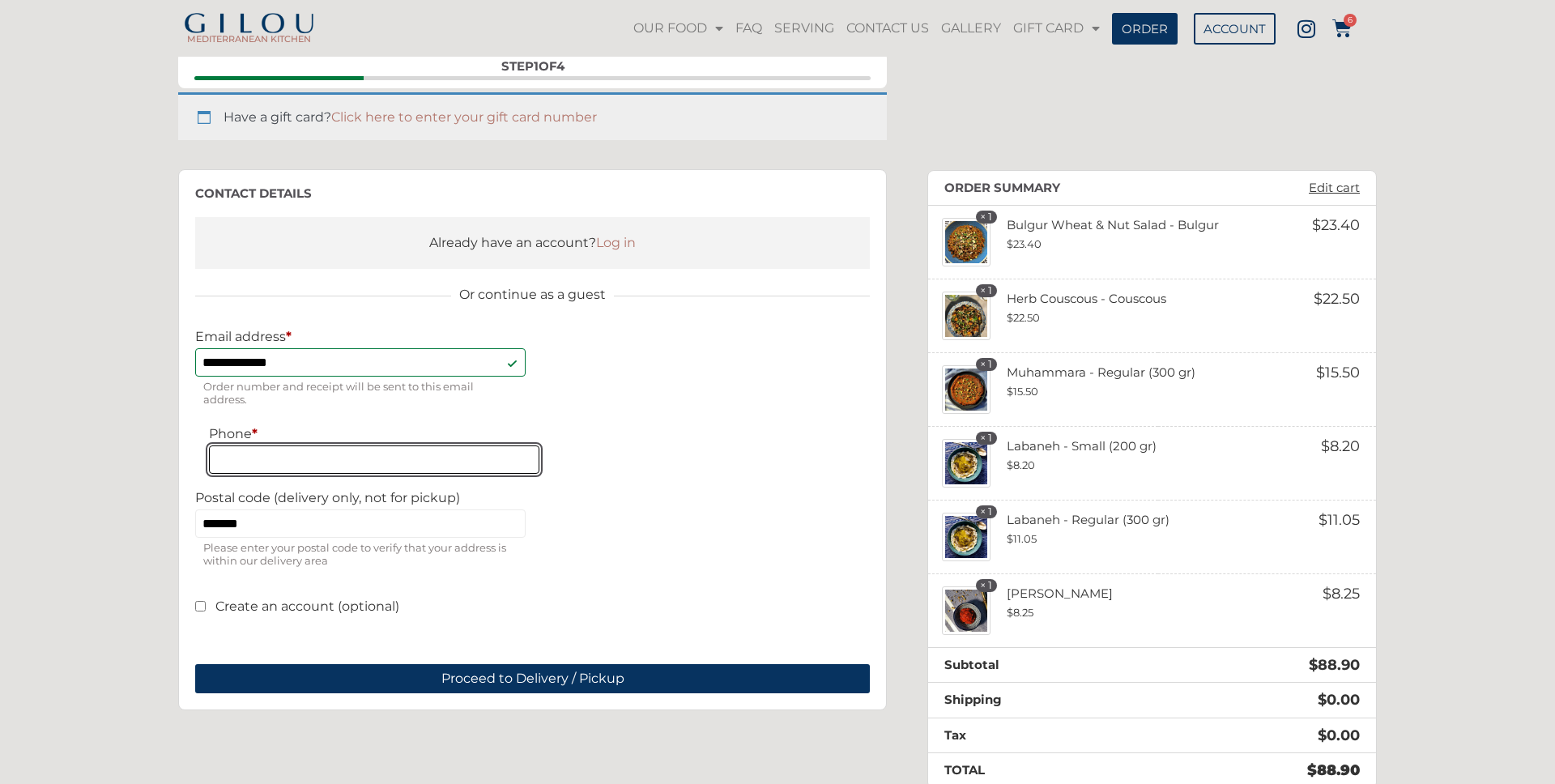
click at [355, 457] on input "Phone *" at bounding box center [374, 459] width 330 height 28
type input "**********"
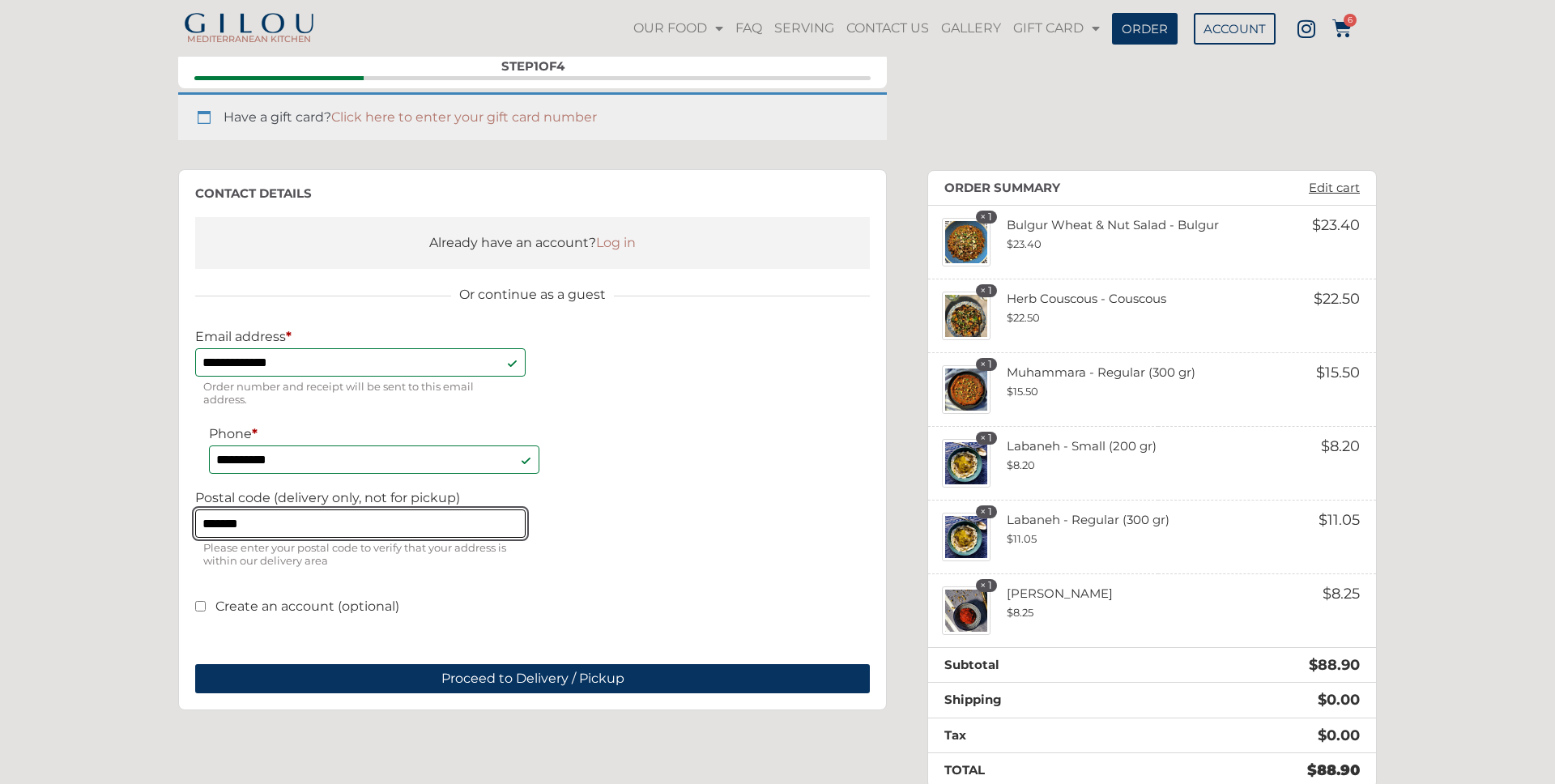
click at [420, 514] on input "*******" at bounding box center [361, 523] width 330 height 28
click at [421, 514] on input "*******" at bounding box center [361, 523] width 330 height 28
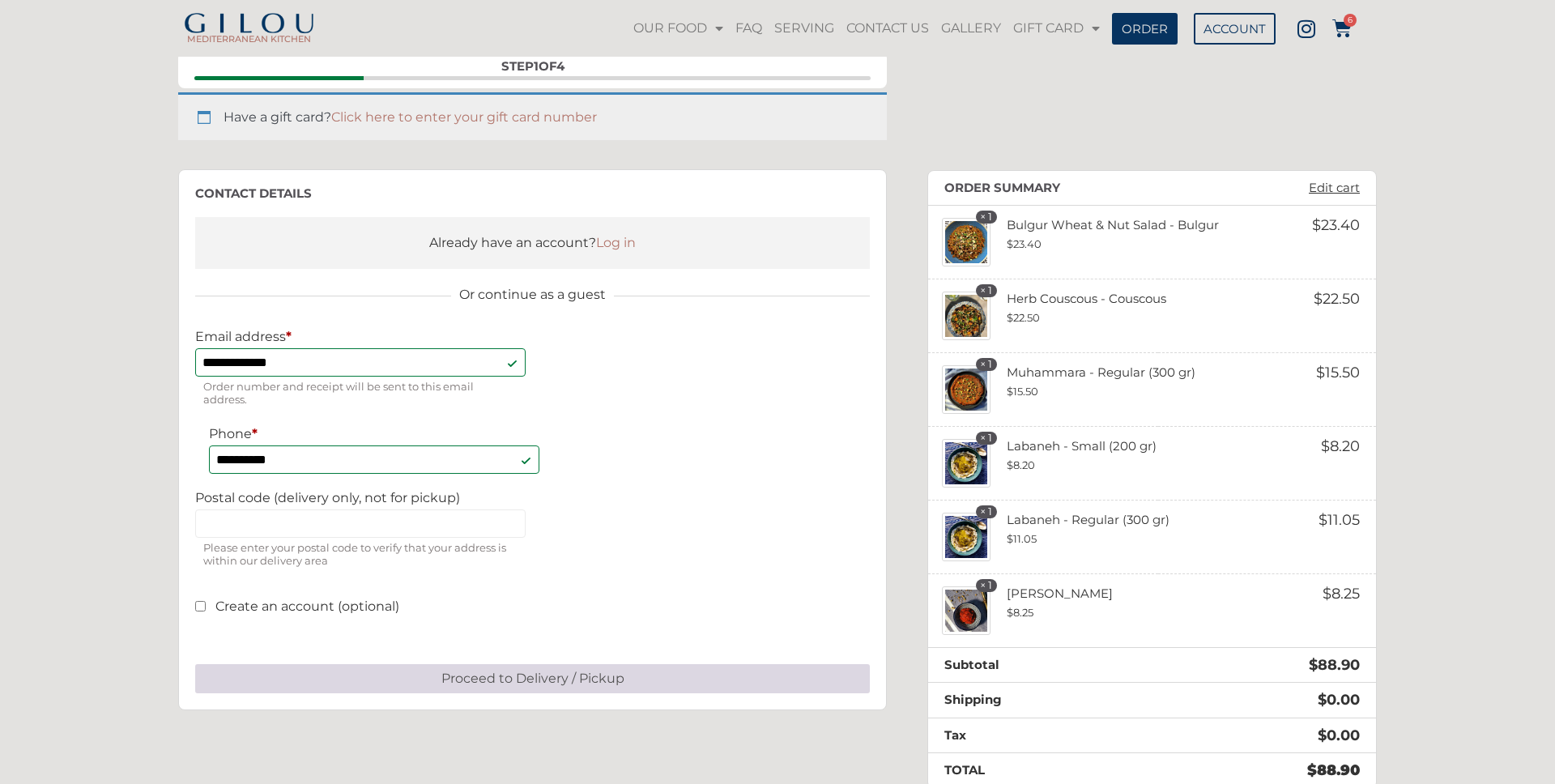
click at [551, 690] on button "Proceed to Delivery / Pickup" at bounding box center [533, 679] width 674 height 29
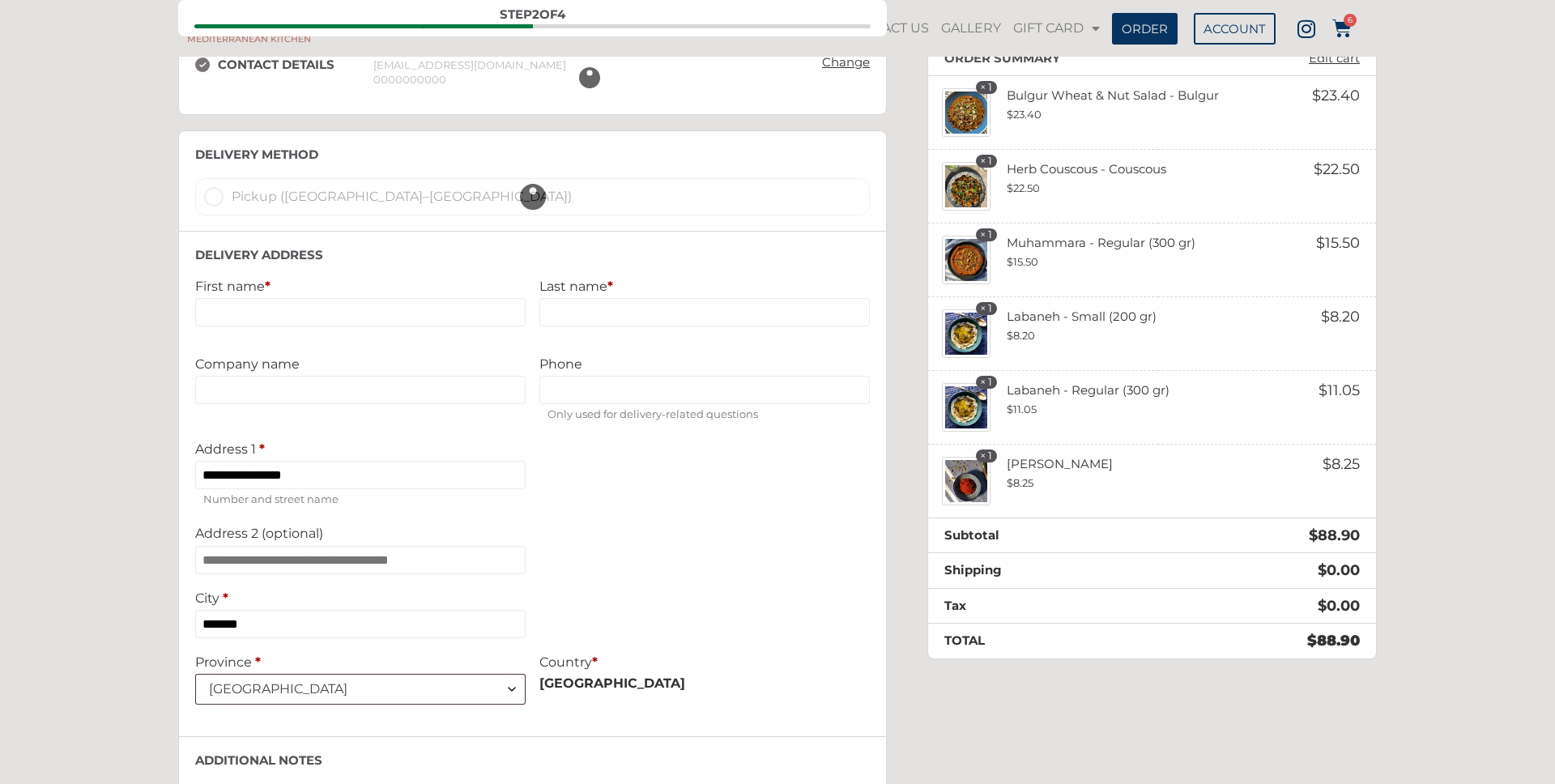
scroll to position [229, 0]
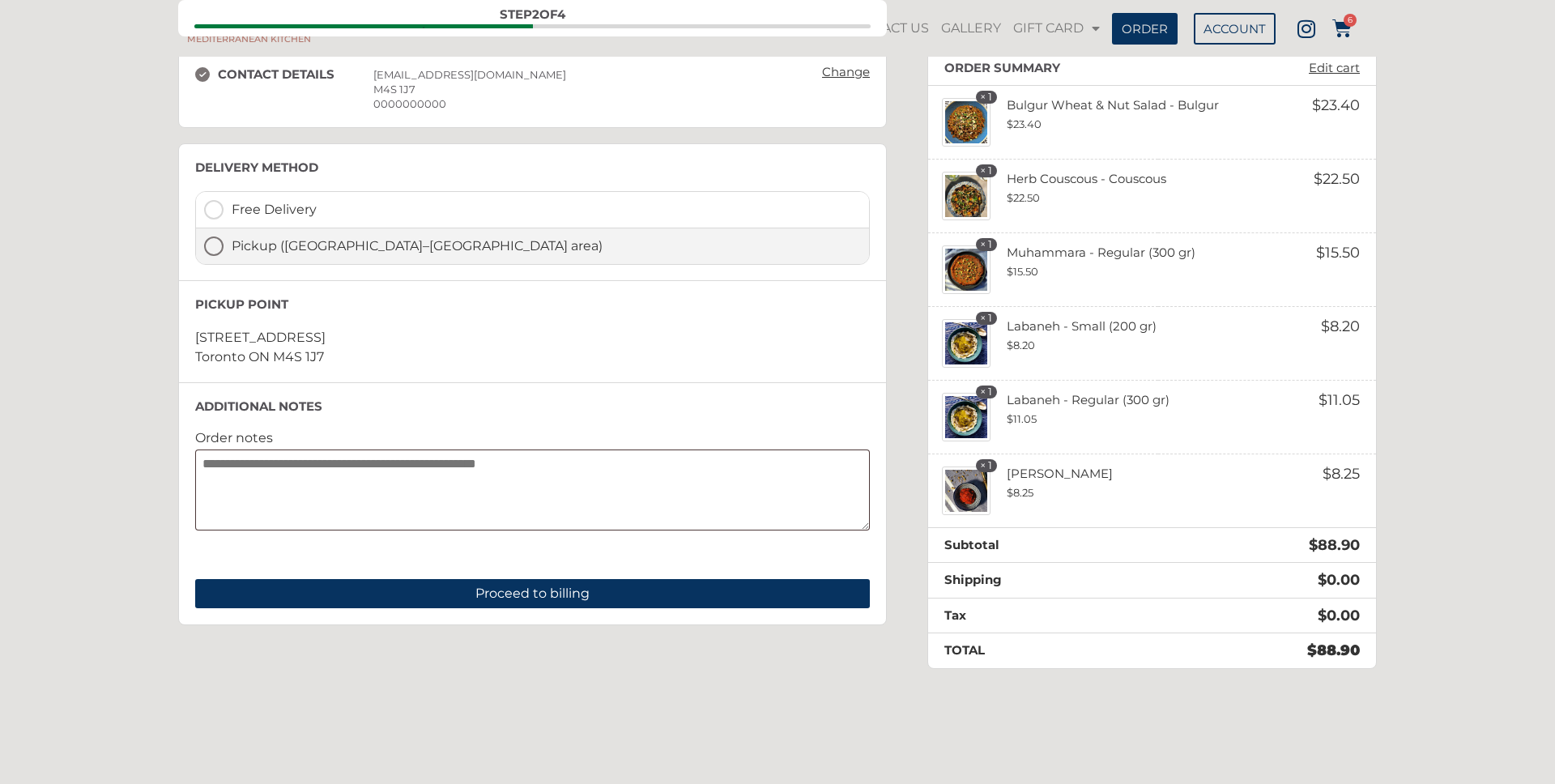
click at [218, 249] on label "Pickup ([GEOGRAPHIC_DATA]–[GEOGRAPHIC_DATA] area)" at bounding box center [532, 246] width 673 height 35
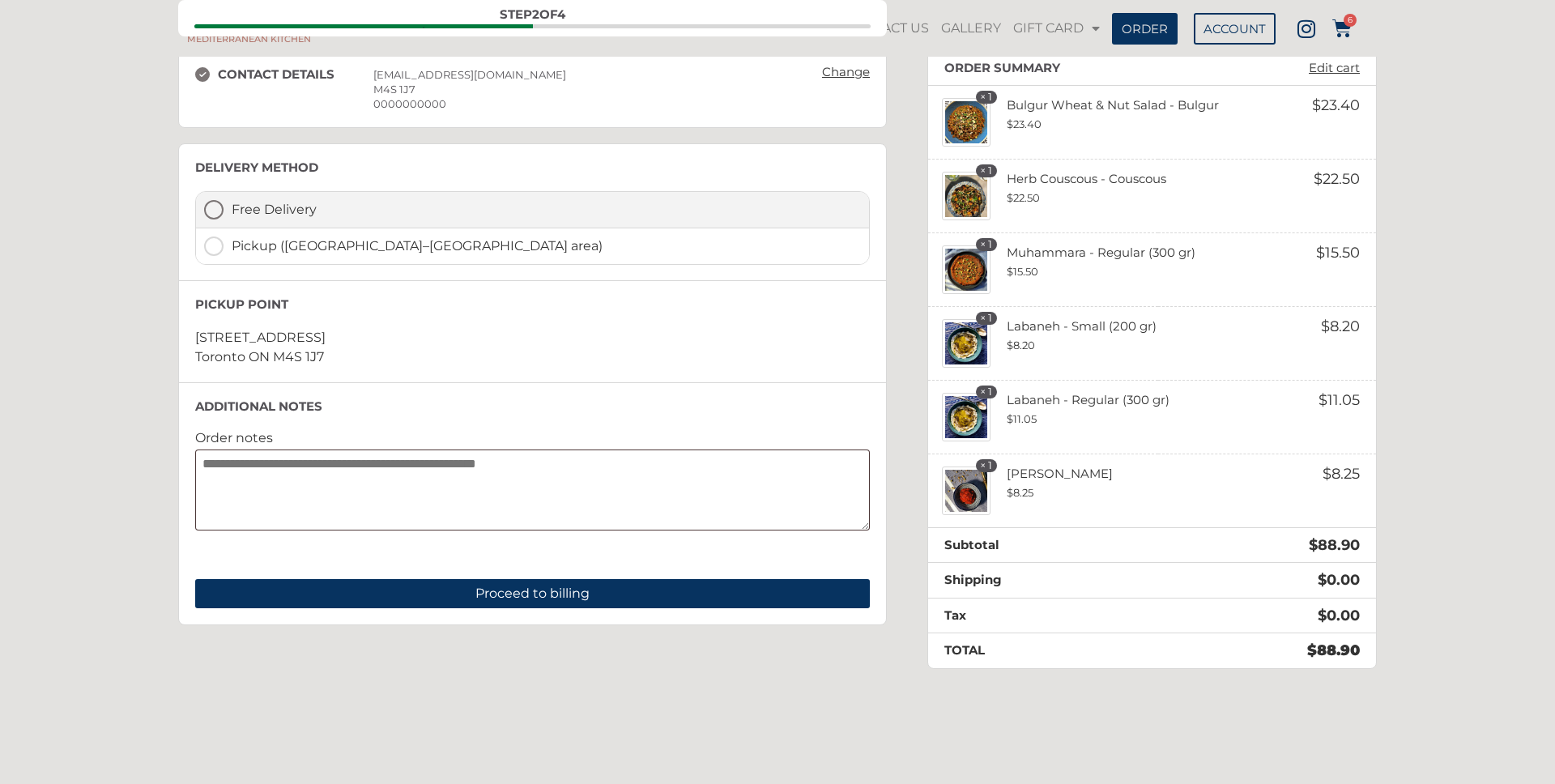
click at [216, 212] on label "Free Delivery" at bounding box center [532, 209] width 673 height 36
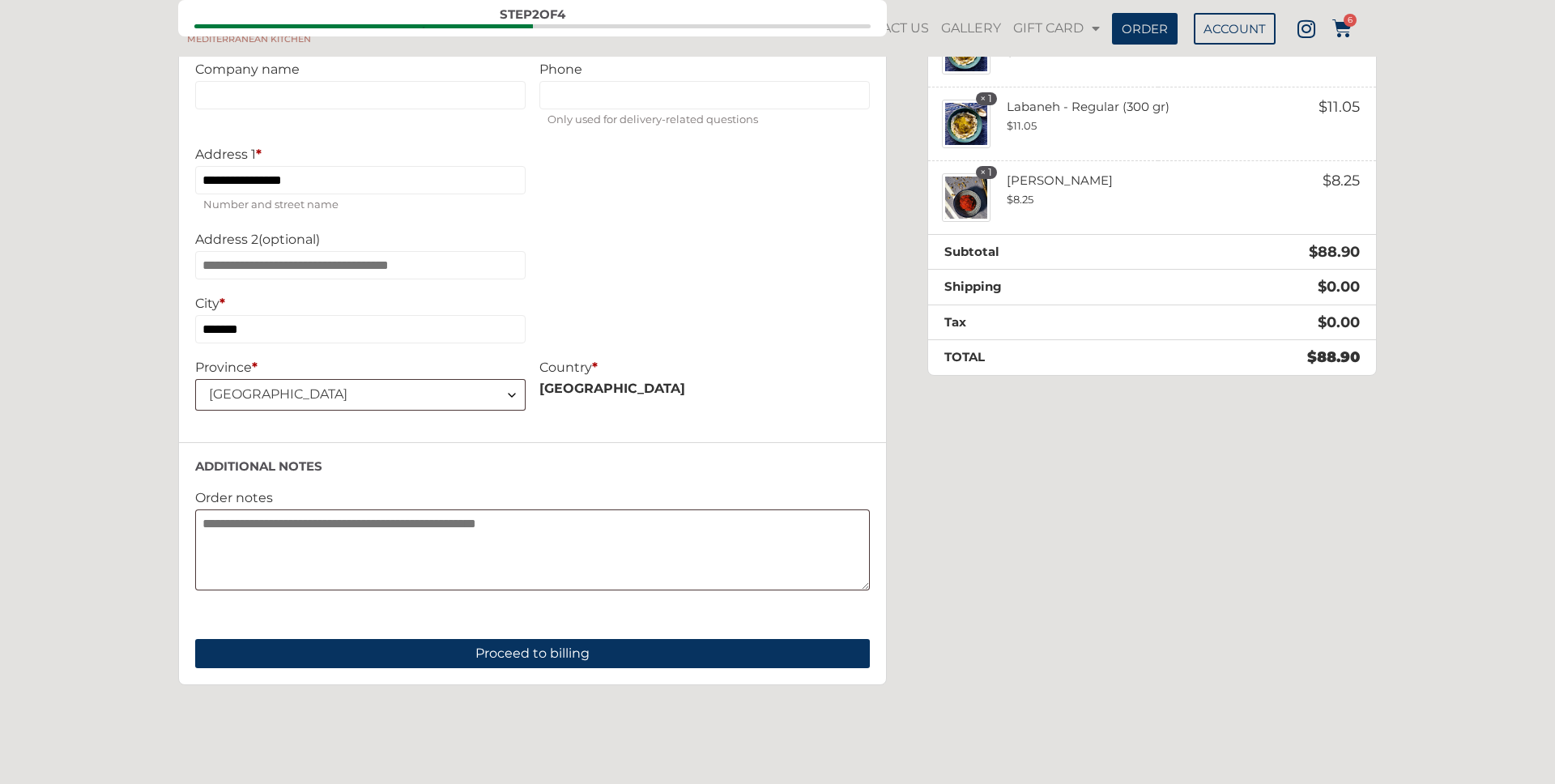
scroll to position [131, 0]
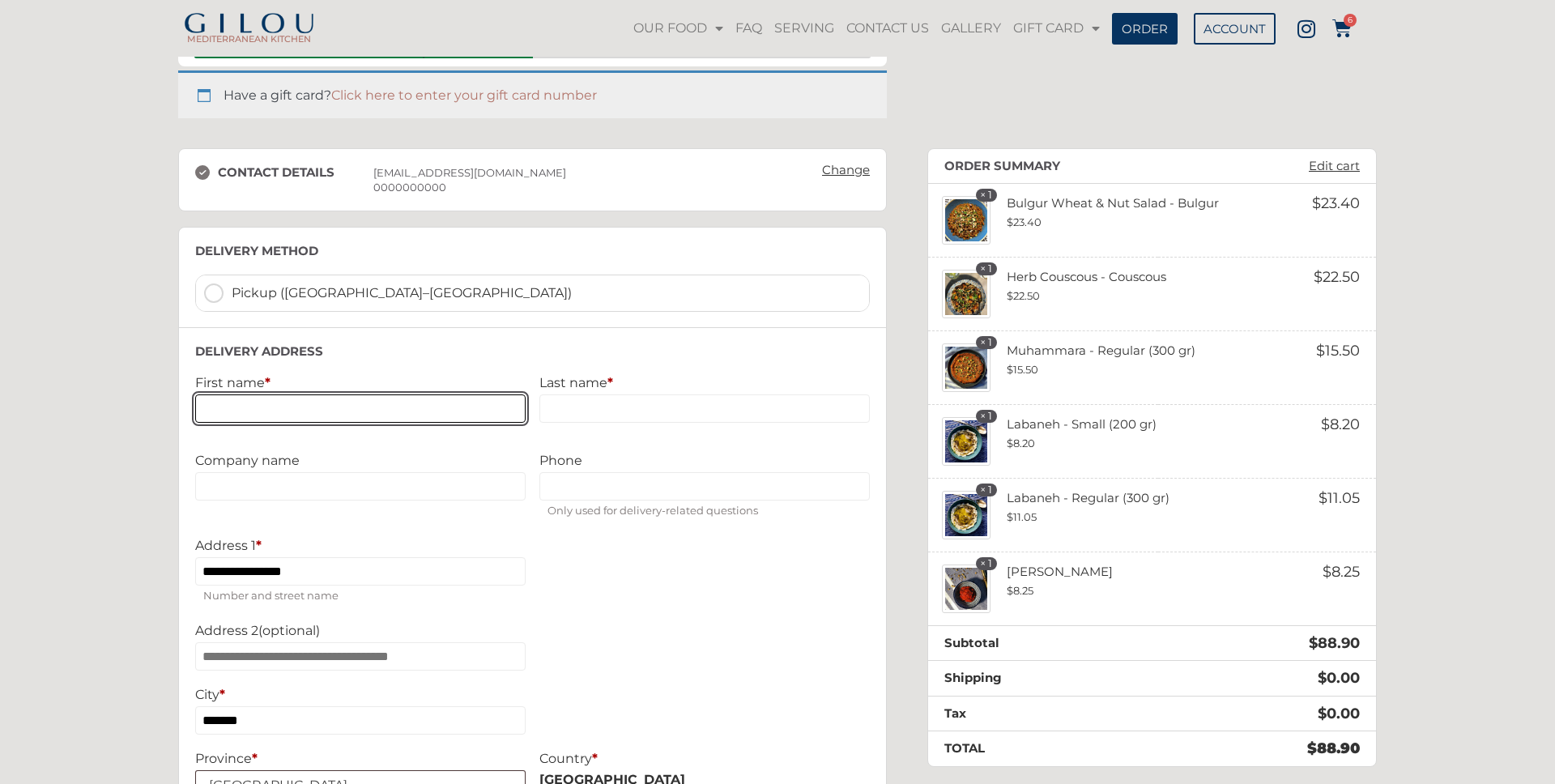
click at [305, 409] on input "First name *" at bounding box center [361, 408] width 330 height 28
type input "****"
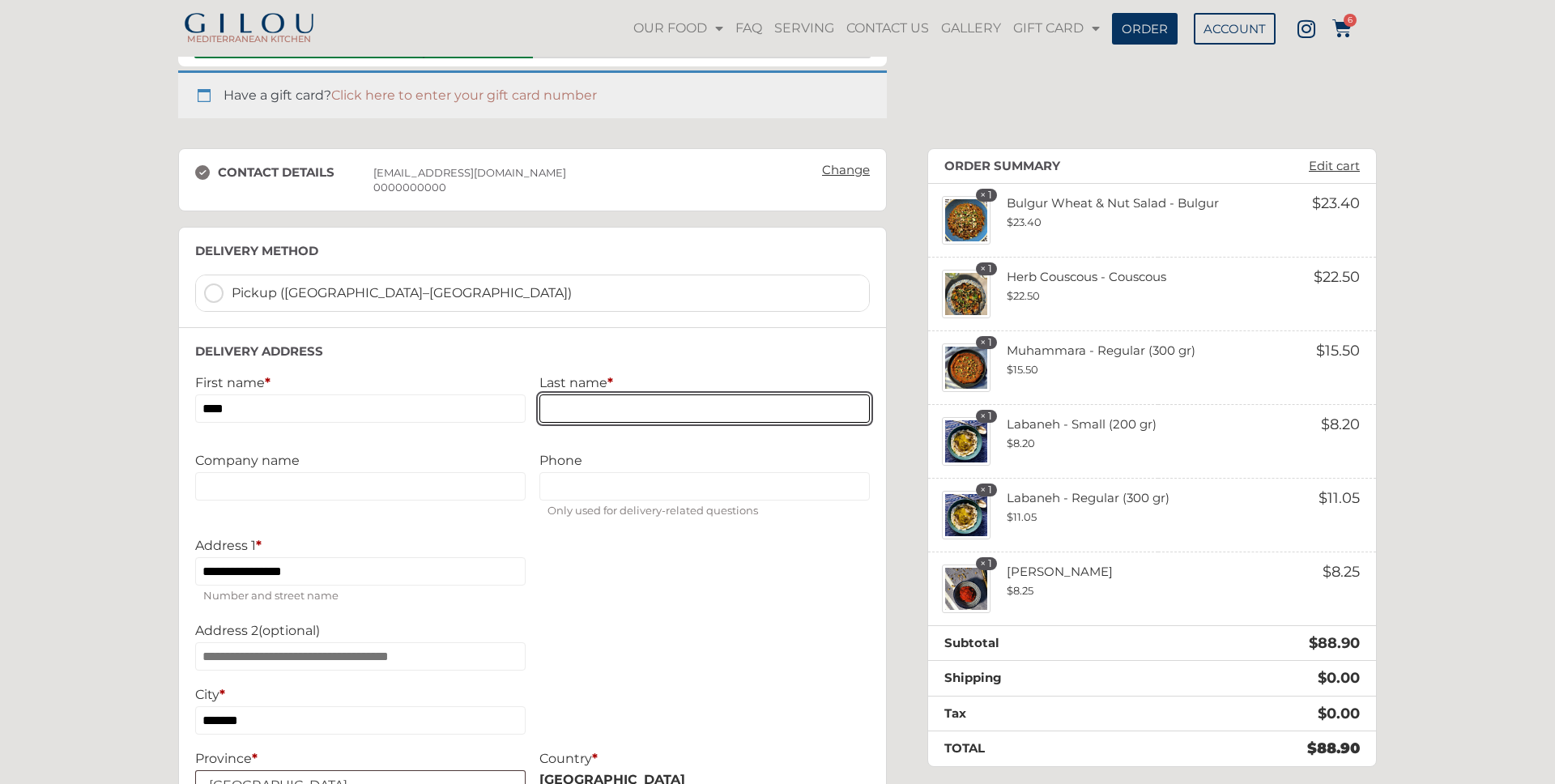
type input "*****"
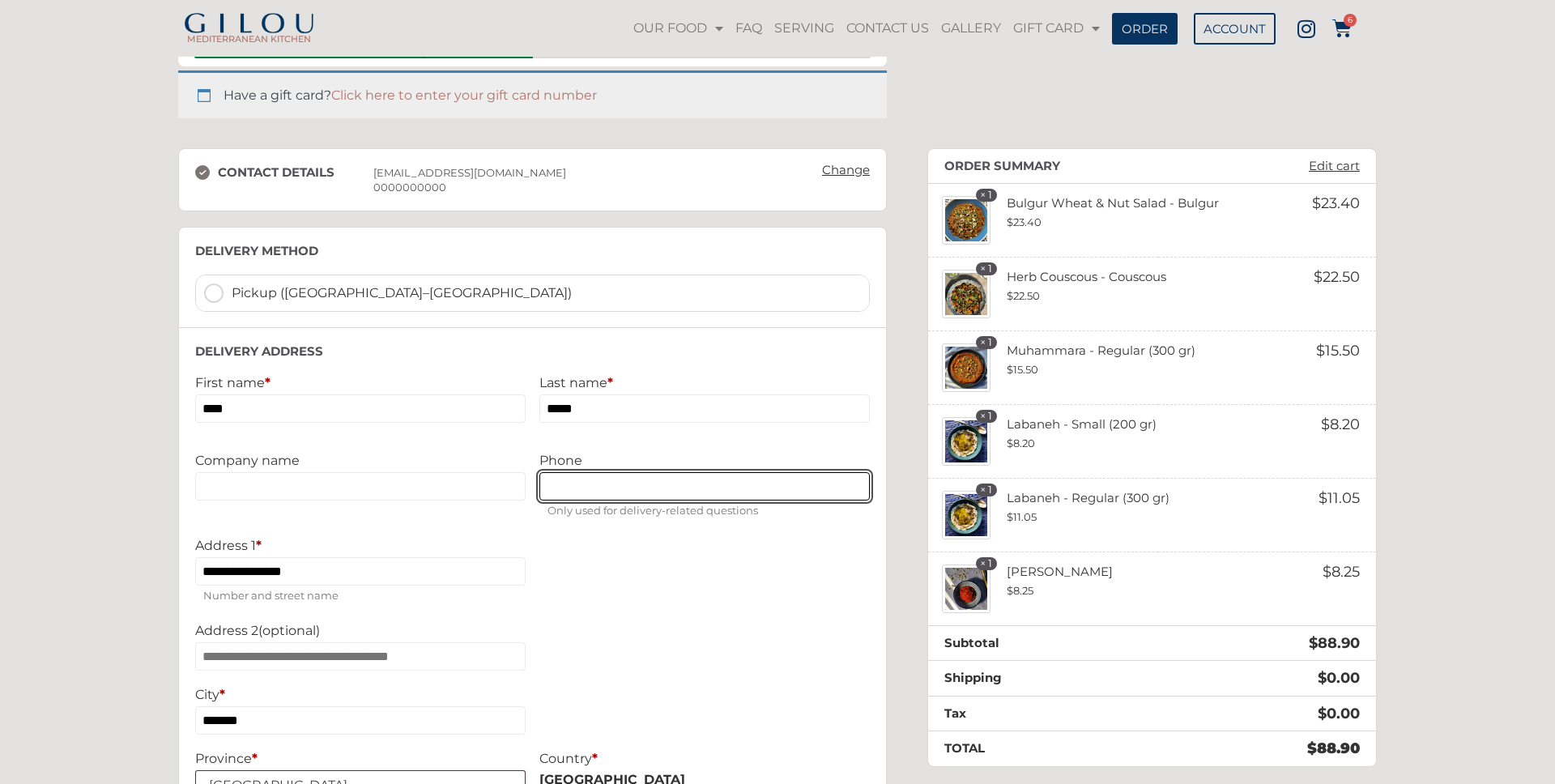
type input "**********"
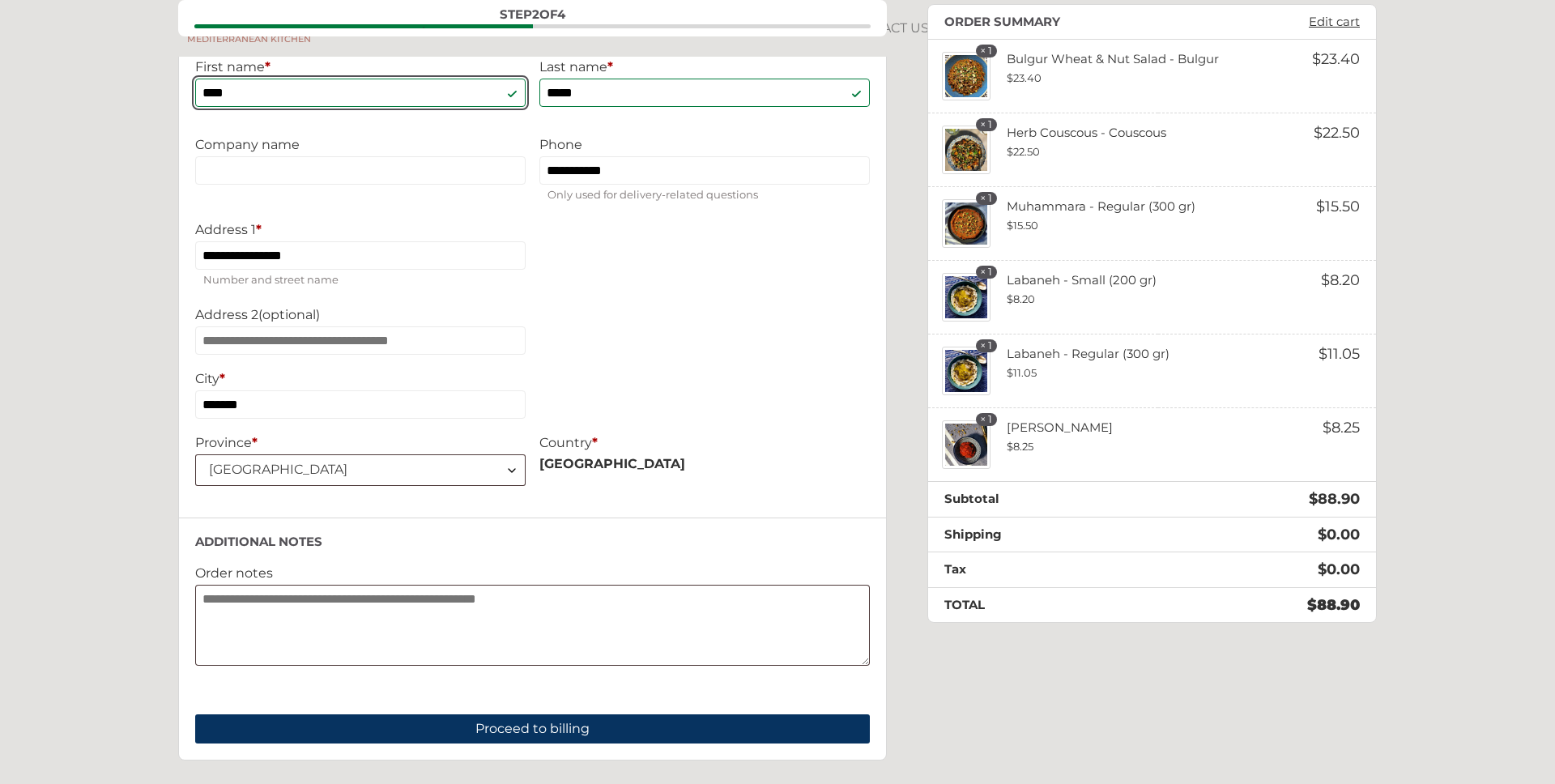
scroll to position [454, 0]
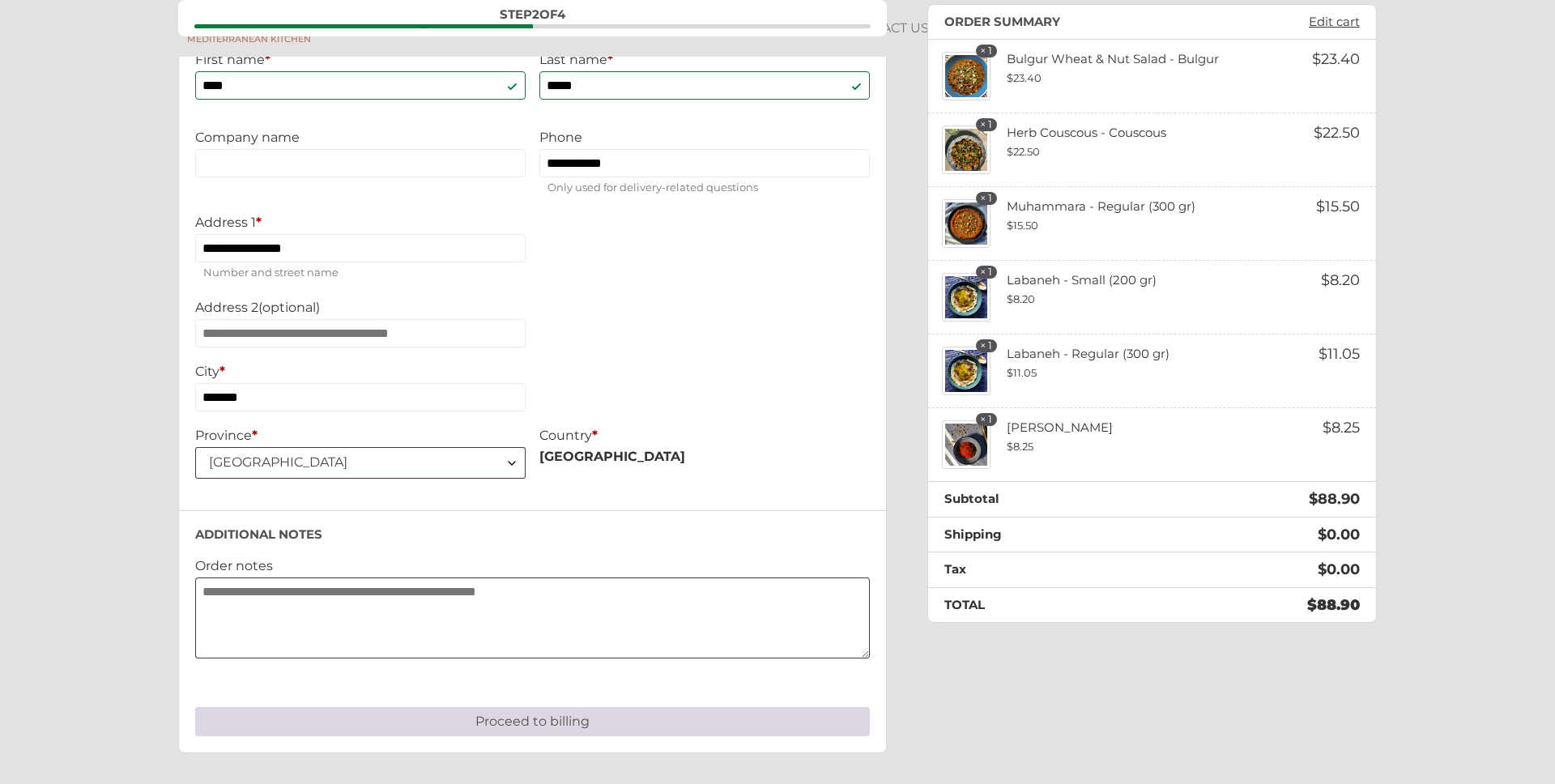
click at [552, 732] on button "Proceed to billing" at bounding box center [533, 721] width 674 height 29
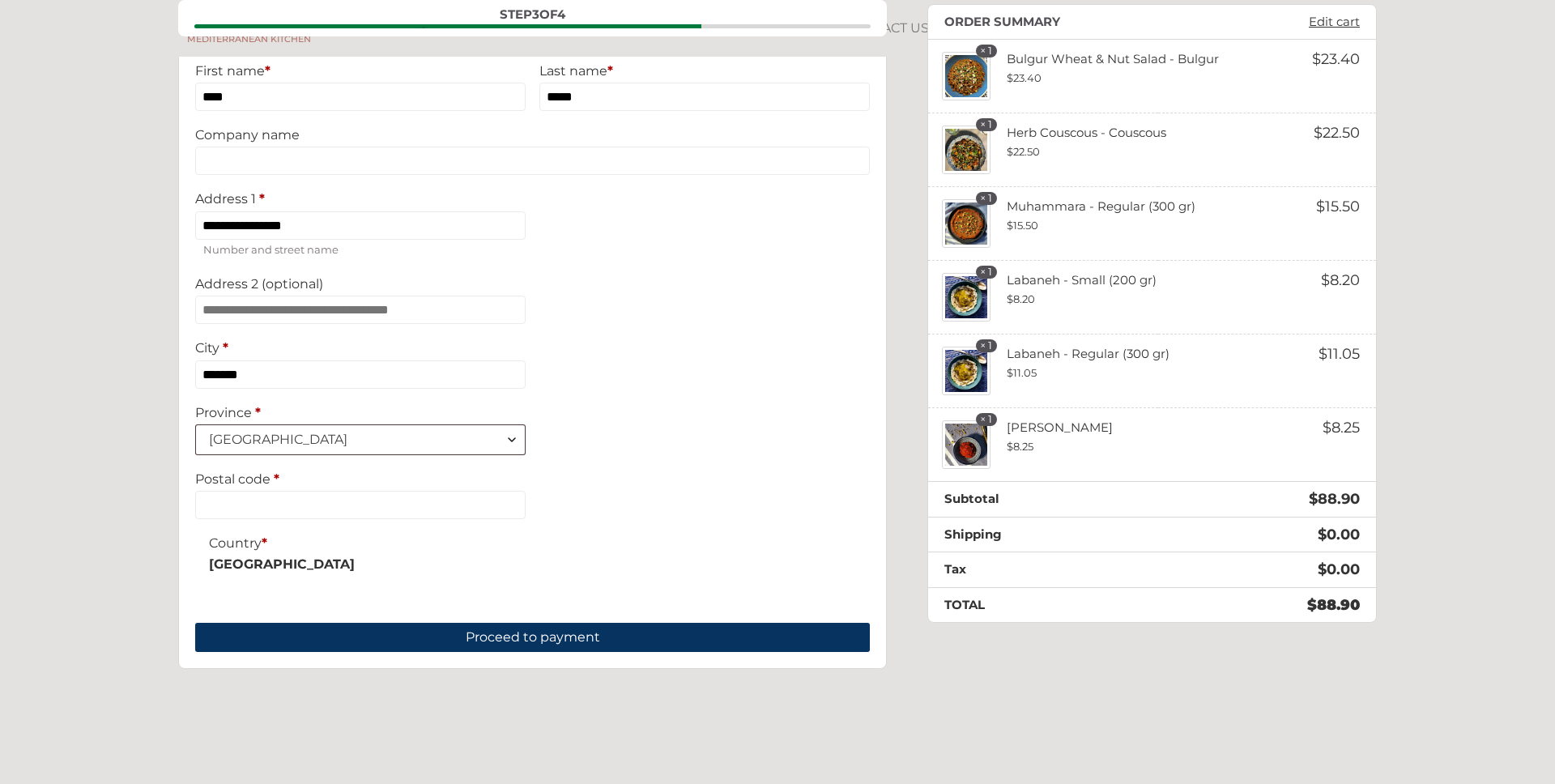
scroll to position [0, 0]
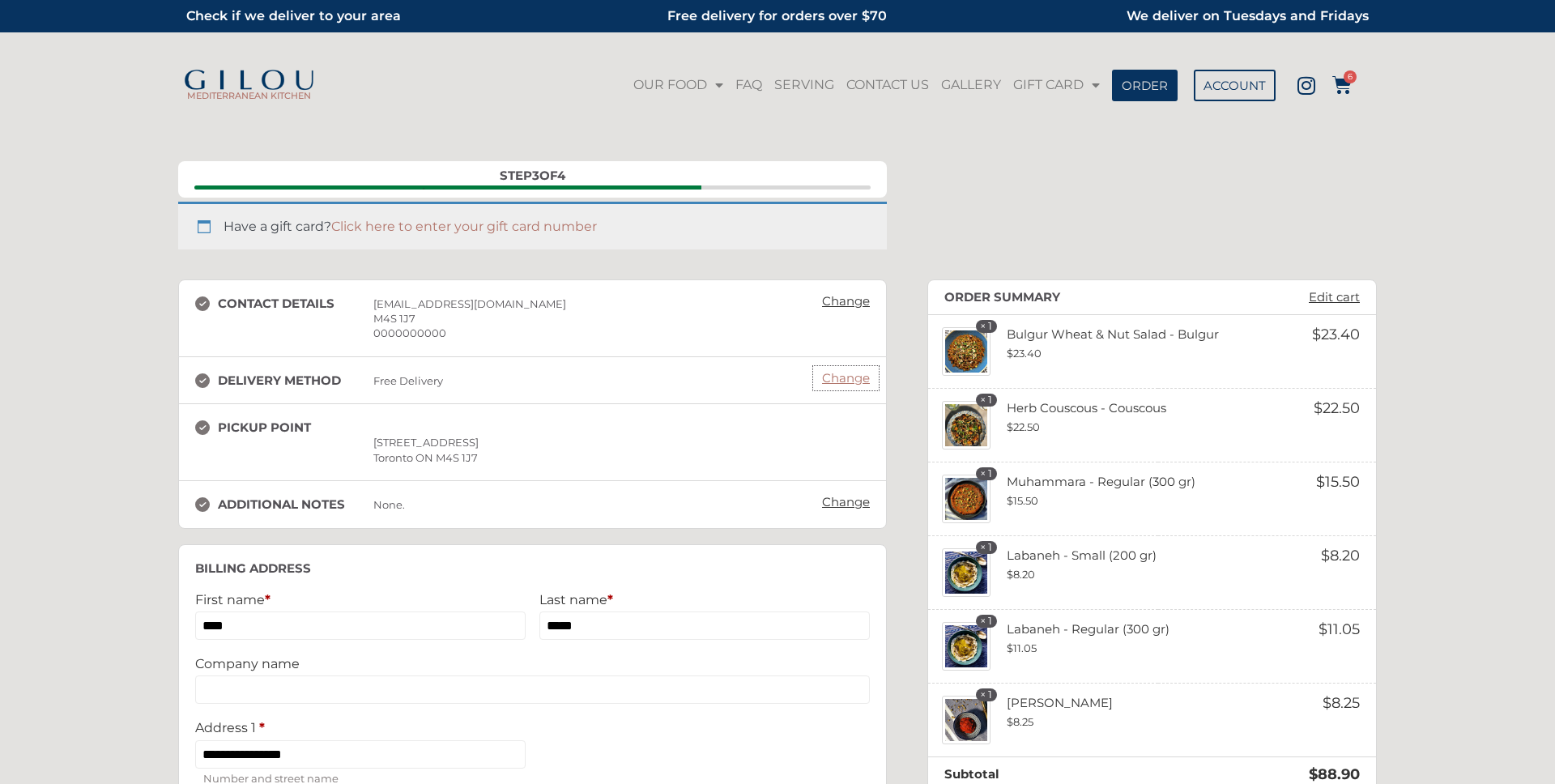
click at [848, 379] on link "Change" at bounding box center [845, 377] width 64 height 23
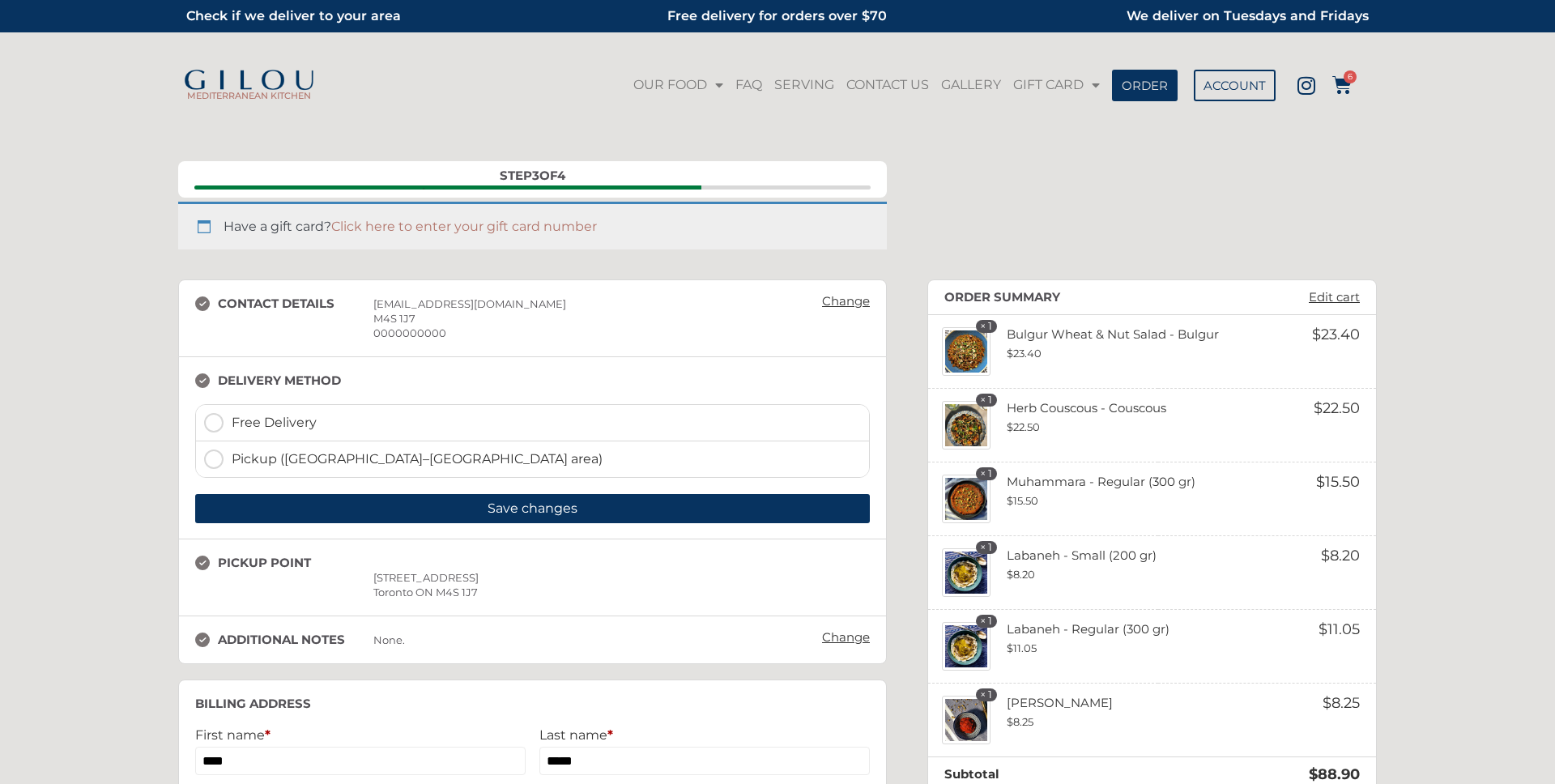
click at [361, 585] on section "Pickup point [STREET_ADDRESS] [STREET_ADDRESS] Change Save changes" at bounding box center [532, 577] width 707 height 77
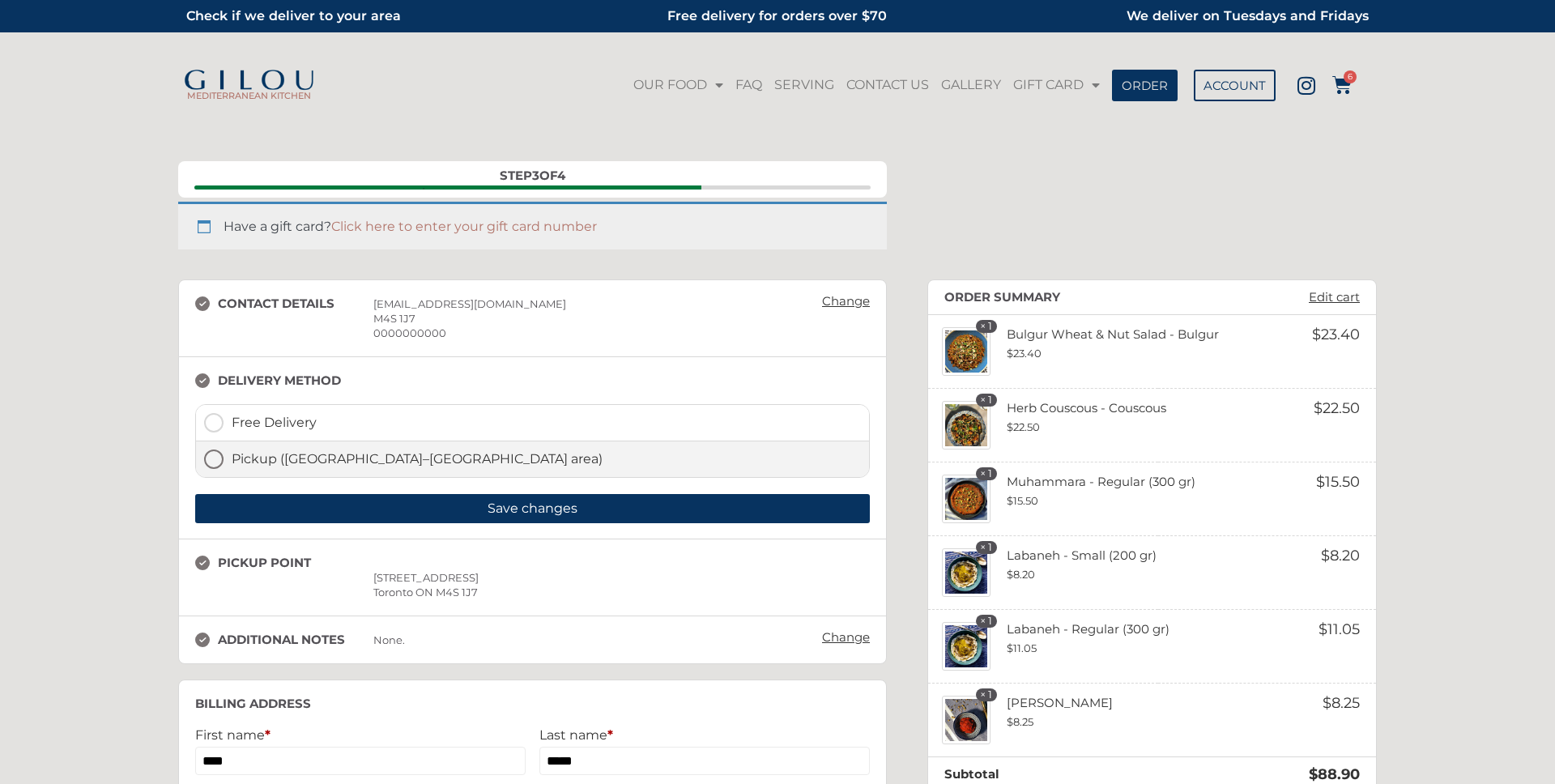
click at [278, 453] on span "Pickup ([GEOGRAPHIC_DATA]–[GEOGRAPHIC_DATA] area)" at bounding box center [547, 459] width 629 height 20
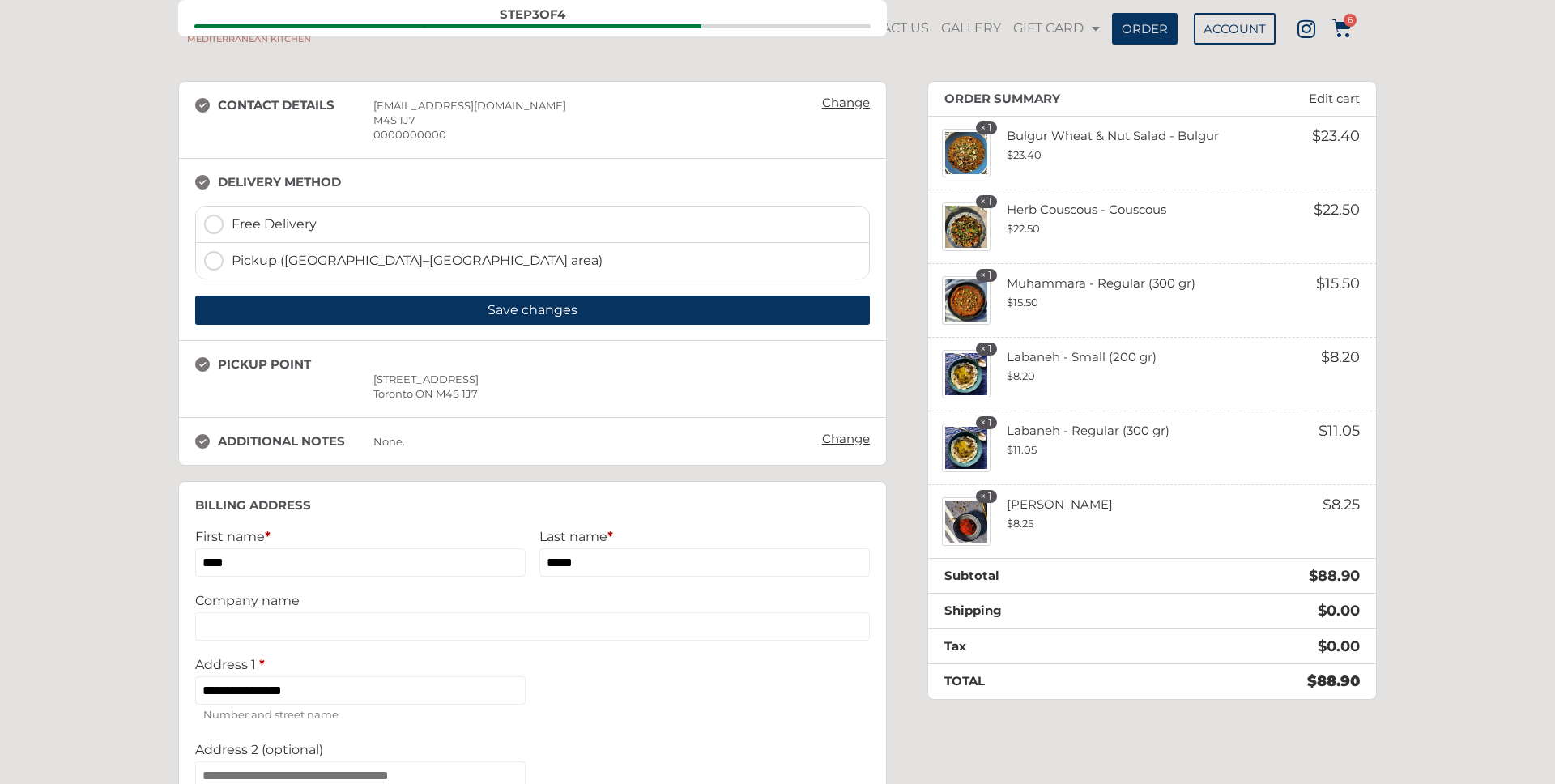
scroll to position [197, 0]
click at [830, 437] on link "Change" at bounding box center [845, 439] width 64 height 23
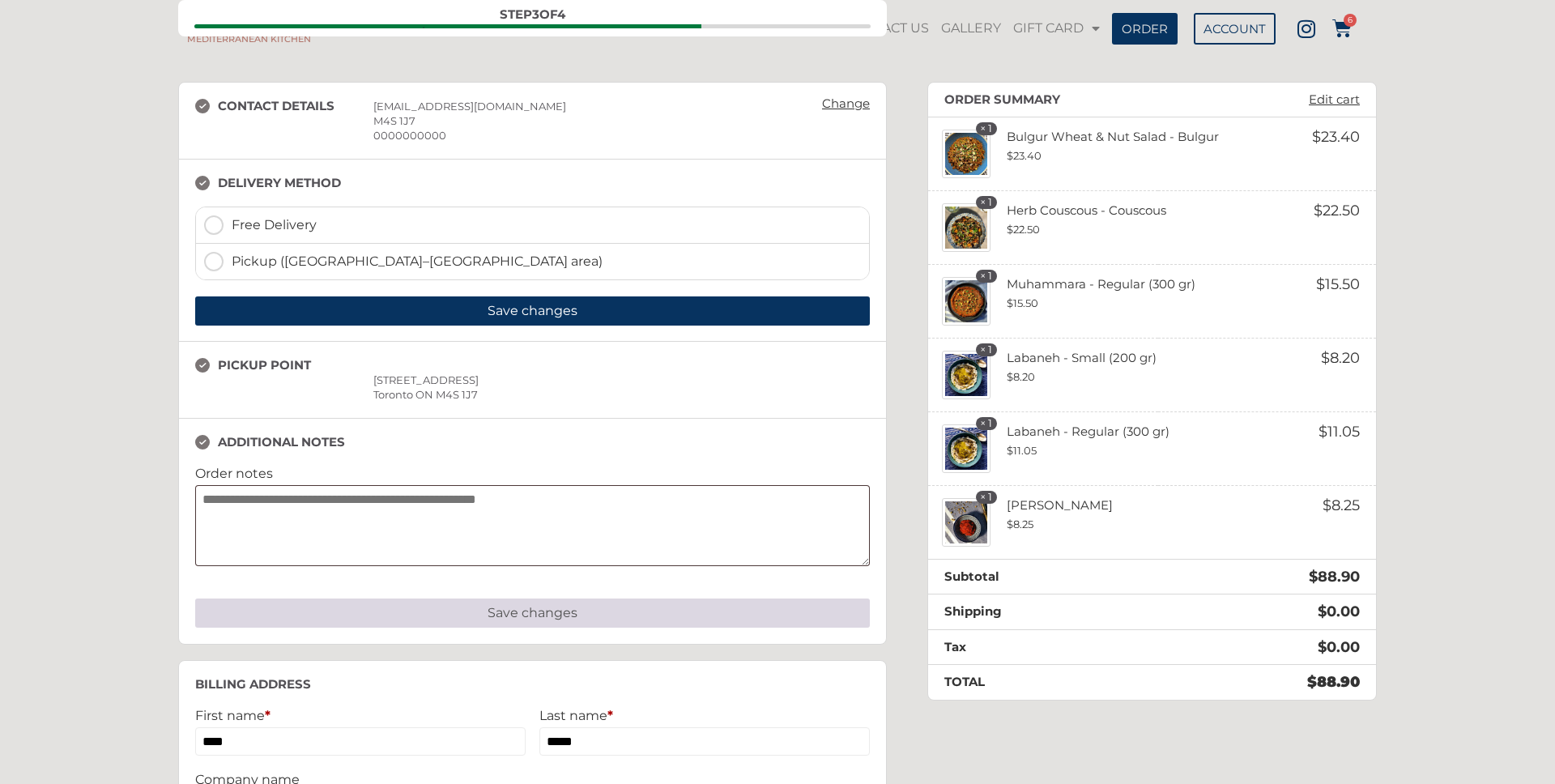
click at [536, 613] on button "Save changes" at bounding box center [533, 613] width 674 height 29
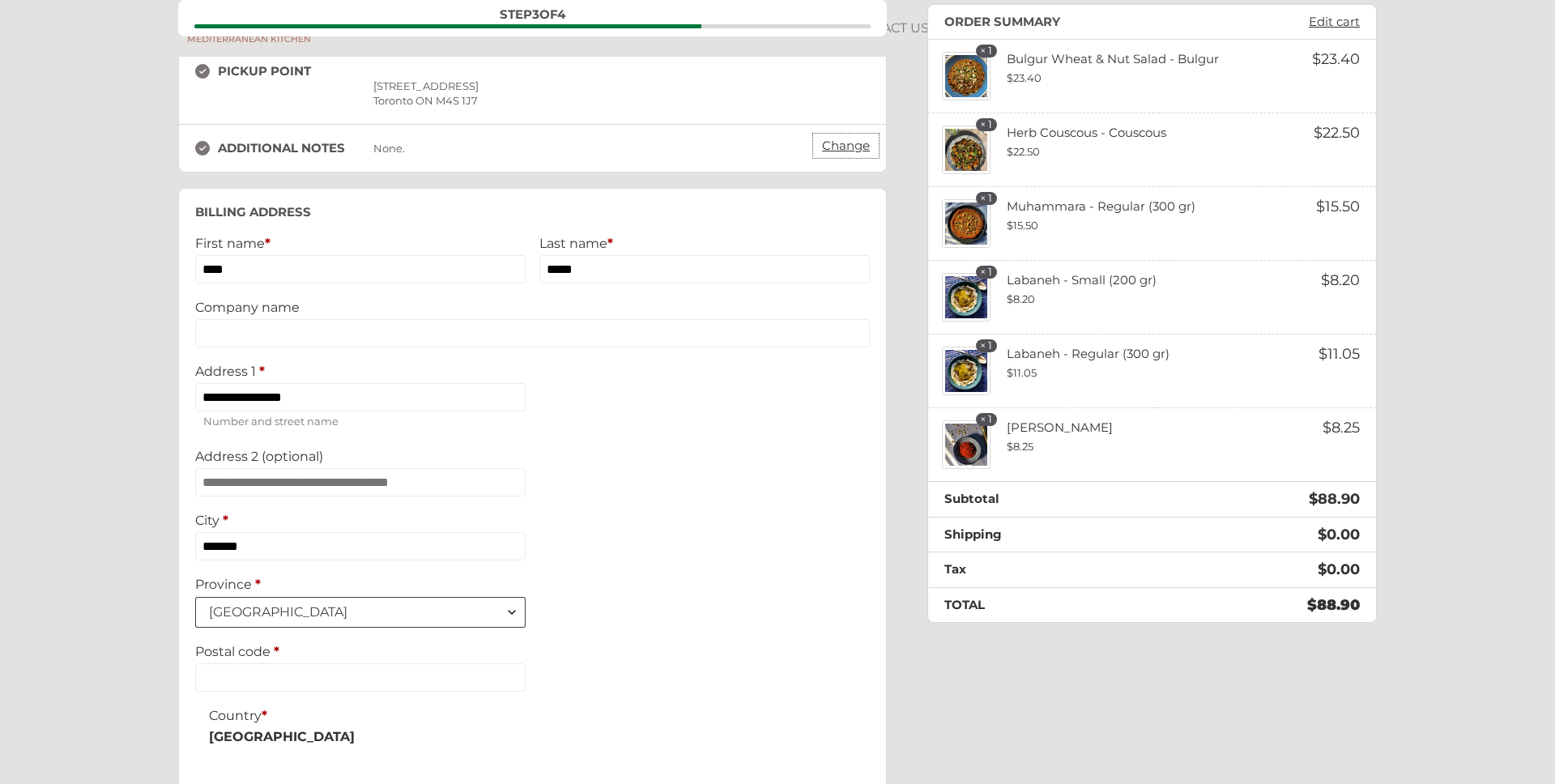
scroll to position [189, 0]
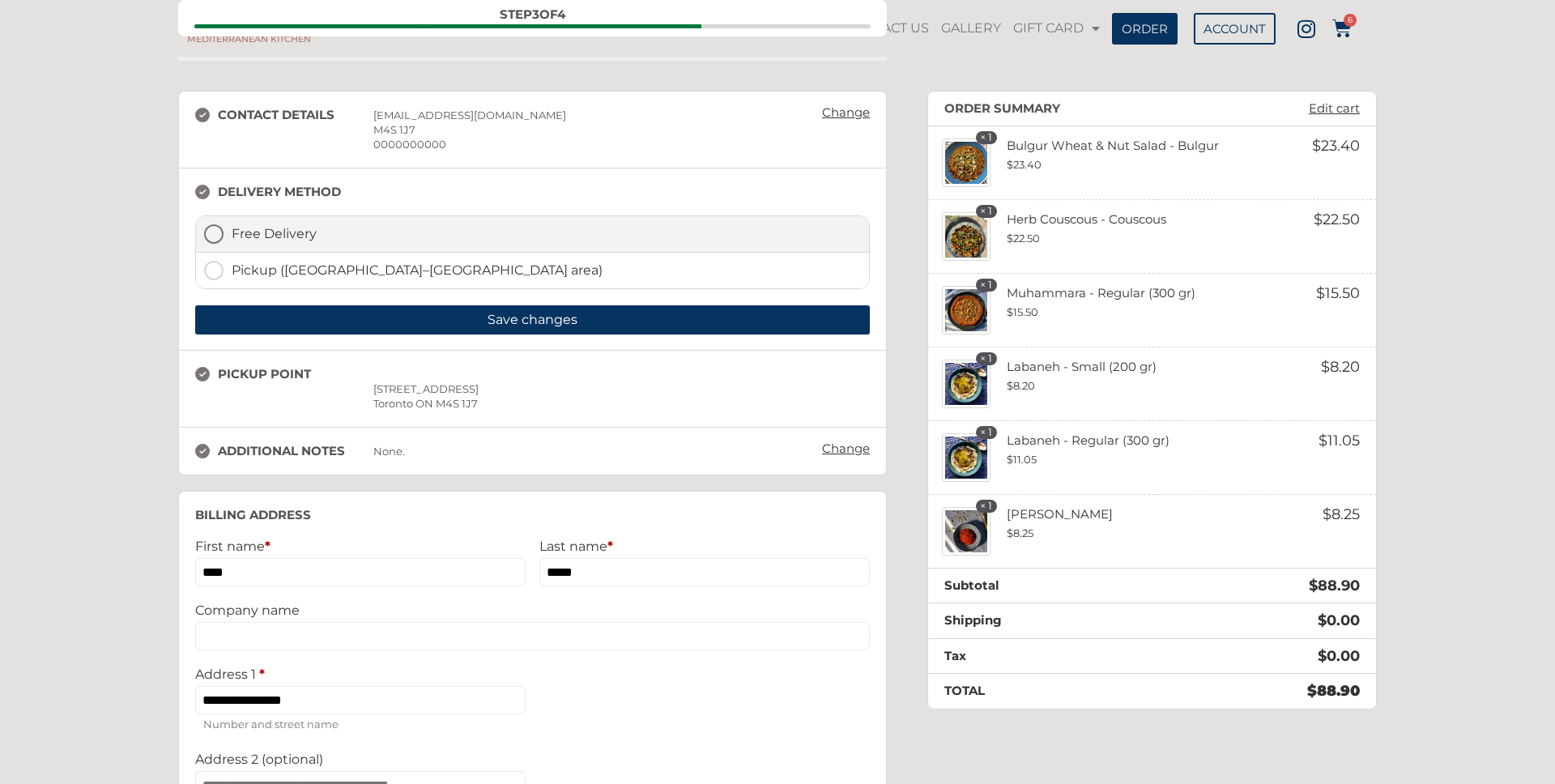
click at [218, 225] on label "Free Delivery" at bounding box center [532, 234] width 673 height 36
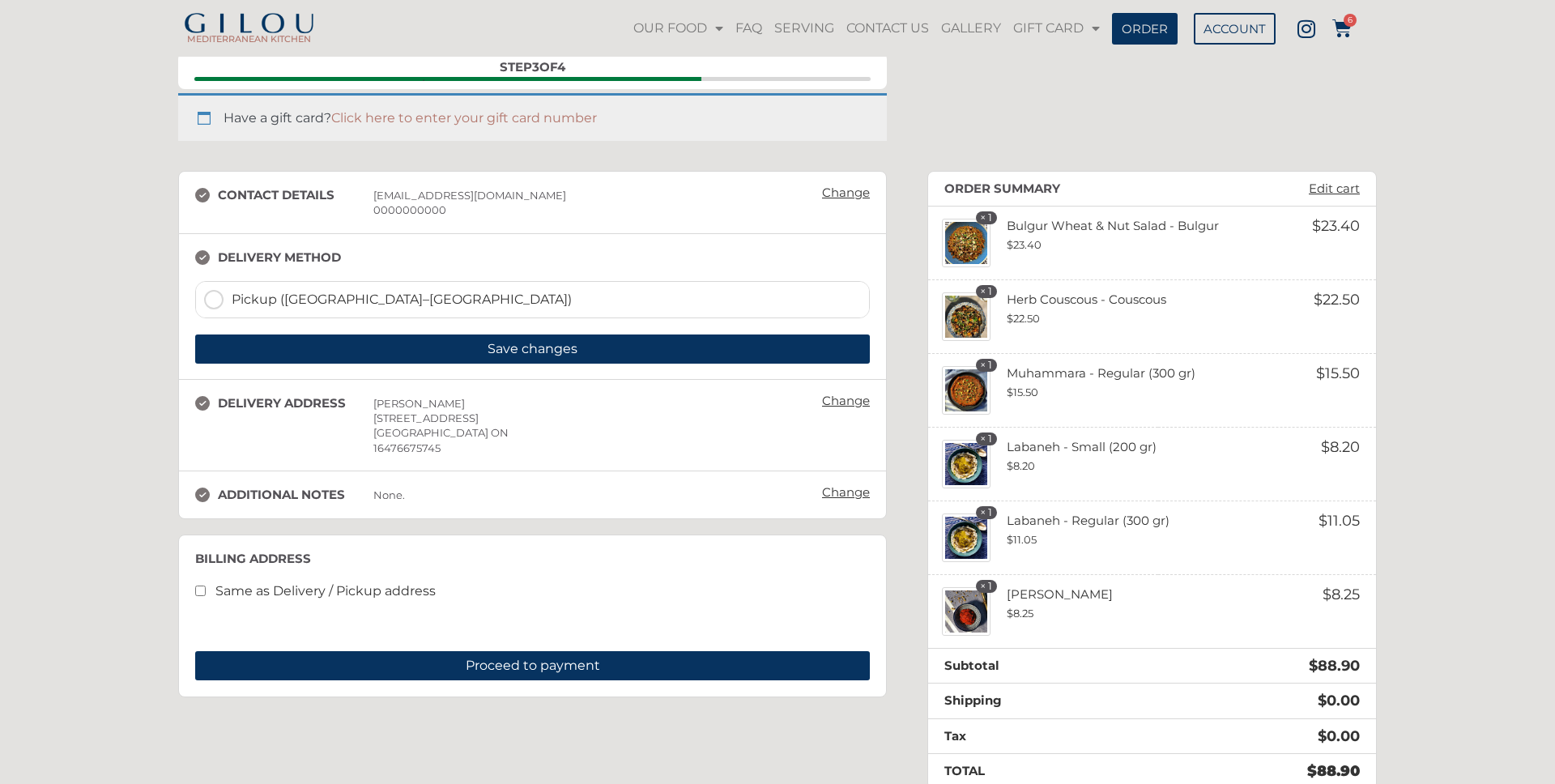
scroll to position [0, 0]
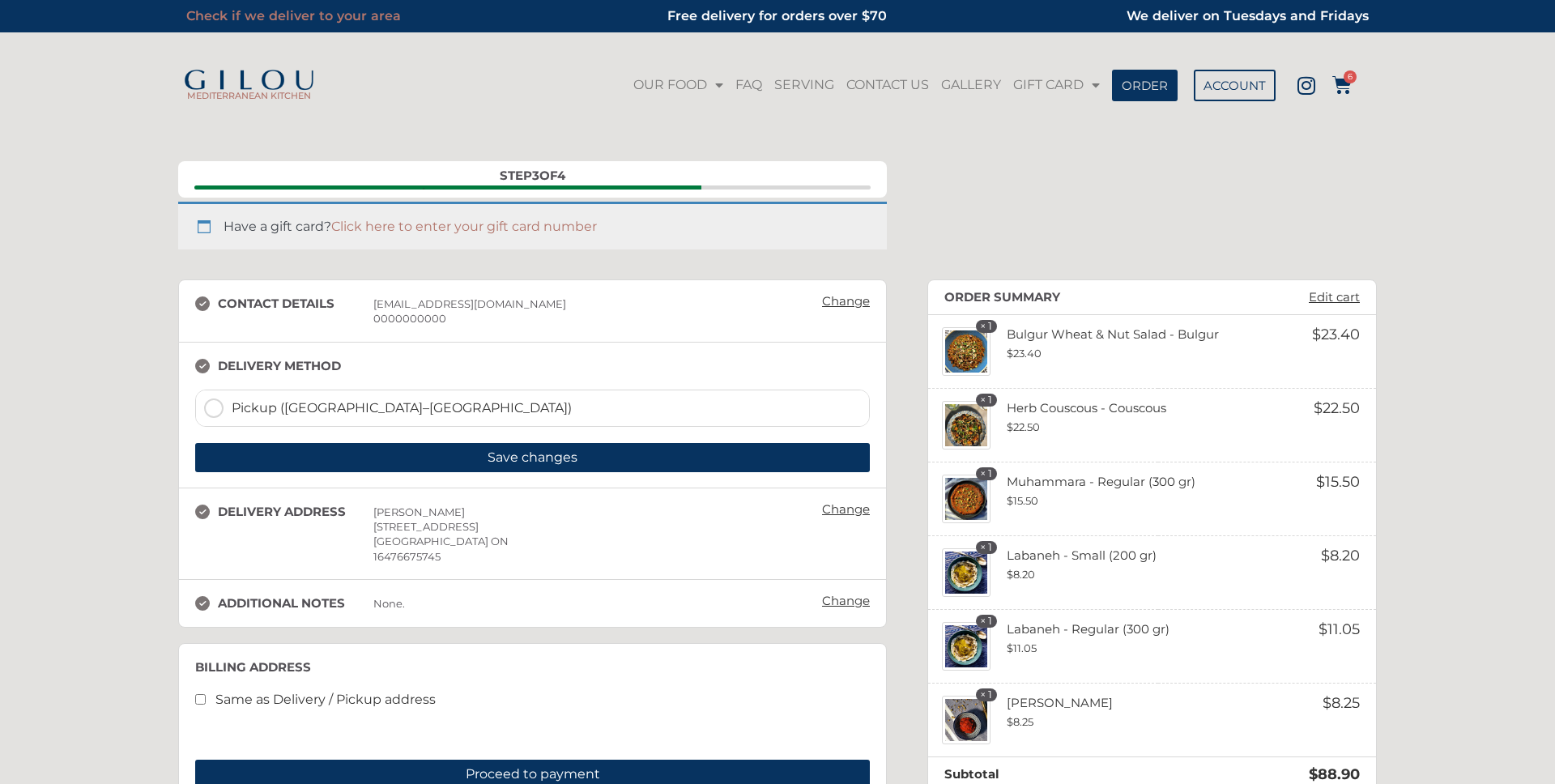
click at [249, 14] on link "Check if we deliver to your area" at bounding box center [293, 16] width 214 height 16
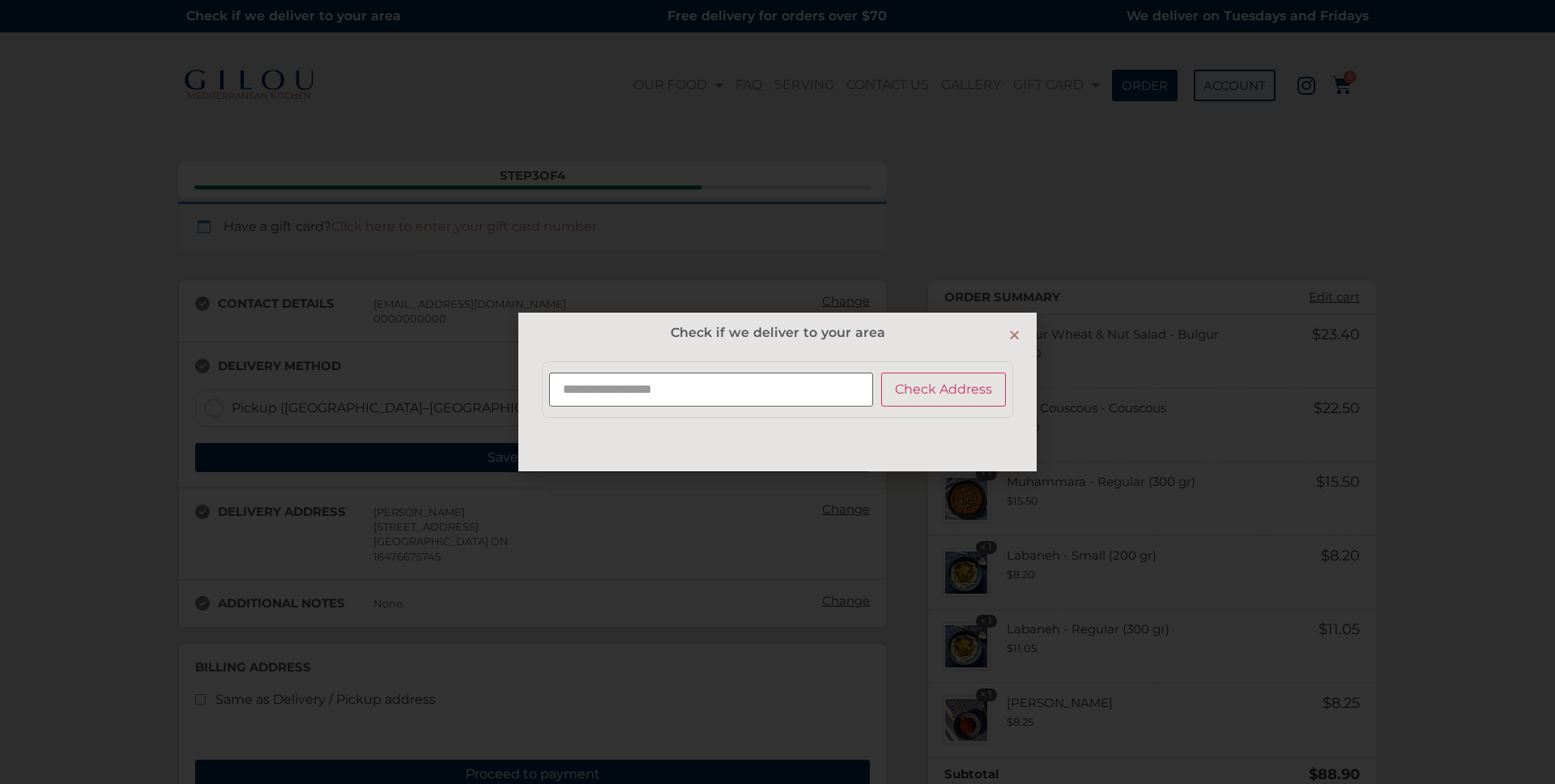
scroll to position [229, 0]
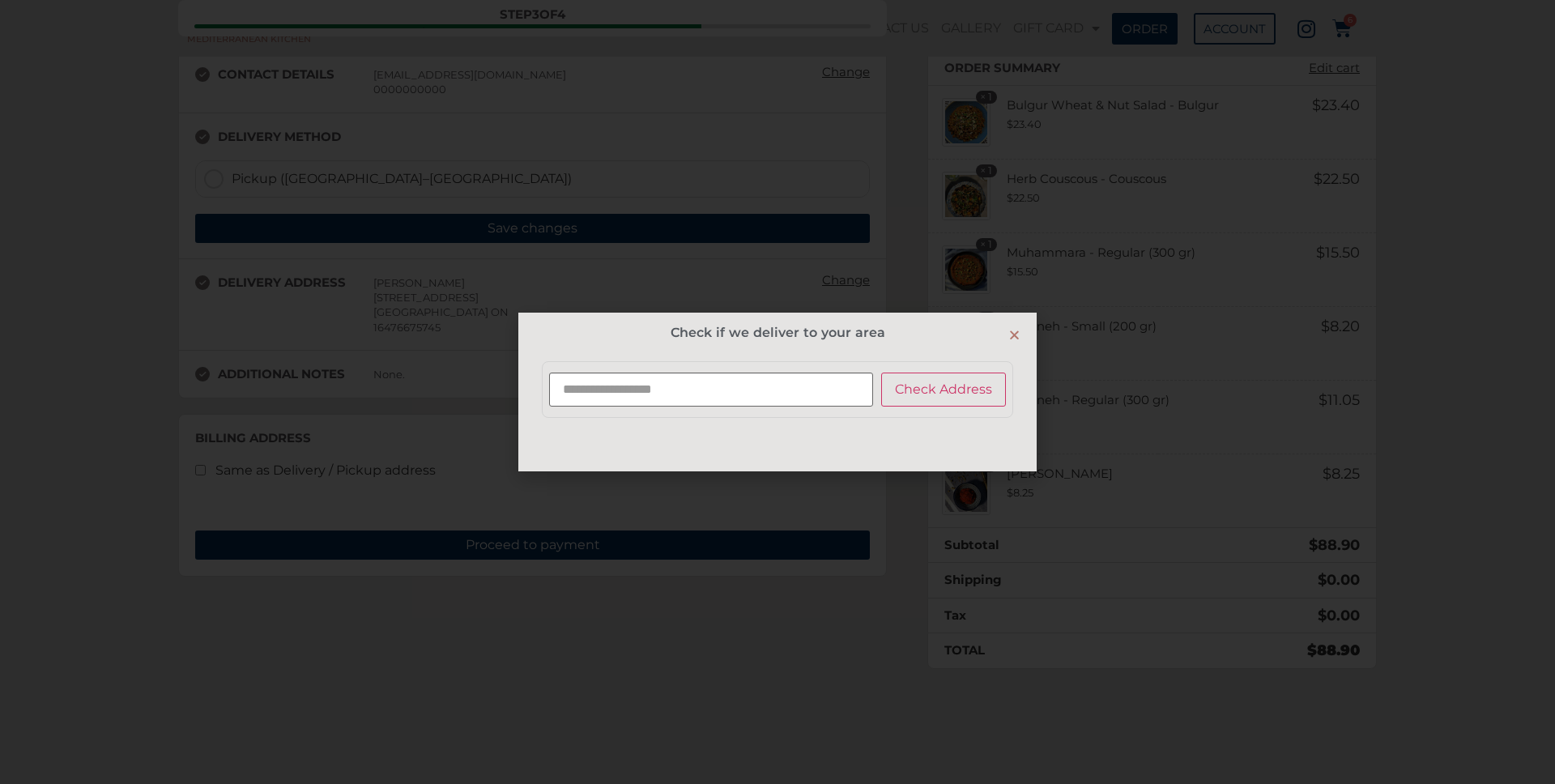
click at [1015, 336] on icon "Close" at bounding box center [1014, 334] width 12 height 12
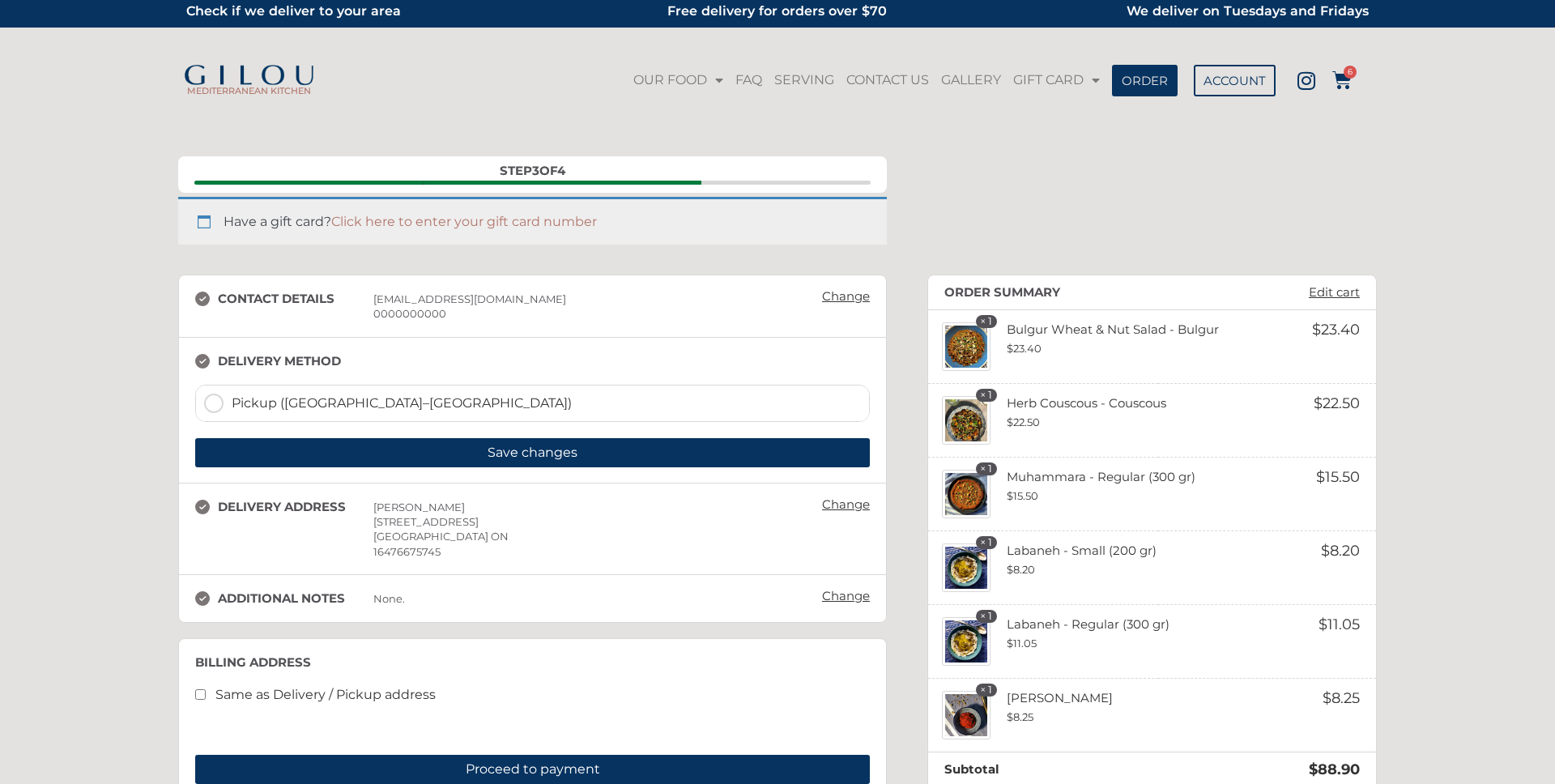
scroll to position [0, 0]
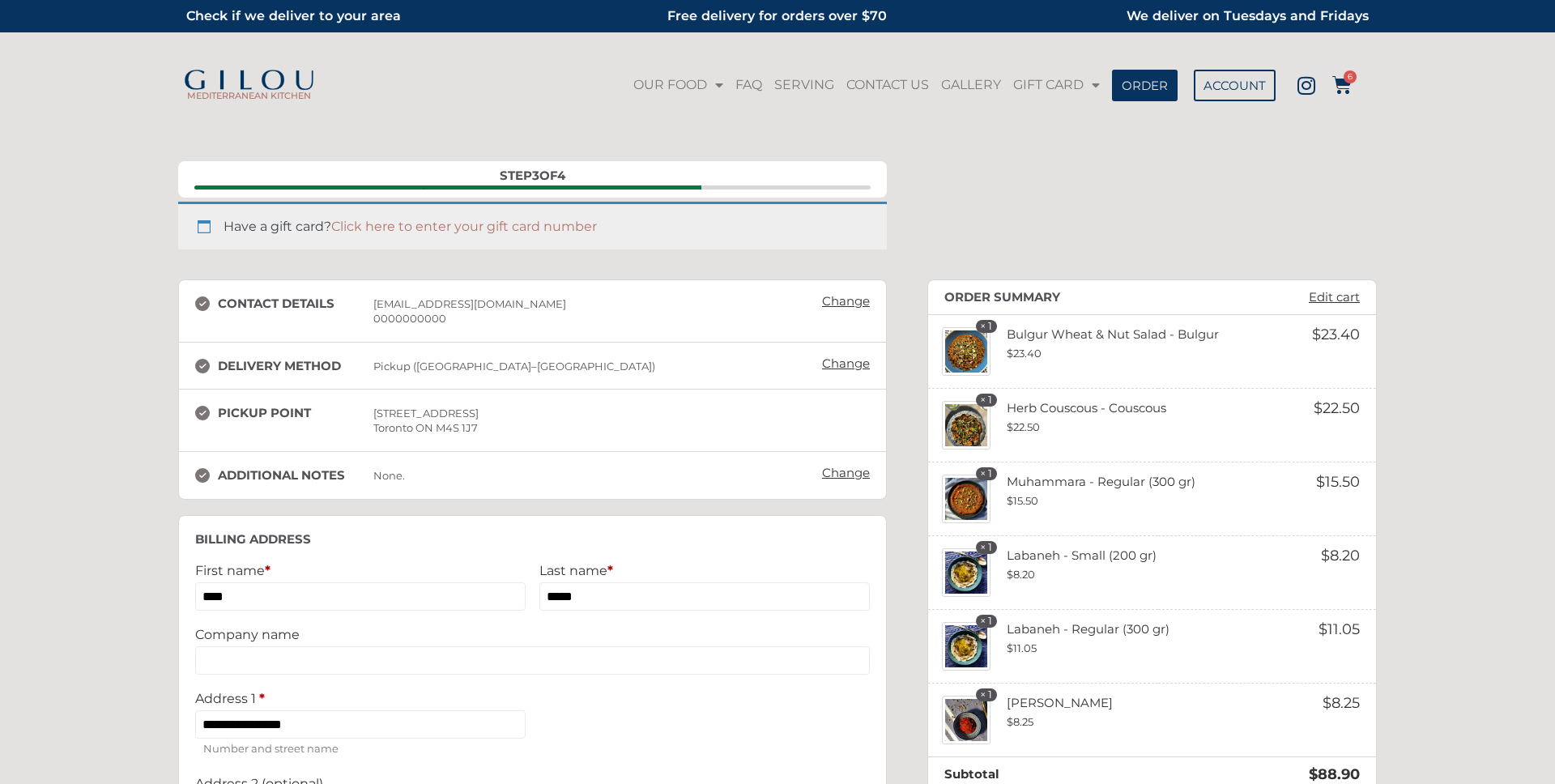
select select "**"
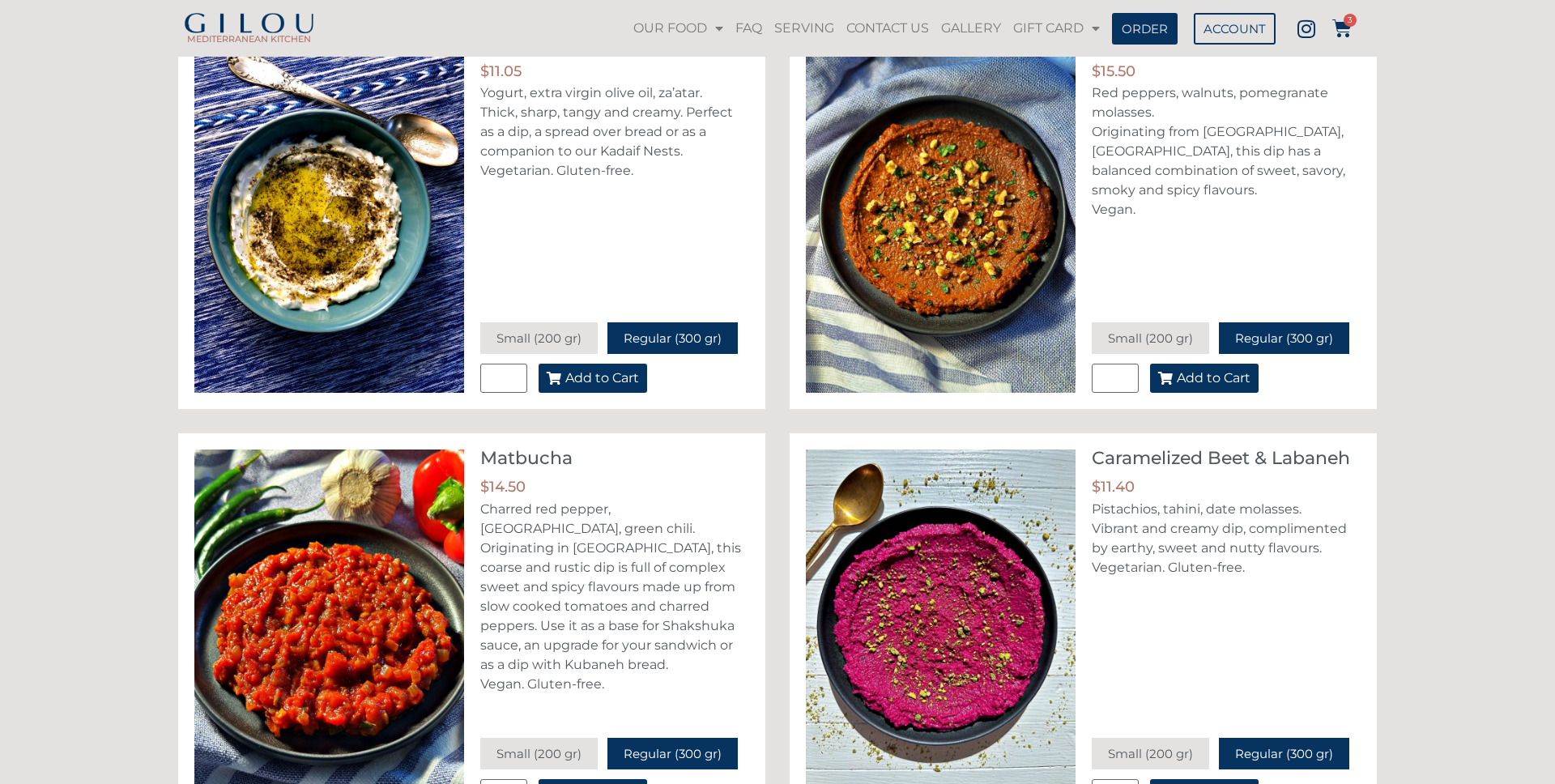
scroll to position [158, 0]
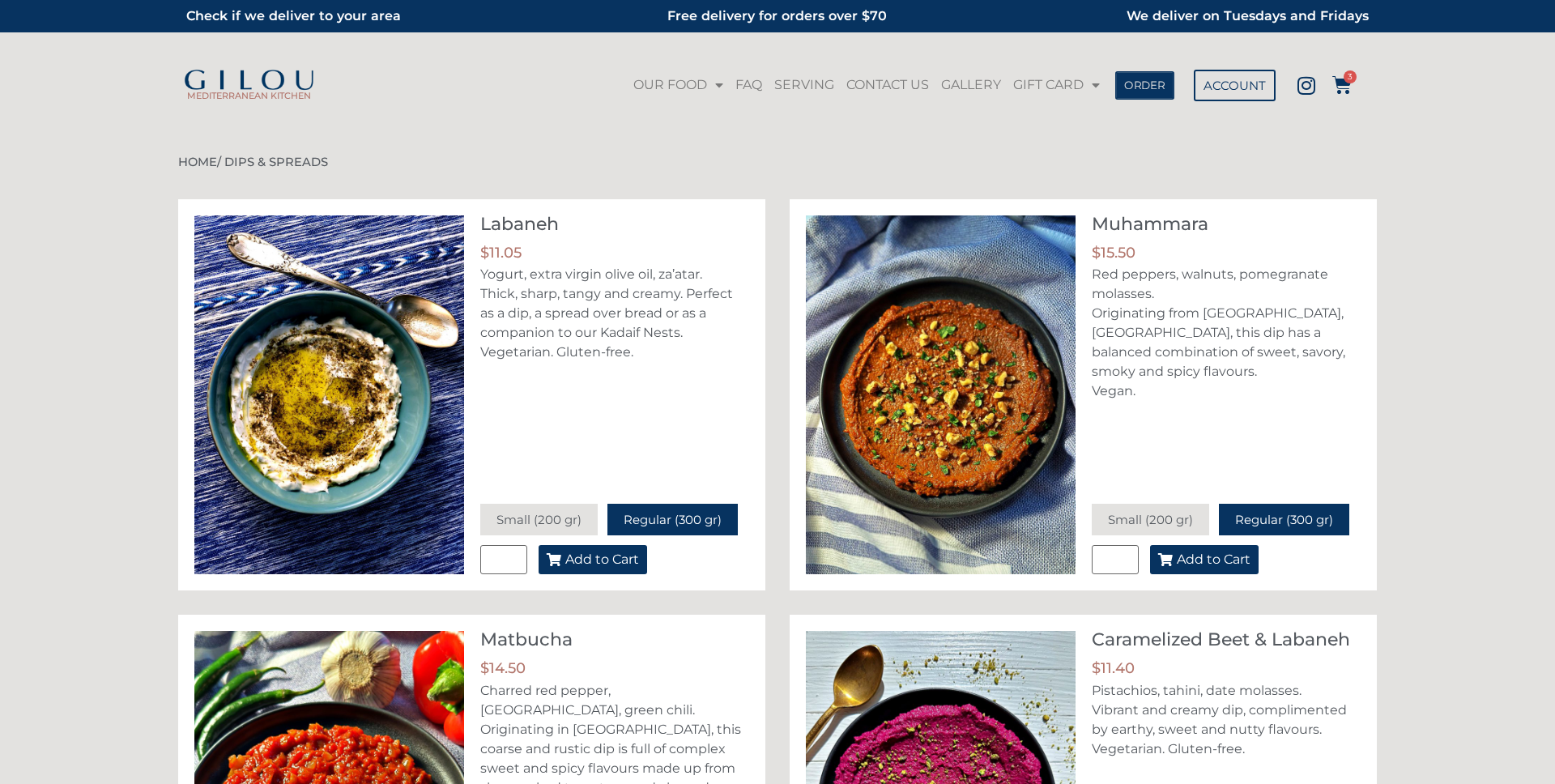
click at [1147, 89] on span "ORDER" at bounding box center [1145, 85] width 41 height 12
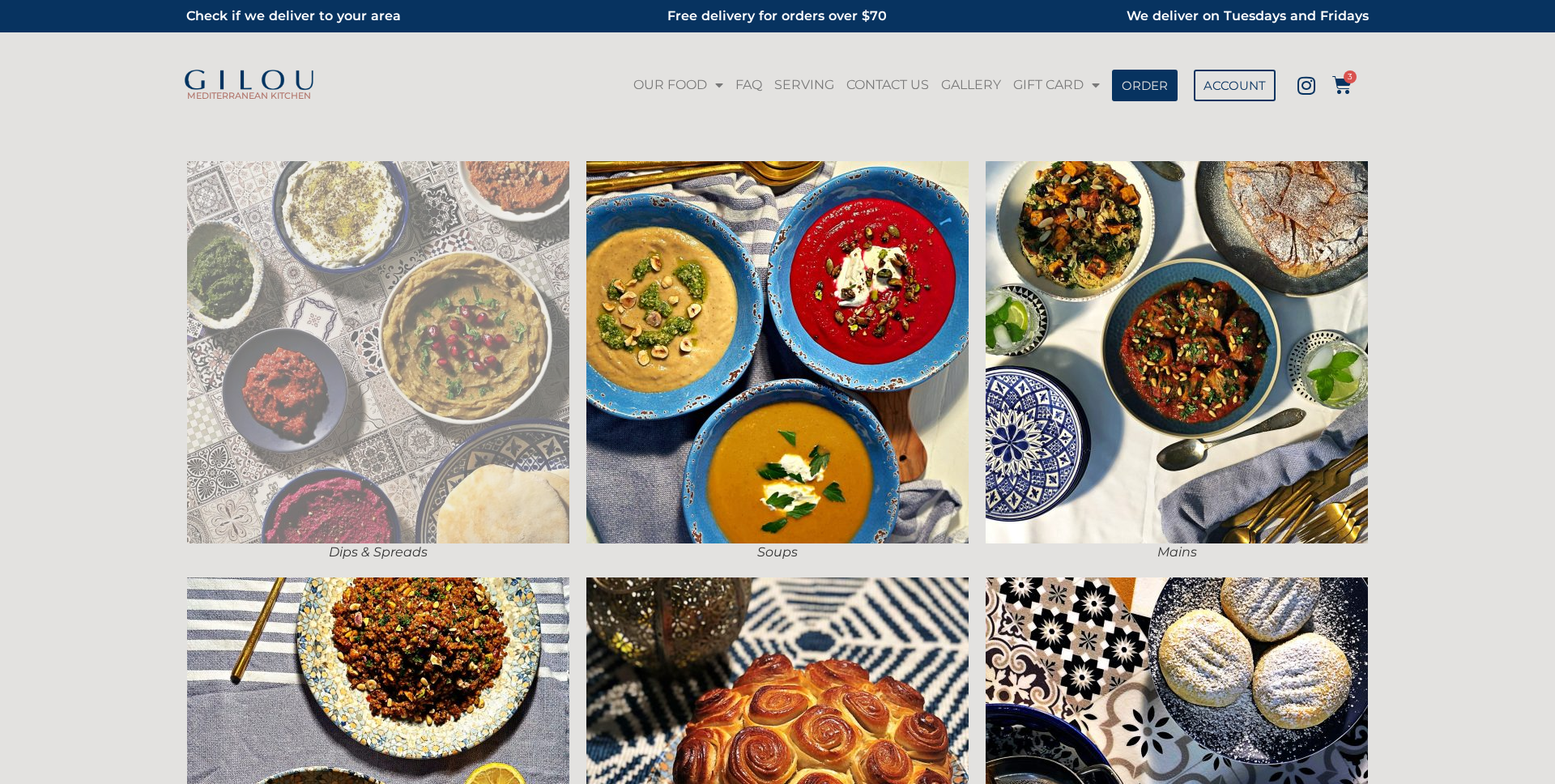
click at [481, 324] on img at bounding box center [377, 352] width 382 height 382
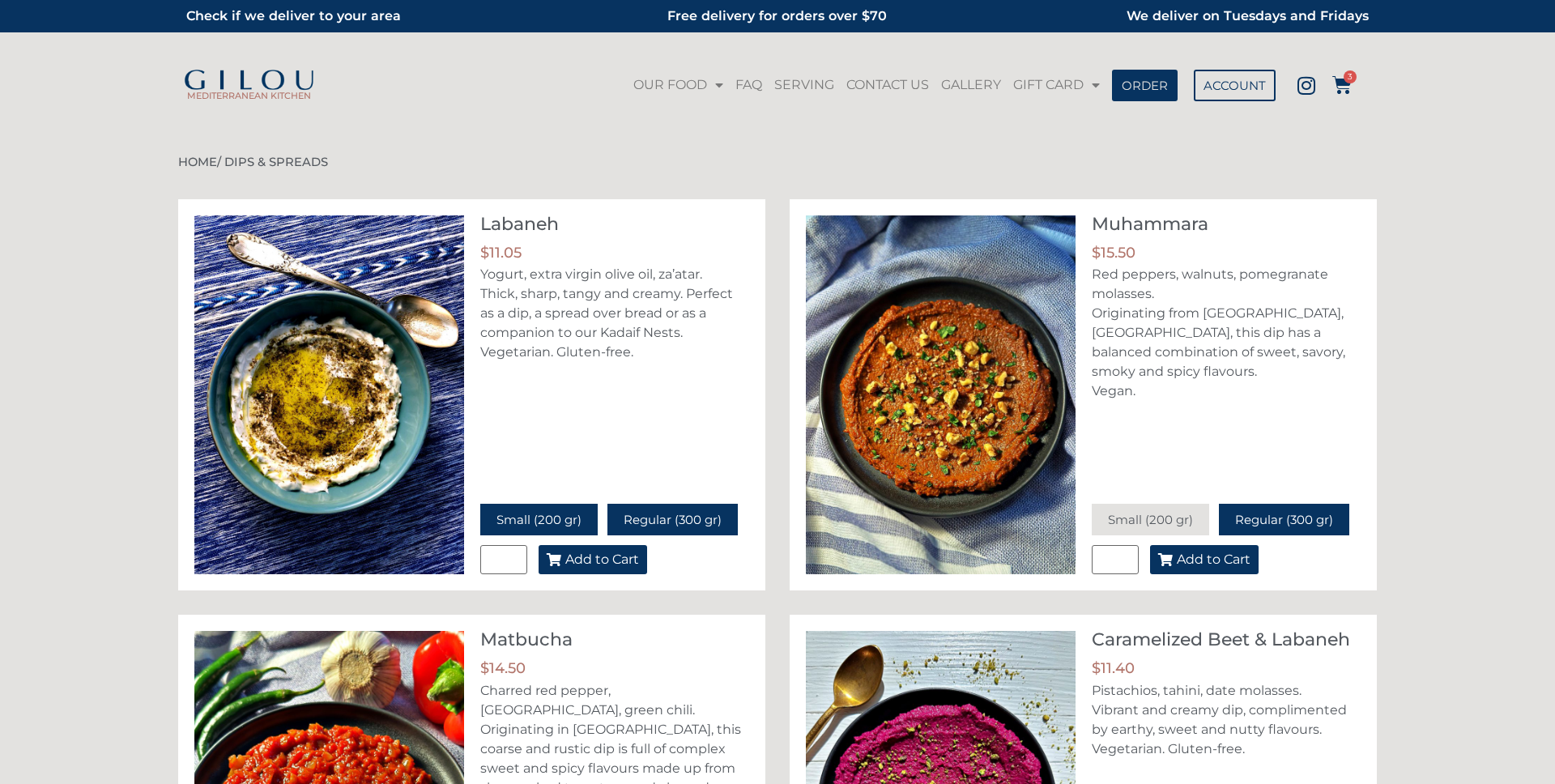
click at [579, 512] on span "Small (200 gr)" at bounding box center [539, 520] width 86 height 16
click at [704, 504] on div "Regular (300 gr)" at bounding box center [672, 519] width 131 height 31
click at [556, 513] on span "Small (200 gr)" at bounding box center [539, 520] width 86 height 16
click at [642, 526] on span "Regular (300 gr)" at bounding box center [672, 520] width 98 height 16
click at [547, 521] on span "Small (200 gr)" at bounding box center [539, 520] width 86 height 16
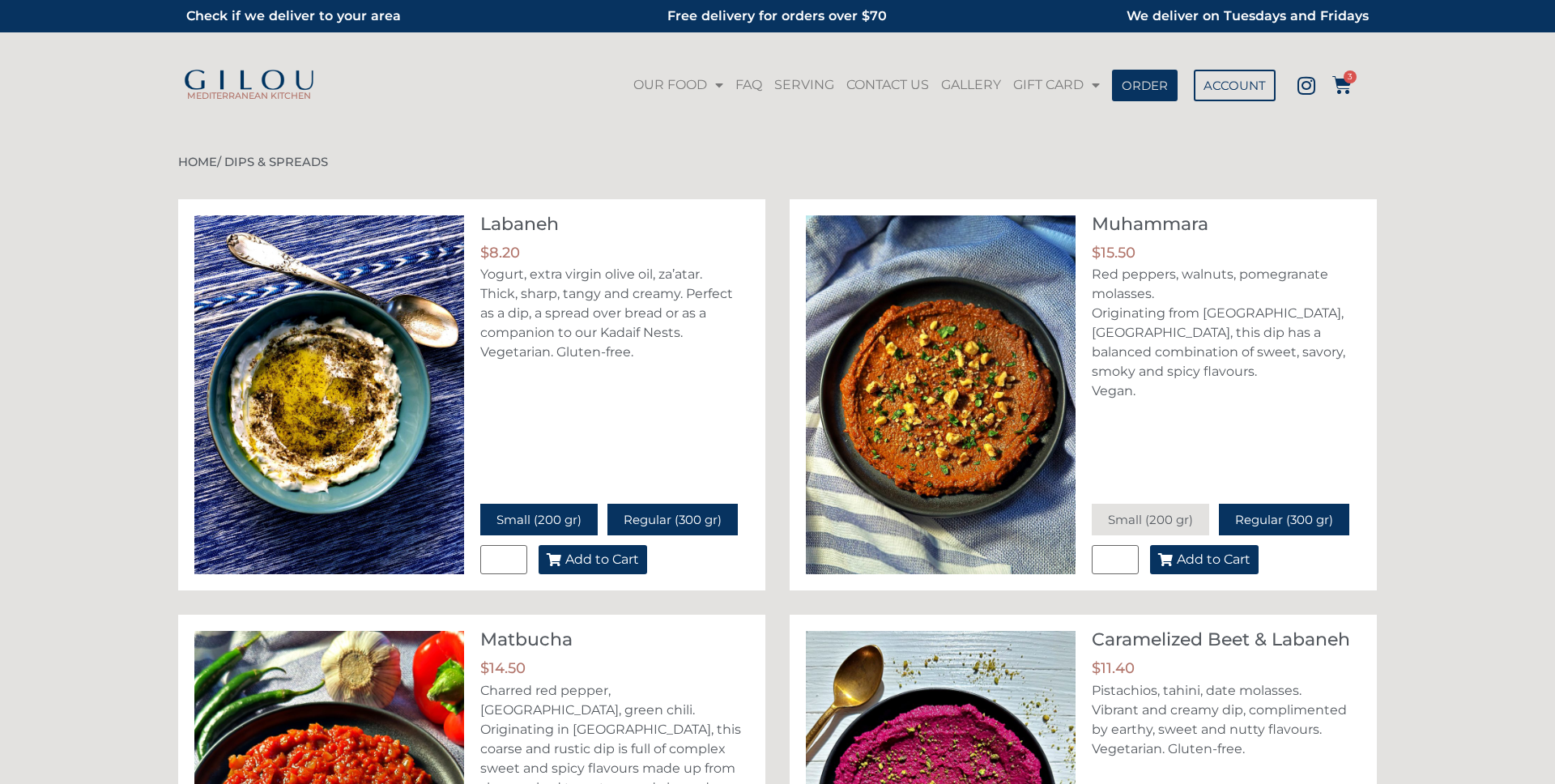
click at [646, 512] on span "Regular (300 gr)" at bounding box center [672, 520] width 98 height 16
click at [556, 518] on span "Small (200 gr)" at bounding box center [539, 520] width 86 height 16
click at [651, 521] on span "Regular (300 gr)" at bounding box center [672, 520] width 98 height 16
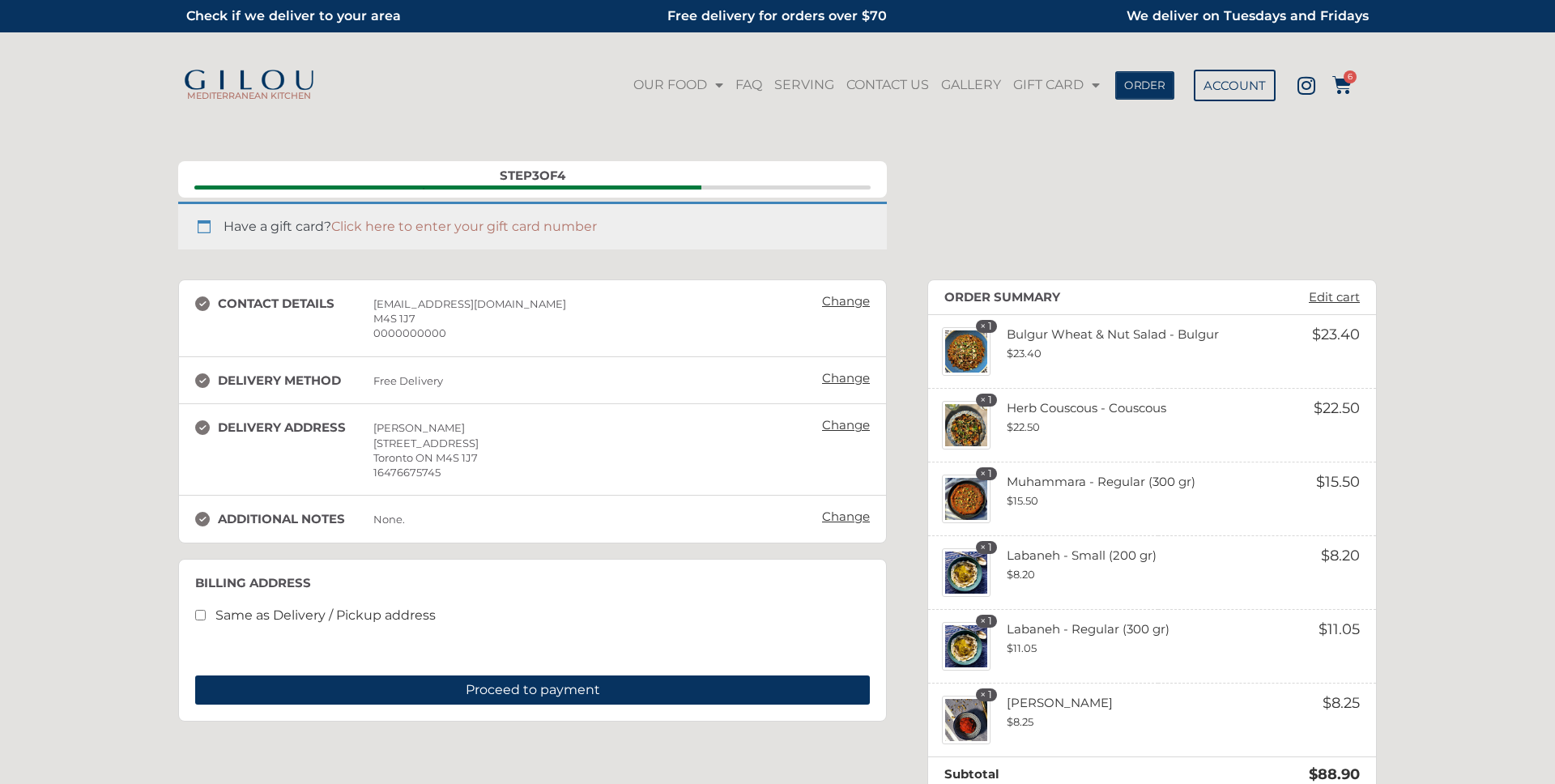
click at [1153, 85] on span "ORDER" at bounding box center [1145, 85] width 41 height 12
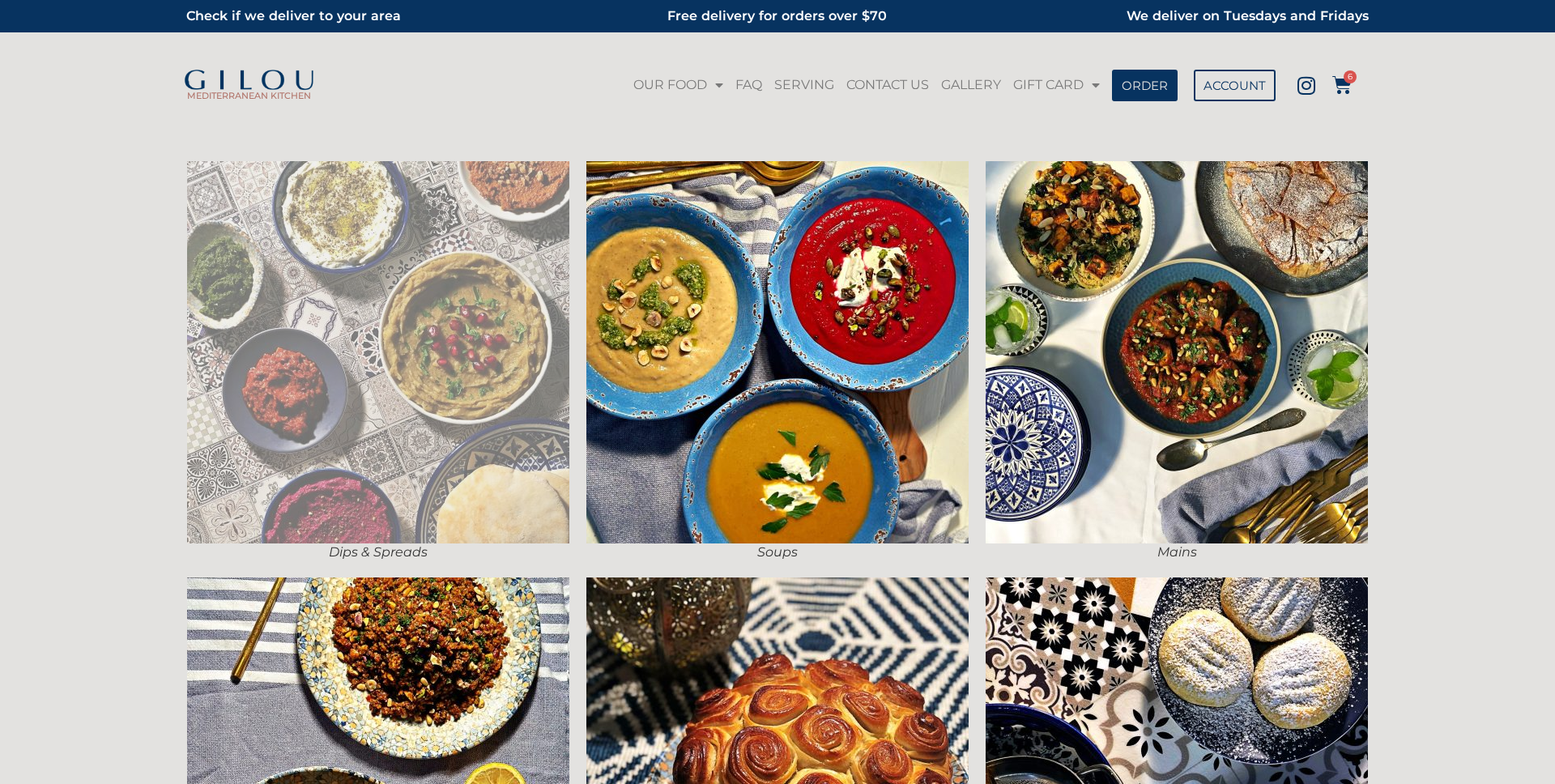
click at [469, 315] on img at bounding box center [377, 352] width 382 height 382
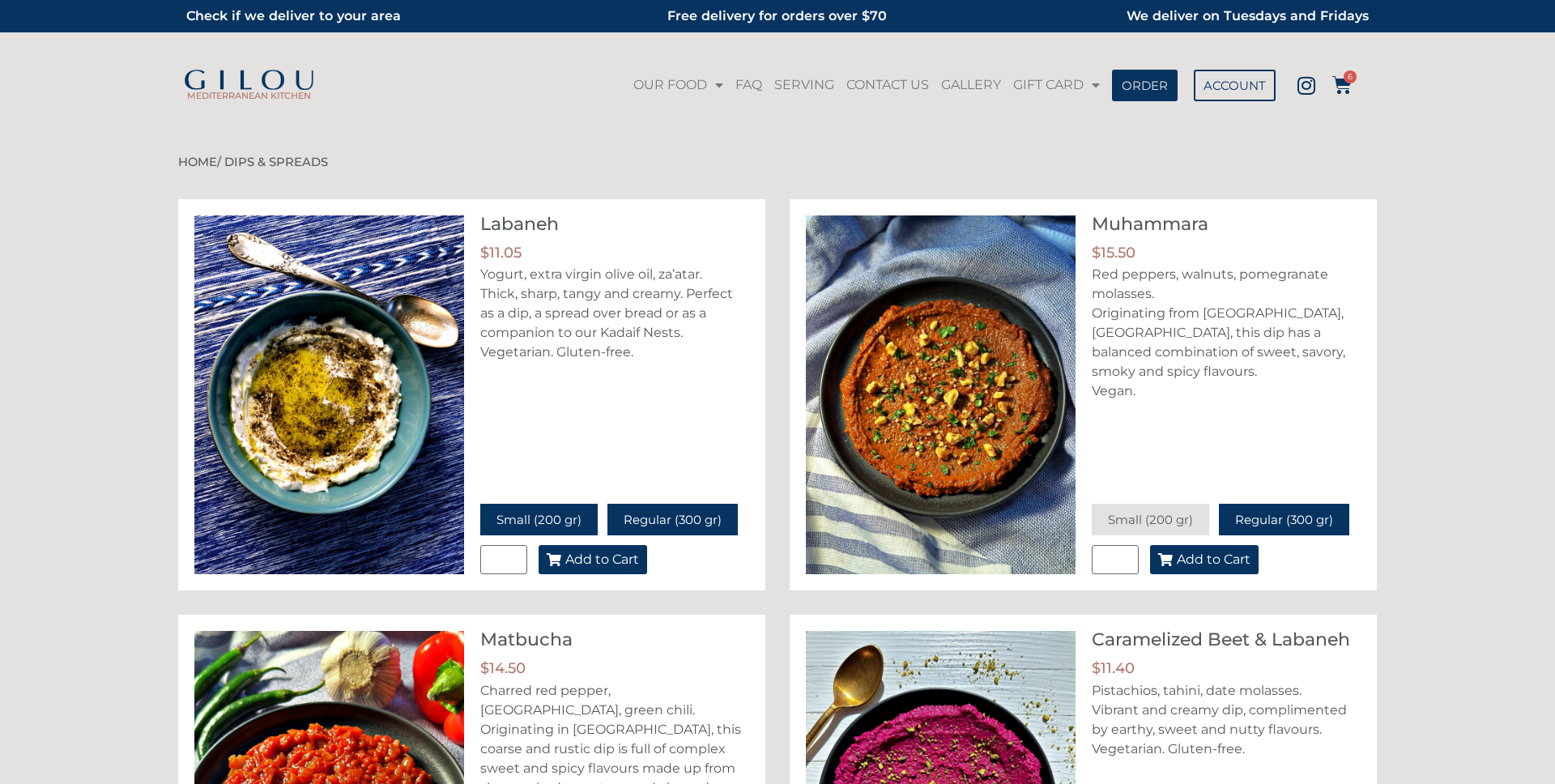
click at [566, 516] on span "Small (200 gr)" at bounding box center [539, 520] width 86 height 16
click at [636, 515] on span "Regular (300 gr)" at bounding box center [672, 520] width 98 height 16
click at [1050, 85] on link "GIFT CARD" at bounding box center [1057, 85] width 94 height 37
click at [1060, 84] on link "GIFT CARD" at bounding box center [1057, 85] width 94 height 37
click at [1072, 119] on link "PURCHASE GIFT CARD" at bounding box center [1088, 122] width 158 height 37
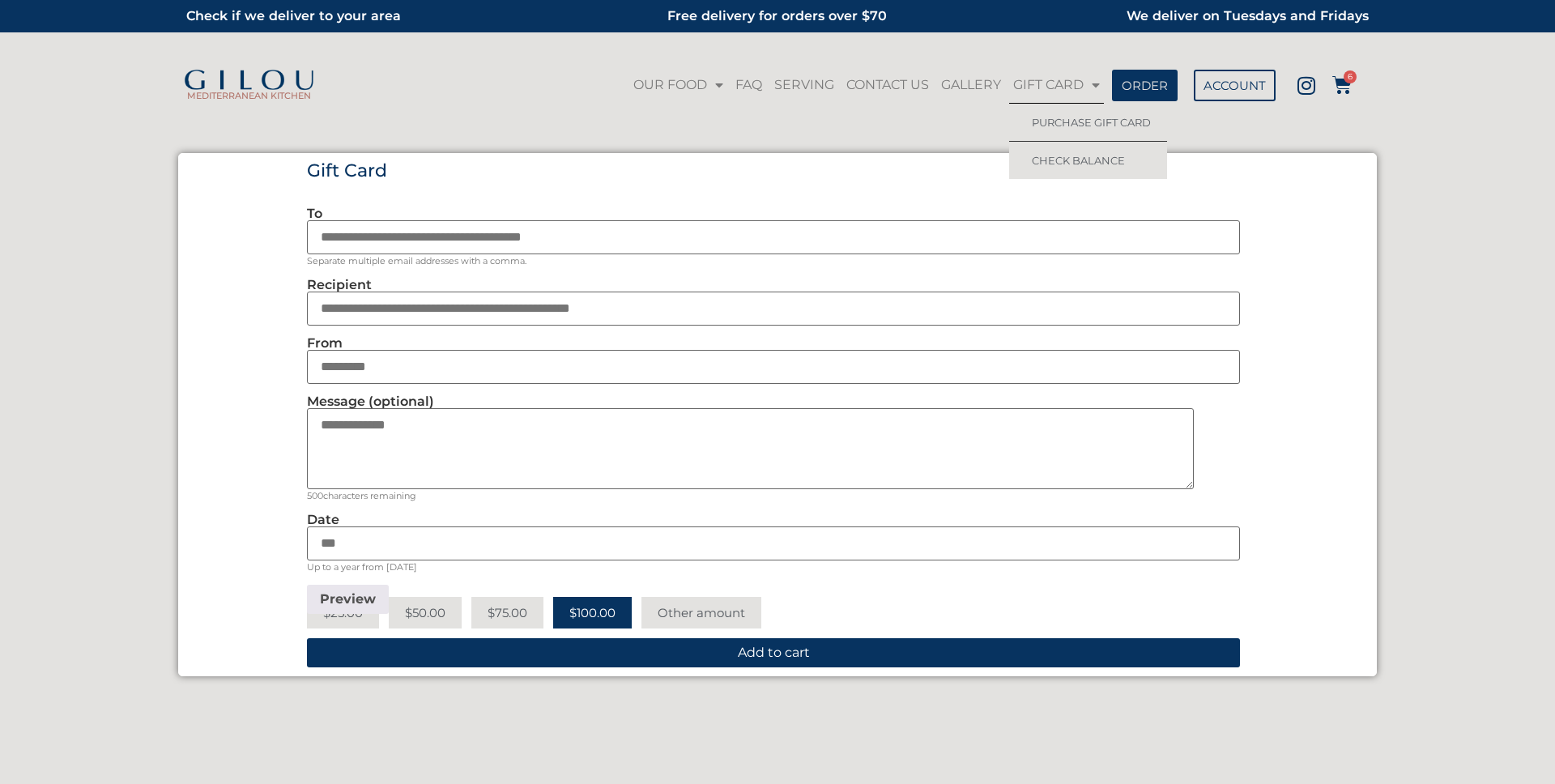
click at [1062, 157] on link "CHECK BALANCE" at bounding box center [1088, 160] width 158 height 37
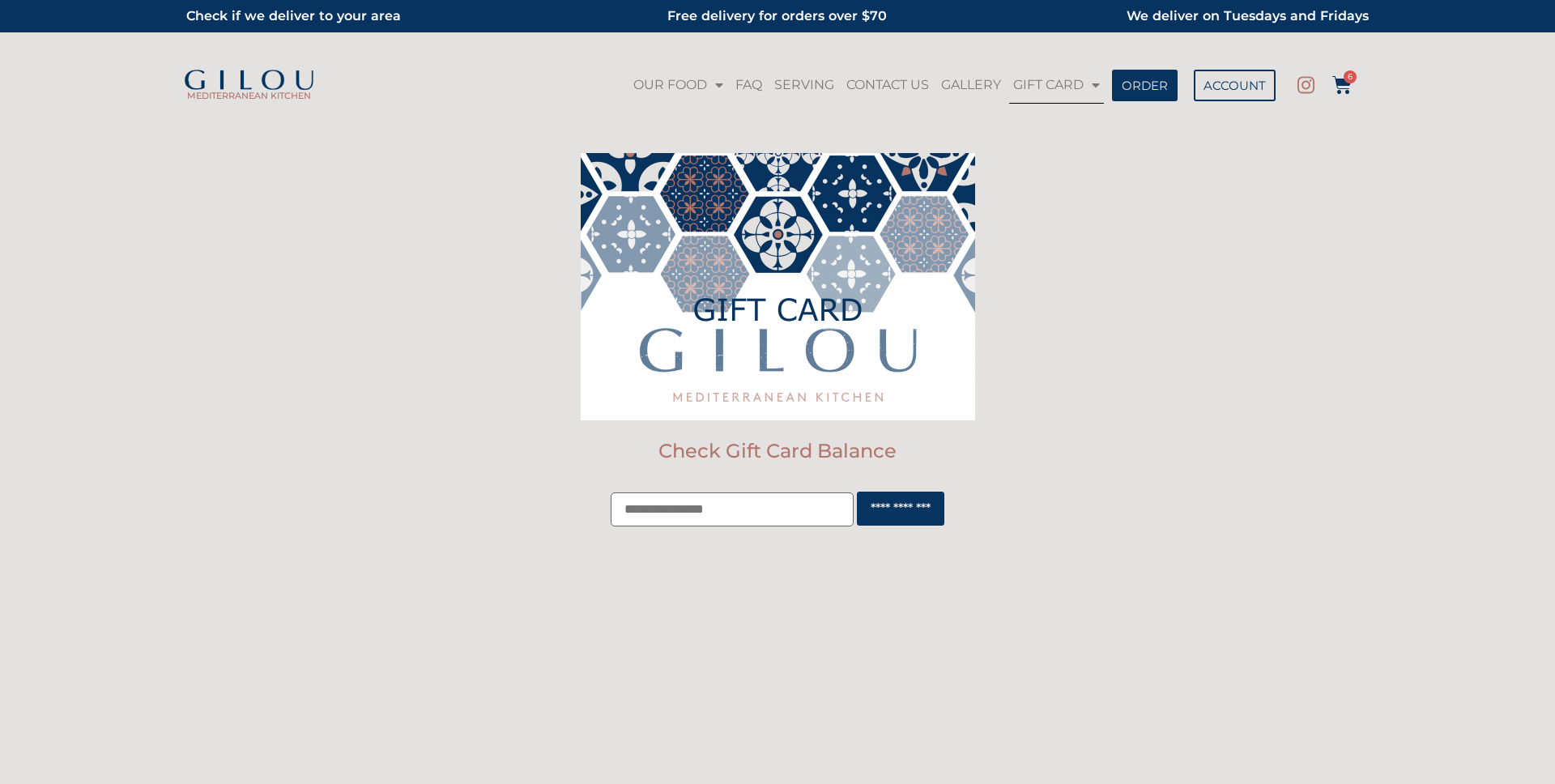
click at [1066, 90] on link "GIFT CARD" at bounding box center [1057, 85] width 94 height 37
click at [1068, 96] on link "GIFT CARD" at bounding box center [1057, 85] width 94 height 37
click at [1068, 115] on link "PURCHASE GIFT CARD" at bounding box center [1088, 122] width 158 height 37
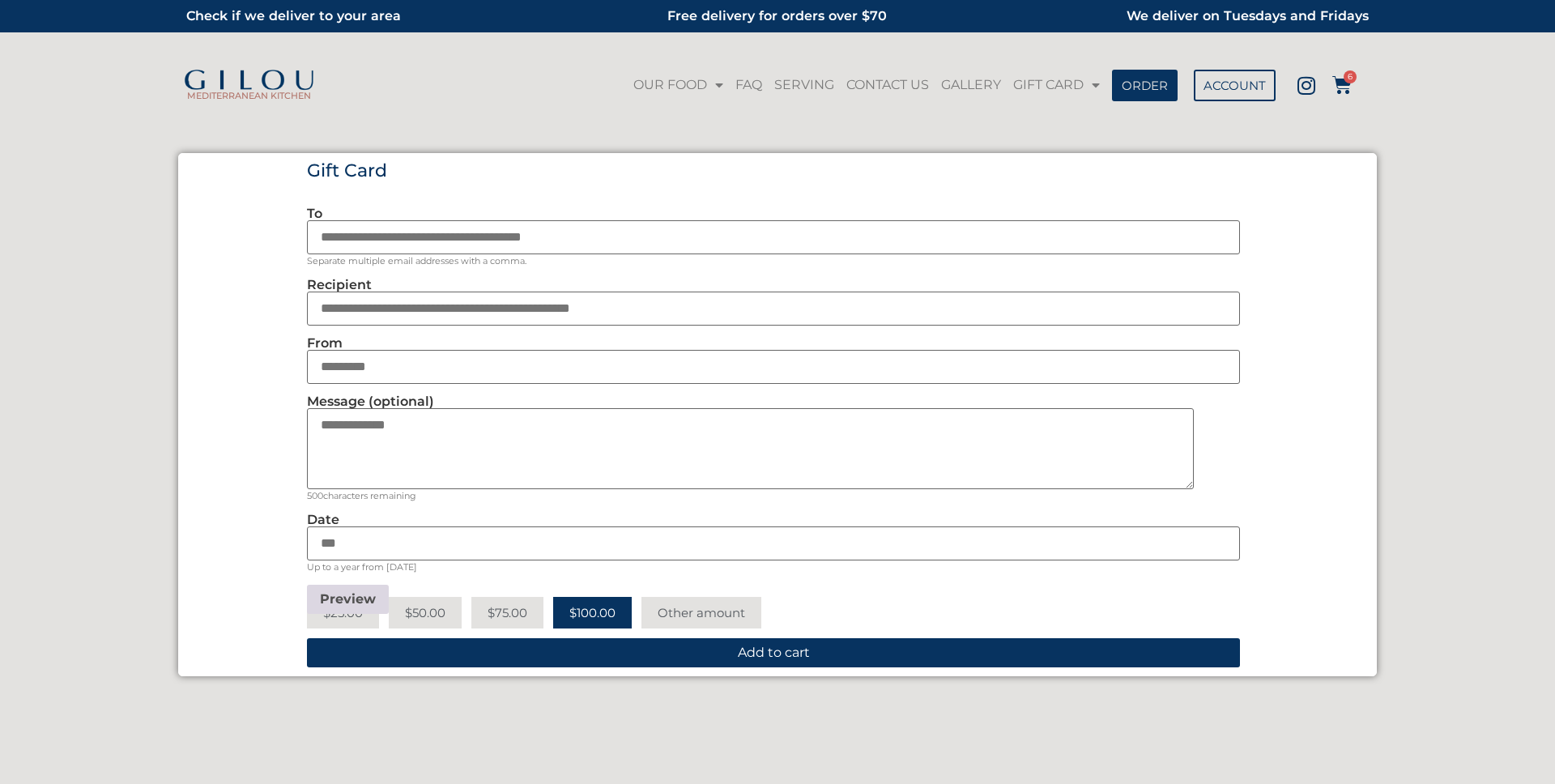
click at [347, 594] on button "Preview" at bounding box center [347, 599] width 82 height 29
click at [298, 79] on img at bounding box center [249, 81] width 134 height 23
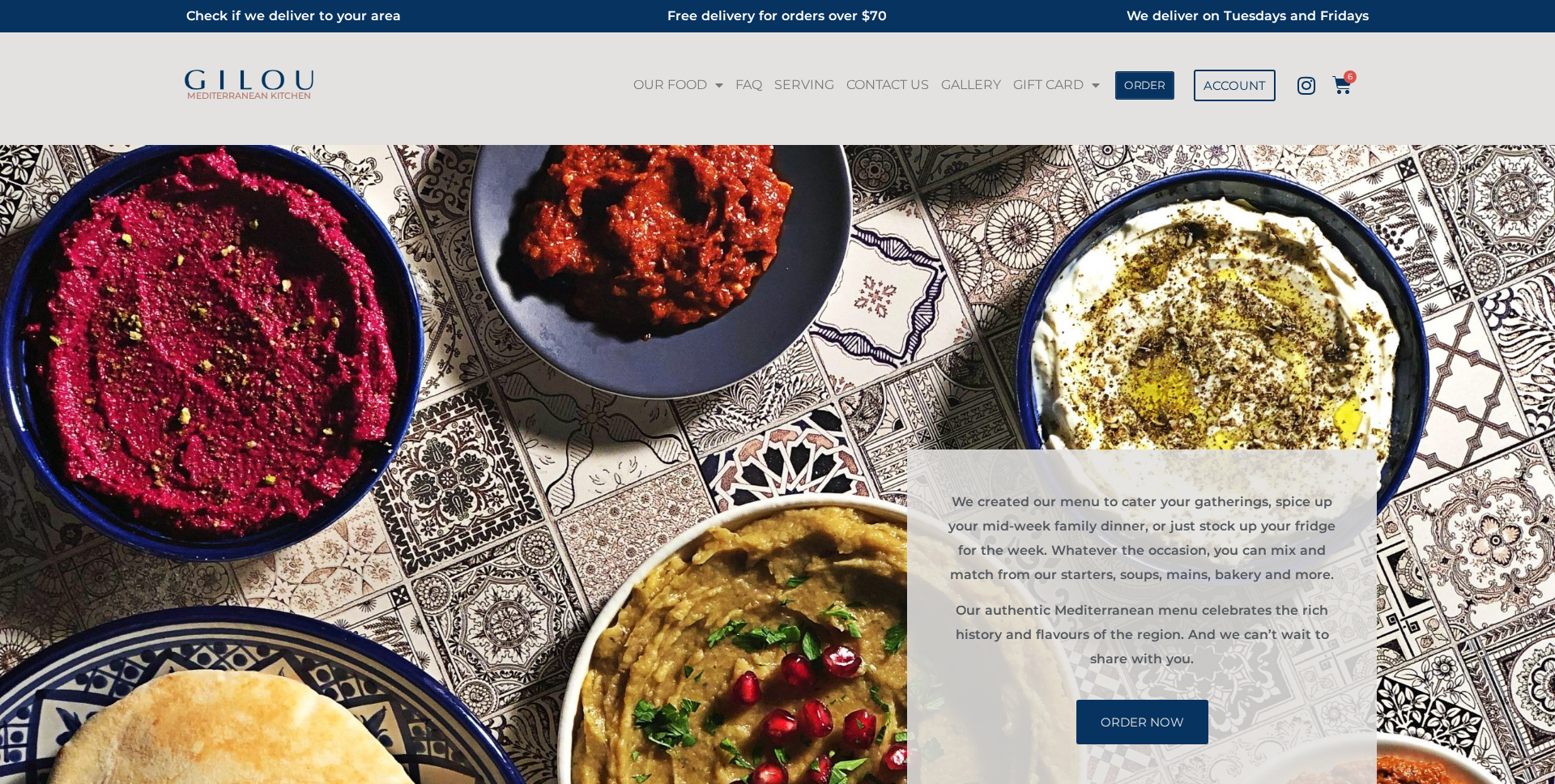
click at [1161, 85] on span "ORDER" at bounding box center [1145, 85] width 41 height 12
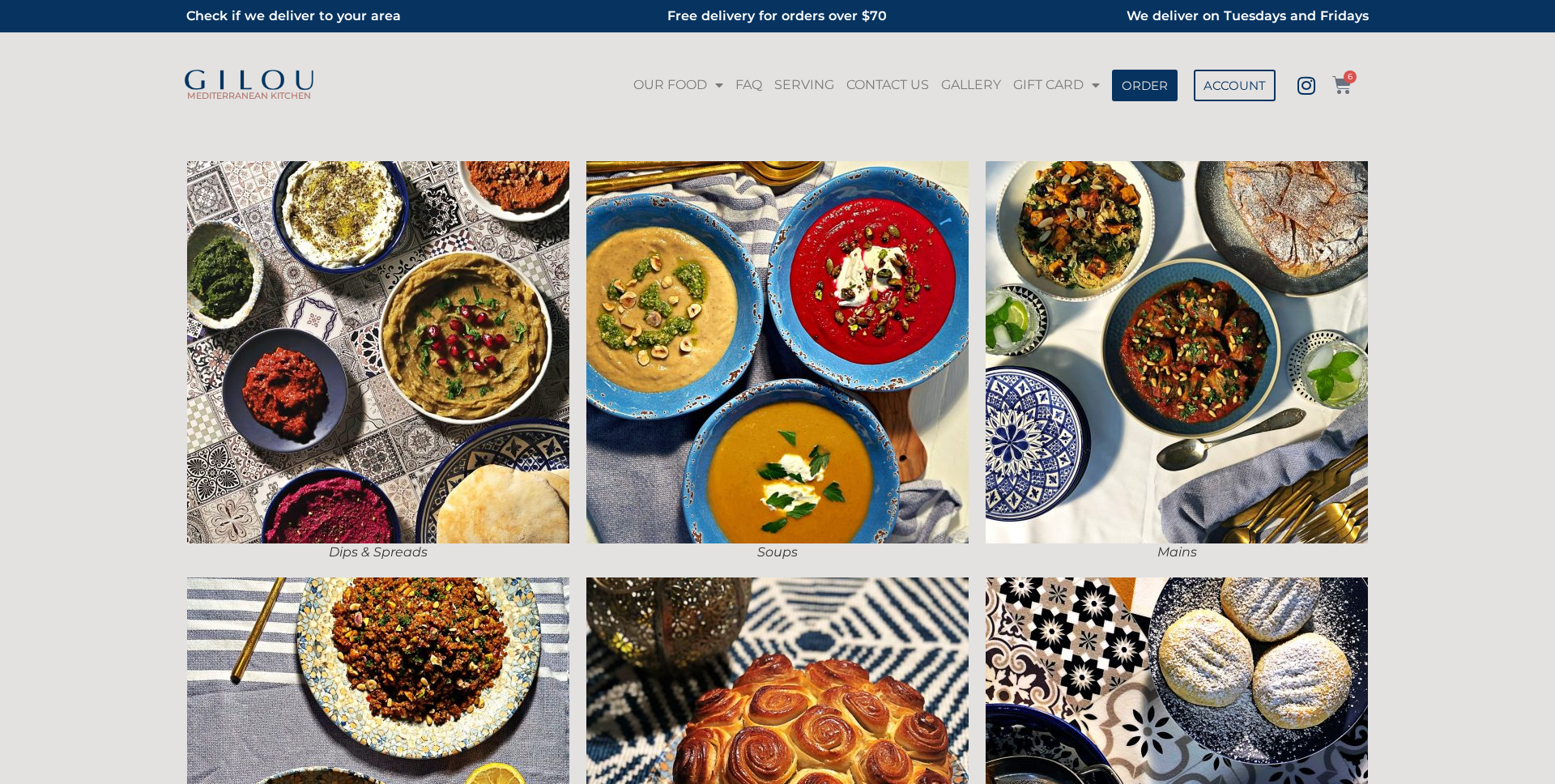
click at [1346, 85] on icon at bounding box center [1342, 85] width 20 height 20
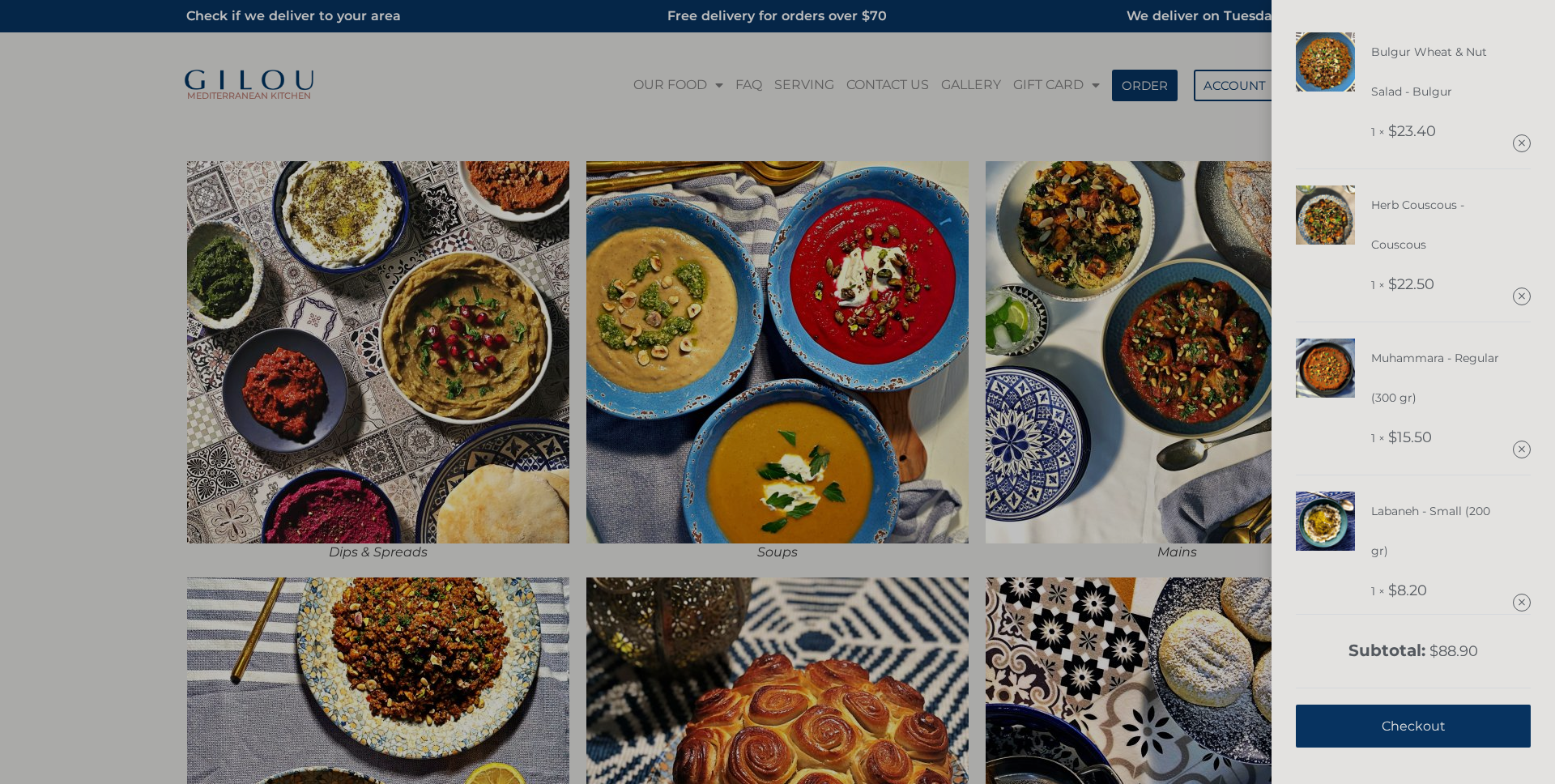
click at [1385, 719] on span "Checkout" at bounding box center [1413, 725] width 64 height 39
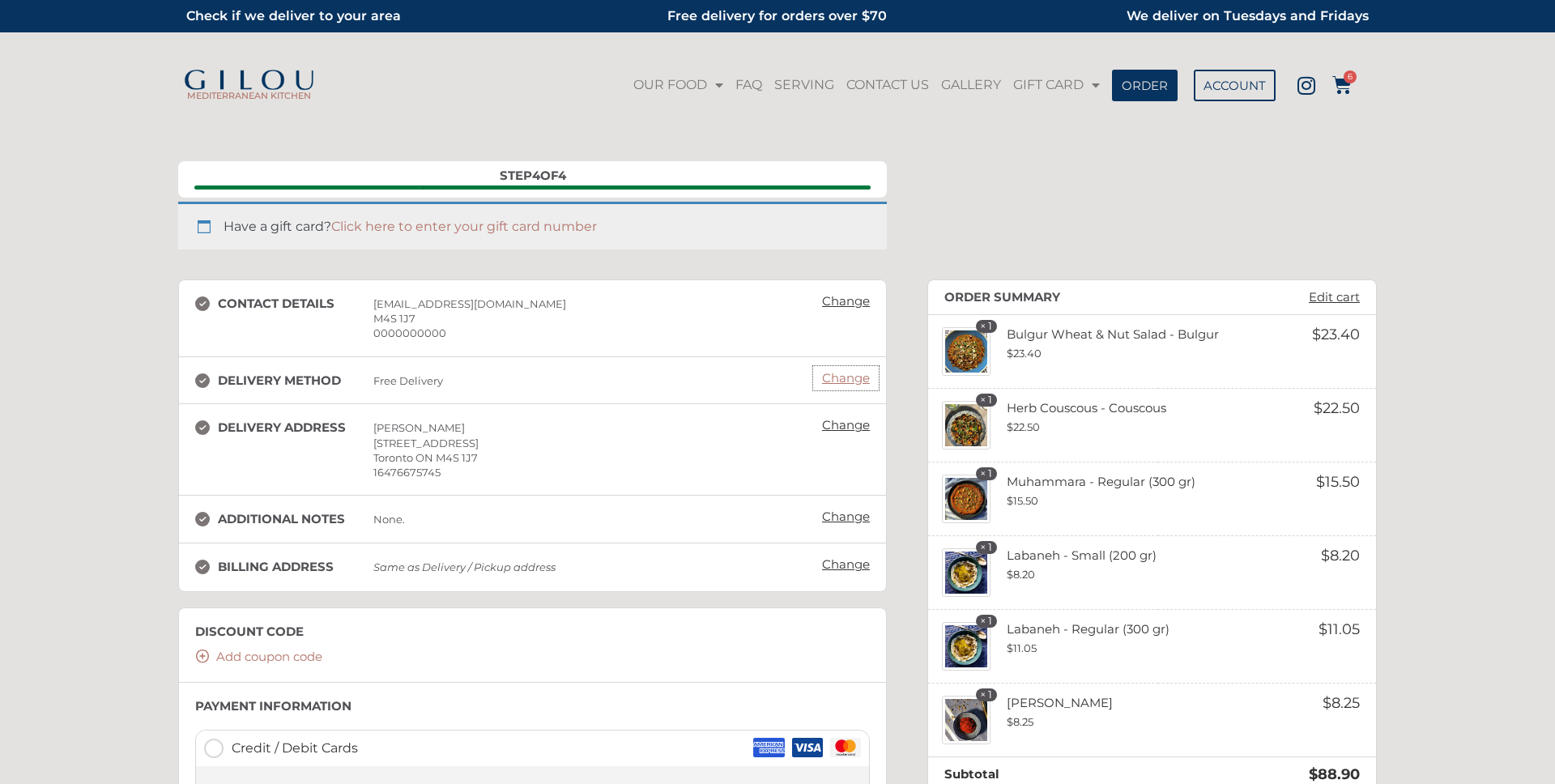
click at [857, 380] on link "Change" at bounding box center [845, 377] width 64 height 23
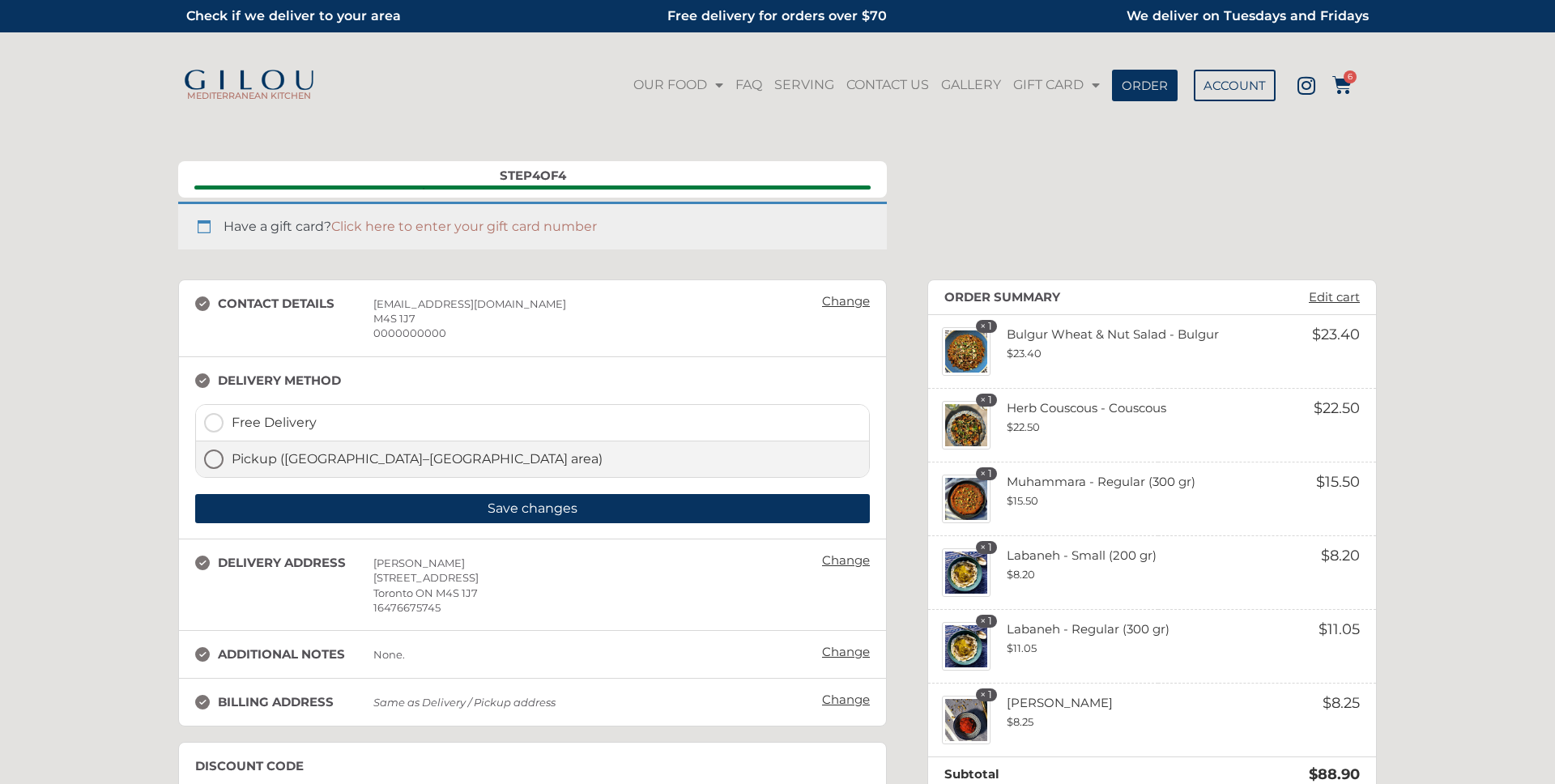
click at [229, 459] on label "Pickup ([GEOGRAPHIC_DATA]–[GEOGRAPHIC_DATA] area)" at bounding box center [532, 459] width 673 height 35
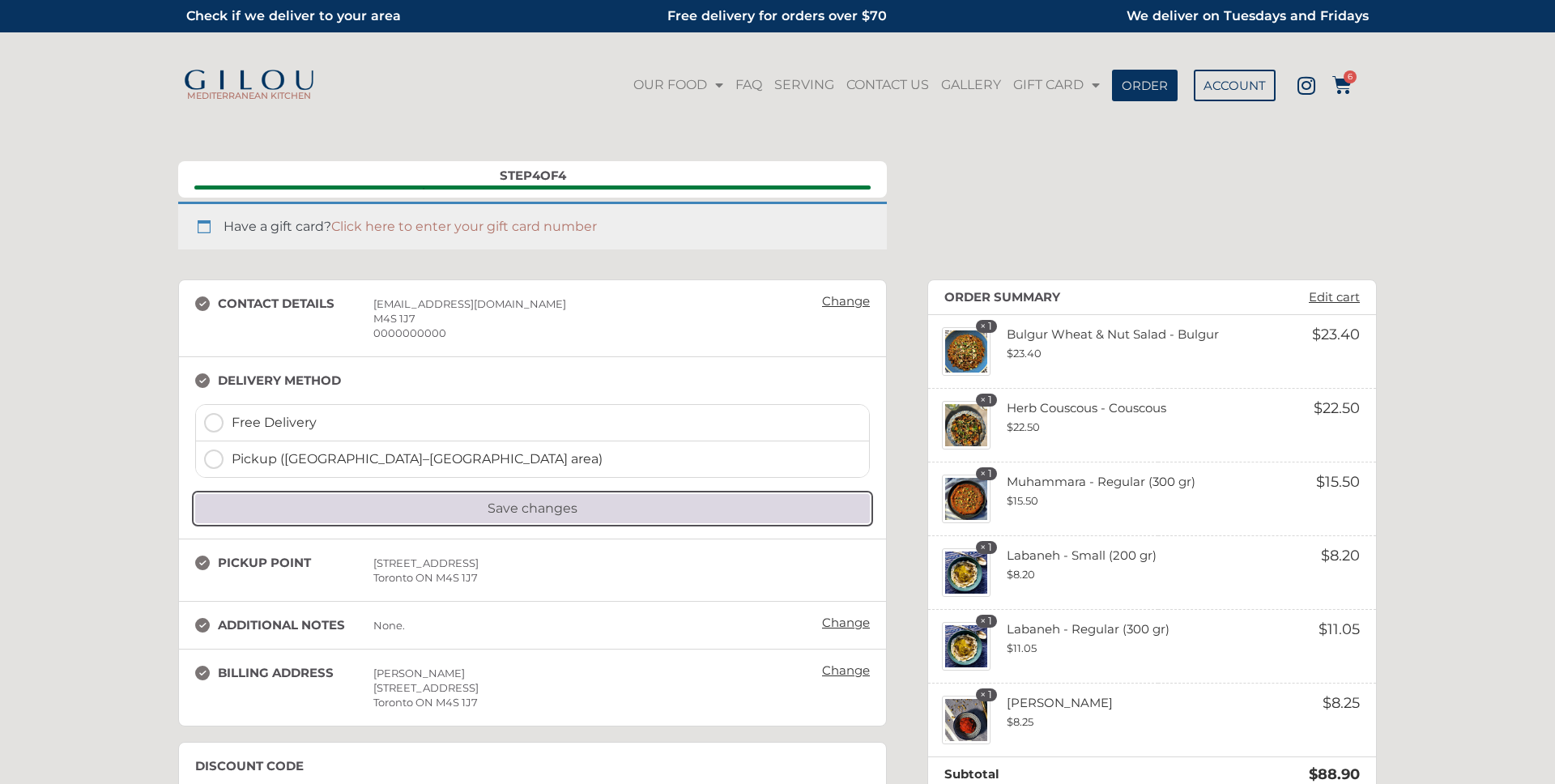
click at [561, 508] on button "Save changes" at bounding box center [533, 509] width 674 height 29
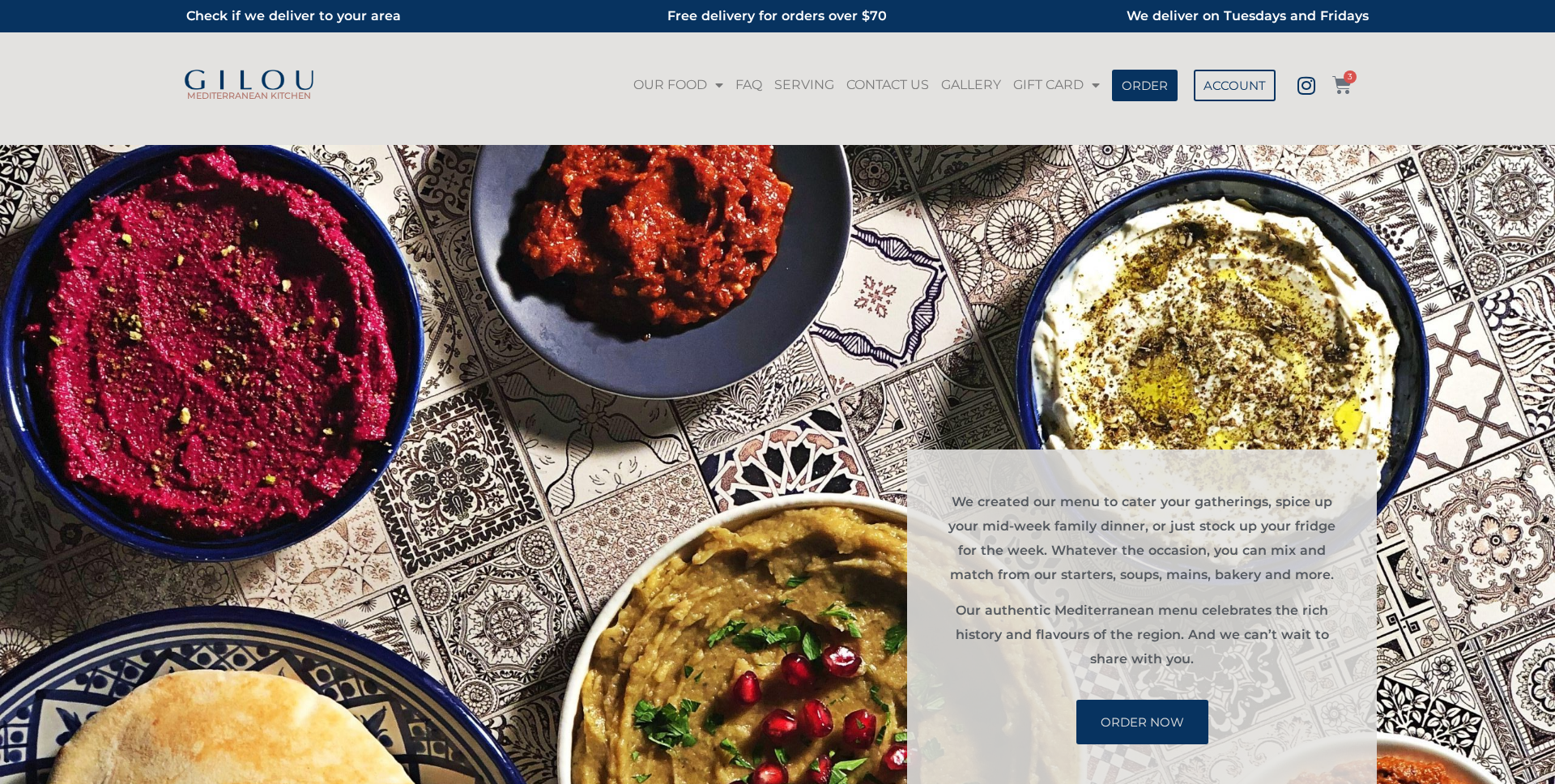
click at [1350, 85] on icon at bounding box center [1342, 85] width 20 height 20
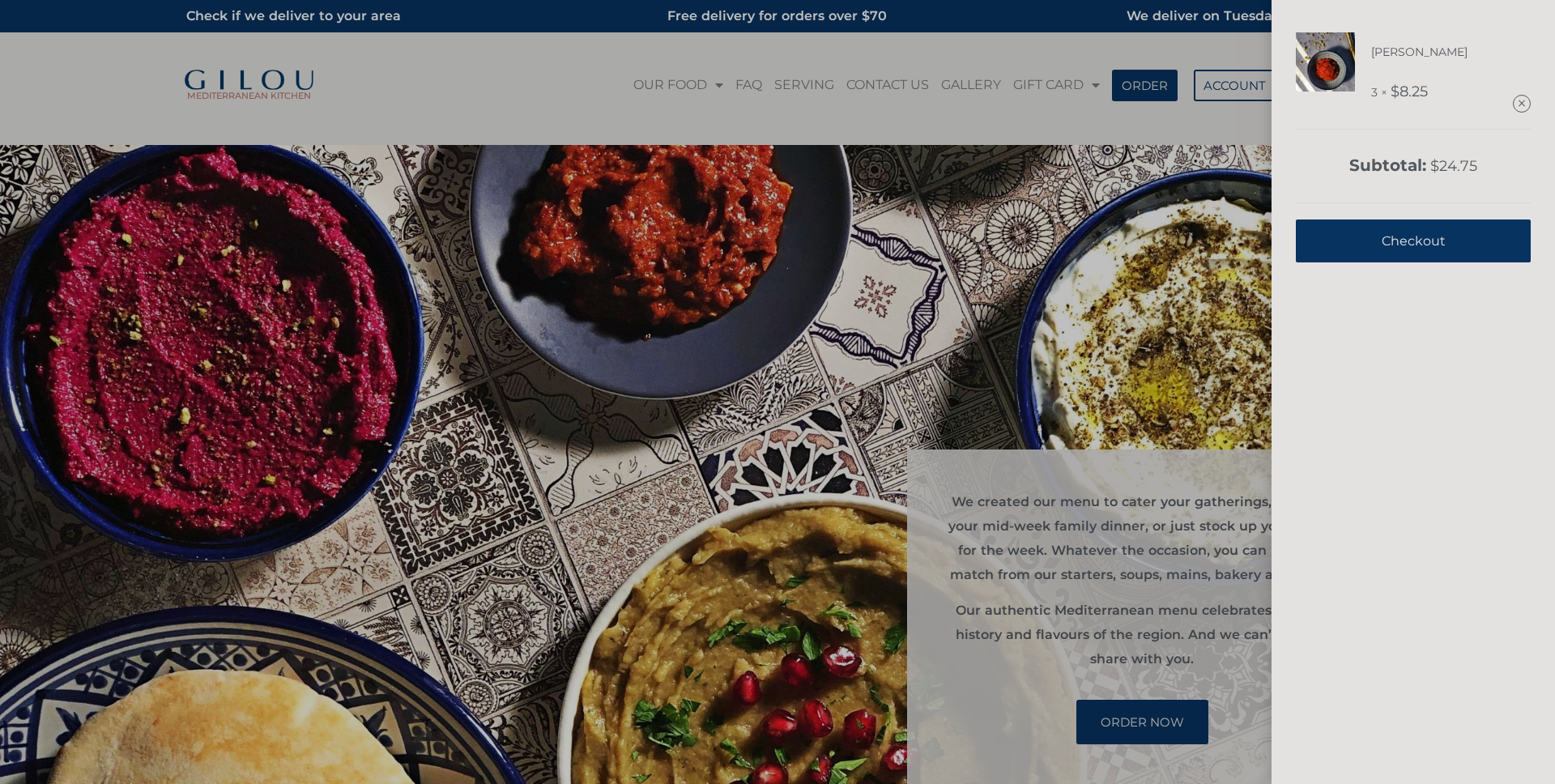
click at [1423, 238] on span "Checkout" at bounding box center [1413, 241] width 64 height 39
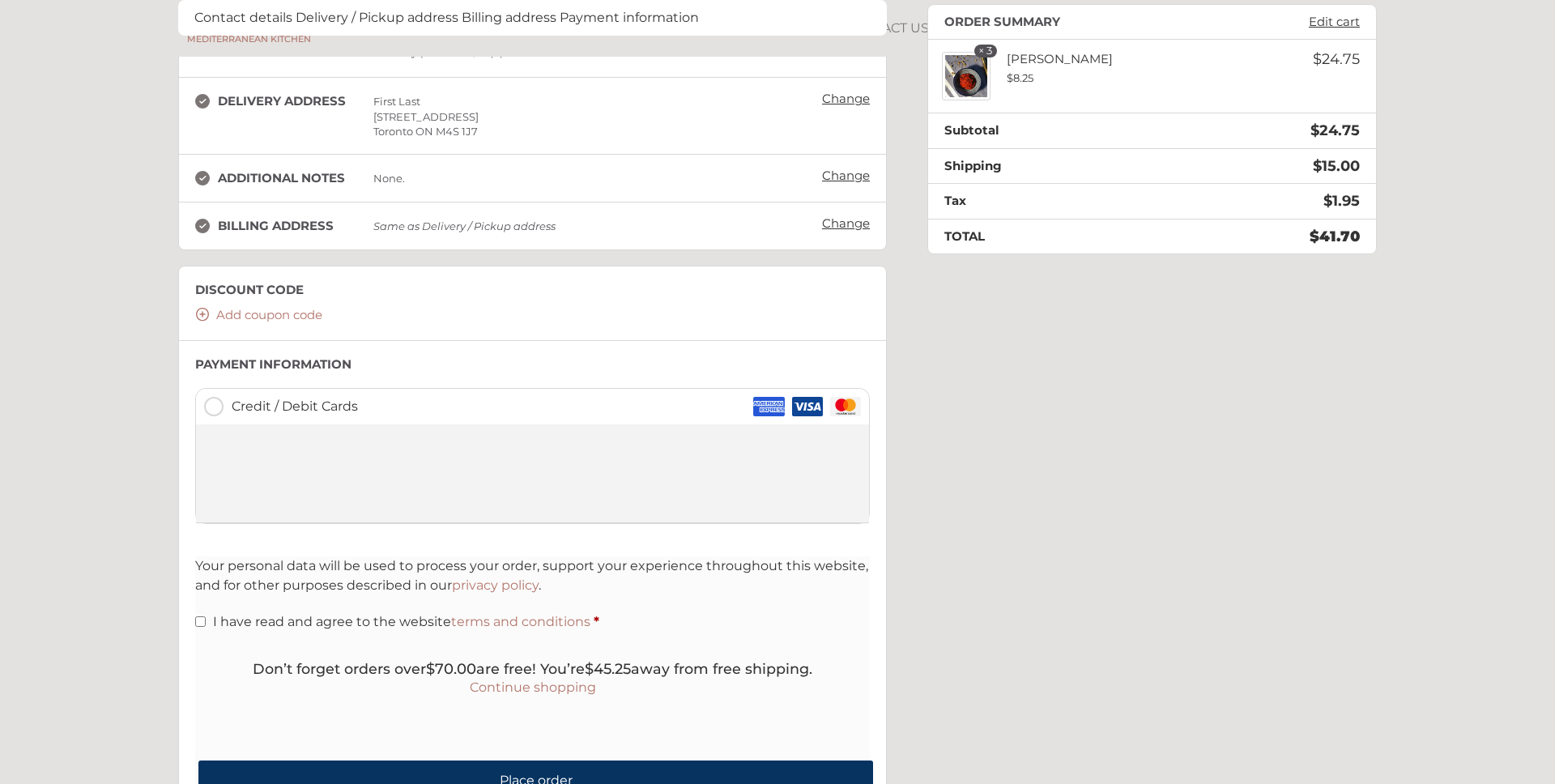
scroll to position [261, 0]
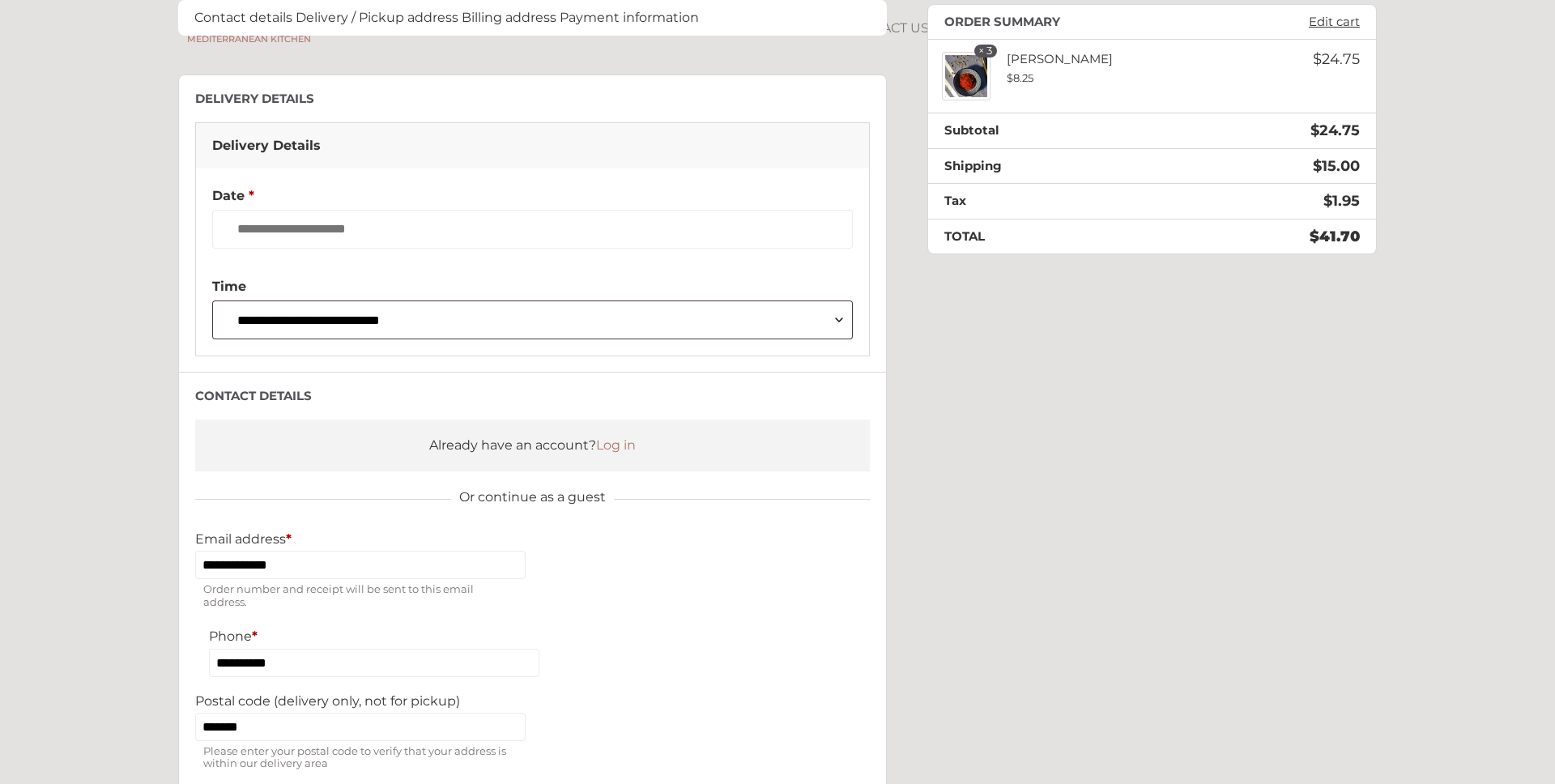
scroll to position [186, 0]
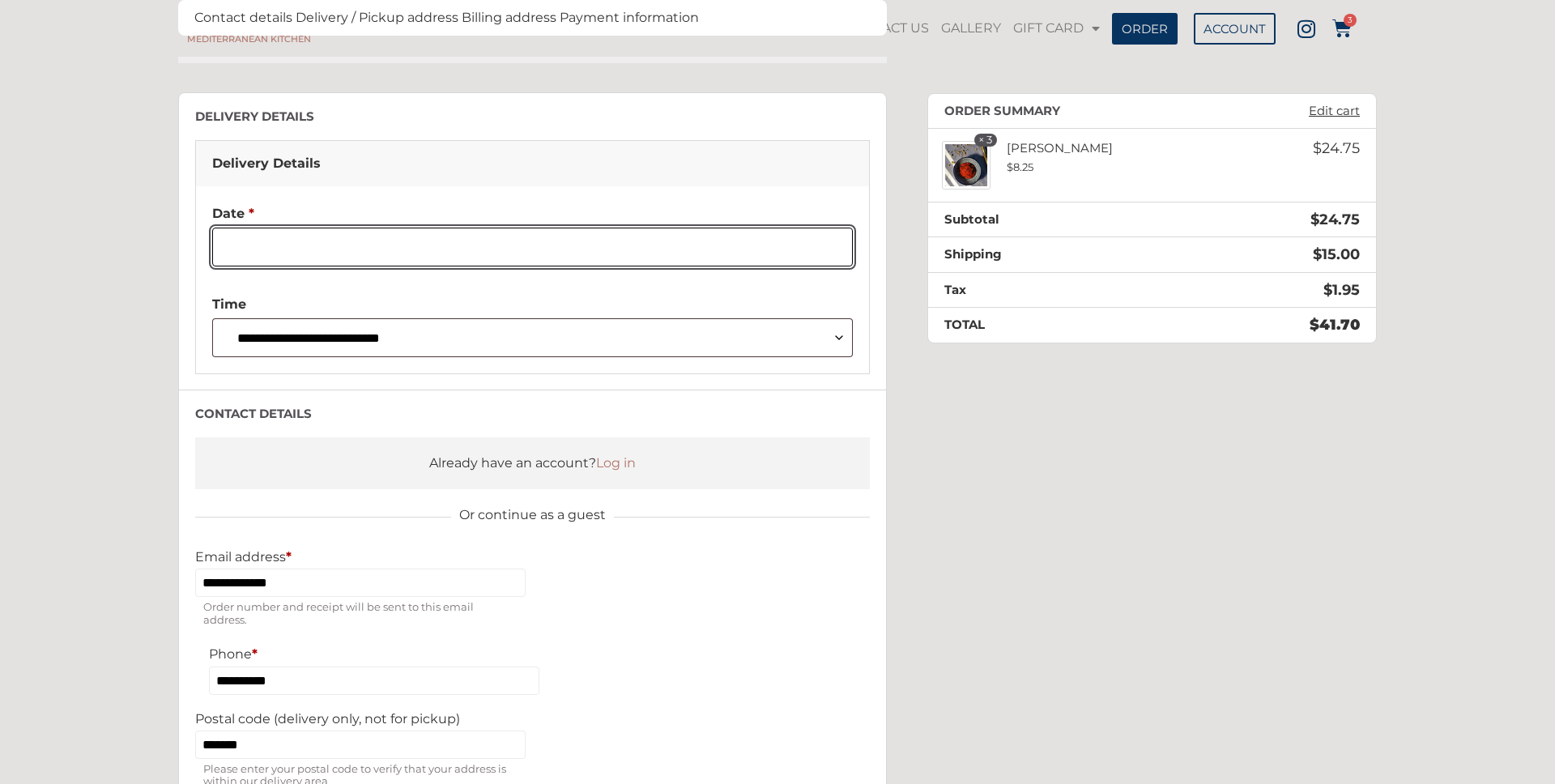
click at [319, 245] on input "Date *" at bounding box center [533, 248] width 641 height 39
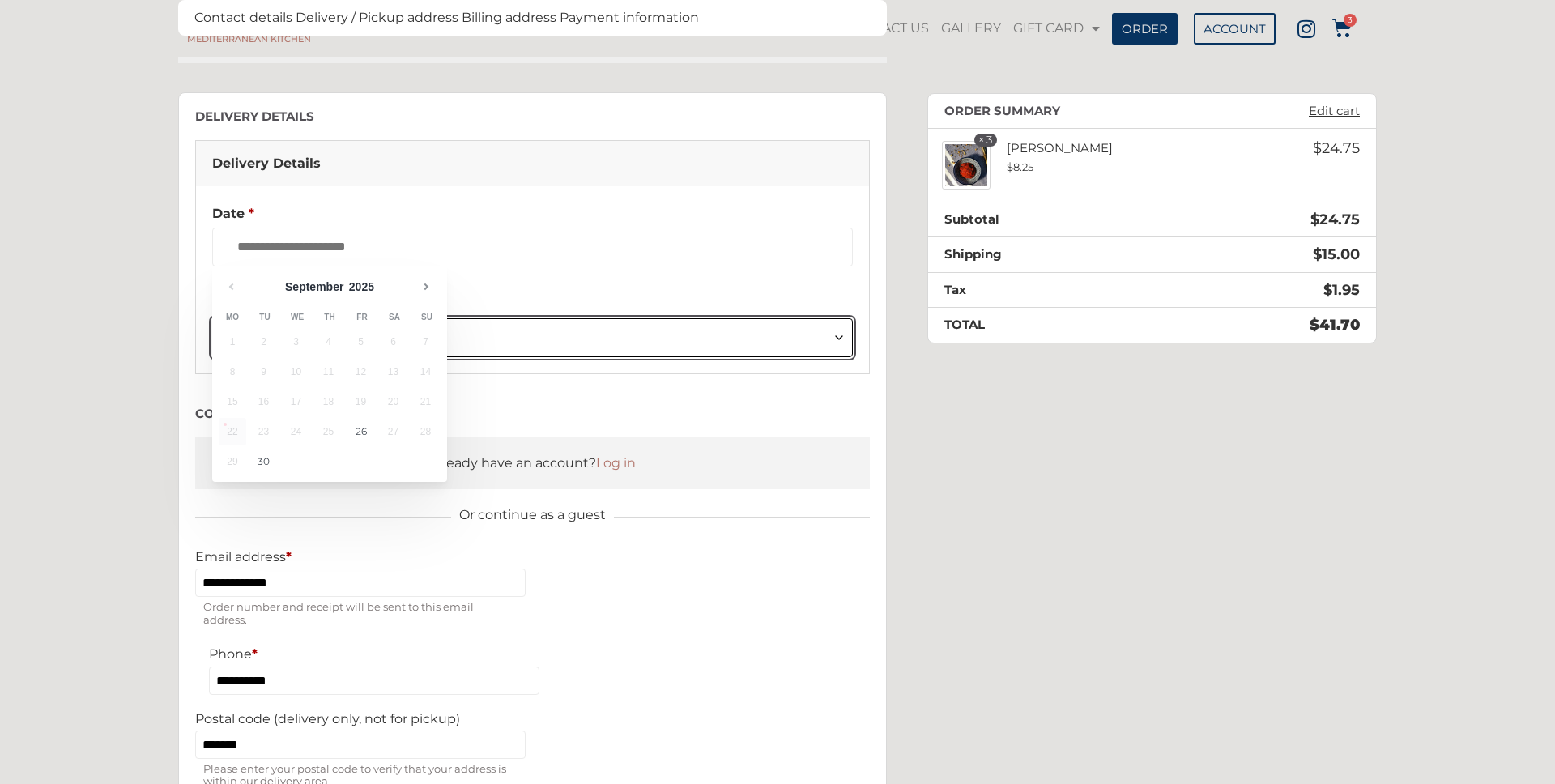
click at [547, 327] on select "**********" at bounding box center [533, 338] width 641 height 39
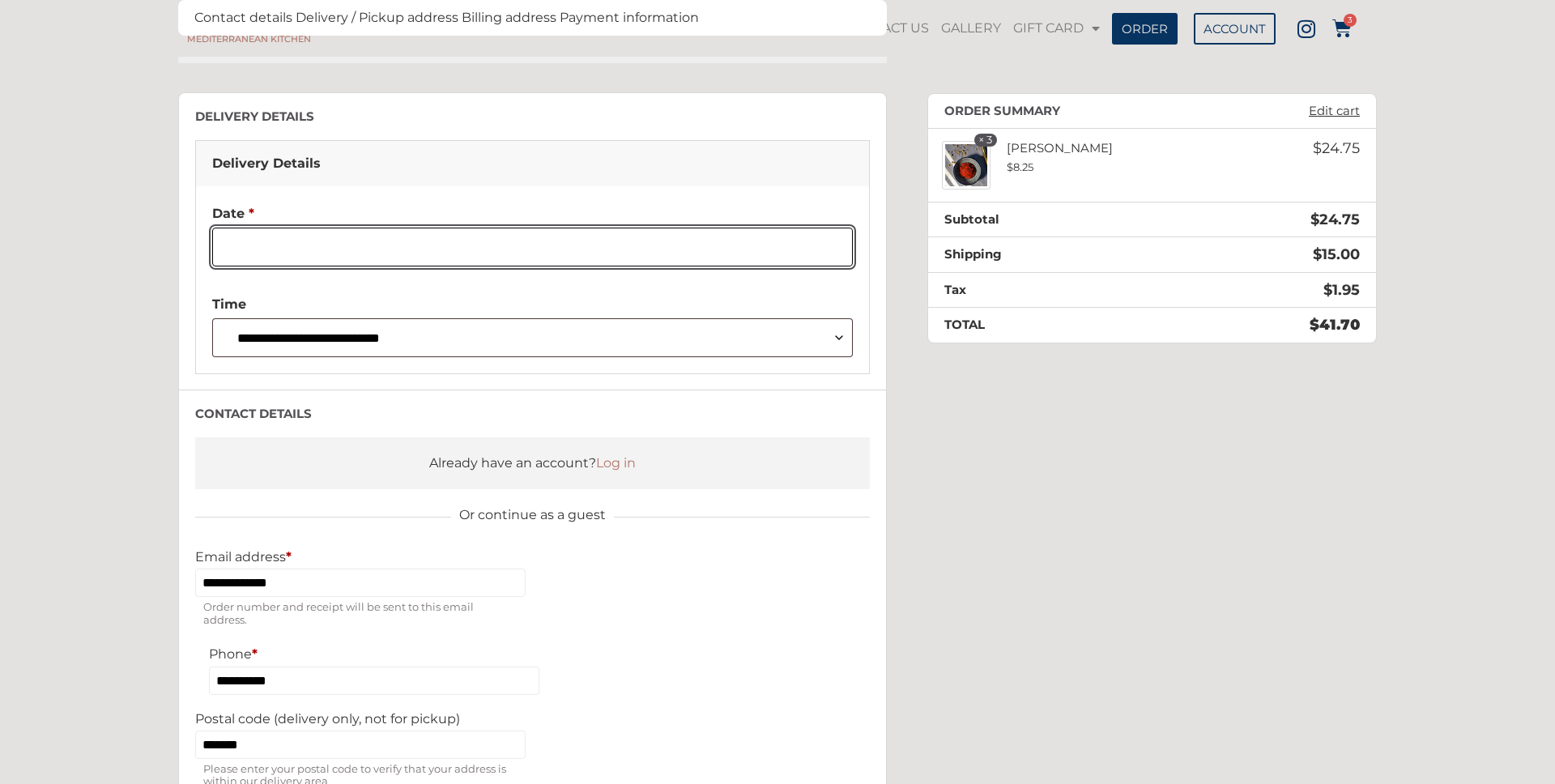
click at [376, 248] on input "Date *" at bounding box center [533, 248] width 641 height 39
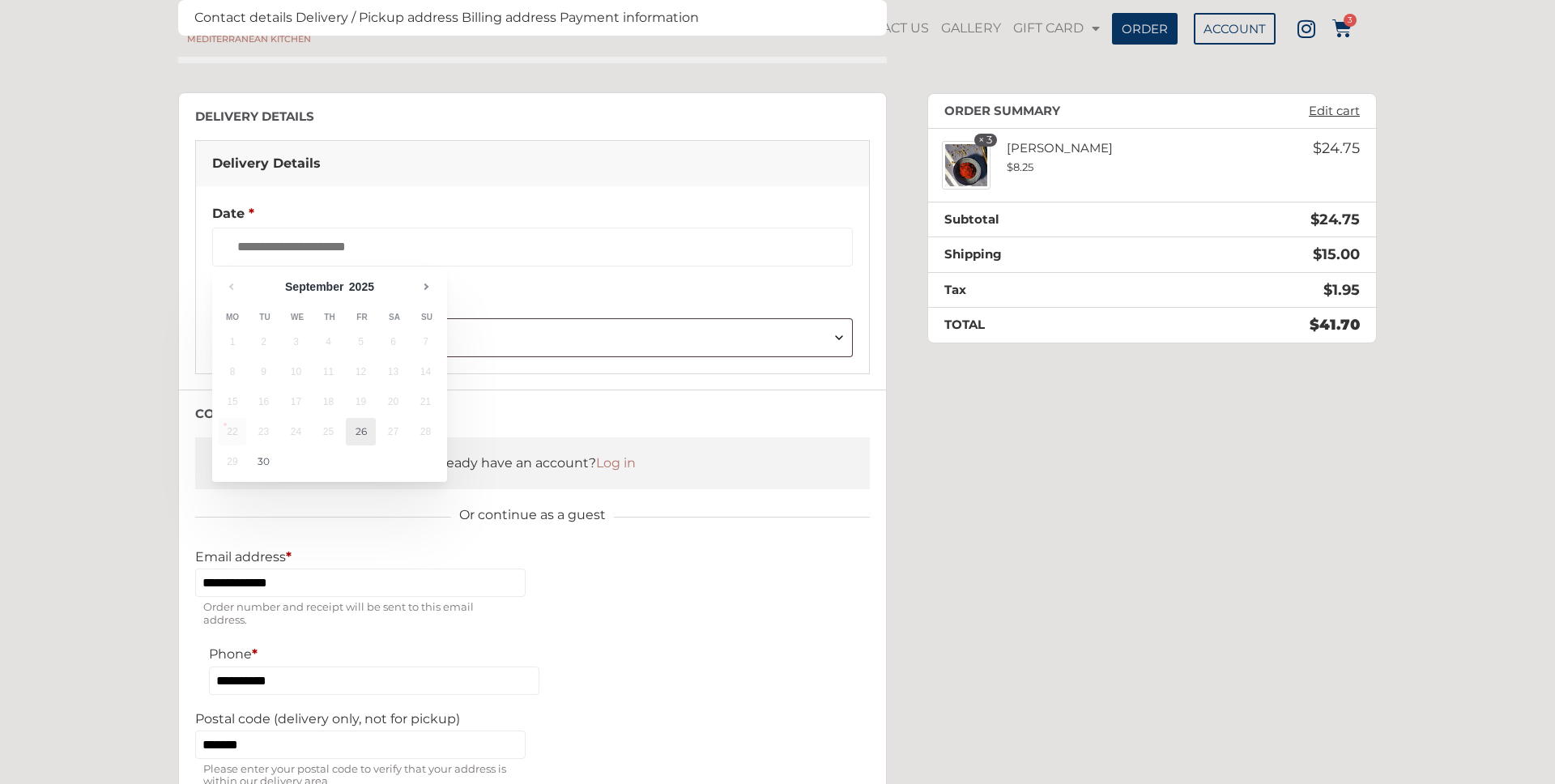
click at [358, 438] on link "26" at bounding box center [361, 431] width 29 height 28
type input "**********"
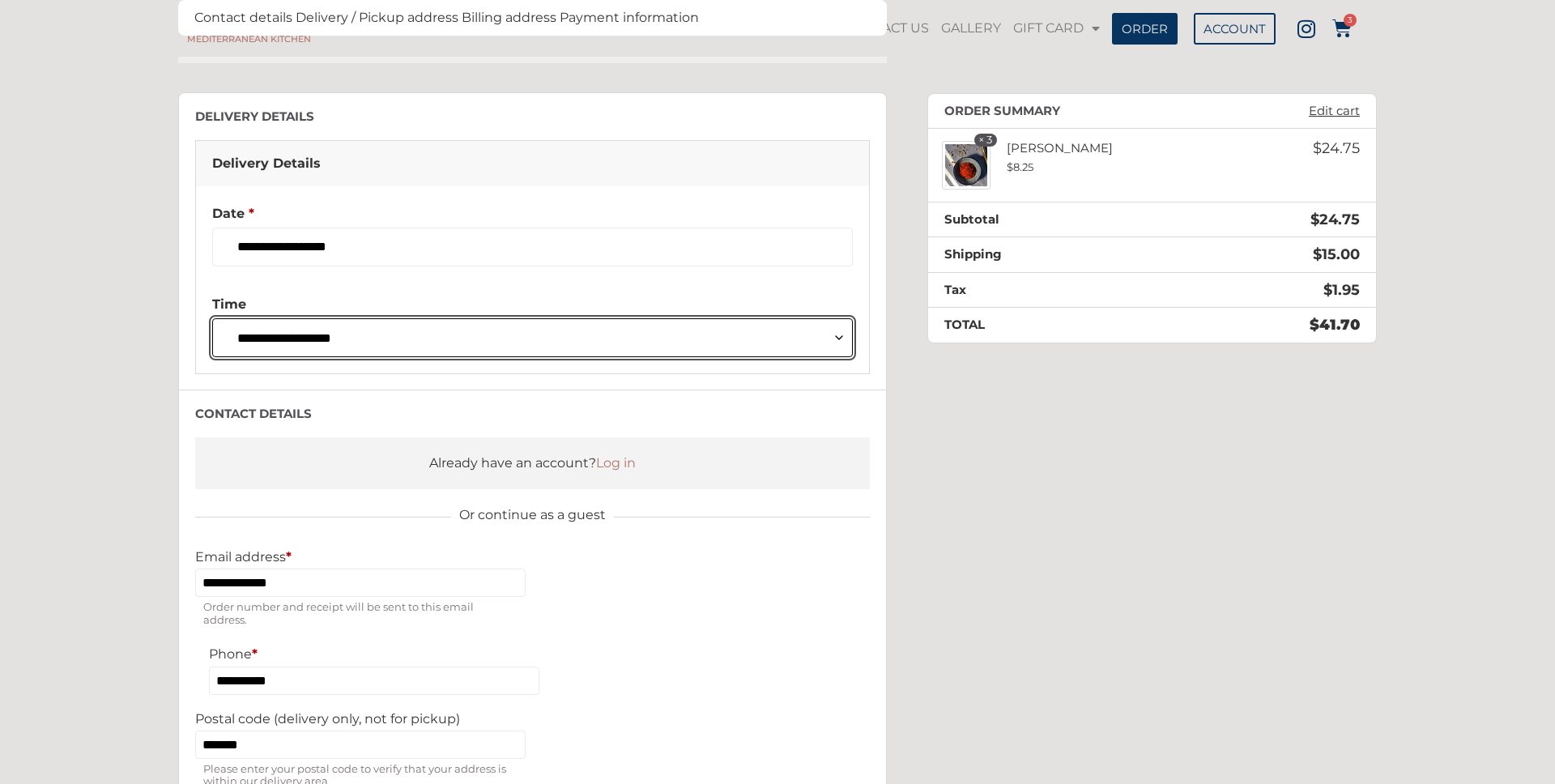
click at [332, 334] on select "**********" at bounding box center [533, 338] width 641 height 39
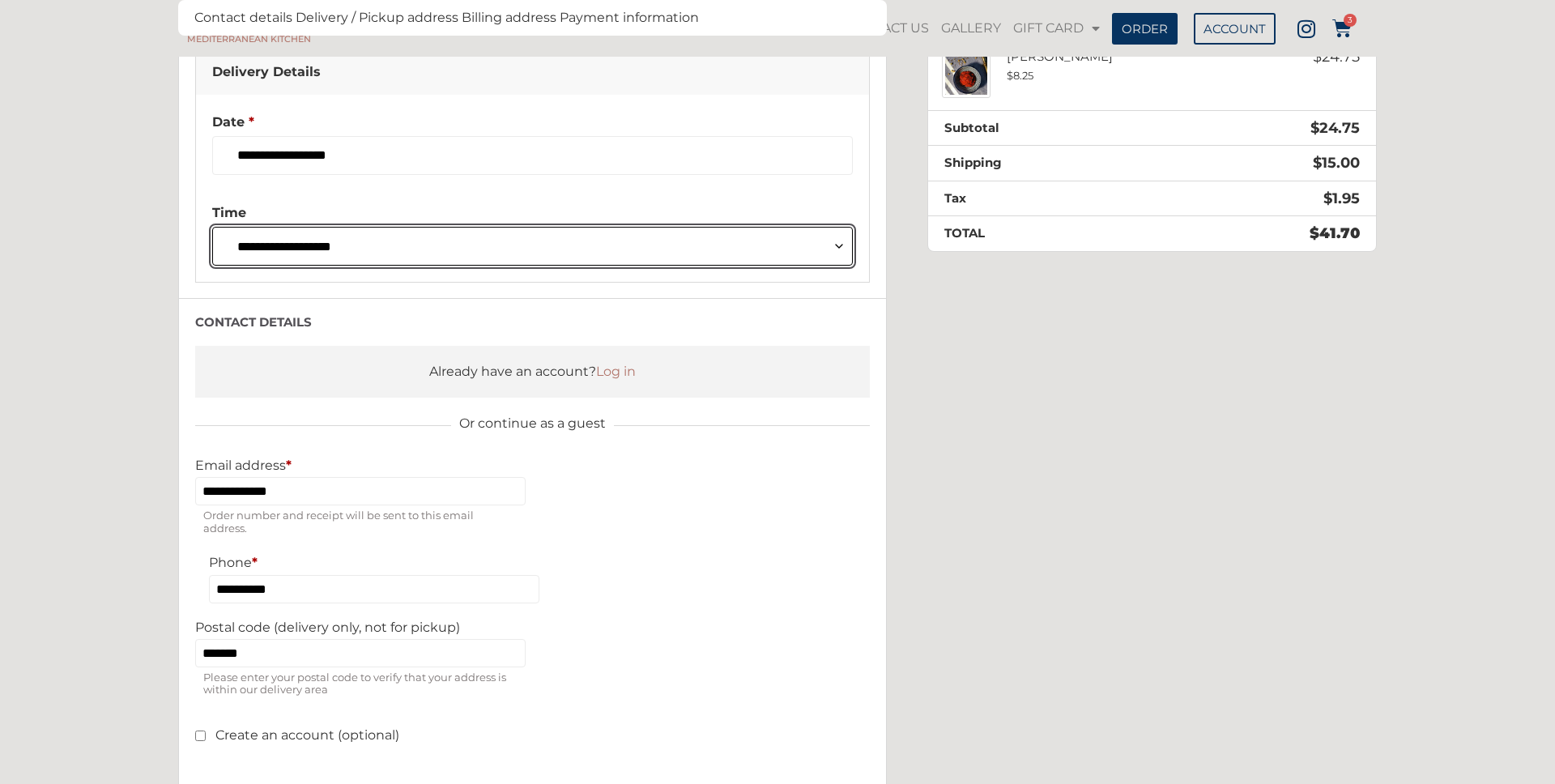
scroll to position [196, 0]
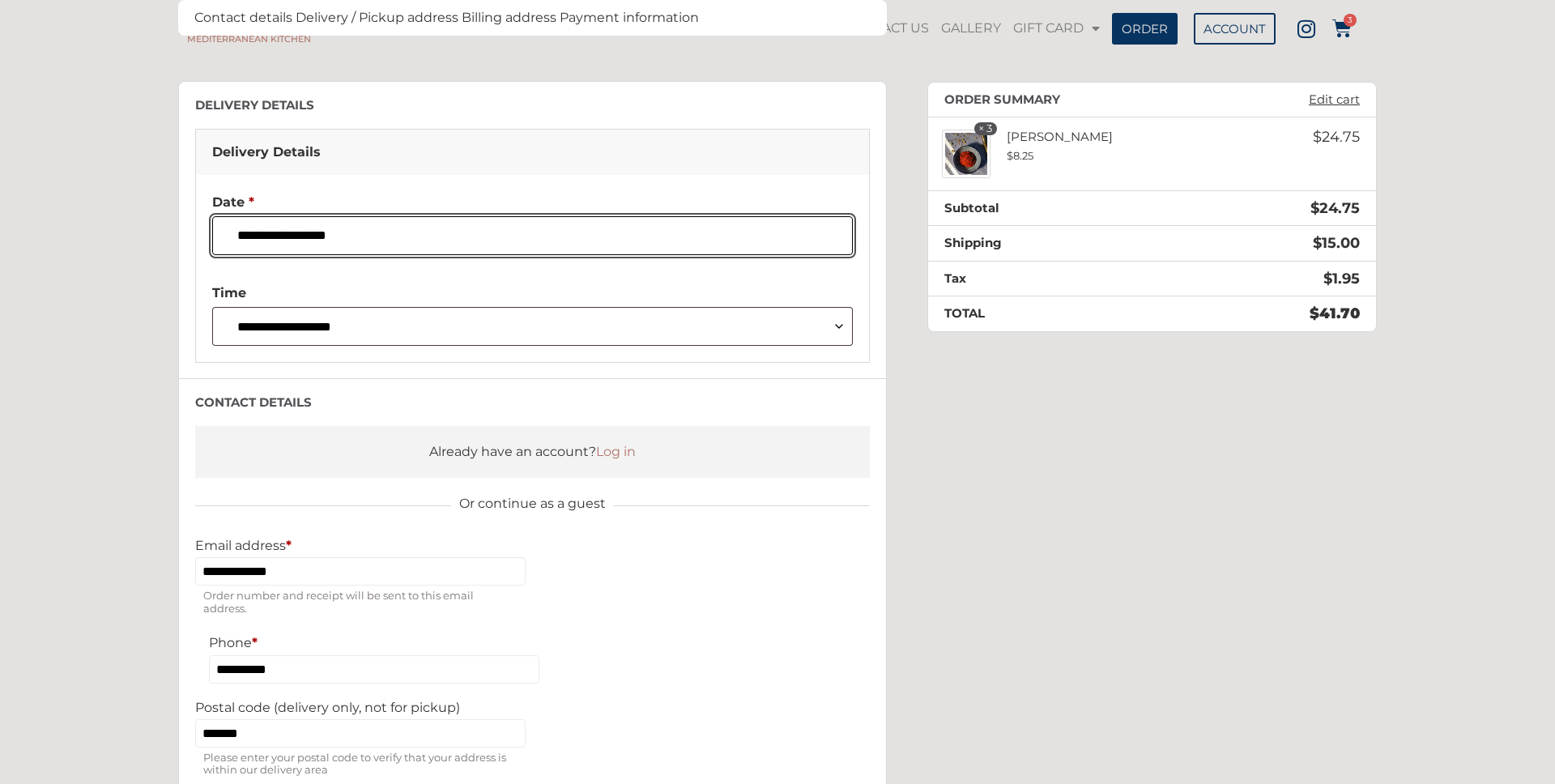
click at [356, 242] on input "**********" at bounding box center [533, 236] width 641 height 39
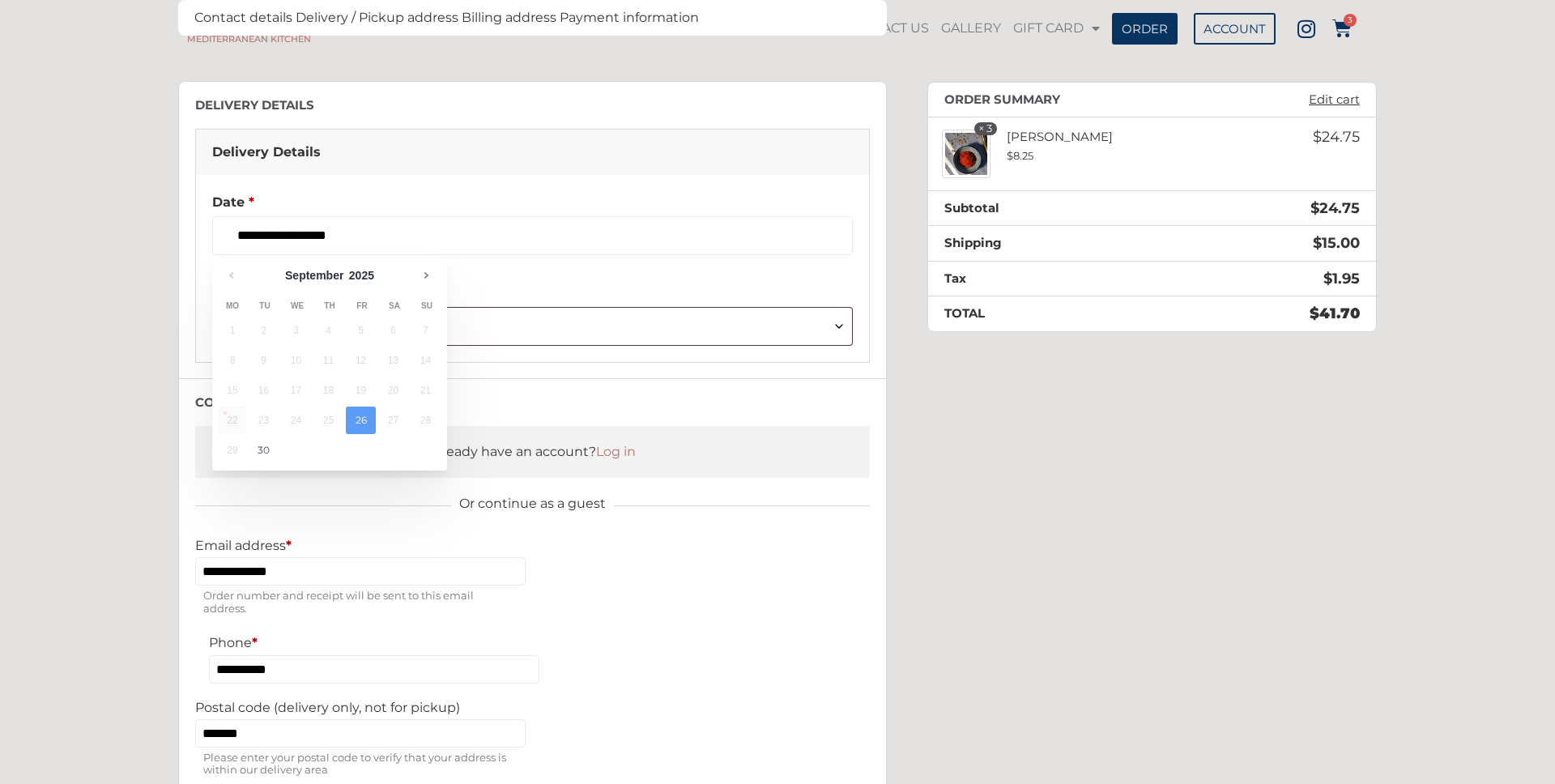
click at [112, 342] on section "**********" at bounding box center [778, 477] width 1555 height 1059
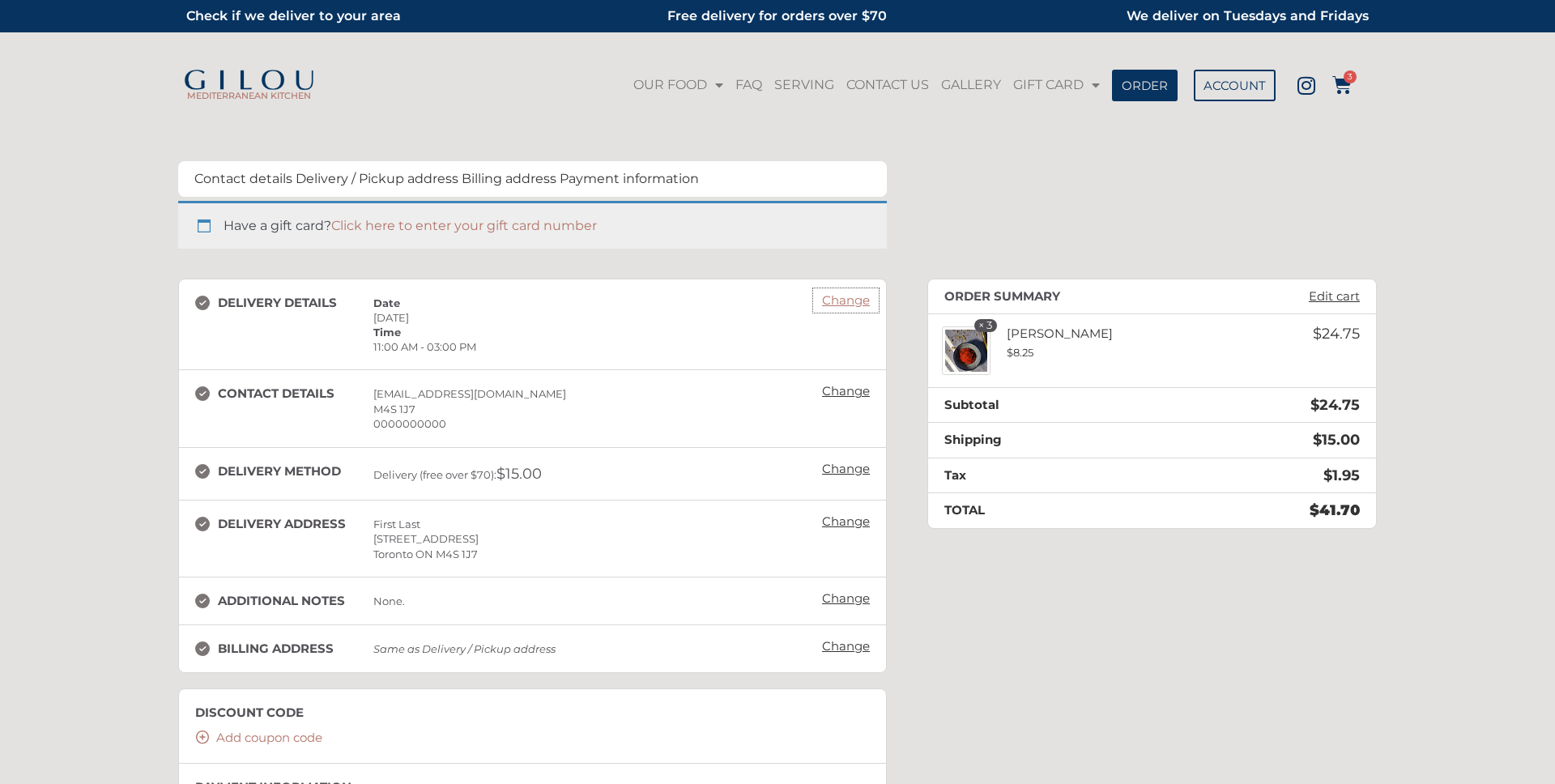
click at [830, 300] on link "Change" at bounding box center [845, 300] width 64 height 23
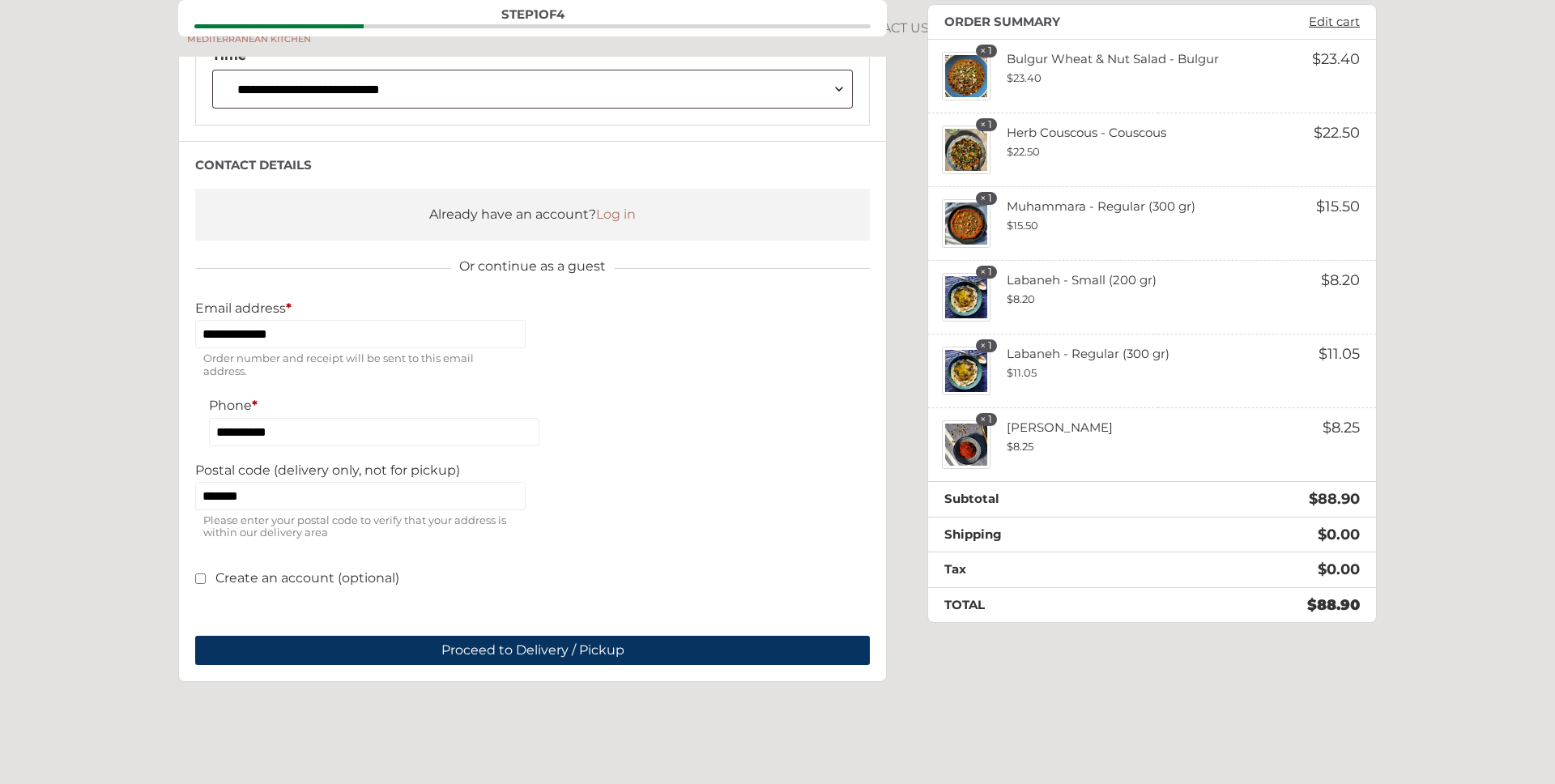
scroll to position [453, 0]
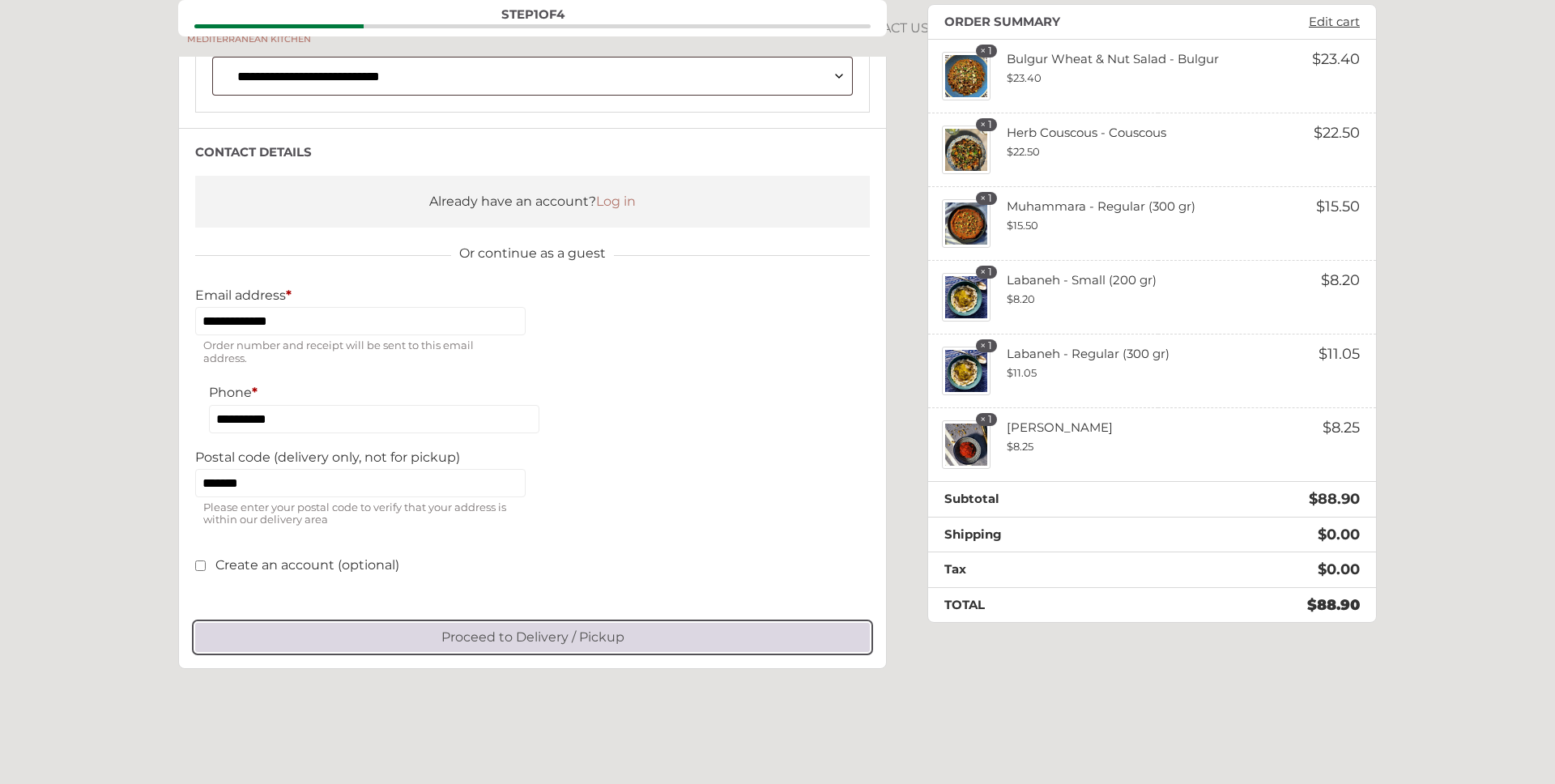
click at [581, 642] on button "Proceed to Delivery / Pickup" at bounding box center [533, 638] width 674 height 29
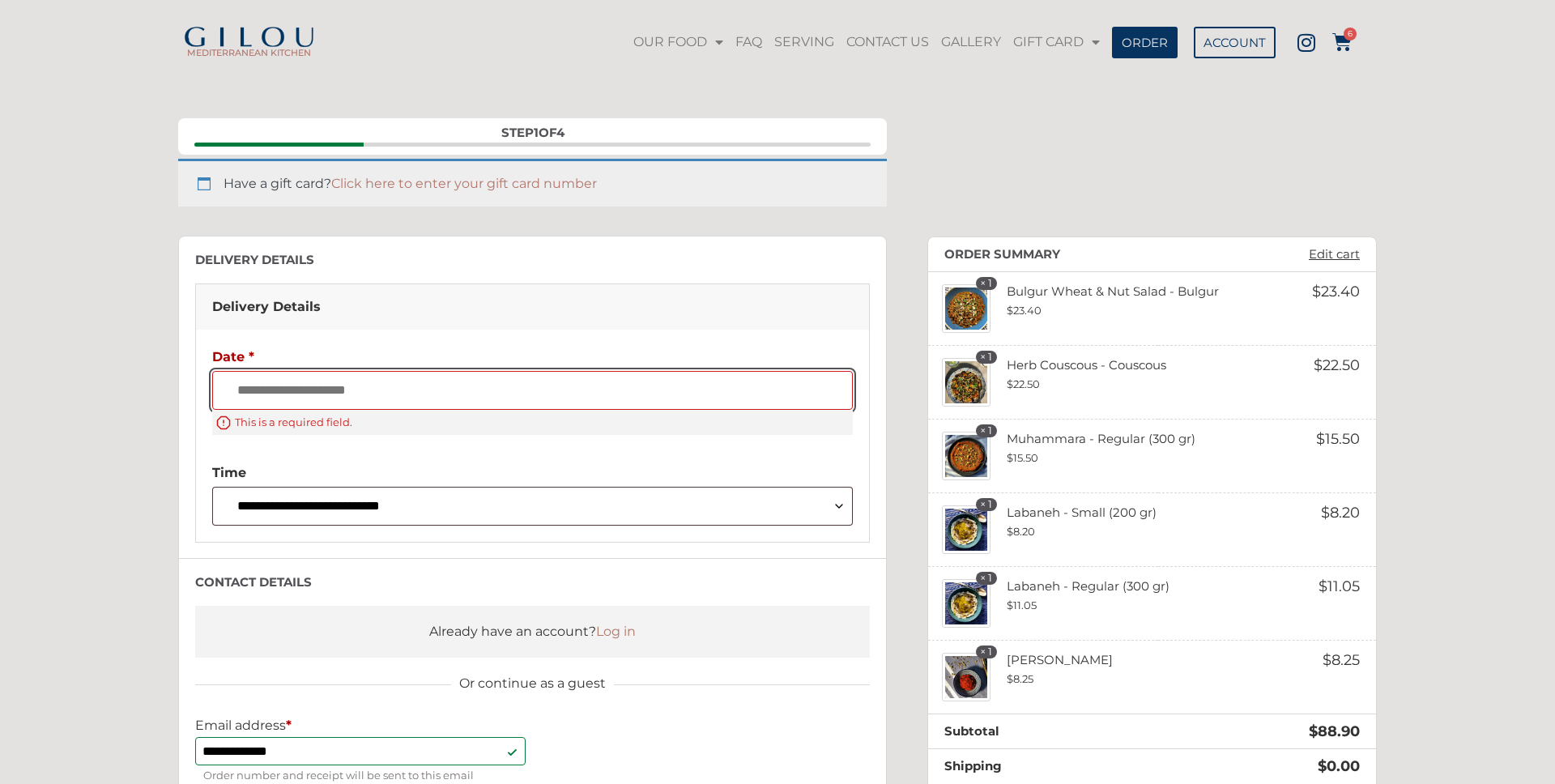
scroll to position [41, 0]
click at [358, 394] on input "Date *" at bounding box center [533, 392] width 641 height 39
click at [374, 384] on input "Date *" at bounding box center [533, 392] width 641 height 39
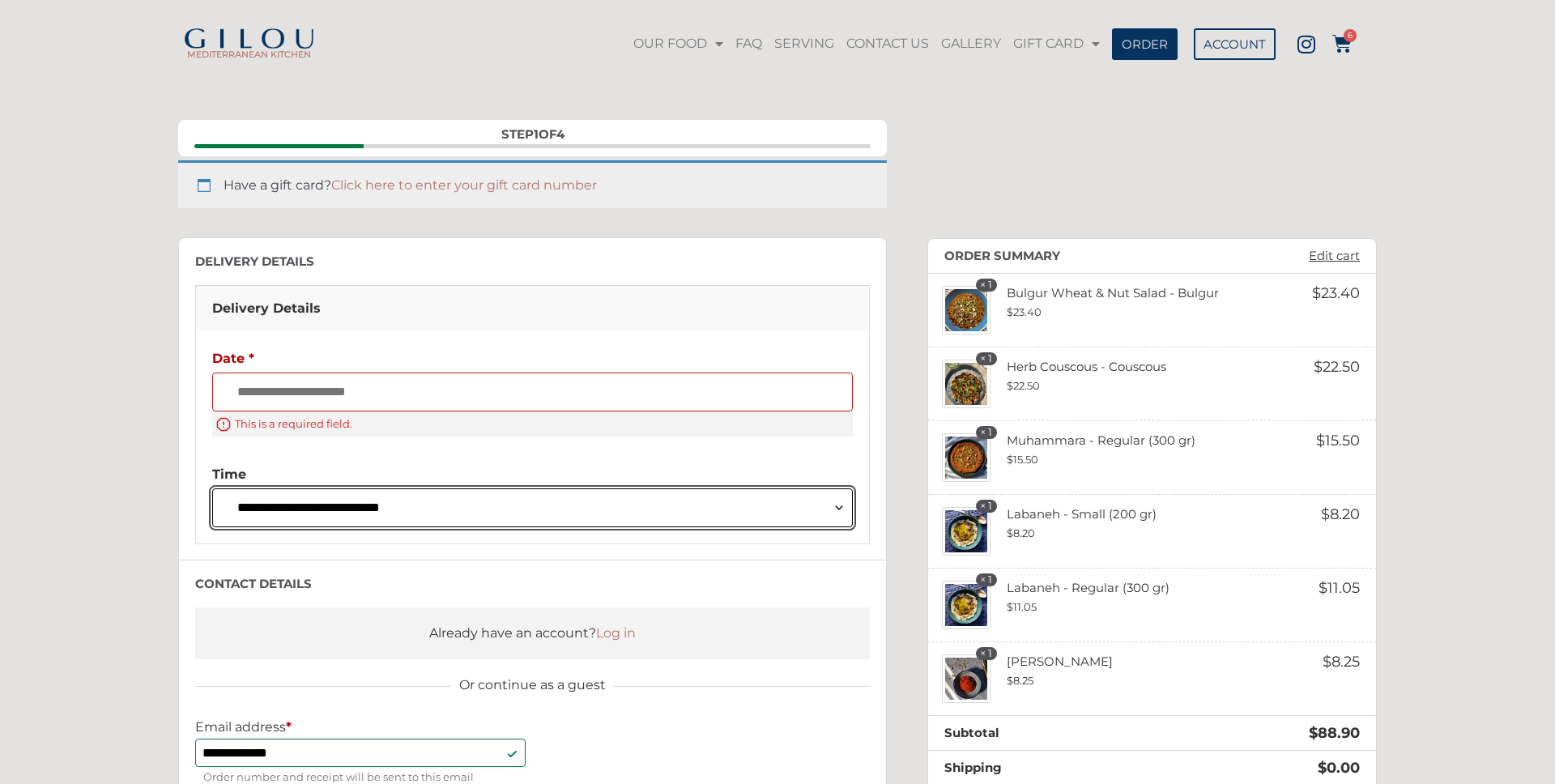
click at [354, 500] on select "**********" at bounding box center [533, 508] width 641 height 39
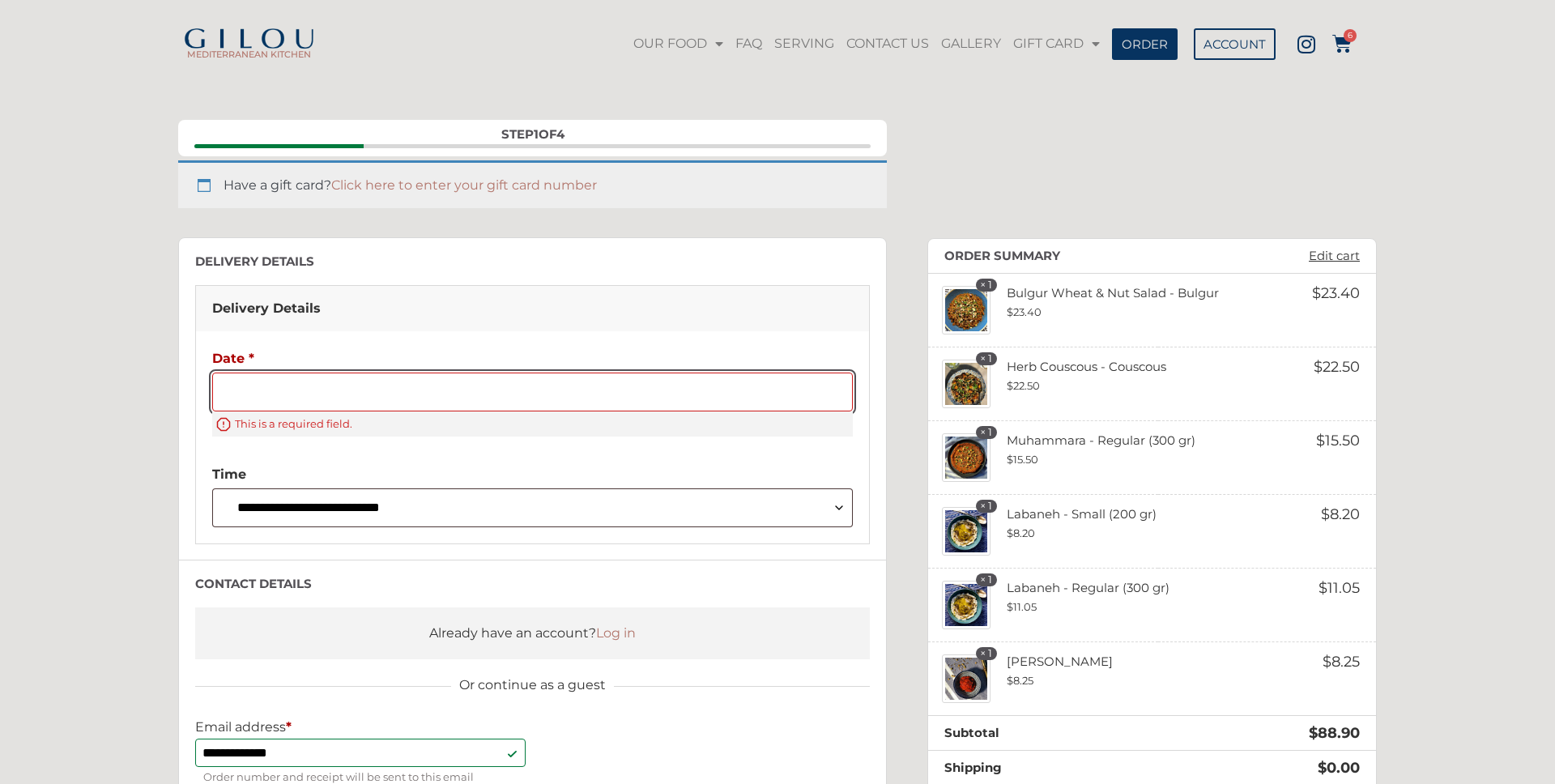
click at [349, 397] on input "Date *" at bounding box center [533, 392] width 641 height 39
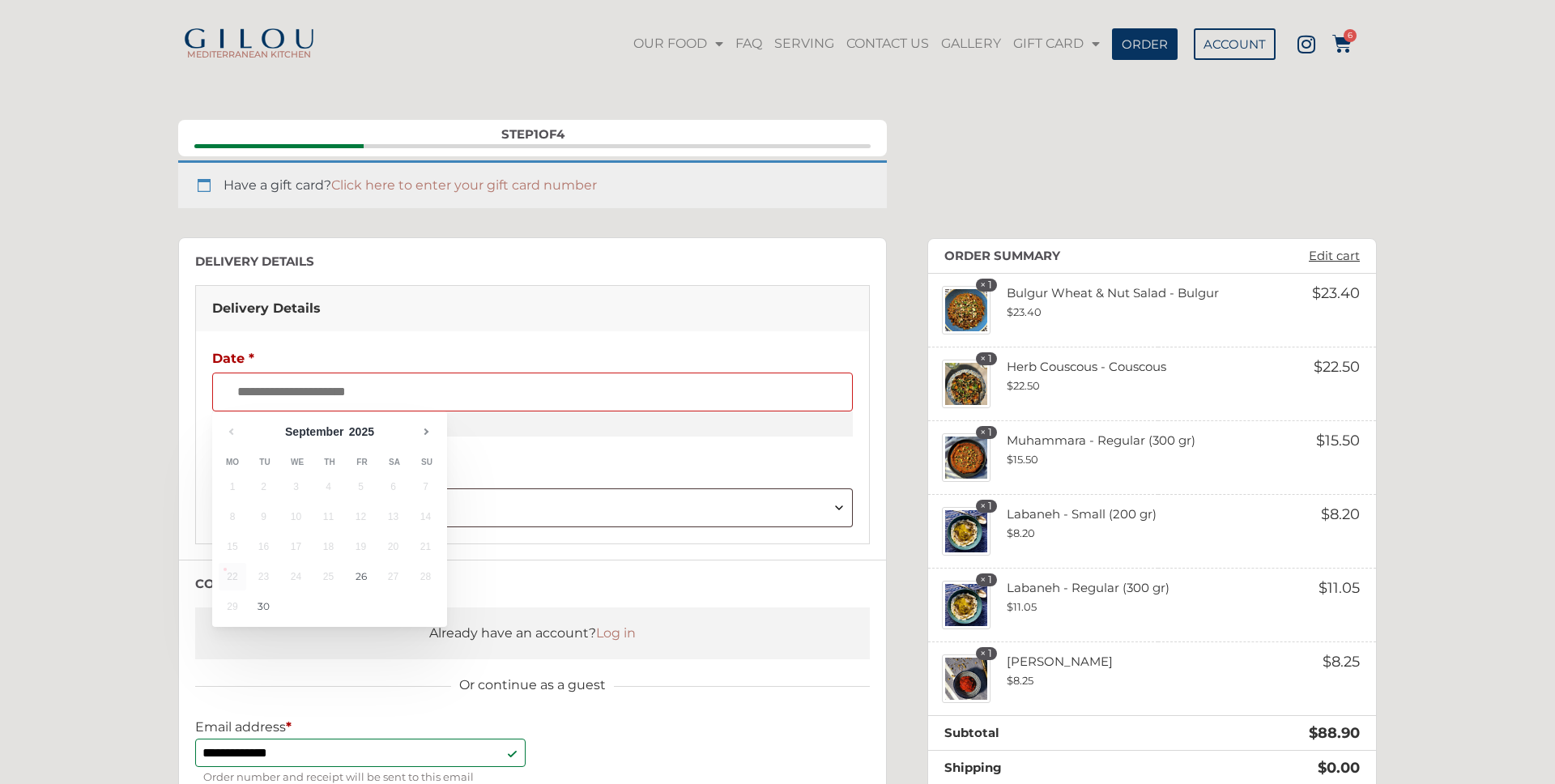
click at [263, 598] on link "30" at bounding box center [263, 606] width 29 height 28
type input "**********"
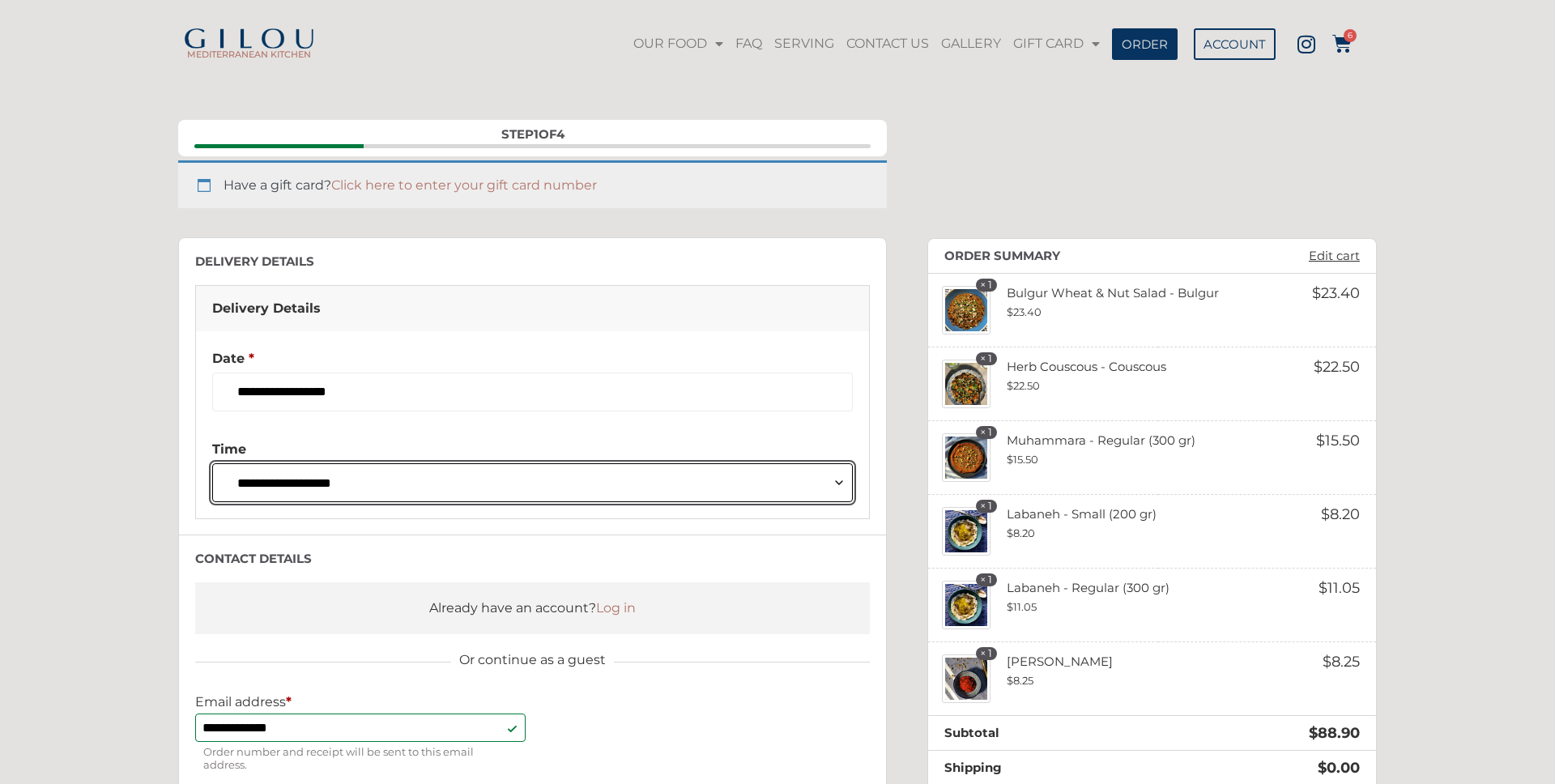
click at [346, 484] on select "**********" at bounding box center [533, 482] width 641 height 39
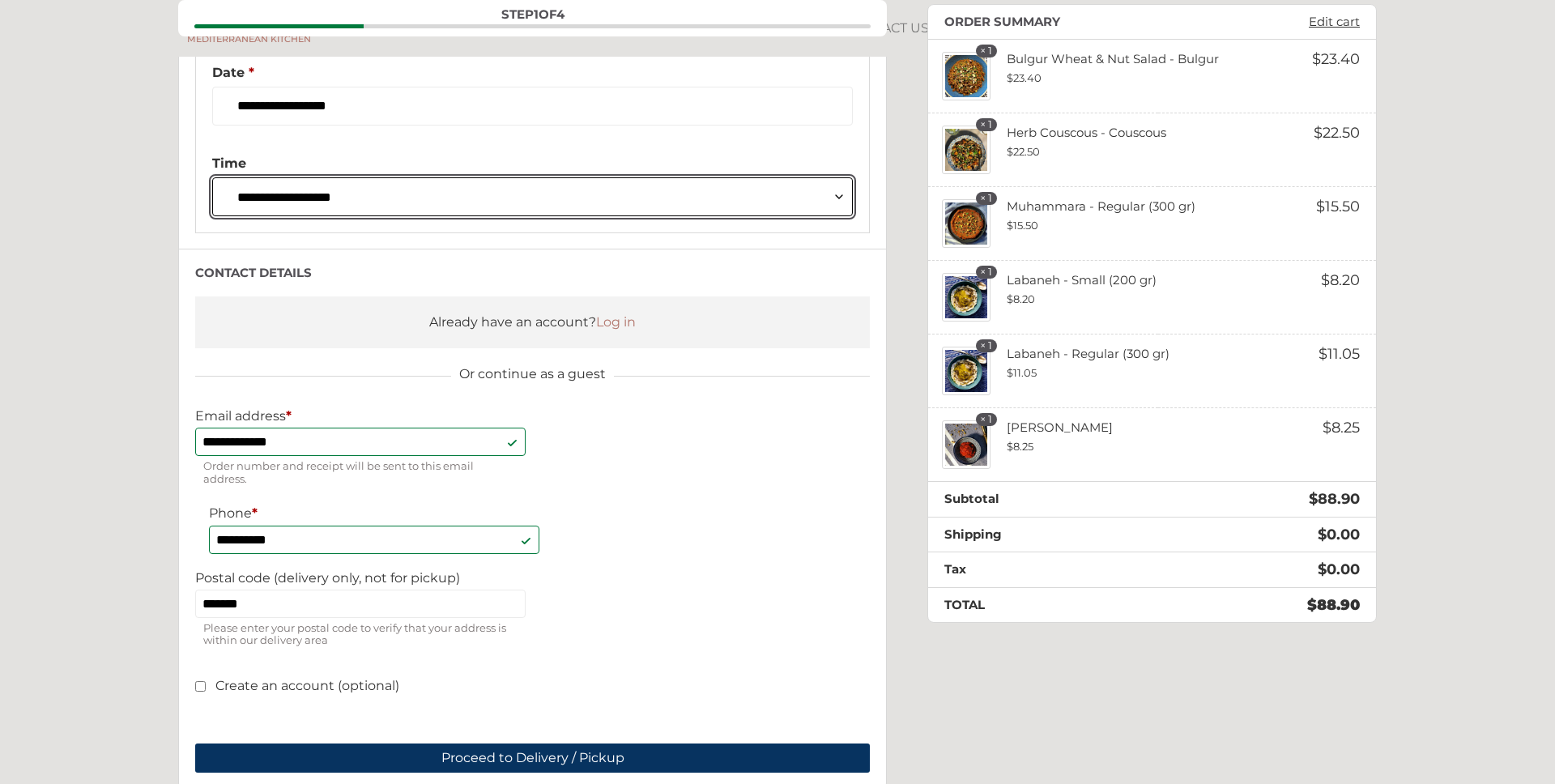
scroll to position [398, 0]
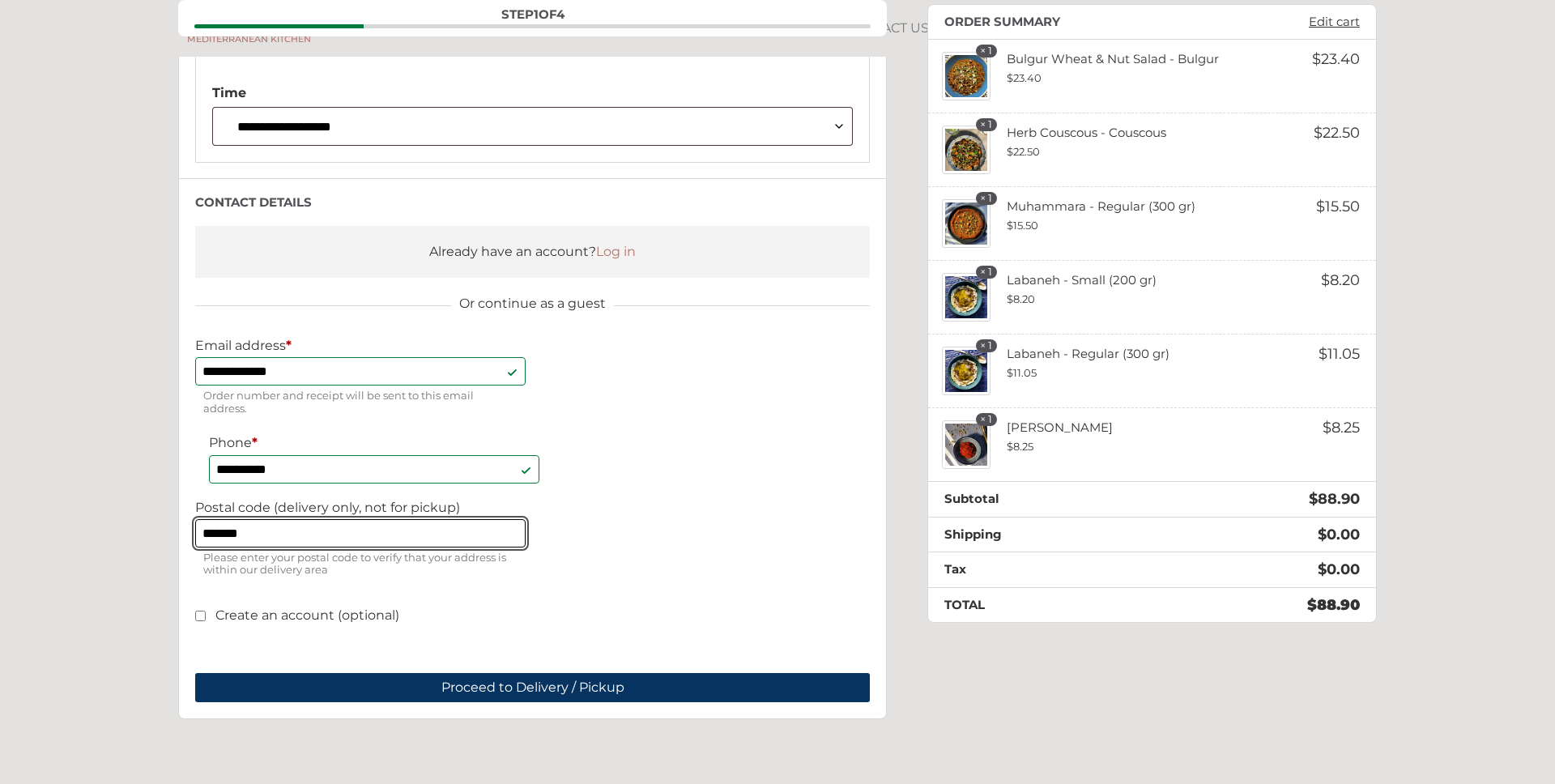
click at [269, 538] on input "*******" at bounding box center [361, 532] width 330 height 28
click at [679, 513] on div "**********" at bounding box center [533, 468] width 674 height 259
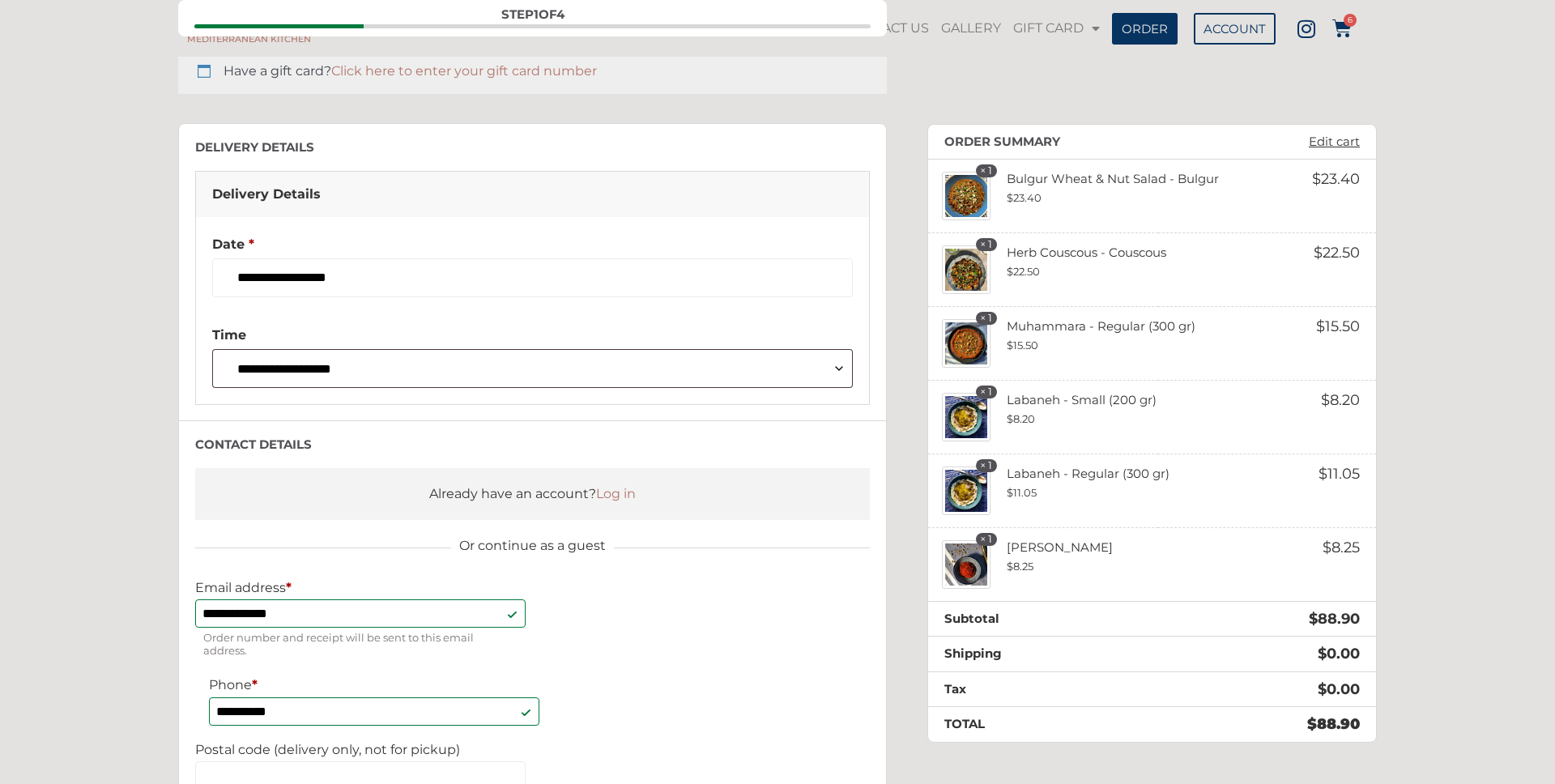
scroll to position [153, 0]
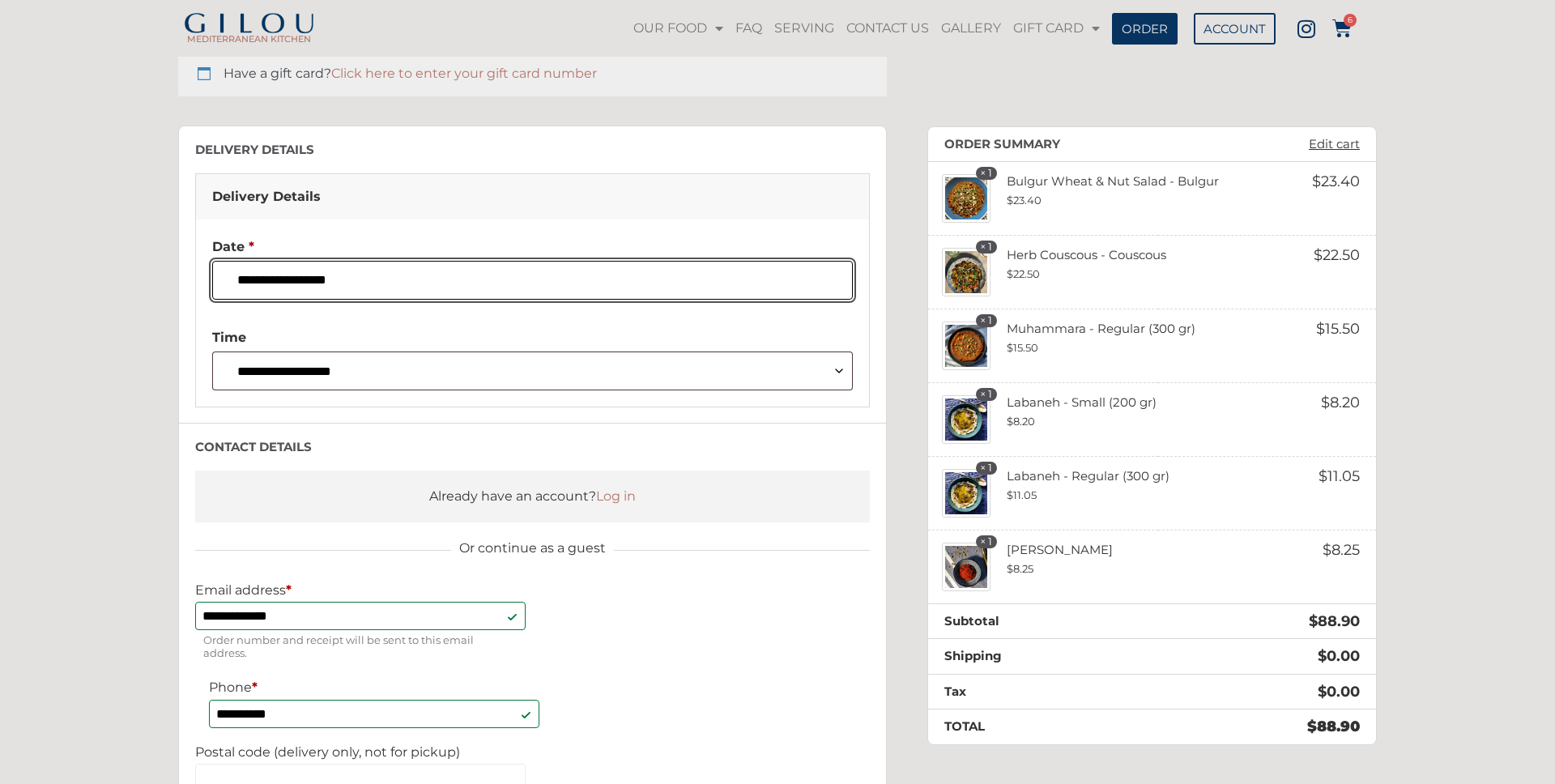
click at [296, 283] on input "**********" at bounding box center [533, 280] width 641 height 39
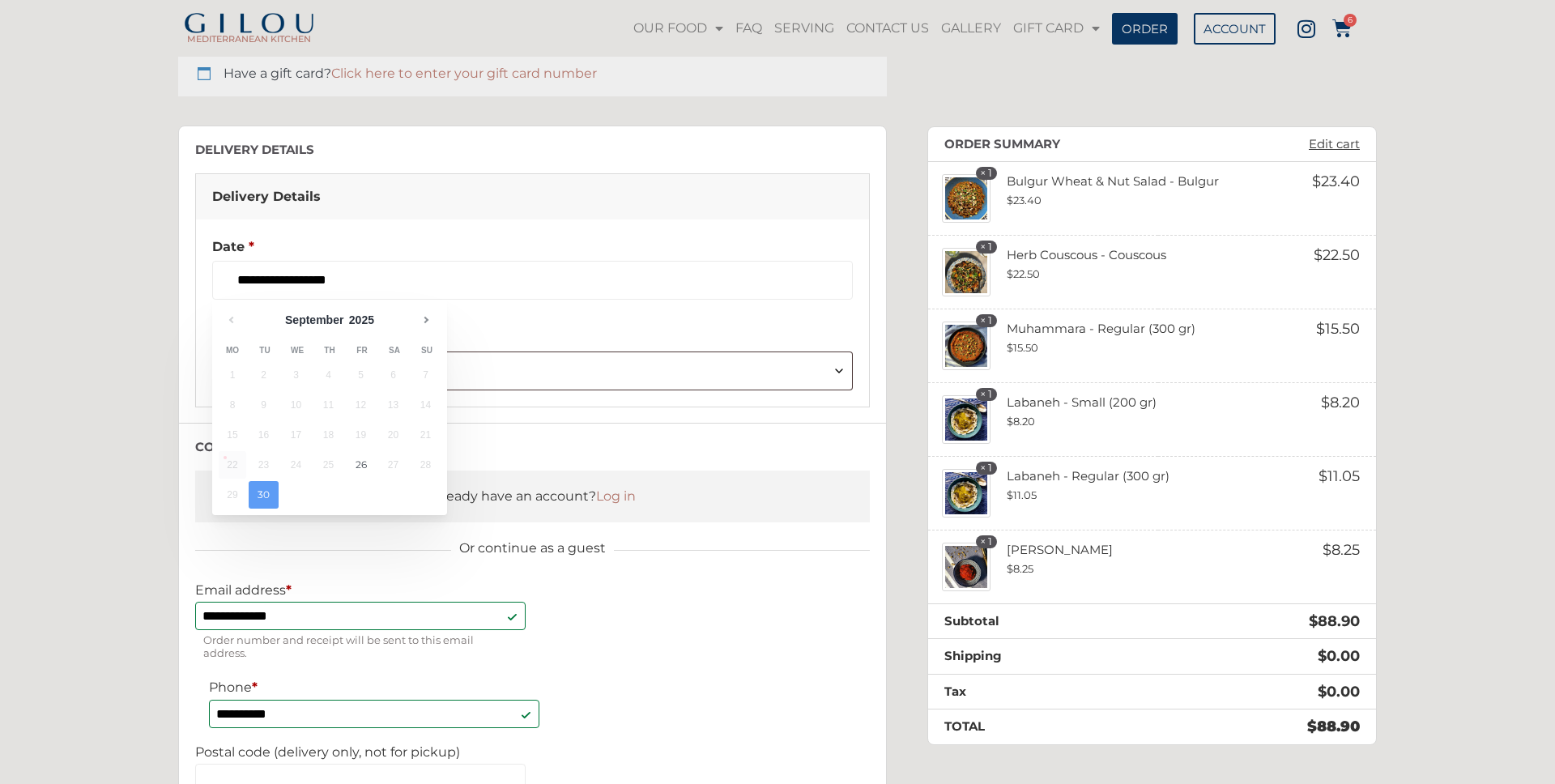
click at [372, 228] on div "**********" at bounding box center [532, 272] width 673 height 106
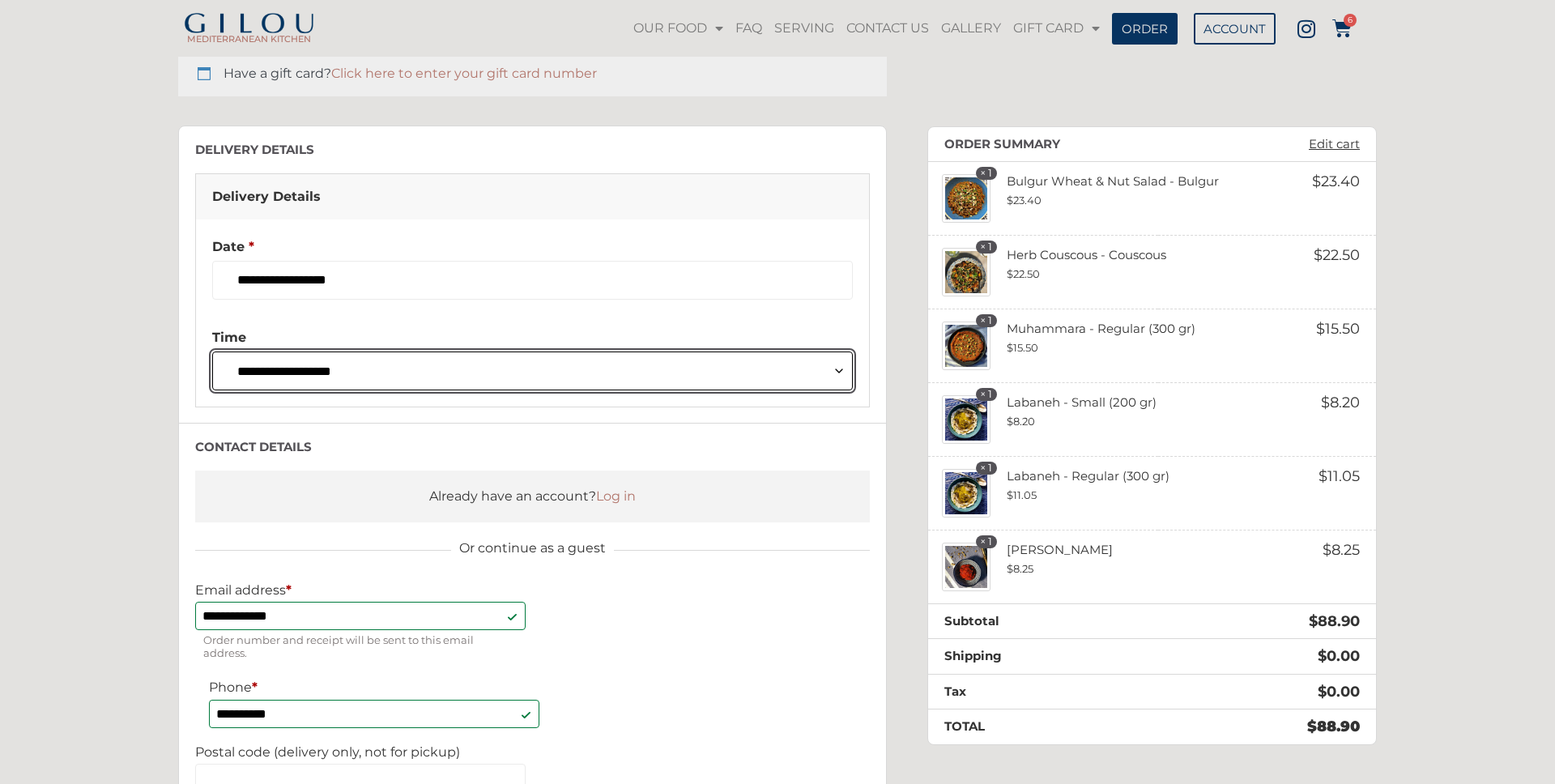
click at [319, 374] on select "**********" at bounding box center [533, 371] width 641 height 39
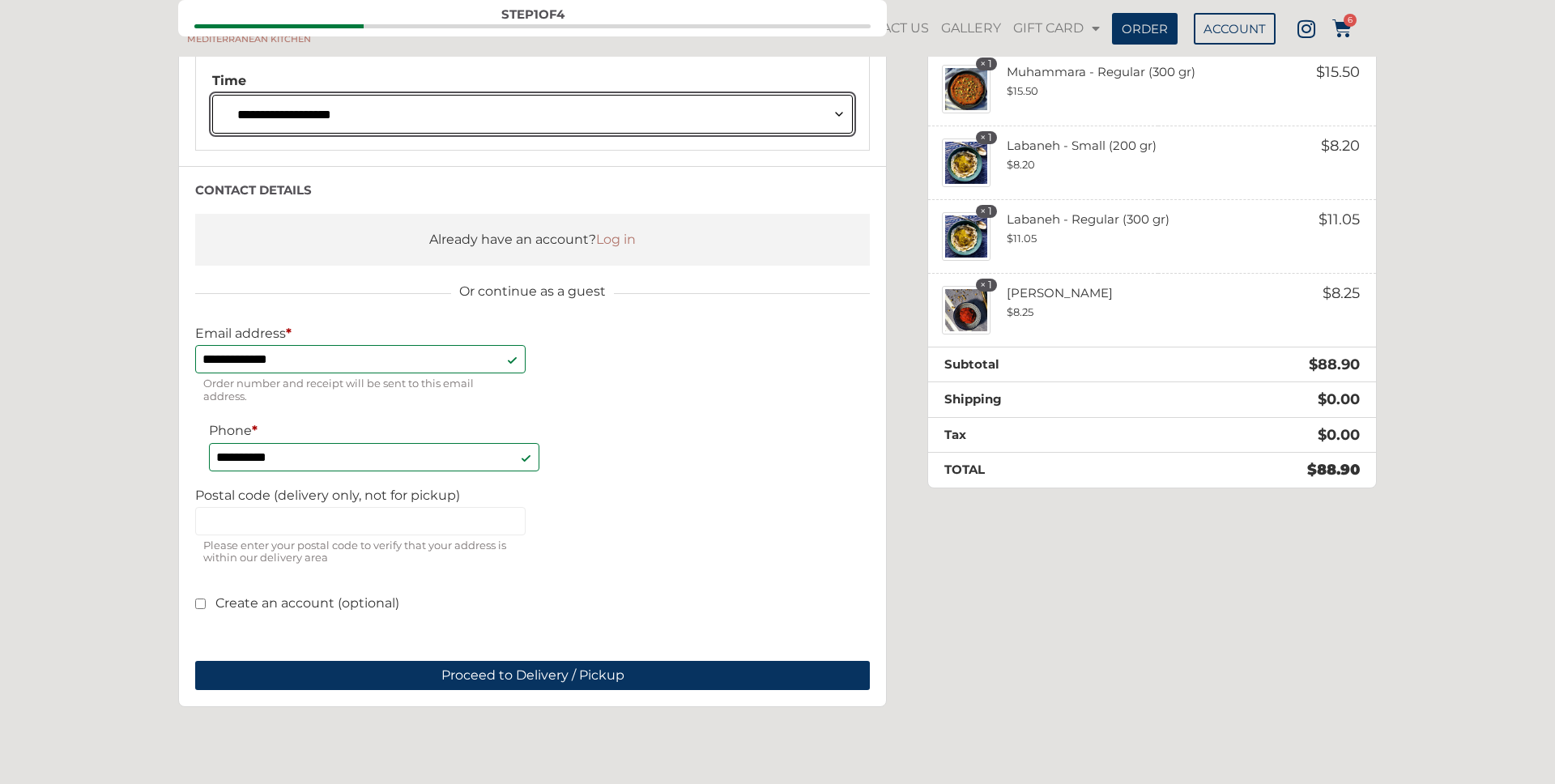
scroll to position [424, 0]
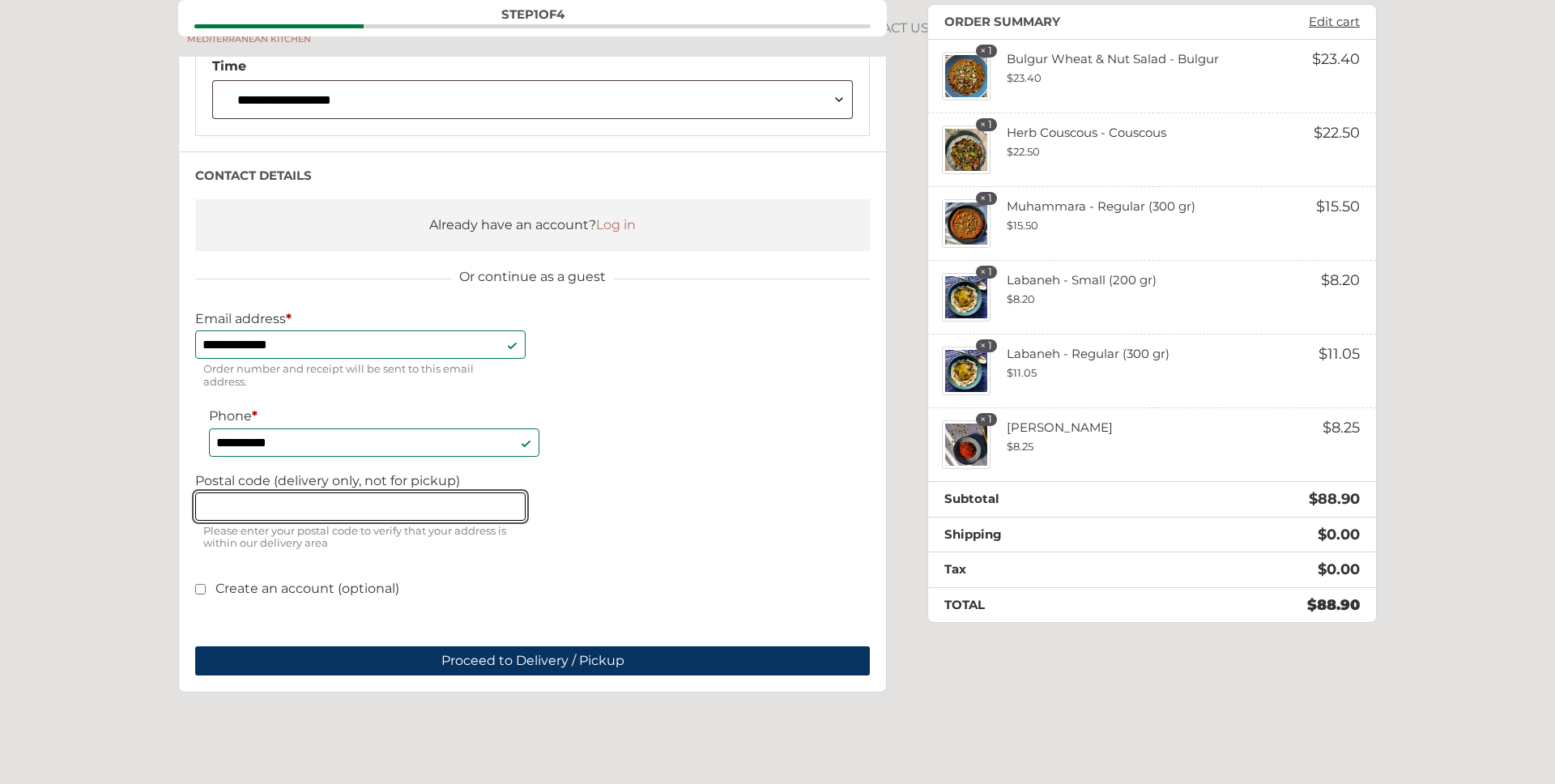
click at [293, 504] on input "Postal code (delivery only, not for pickup)" at bounding box center [361, 506] width 330 height 28
click at [324, 507] on input "*******" at bounding box center [361, 506] width 330 height 28
type input "*******"
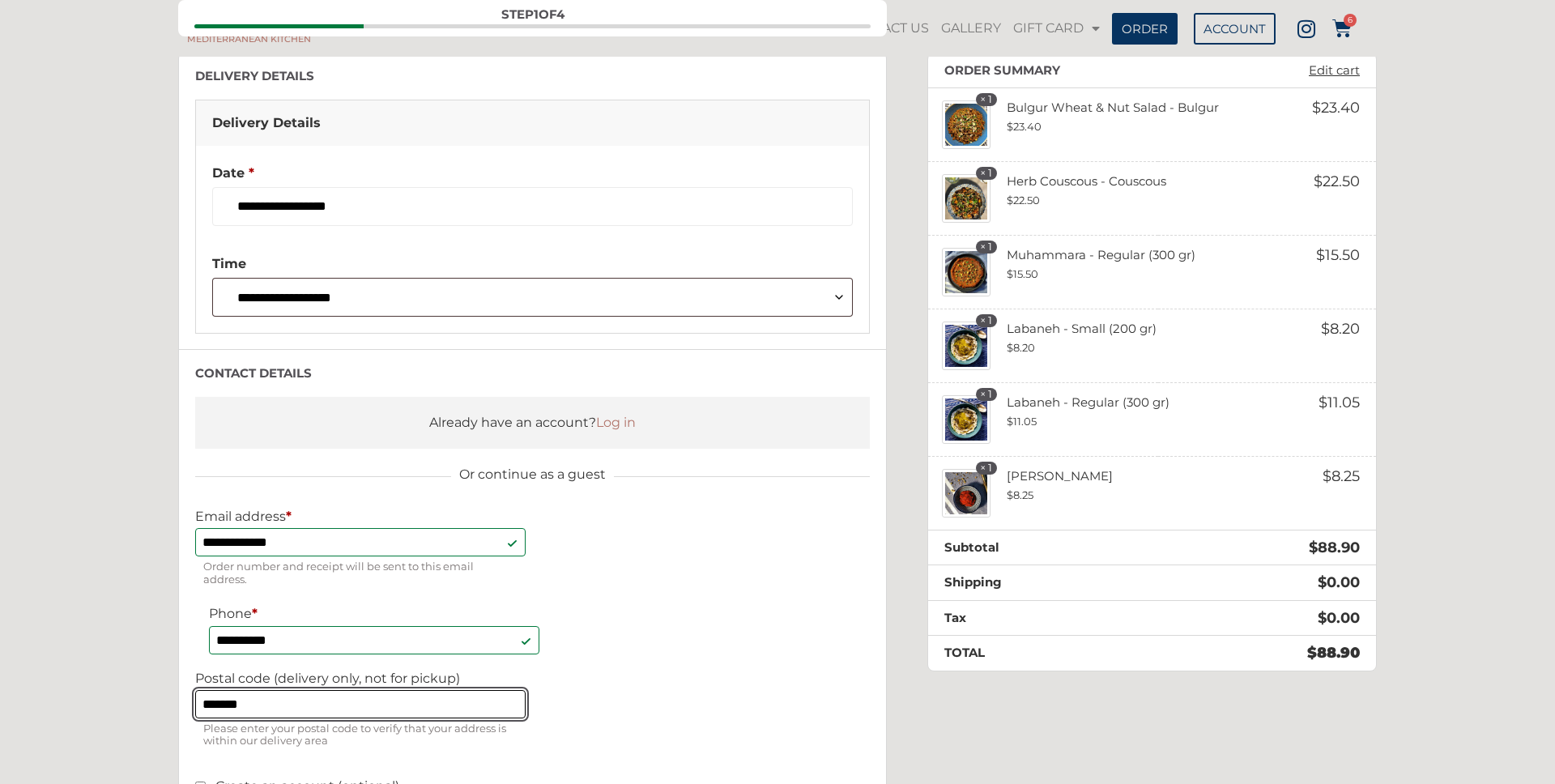
scroll to position [225, 0]
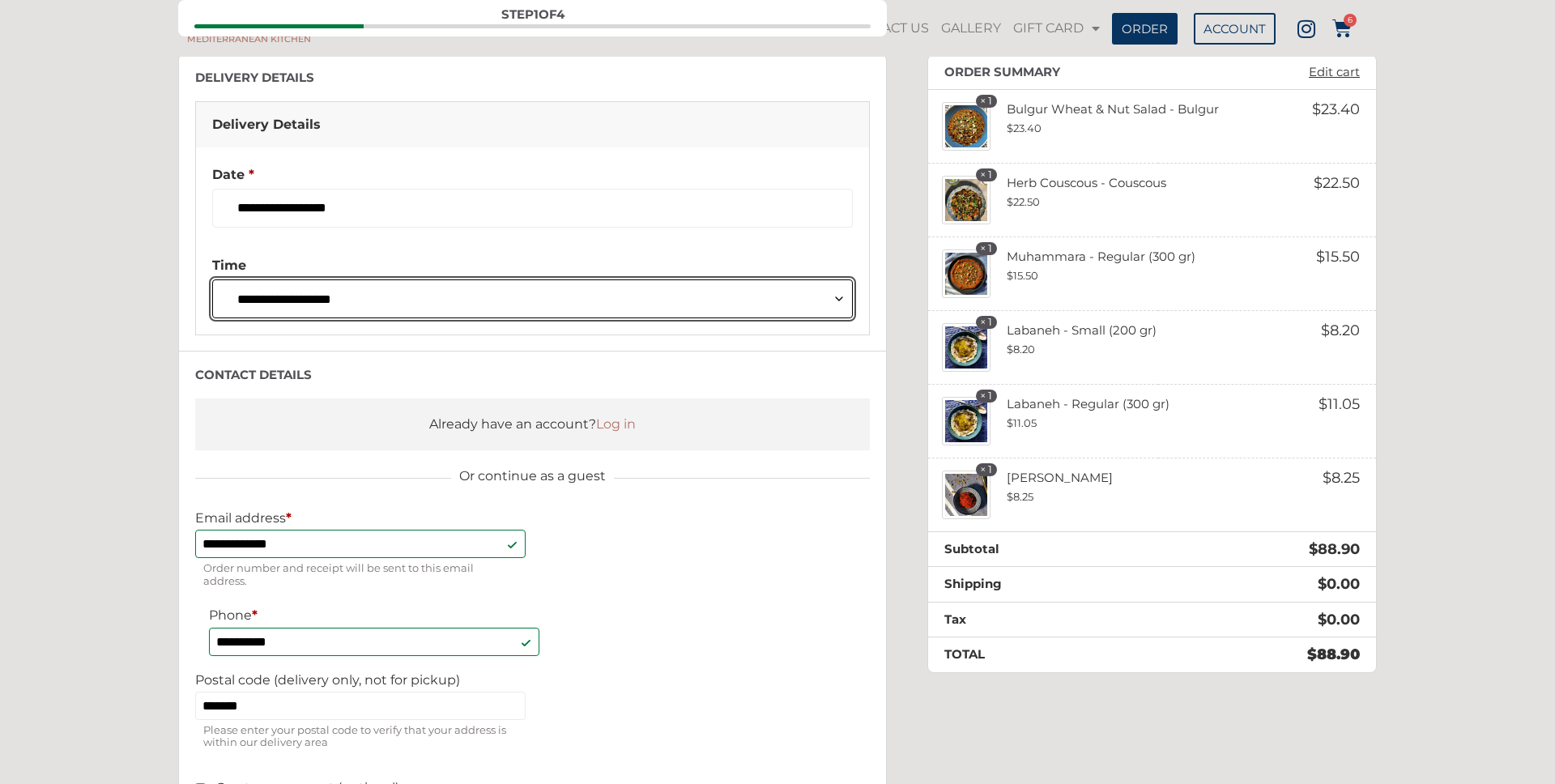
click at [426, 301] on select "**********" at bounding box center [533, 299] width 641 height 39
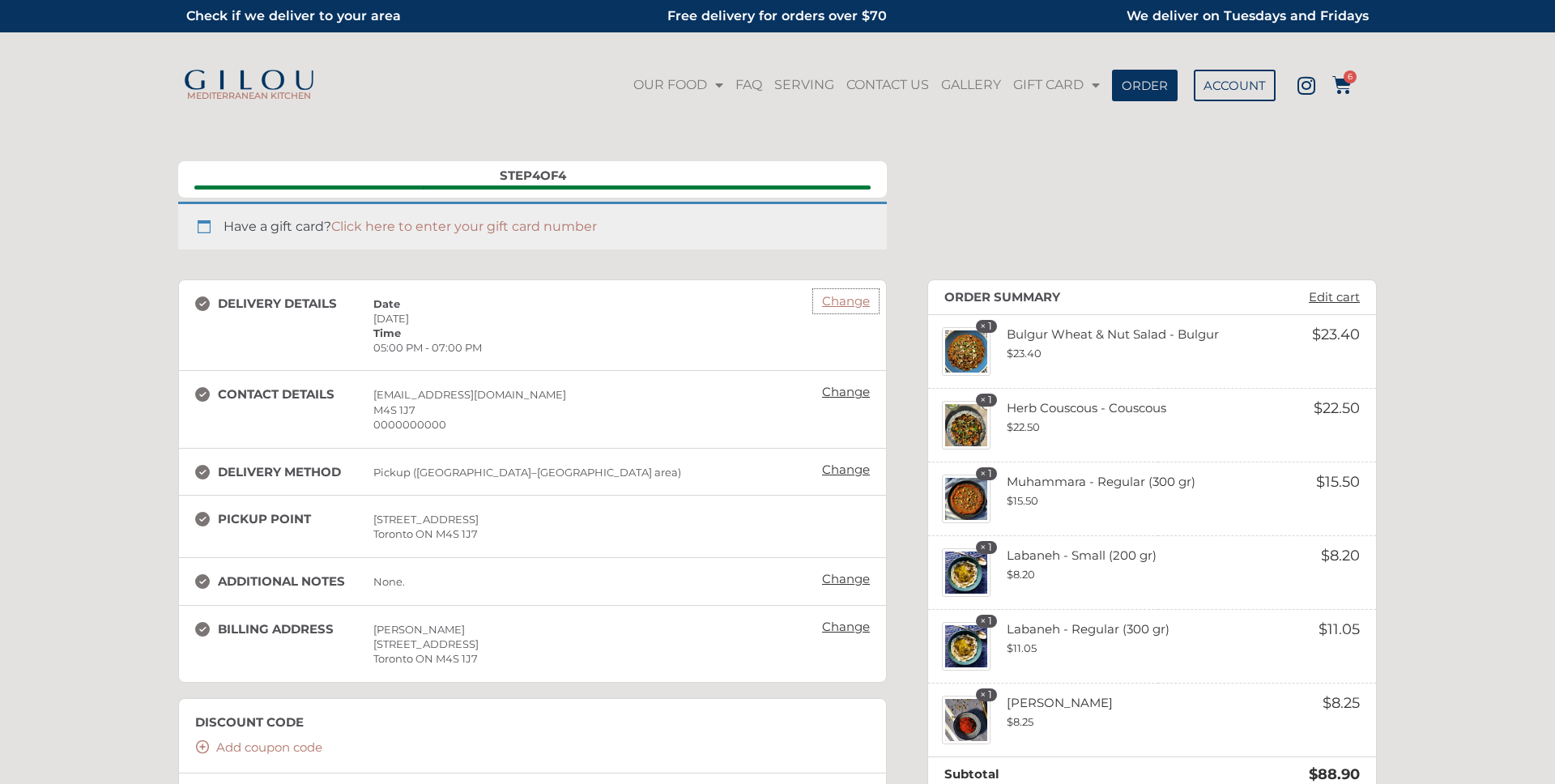
click at [856, 297] on link "Change" at bounding box center [845, 301] width 64 height 23
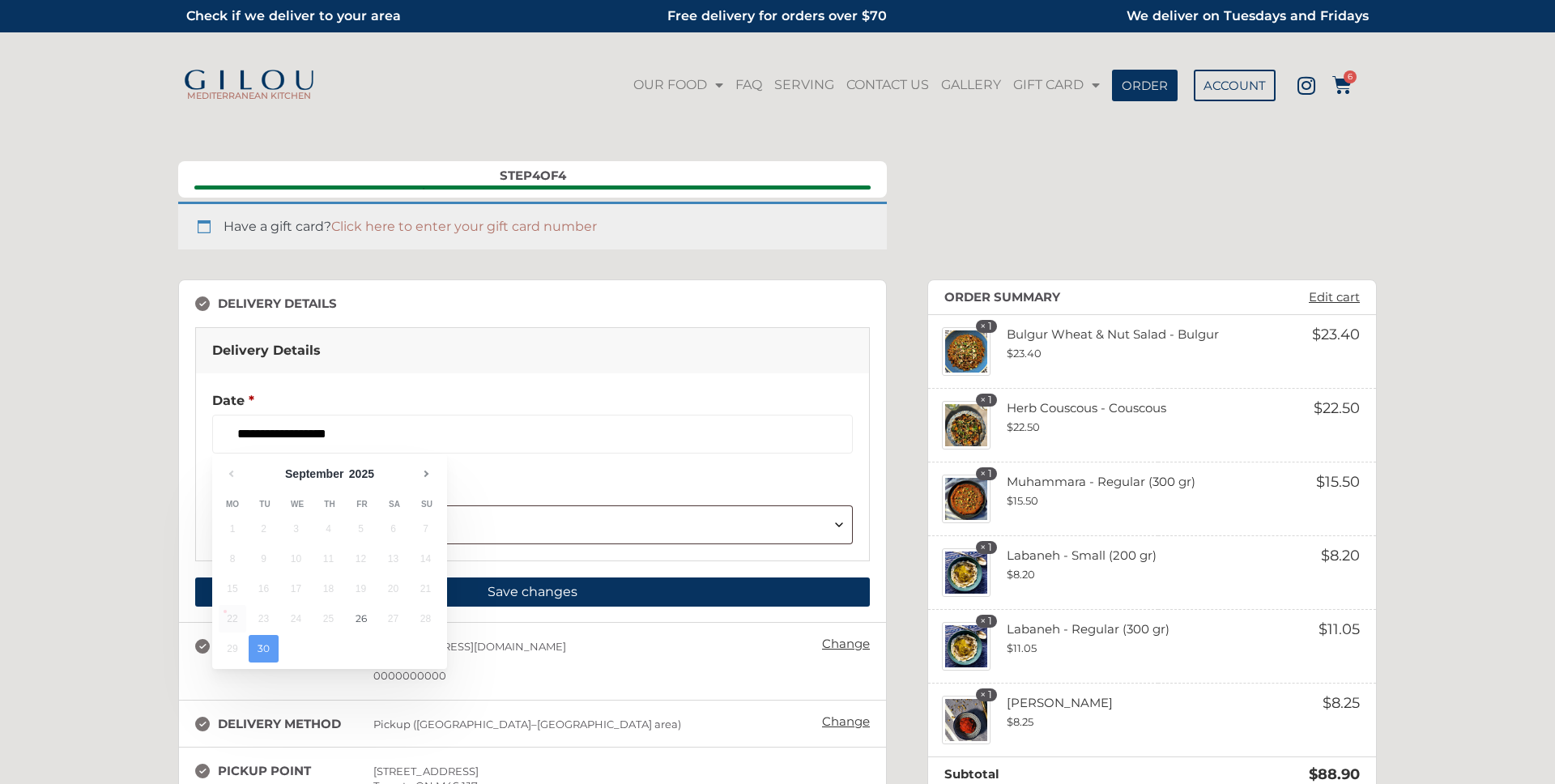
click at [316, 365] on div "Delivery Details" at bounding box center [532, 351] width 673 height 45
